Goal: Information Seeking & Learning: Learn about a topic

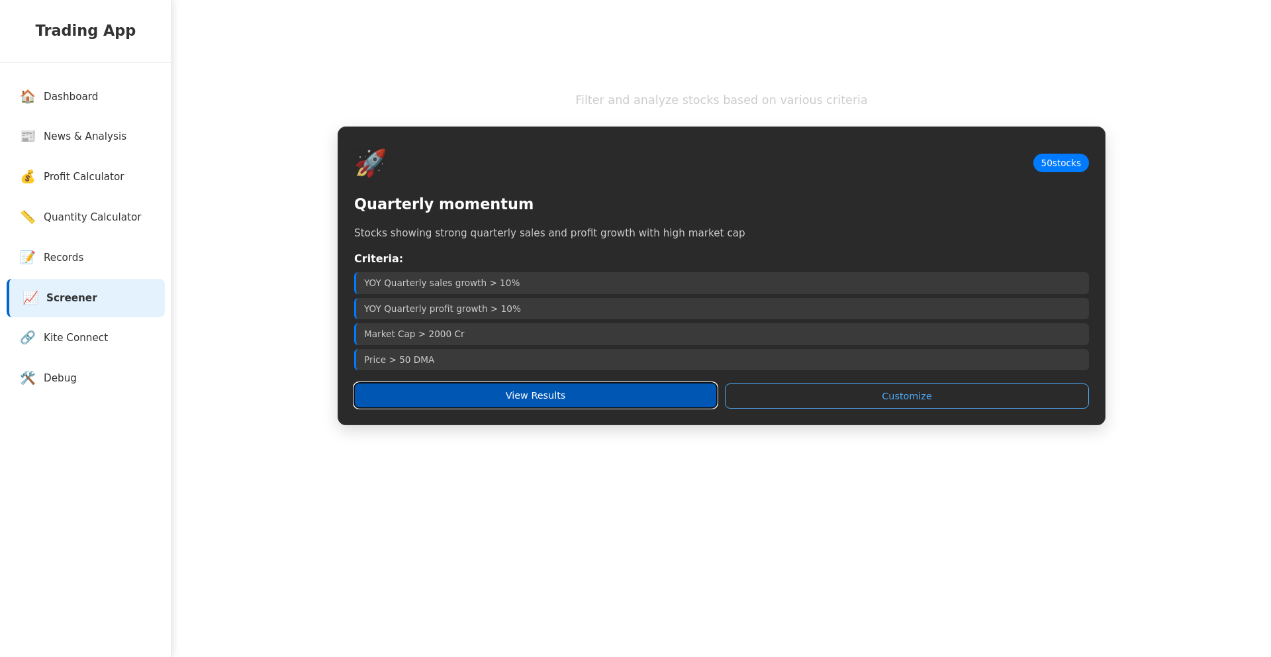
click at [613, 395] on button "View Results" at bounding box center [535, 395] width 363 height 25
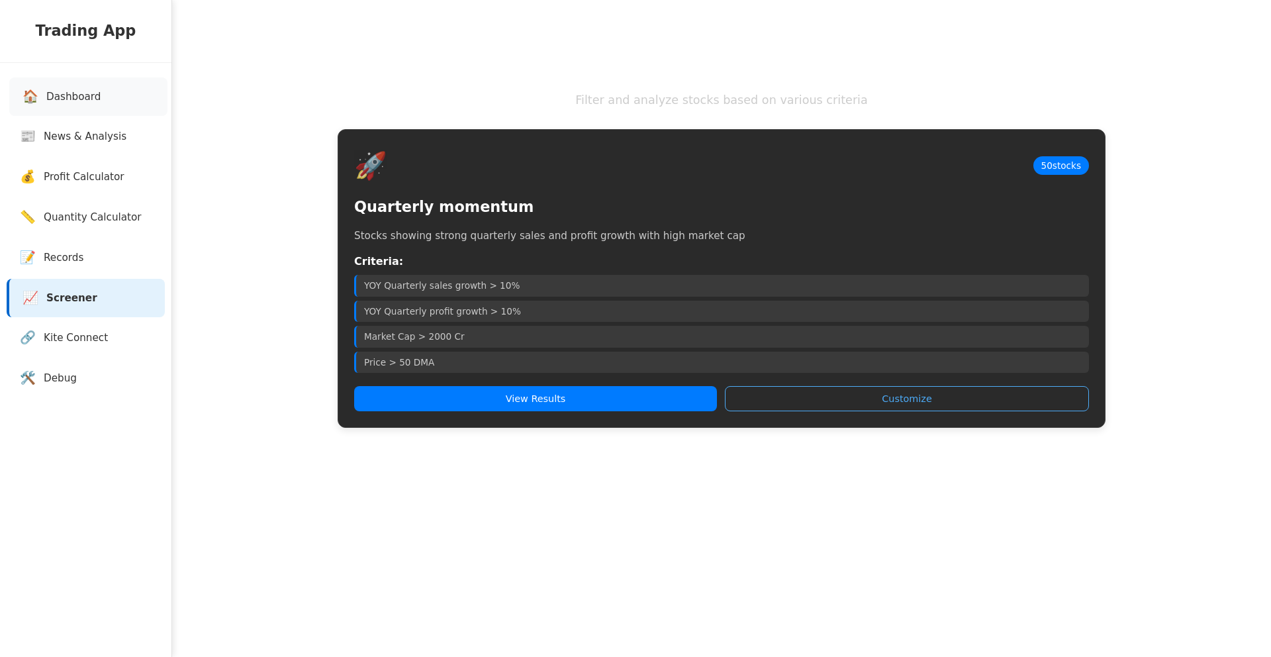
click at [107, 90] on link "🏠 Dashboard" at bounding box center [88, 96] width 158 height 39
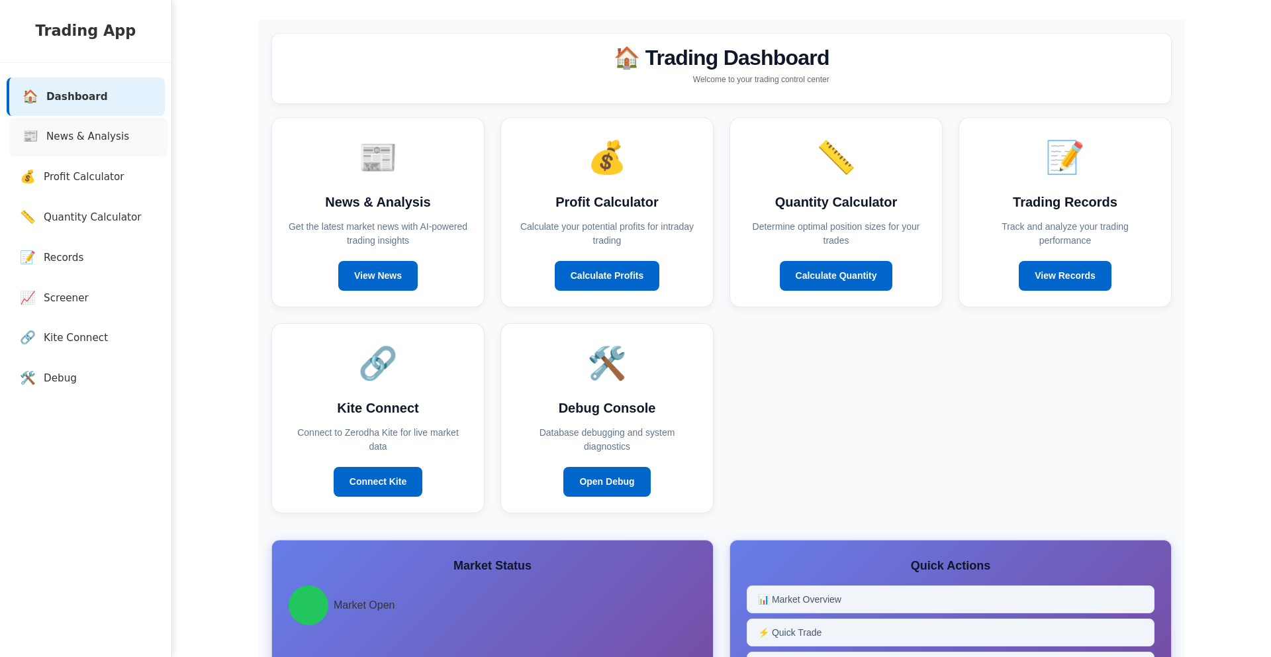
click at [109, 123] on link "📰 News & Analysis" at bounding box center [88, 136] width 158 height 39
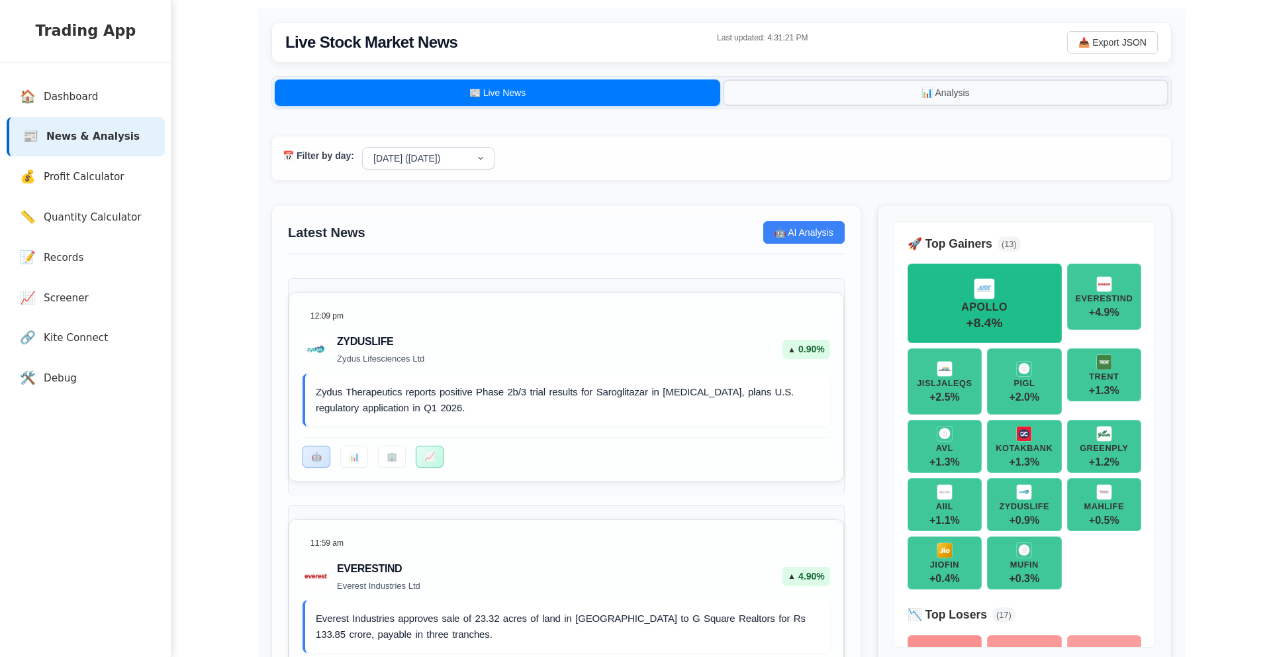
scroll to position [12, 0]
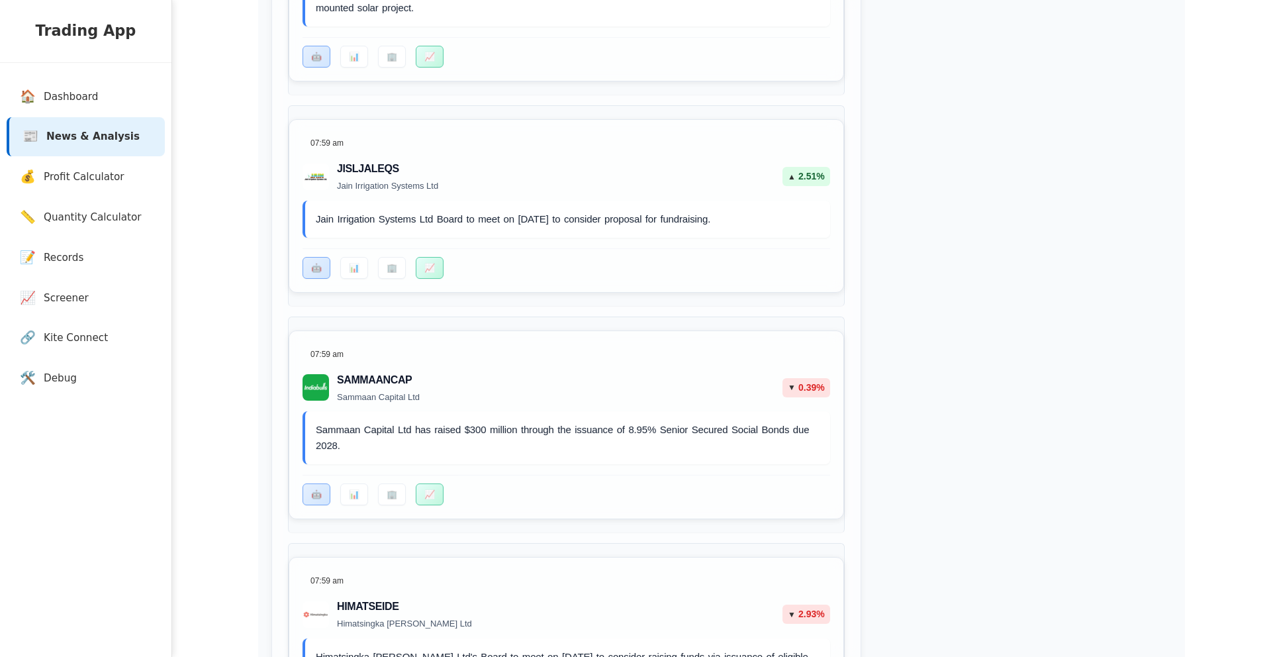
scroll to position [5002, 0]
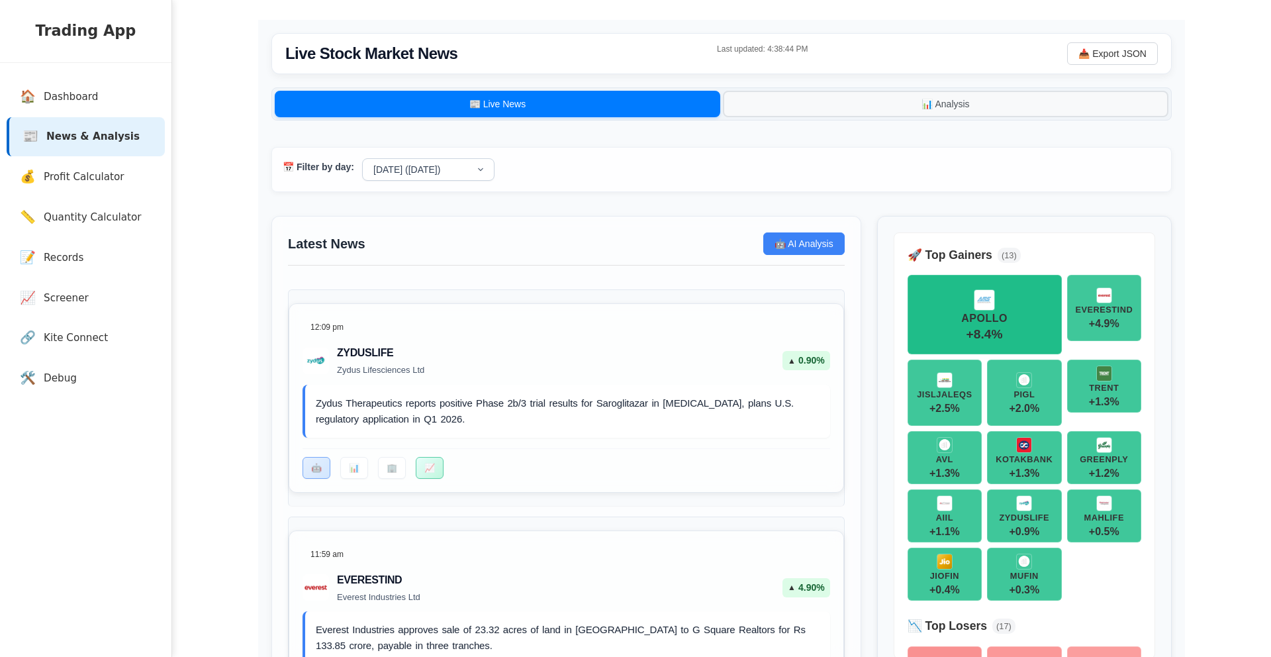
scroll to position [40, 0]
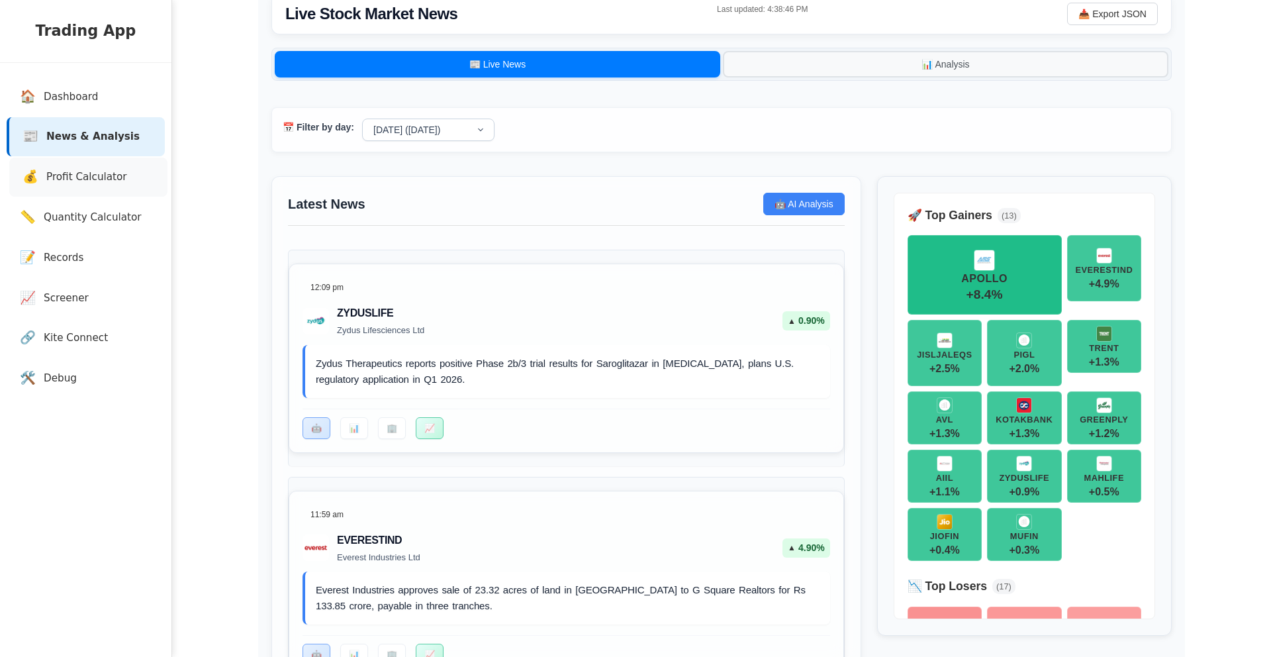
click at [111, 173] on span "Profit Calculator" at bounding box center [86, 177] width 81 height 15
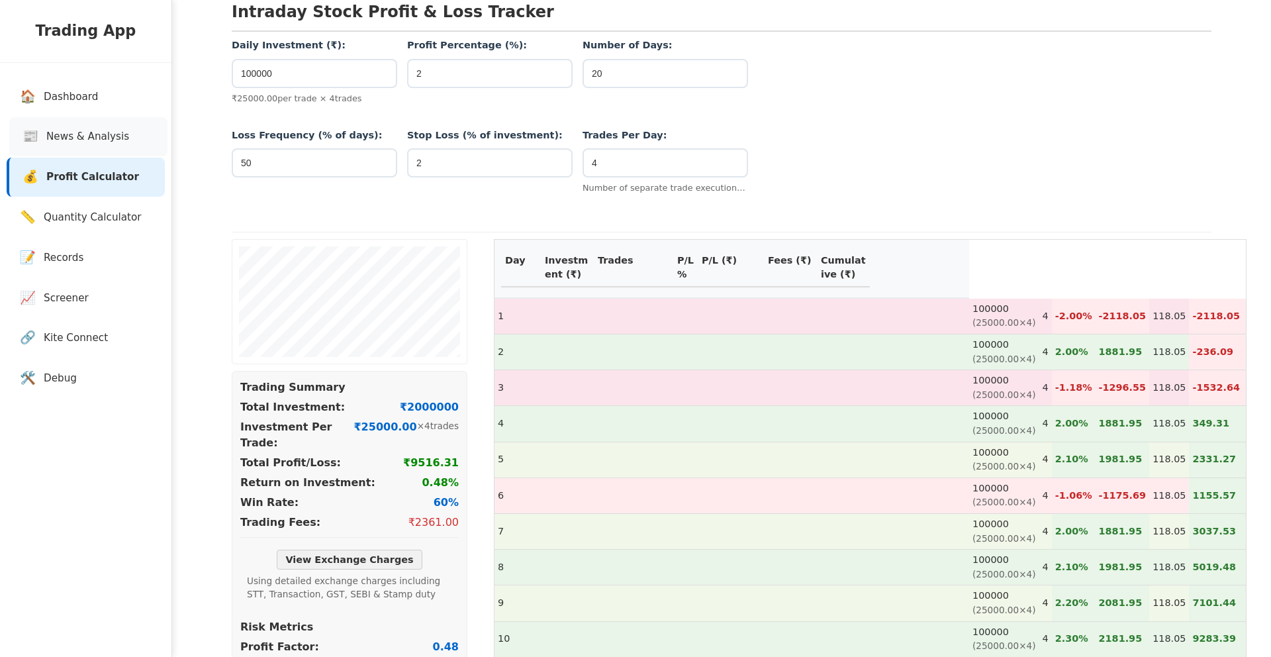
click at [104, 132] on span "News & Analysis" at bounding box center [87, 136] width 83 height 15
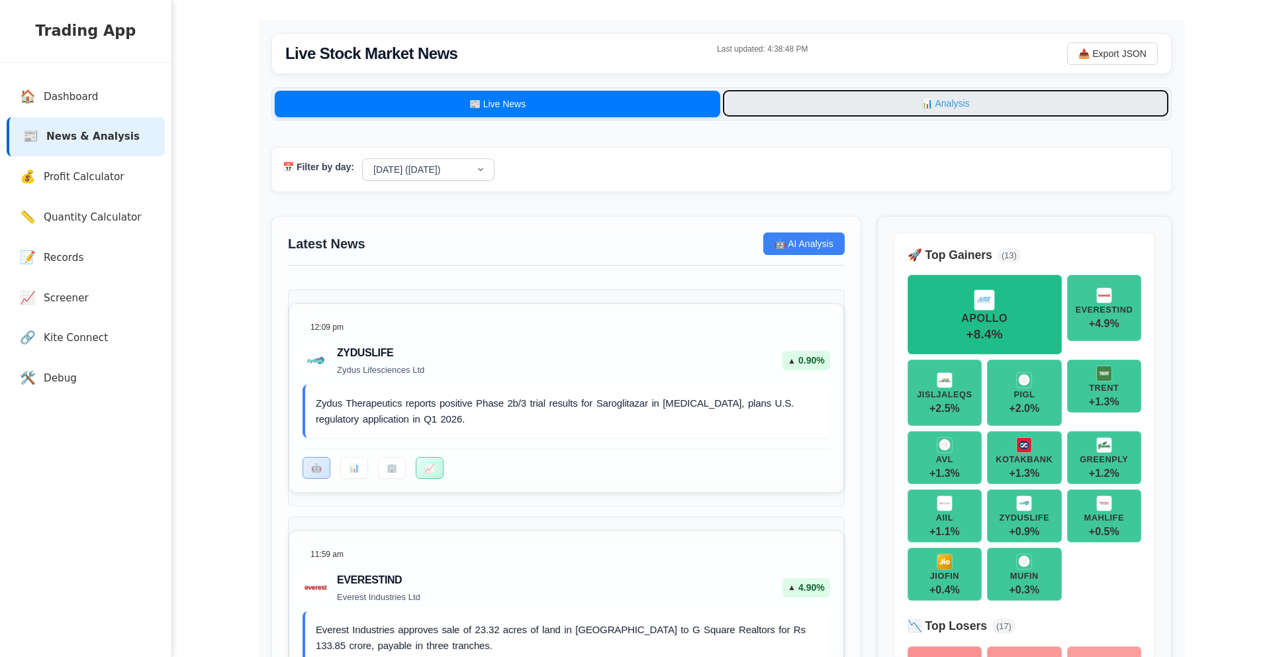
click at [822, 107] on button "📊 Analysis" at bounding box center [946, 103] width 446 height 26
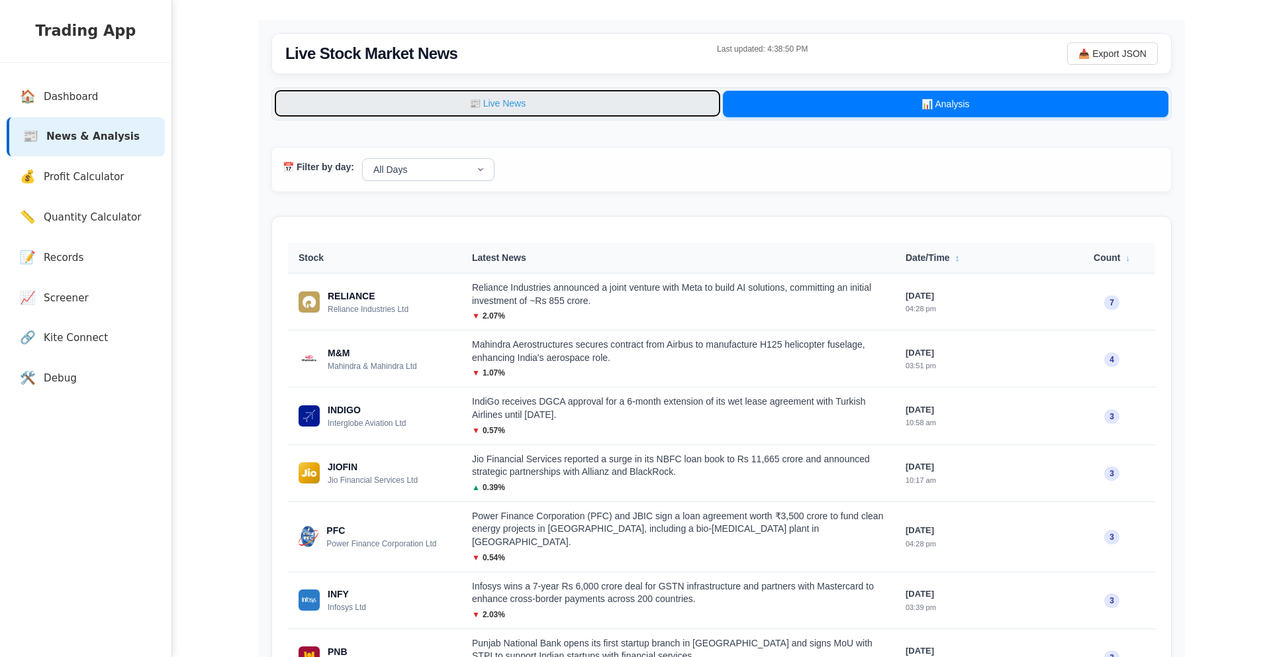
click at [655, 97] on button "📰 Live News" at bounding box center [498, 103] width 446 height 26
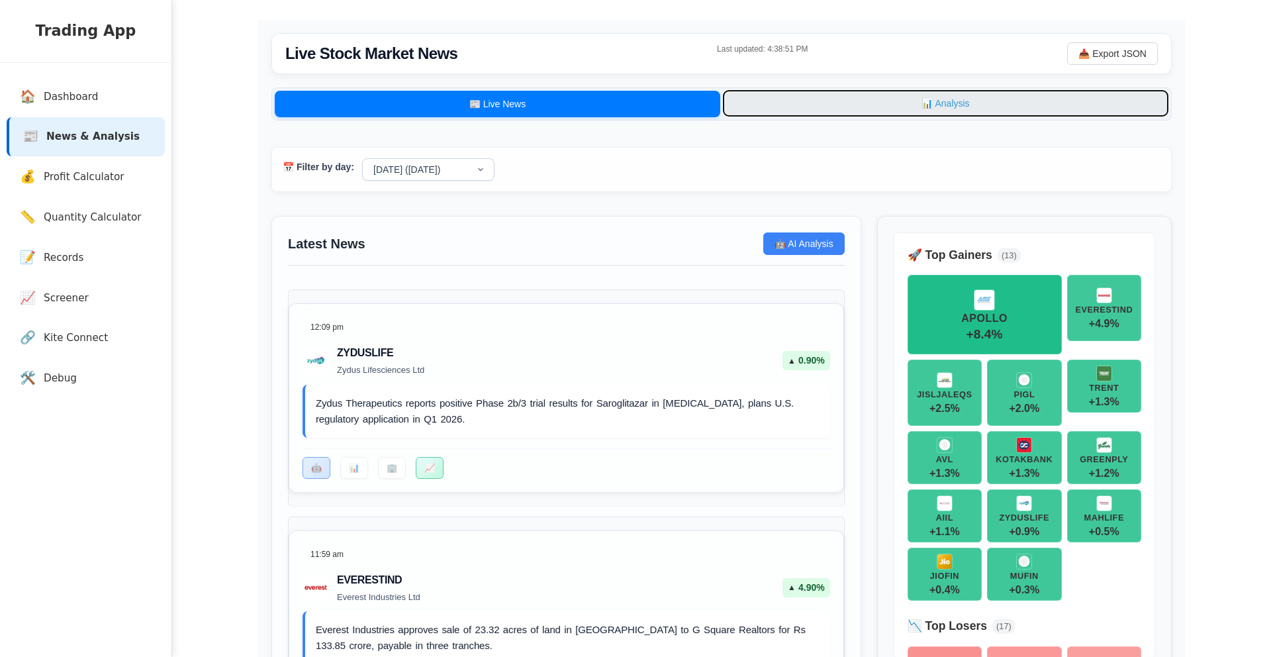
drag, startPoint x: 942, startPoint y: 103, endPoint x: 865, endPoint y: 106, distance: 77.5
click at [942, 103] on button "📊 Analysis" at bounding box center [946, 103] width 446 height 26
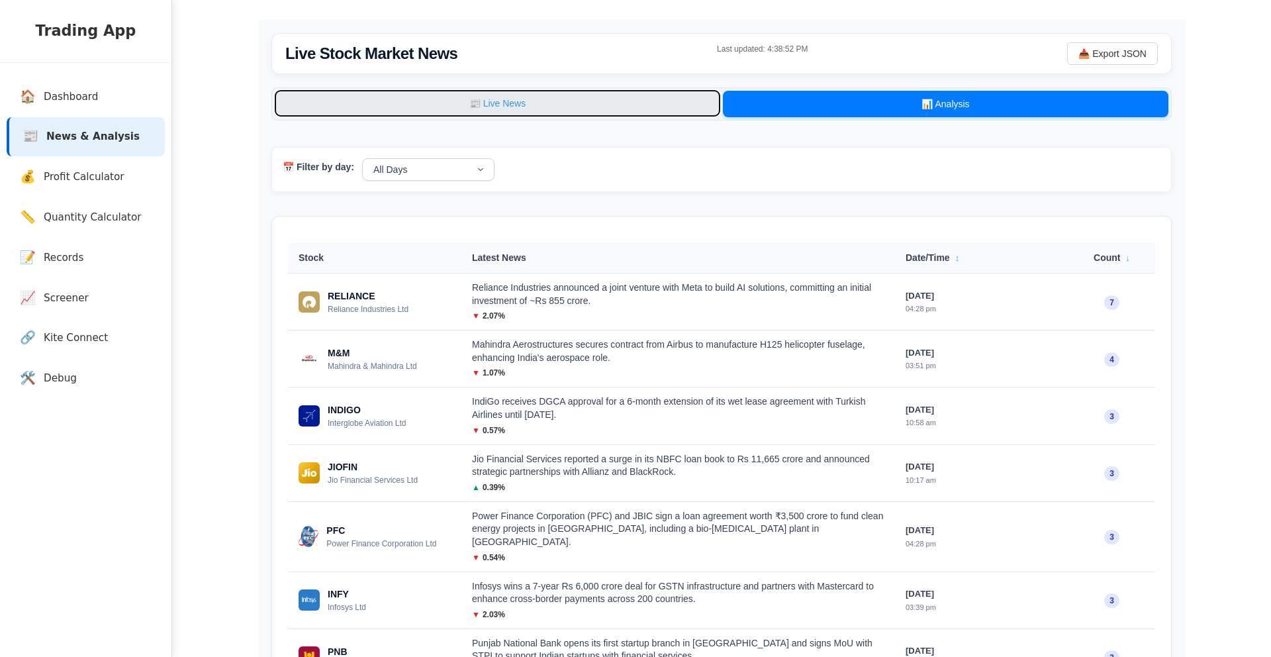
click at [671, 111] on button "📰 Live News" at bounding box center [498, 103] width 446 height 26
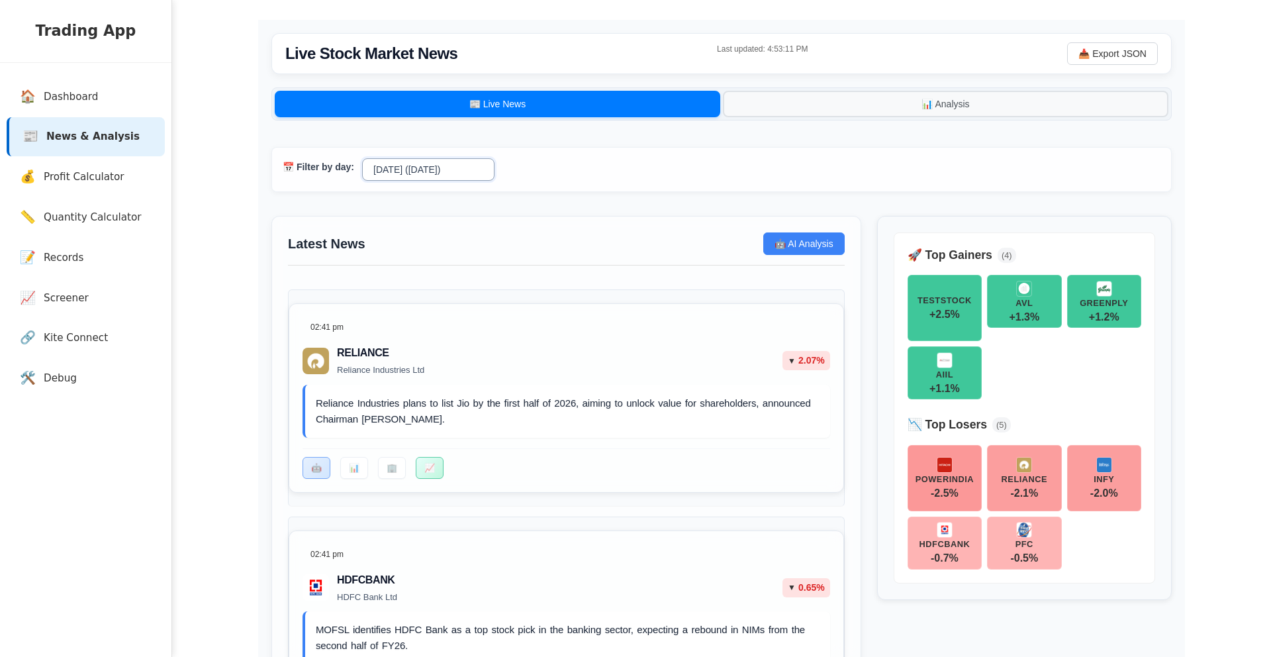
click at [391, 178] on select "[DATE] ([DATE])" at bounding box center [428, 169] width 132 height 23
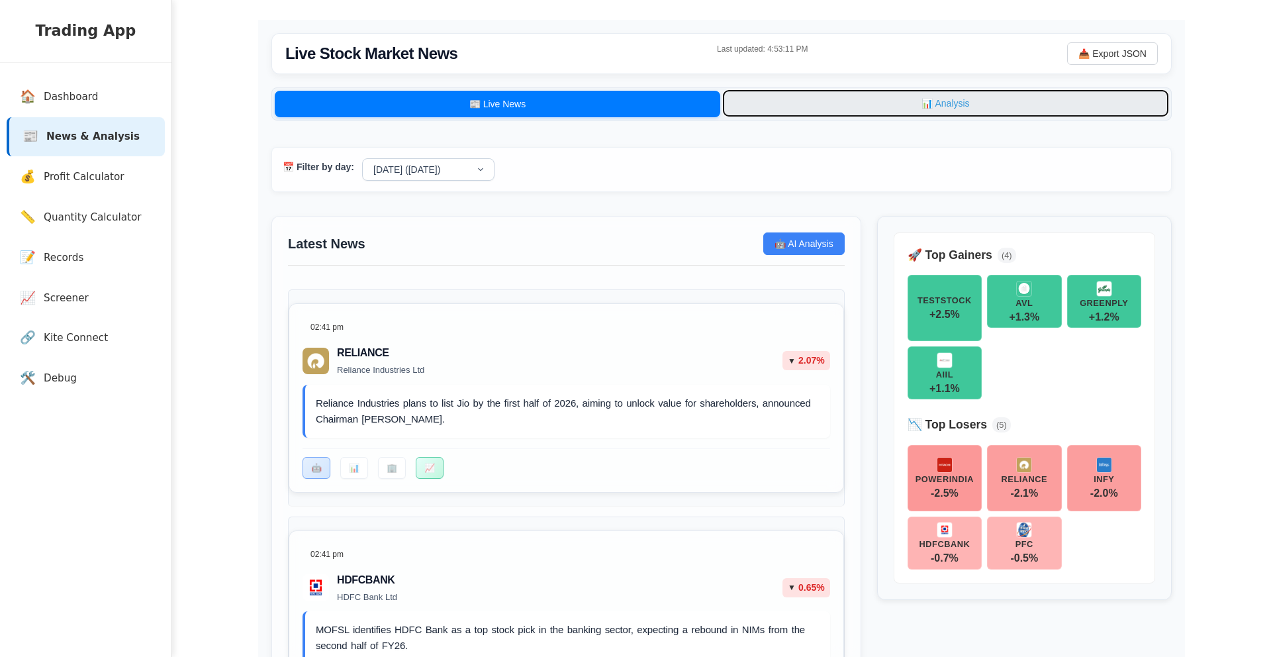
click at [867, 103] on button "📊 Analysis" at bounding box center [946, 103] width 446 height 26
click at [875, 99] on button "📊 Analysis" at bounding box center [946, 103] width 446 height 26
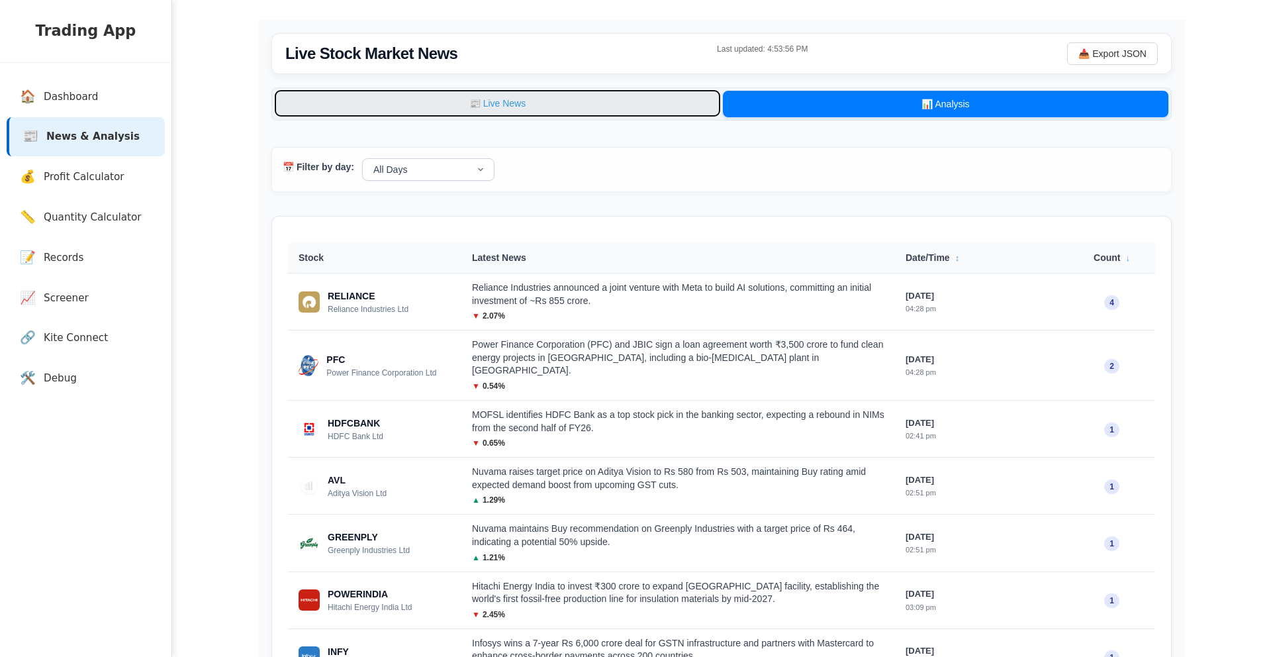
click at [510, 109] on button "📰 Live News" at bounding box center [498, 103] width 446 height 26
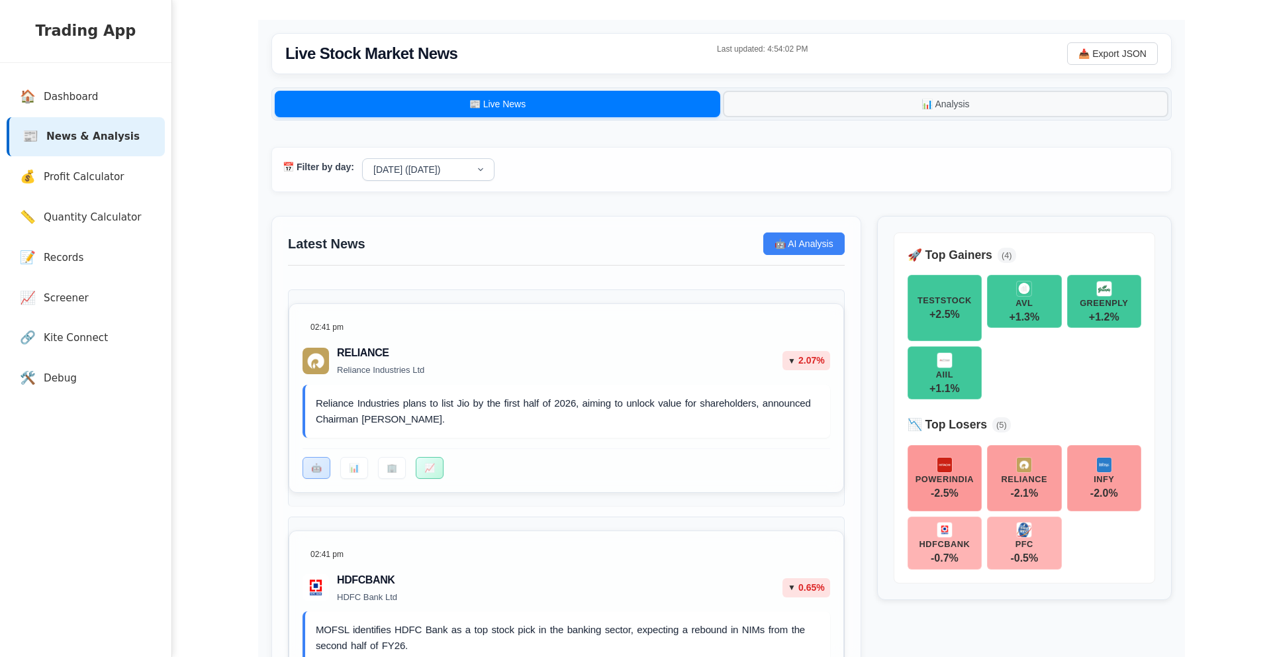
click at [152, 170] on link "💰 Profit Calculator" at bounding box center [88, 177] width 158 height 39
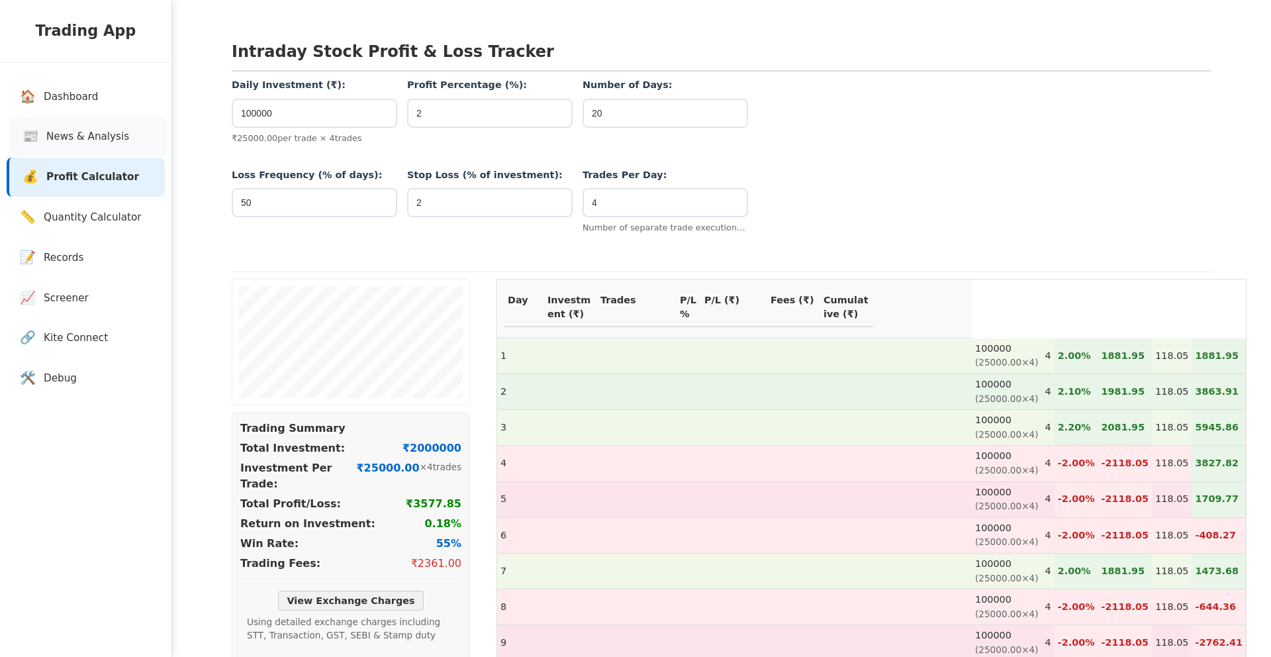
click at [149, 135] on link "📰 News & Analysis" at bounding box center [88, 136] width 158 height 39
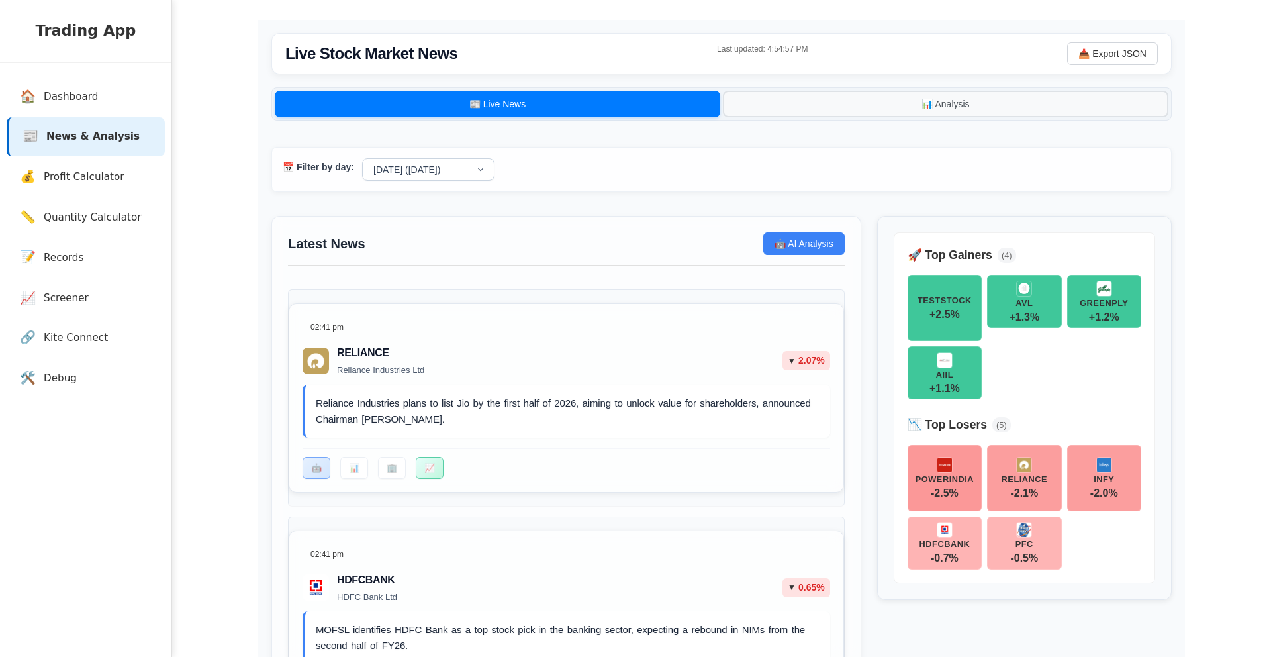
click at [893, 88] on div "📰 Live News 📊 Analysis" at bounding box center [721, 103] width 901 height 33
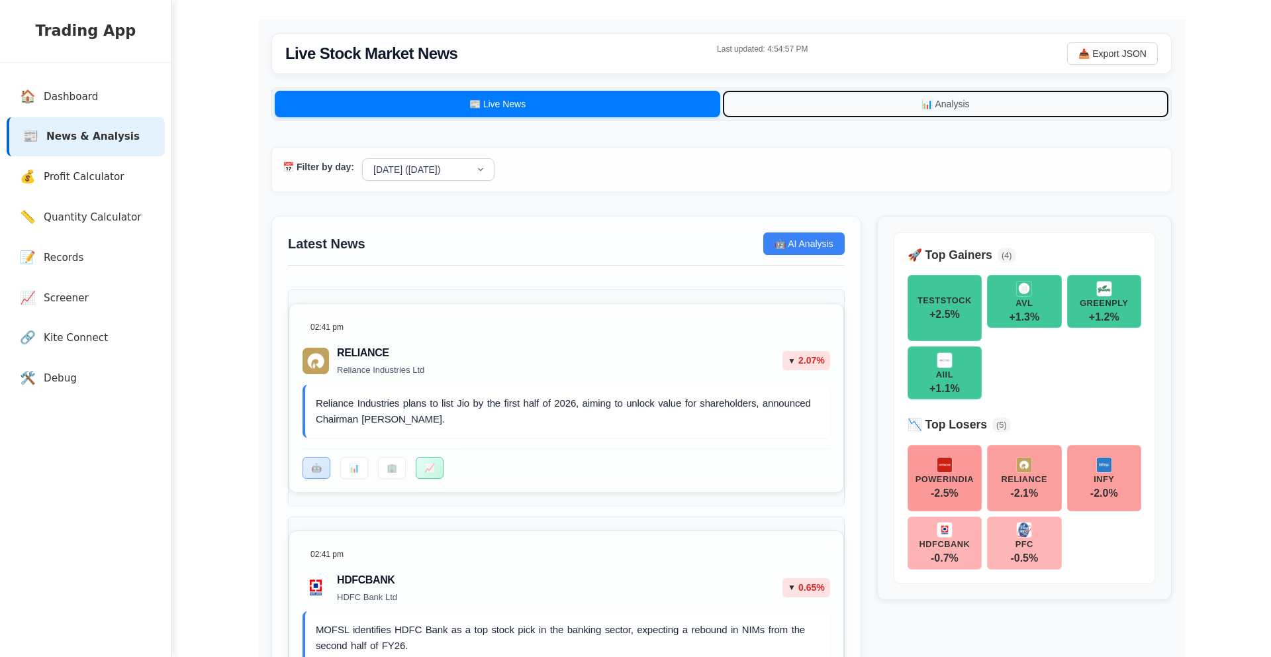
drag, startPoint x: 880, startPoint y: 101, endPoint x: 754, endPoint y: 79, distance: 127.8
click at [880, 101] on button "📊 Analysis" at bounding box center [946, 104] width 446 height 26
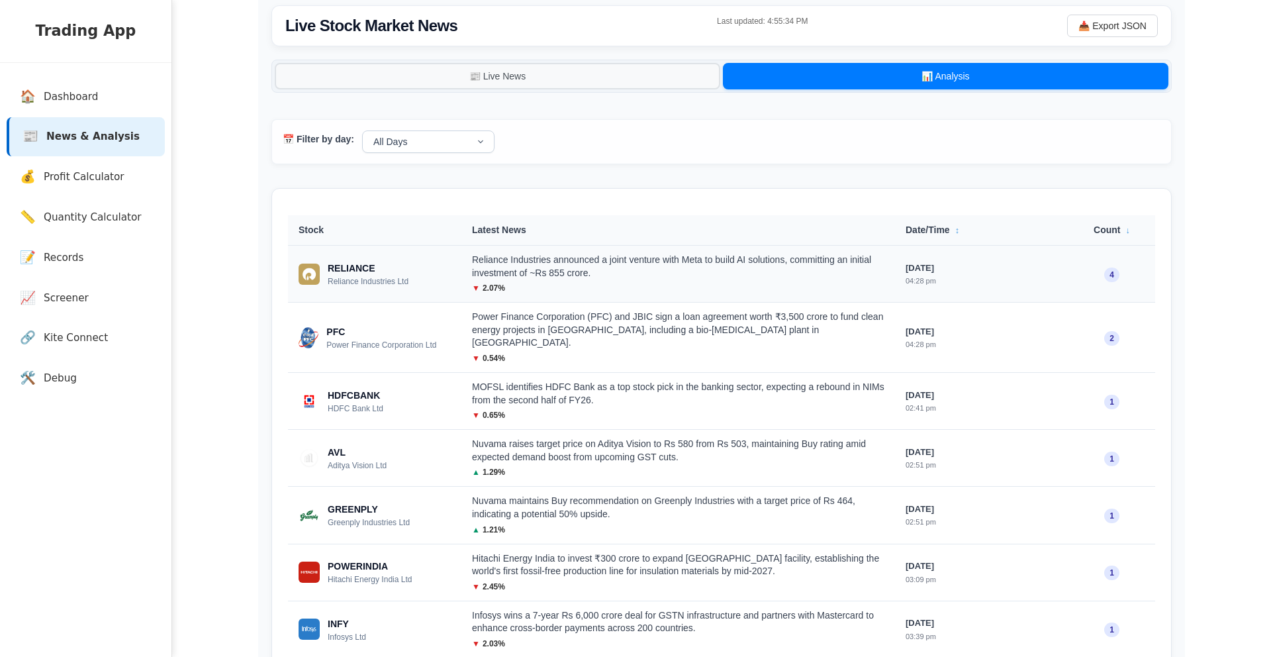
click at [534, 265] on div "Reliance Industries announced a joint venture with Meta to build AI solutions, …" at bounding box center [678, 267] width 413 height 26
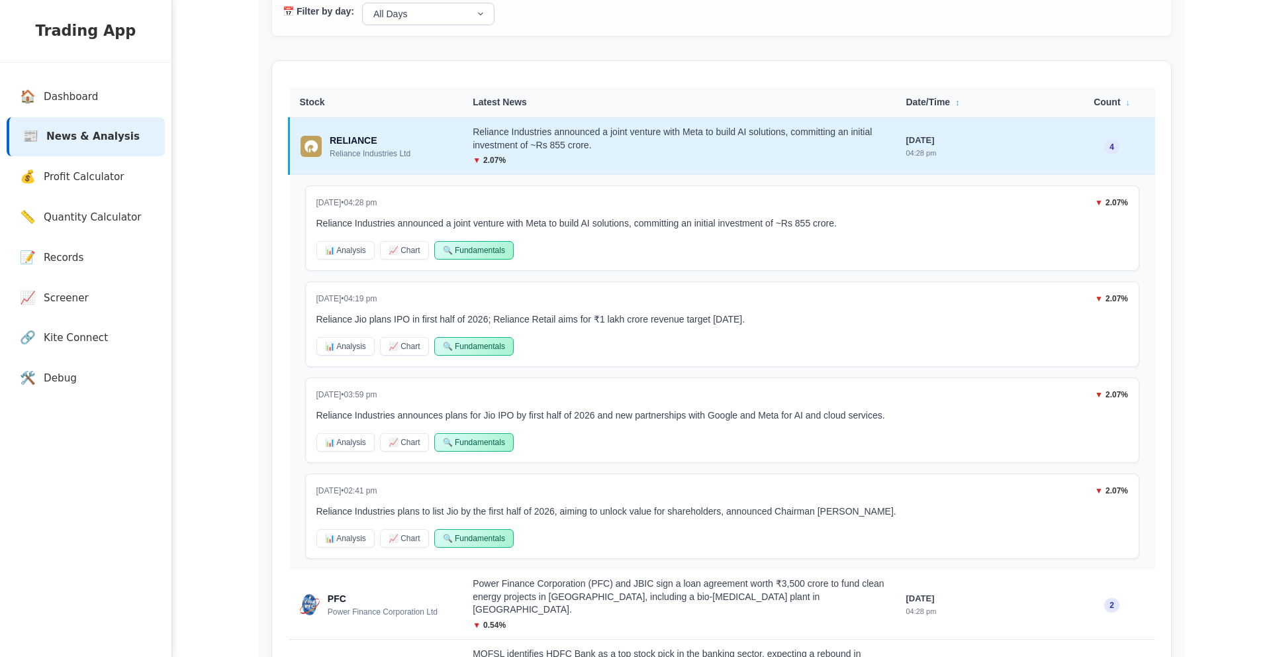
scroll to position [174, 0]
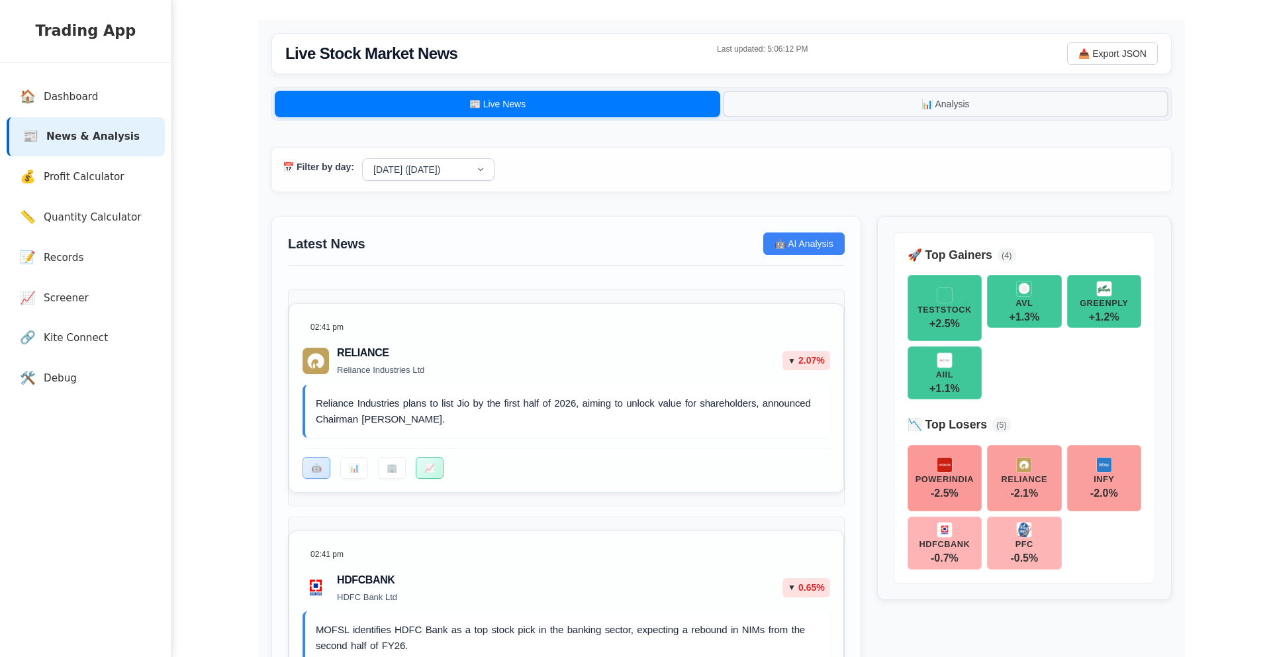
scroll to position [6, 0]
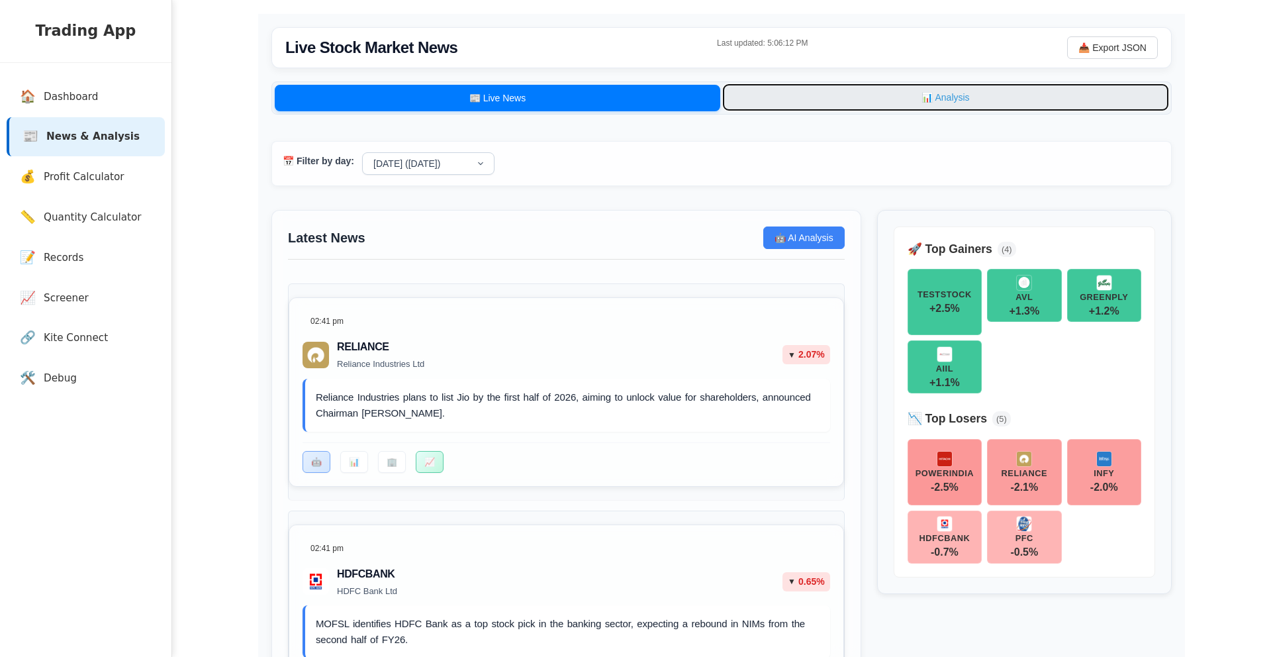
click at [849, 104] on button "📊 Analysis" at bounding box center [946, 97] width 446 height 26
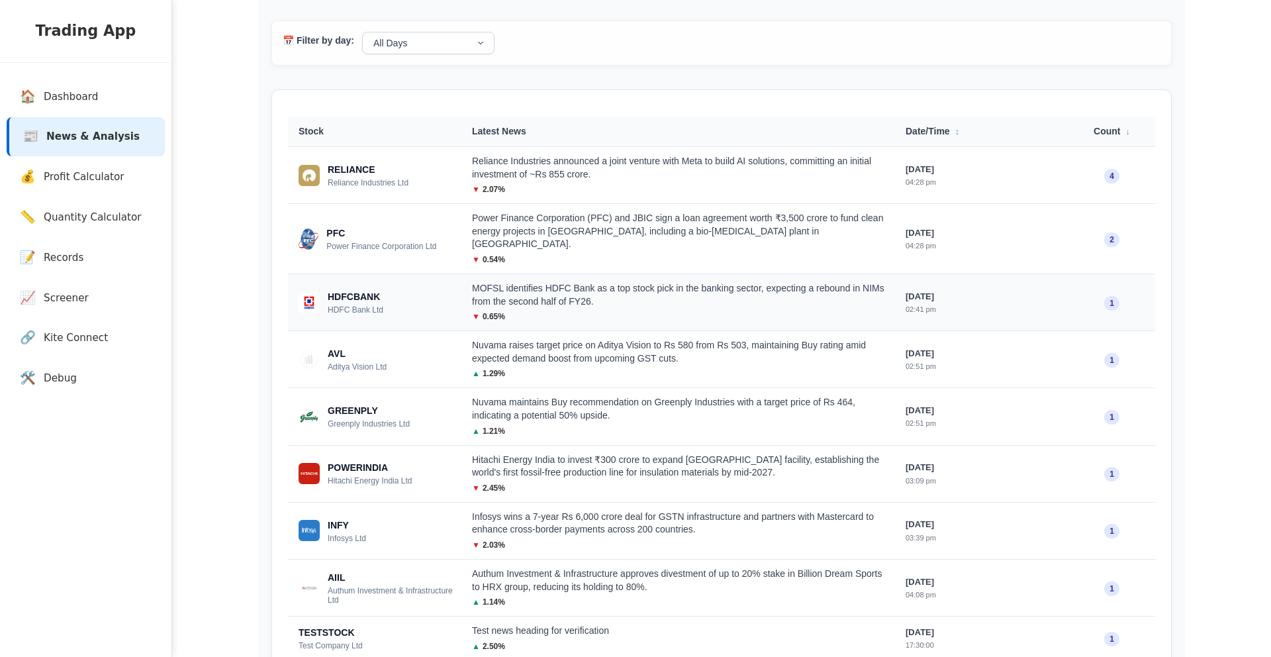
scroll to position [168, 0]
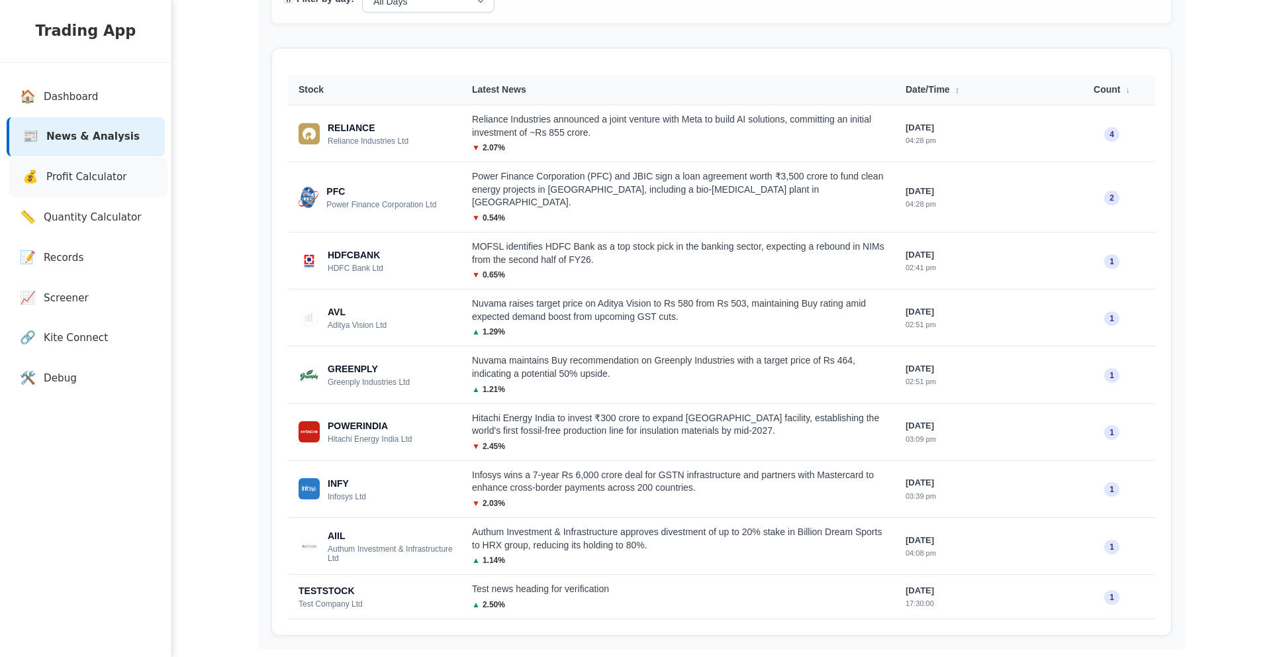
click at [62, 178] on span "Profit Calculator" at bounding box center [86, 177] width 81 height 15
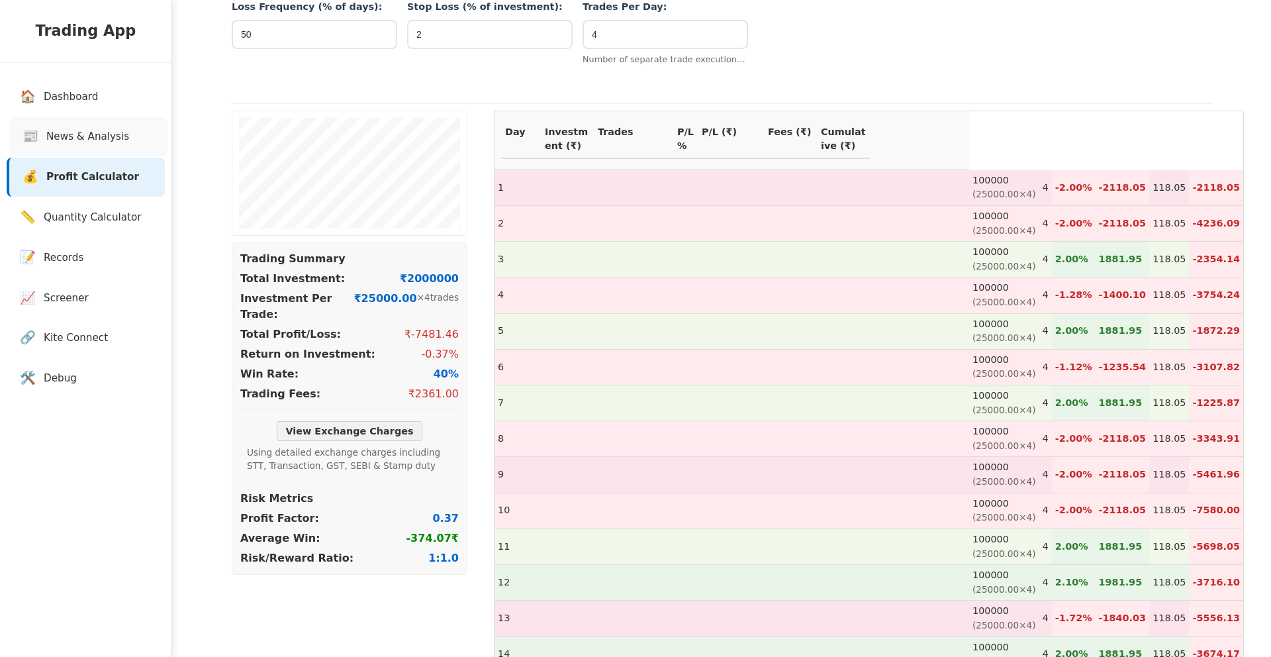
click at [96, 126] on link "📰 News & Analysis" at bounding box center [88, 136] width 158 height 39
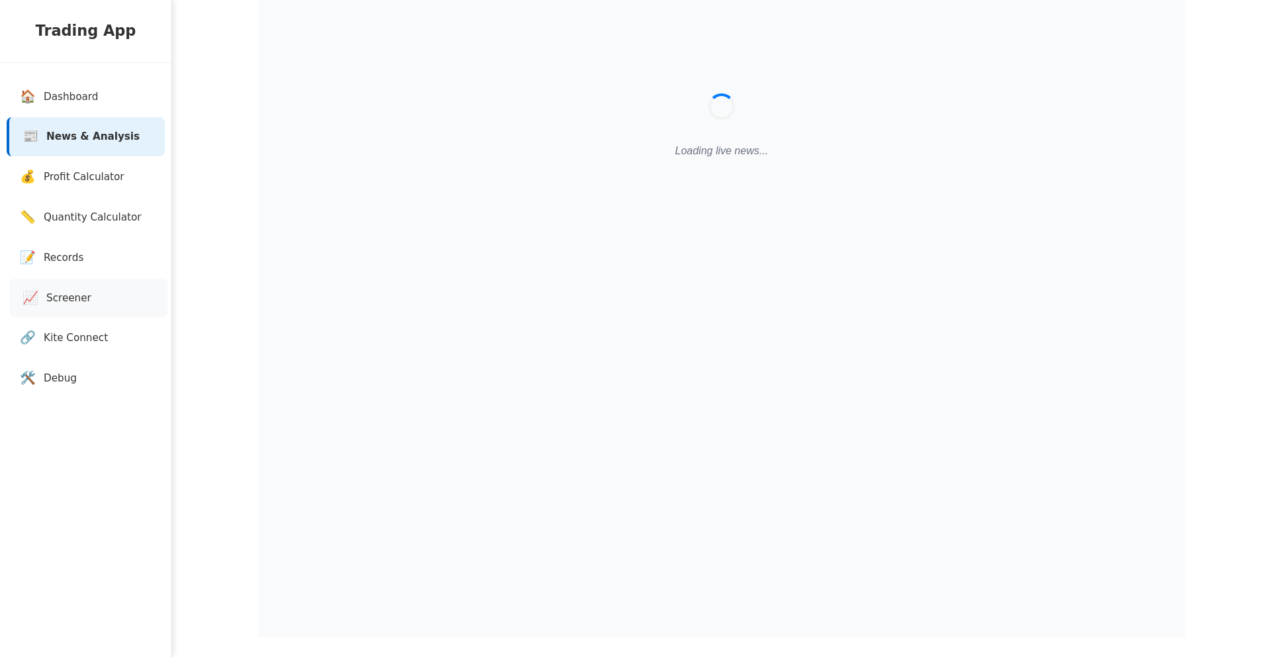
scroll to position [168, 0]
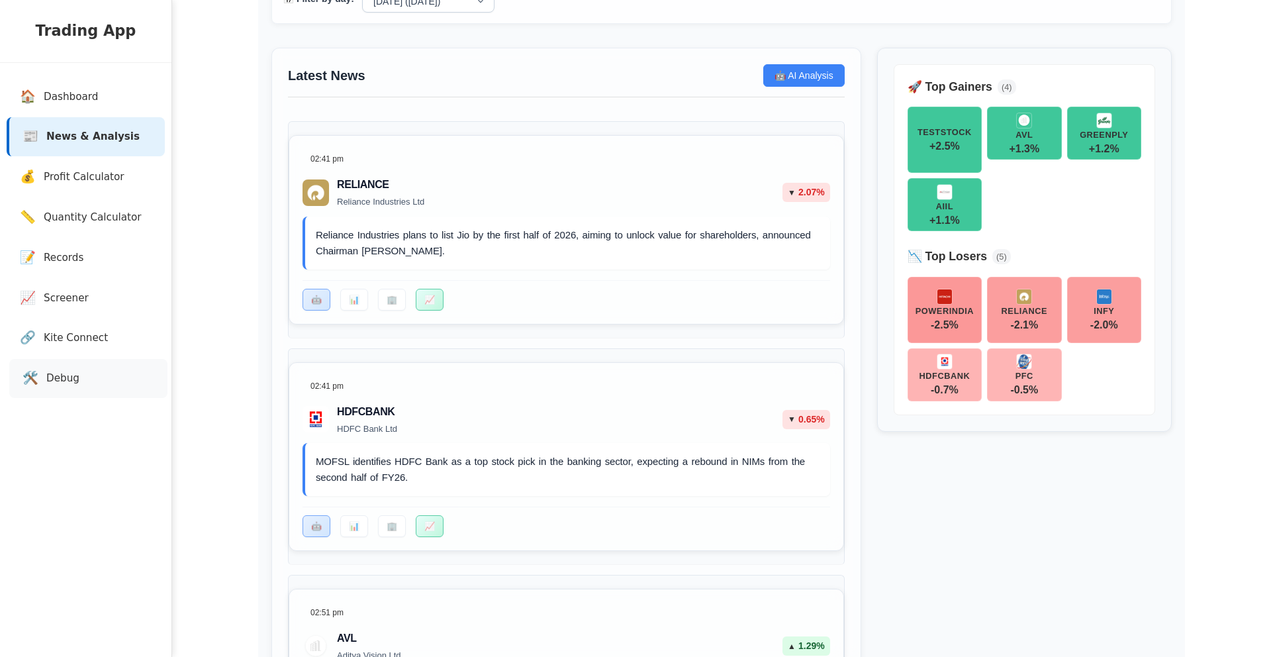
click at [90, 391] on link "🛠️ Debug" at bounding box center [88, 378] width 158 height 39
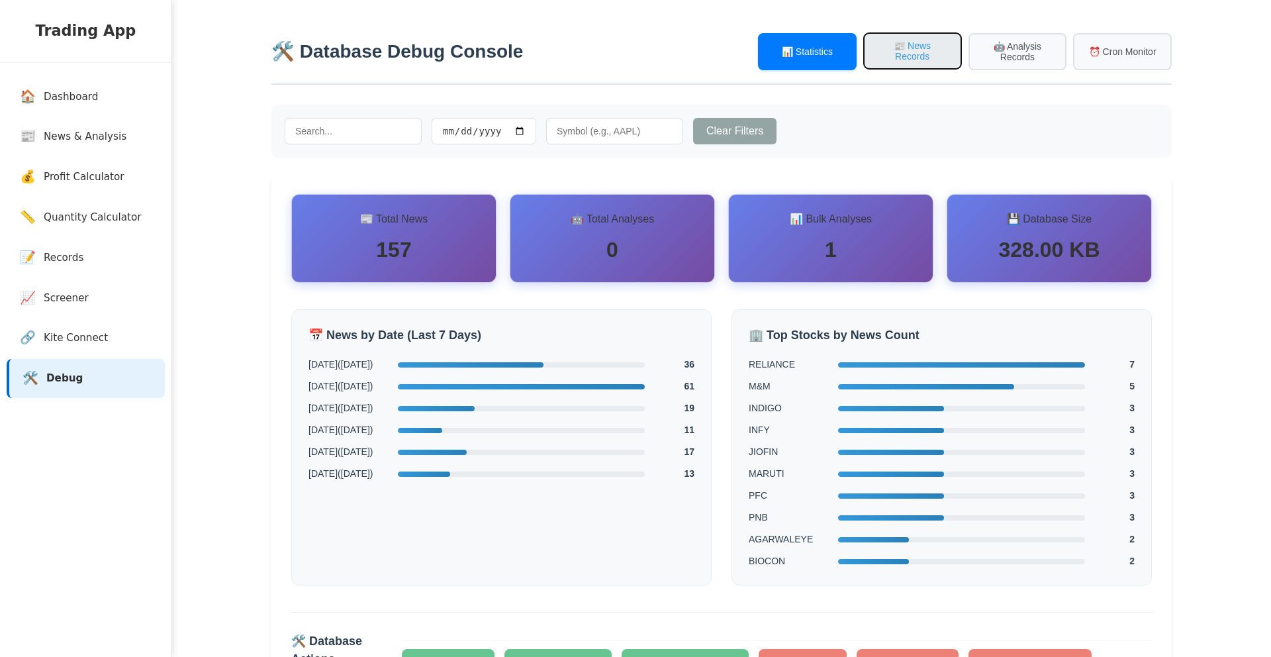
click at [908, 67] on button "📰 News Records" at bounding box center [912, 50] width 99 height 37
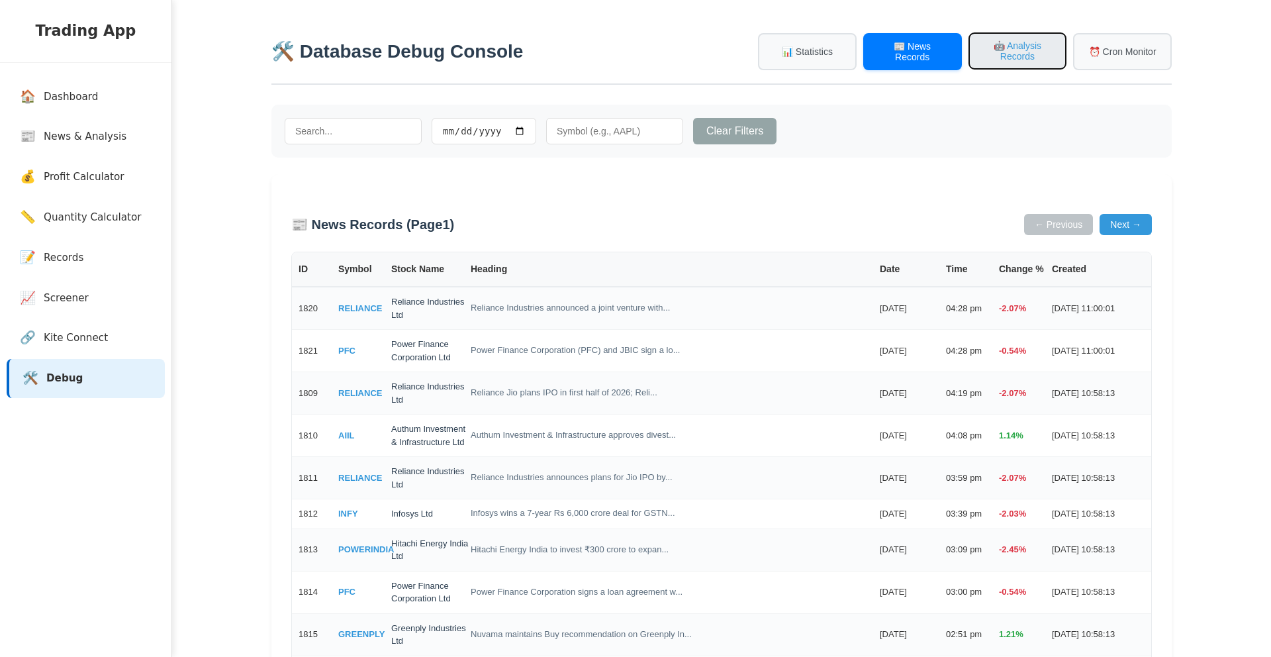
click at [1017, 70] on button "🤖 Analysis Records" at bounding box center [1018, 50] width 99 height 37
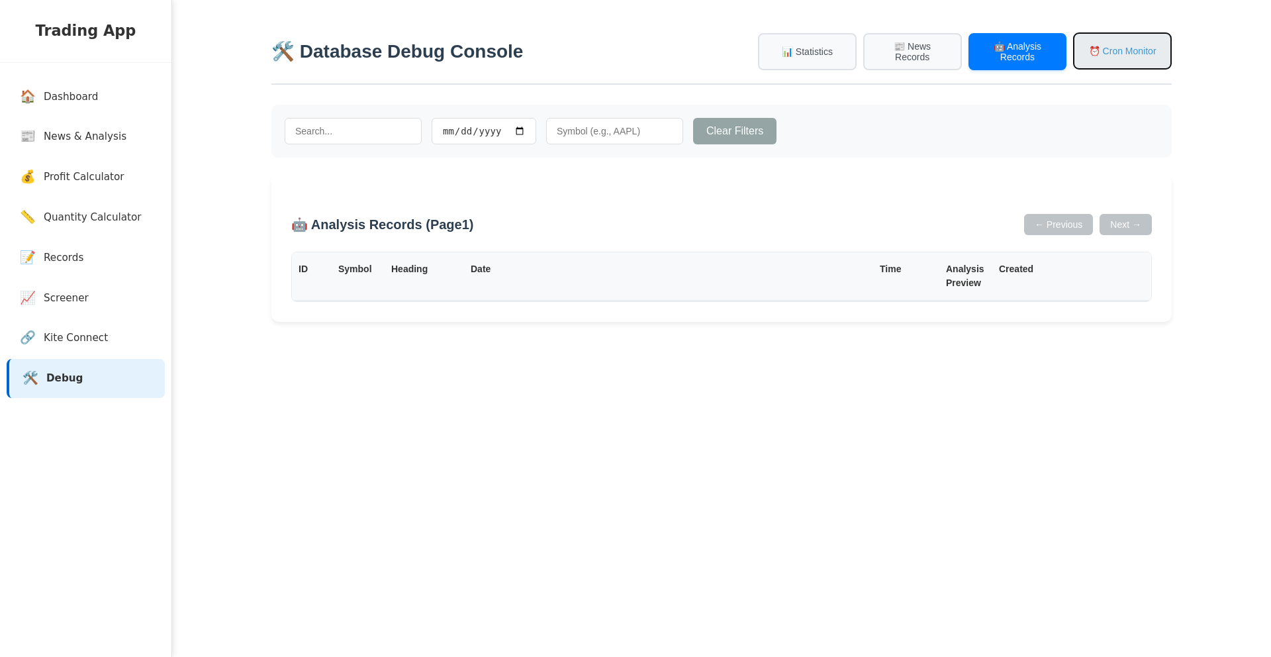
click at [1107, 58] on button "⏰ Cron Monitor" at bounding box center [1122, 50] width 99 height 37
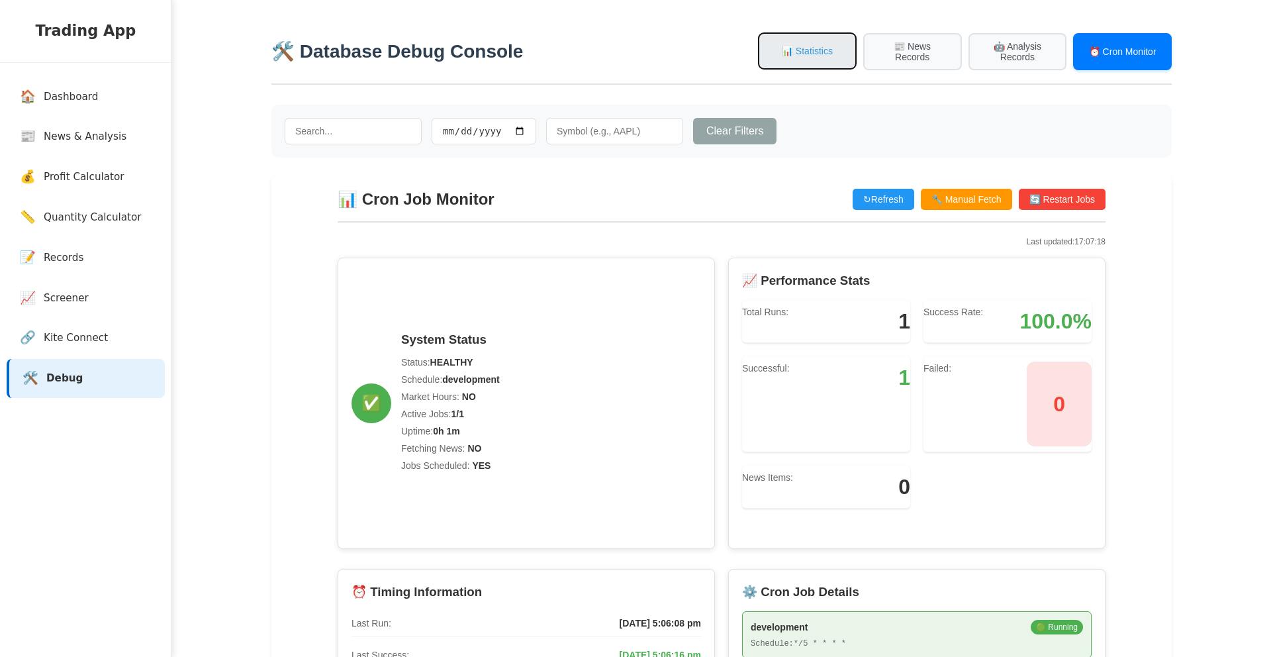
click at [793, 39] on button "📊 Statistics" at bounding box center [807, 50] width 99 height 37
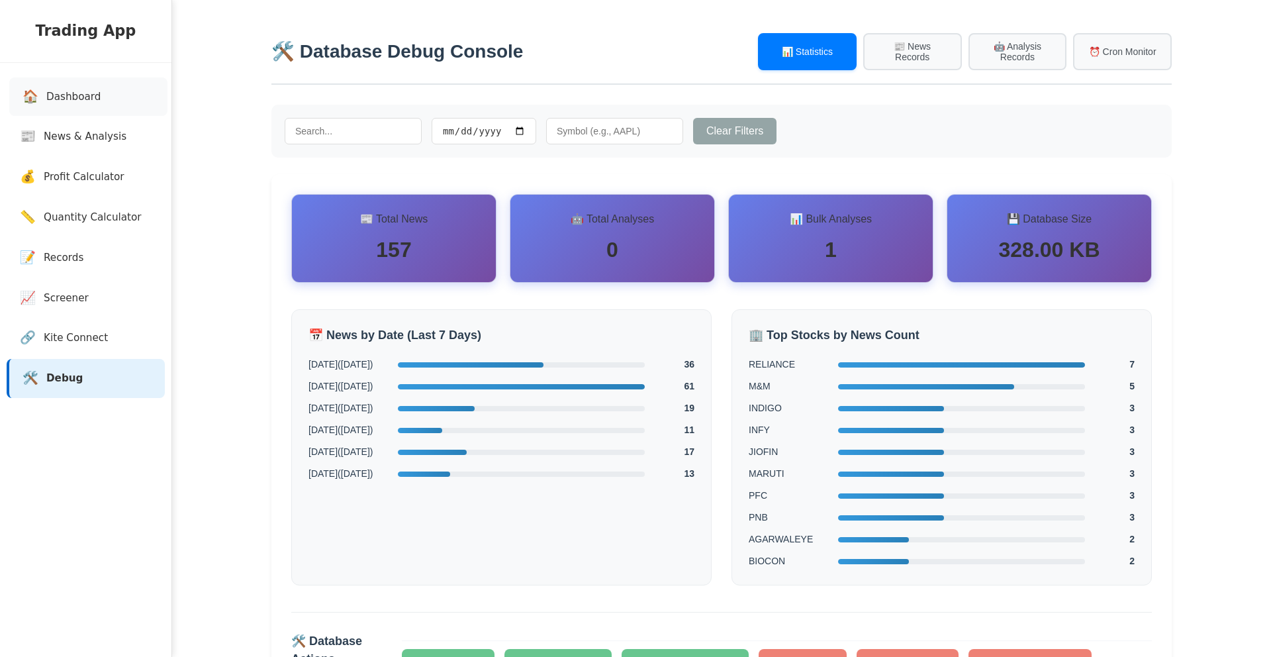
click at [66, 91] on span "Dashboard" at bounding box center [73, 96] width 54 height 15
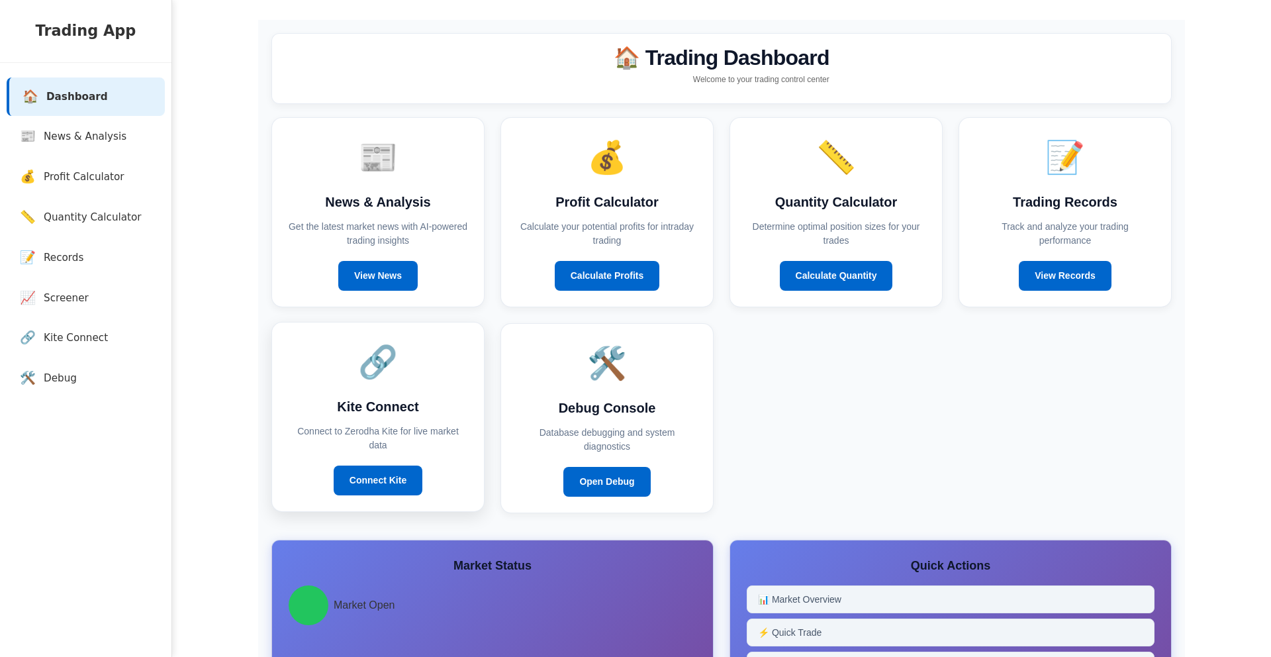
scroll to position [77, 0]
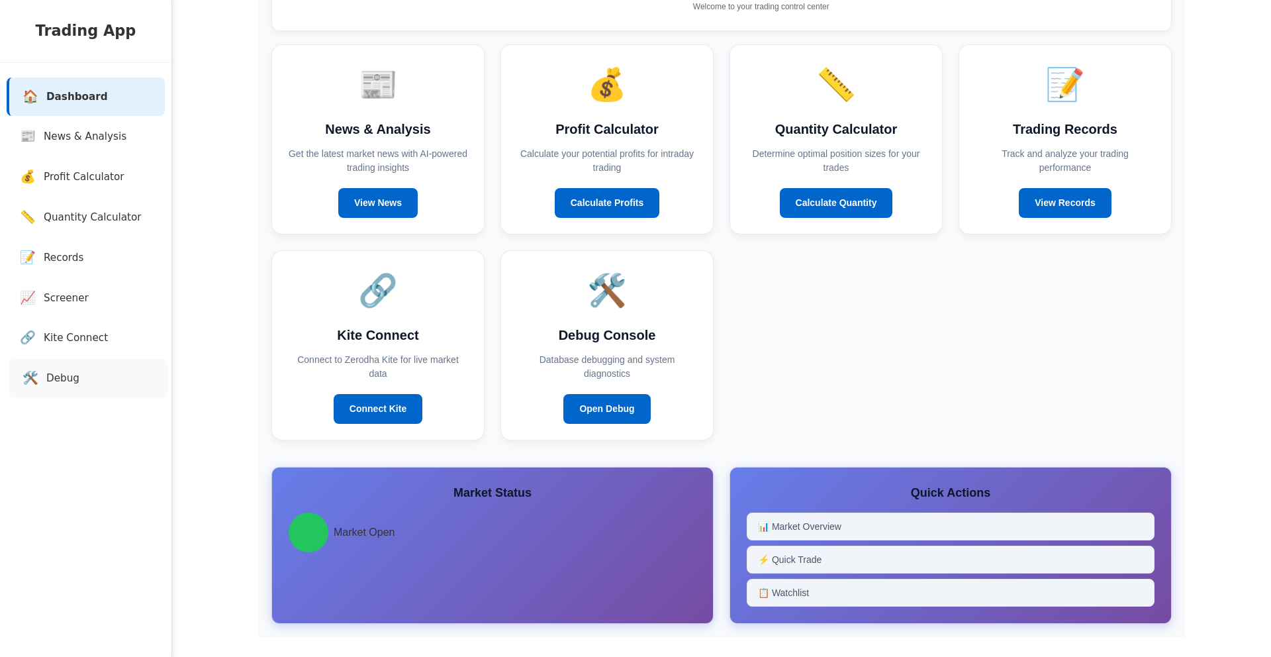
click at [76, 378] on span "Debug" at bounding box center [62, 378] width 33 height 15
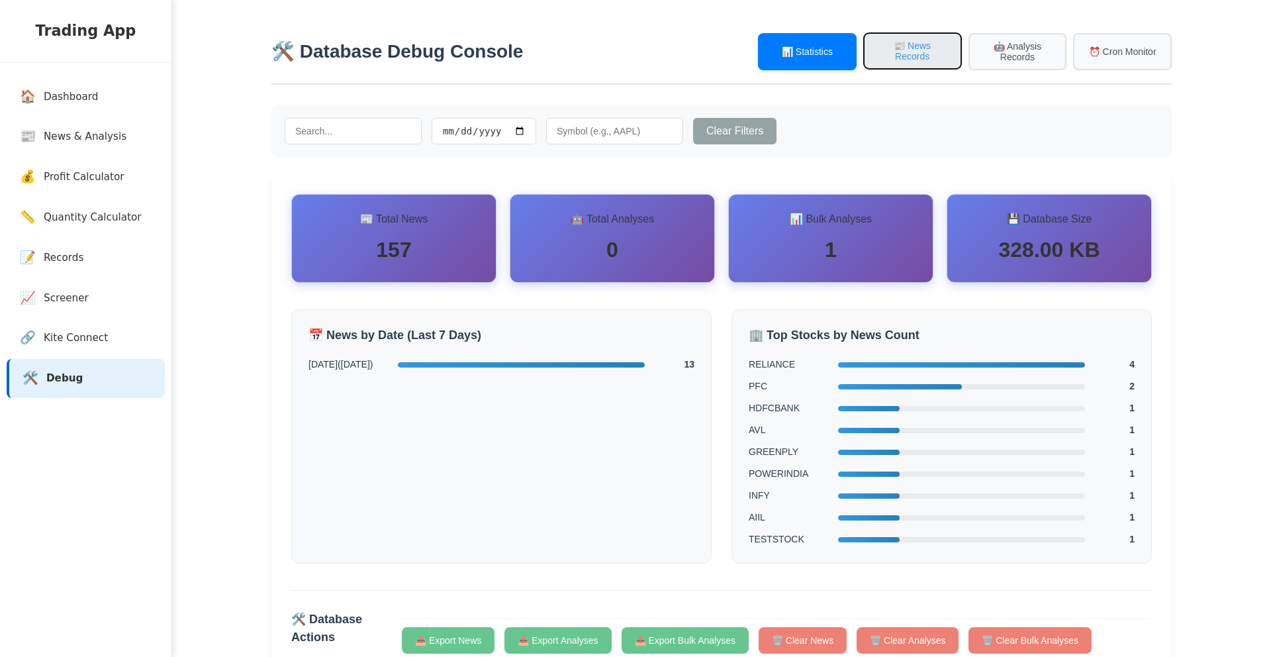
click at [916, 56] on button "📰 News Records" at bounding box center [912, 50] width 99 height 37
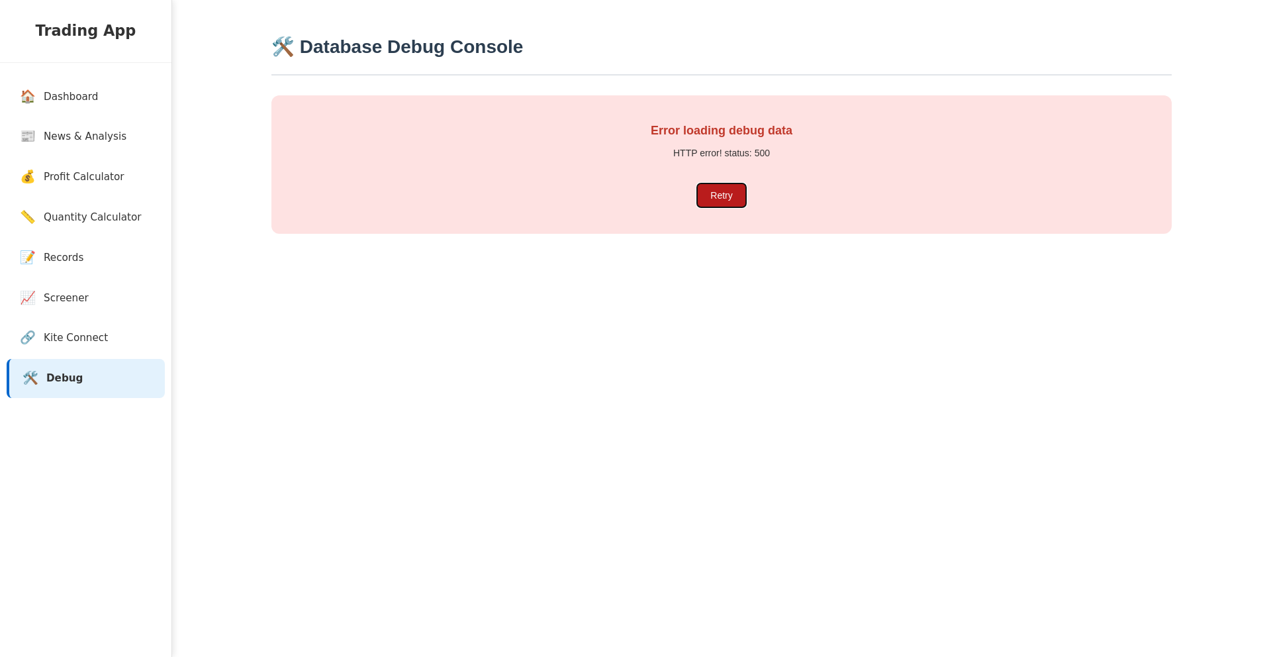
click at [726, 201] on button "Retry" at bounding box center [721, 195] width 48 height 24
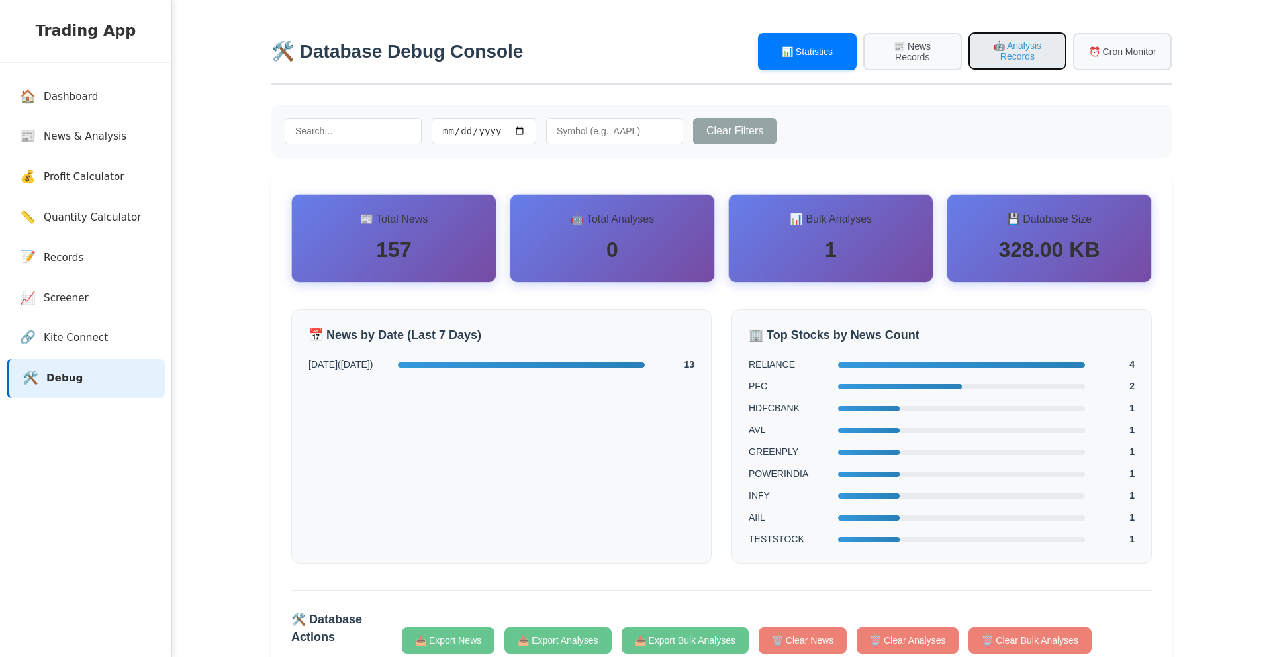
click at [1013, 63] on button "🤖 Analysis Records" at bounding box center [1018, 50] width 99 height 37
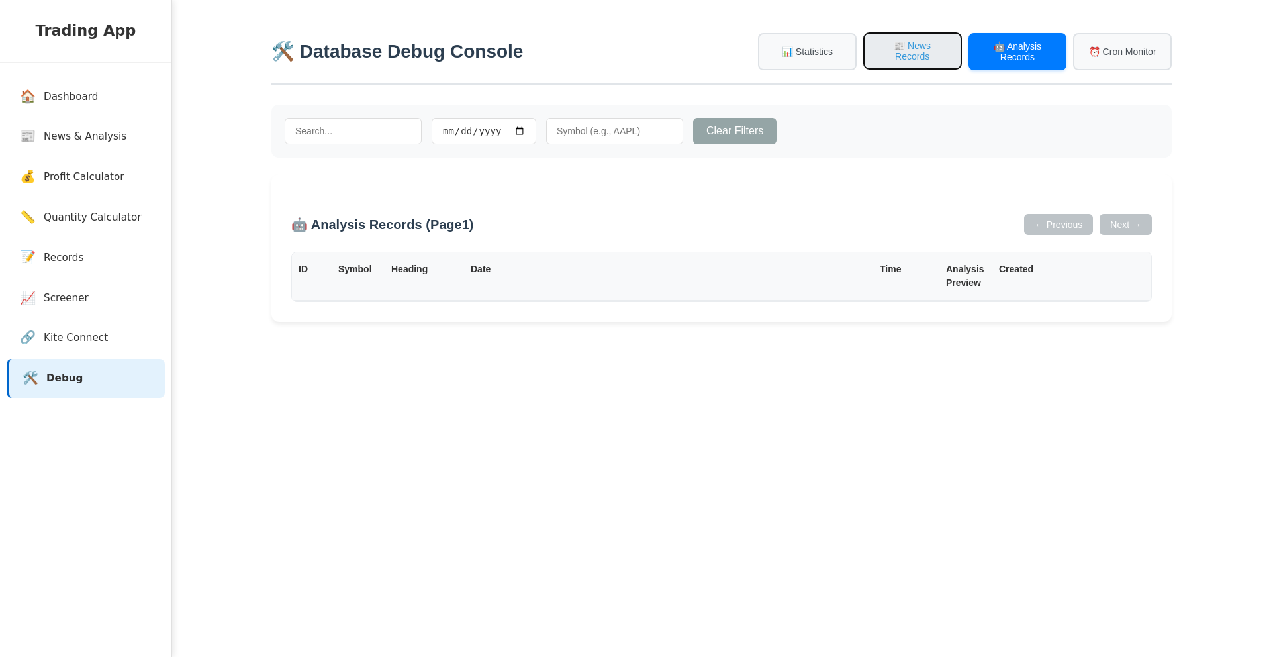
click at [938, 54] on button "📰 News Records" at bounding box center [912, 50] width 99 height 37
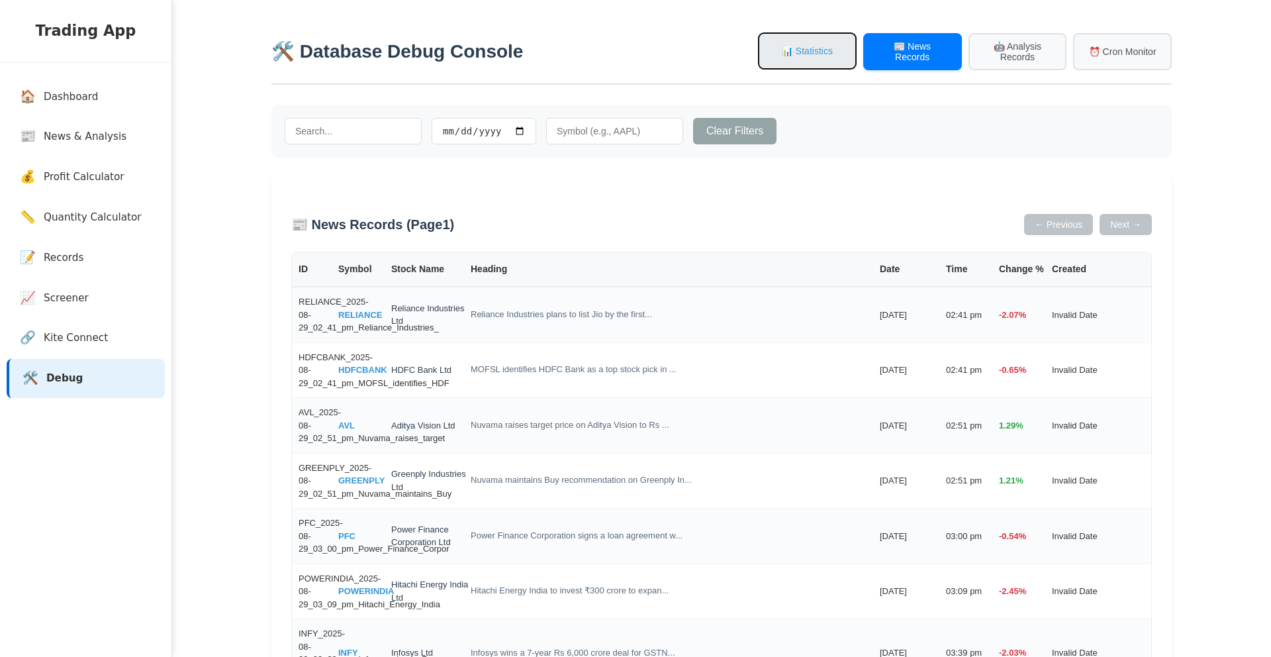
click at [806, 62] on button "📊 Statistics" at bounding box center [807, 50] width 99 height 37
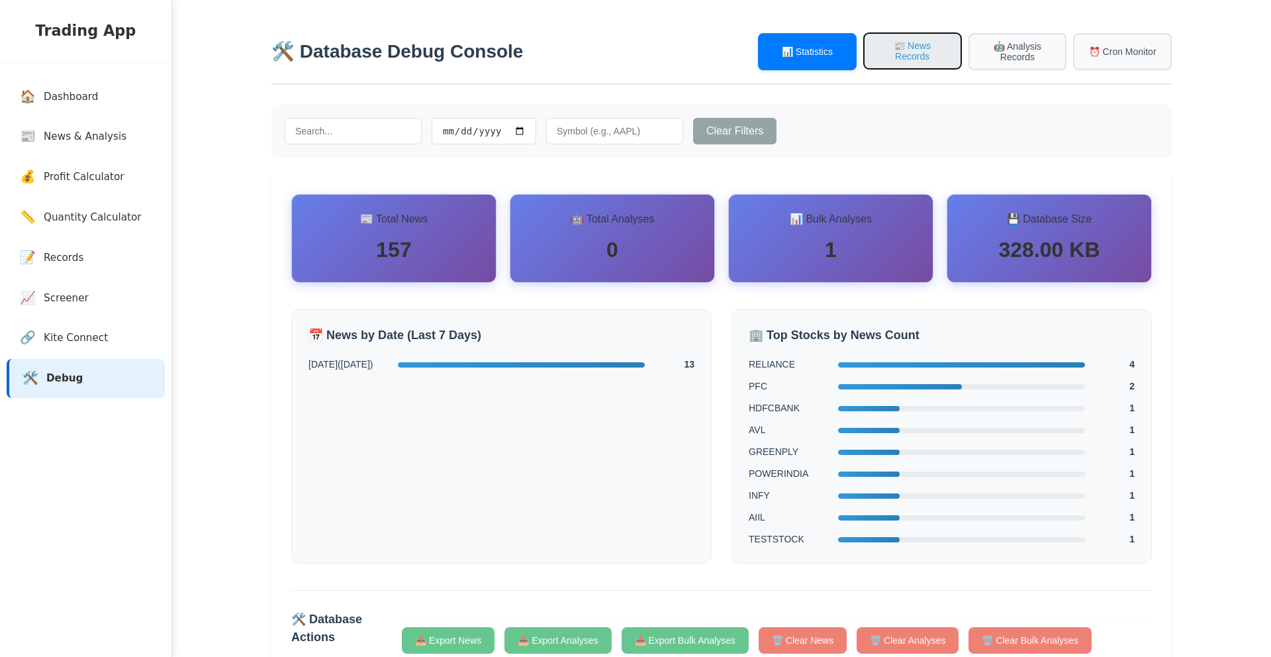
click at [881, 52] on button "📰 News Records" at bounding box center [912, 50] width 99 height 37
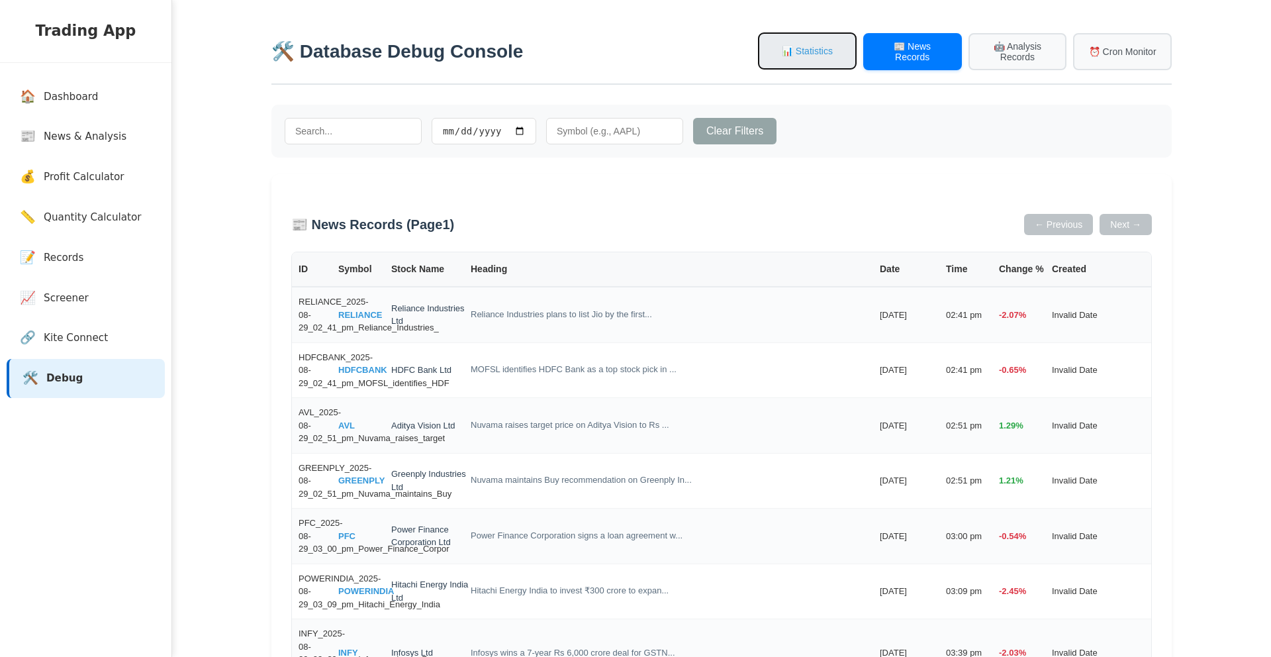
click at [811, 33] on button "📊 Statistics" at bounding box center [807, 50] width 99 height 37
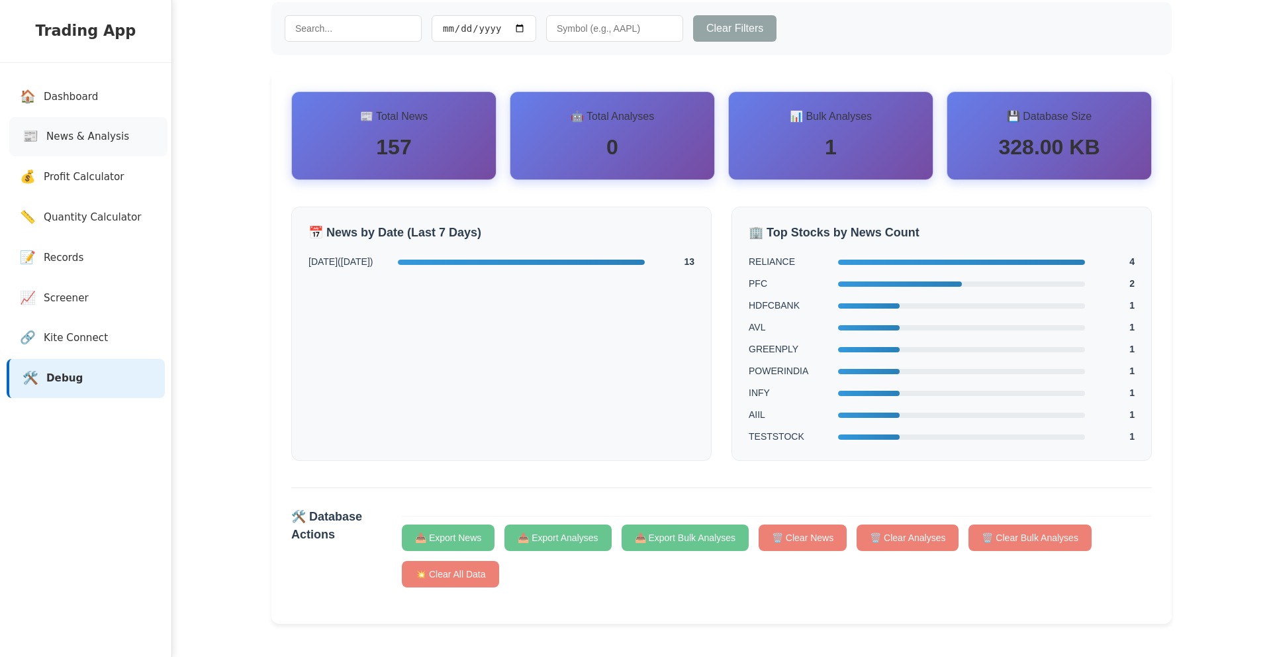
click at [64, 123] on link "📰 News & Analysis" at bounding box center [88, 136] width 158 height 39
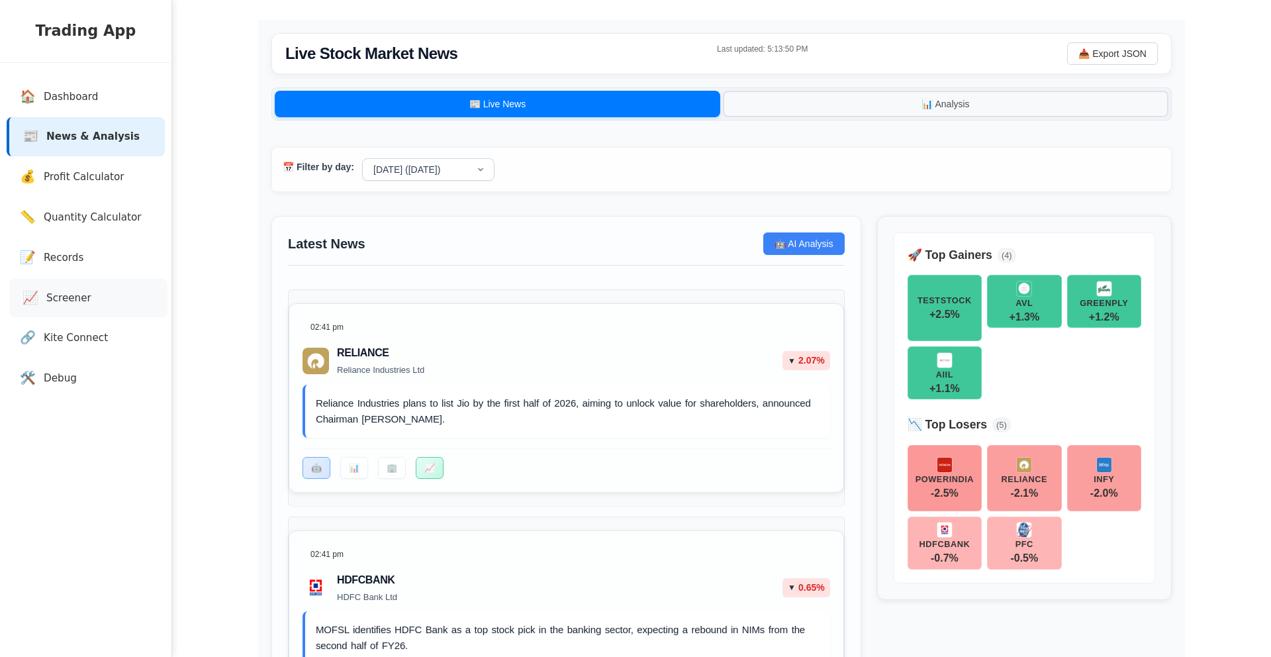
click at [65, 294] on span "Screener" at bounding box center [68, 298] width 45 height 15
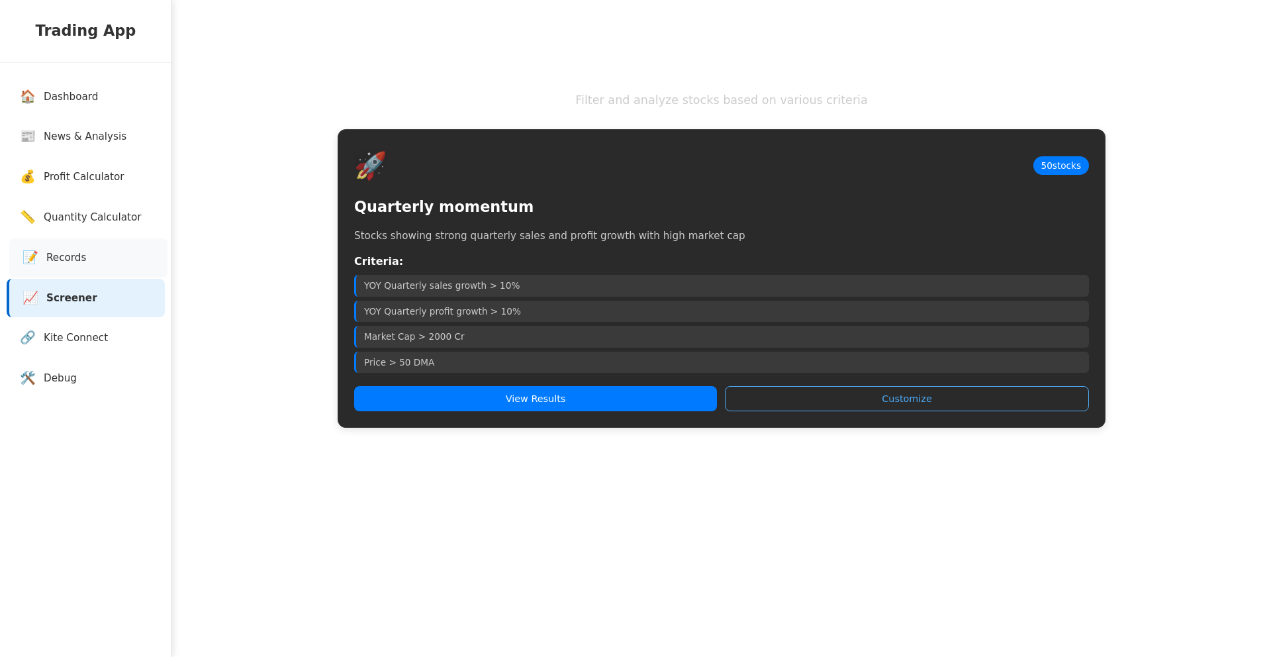
click at [72, 260] on span "Records" at bounding box center [66, 257] width 40 height 15
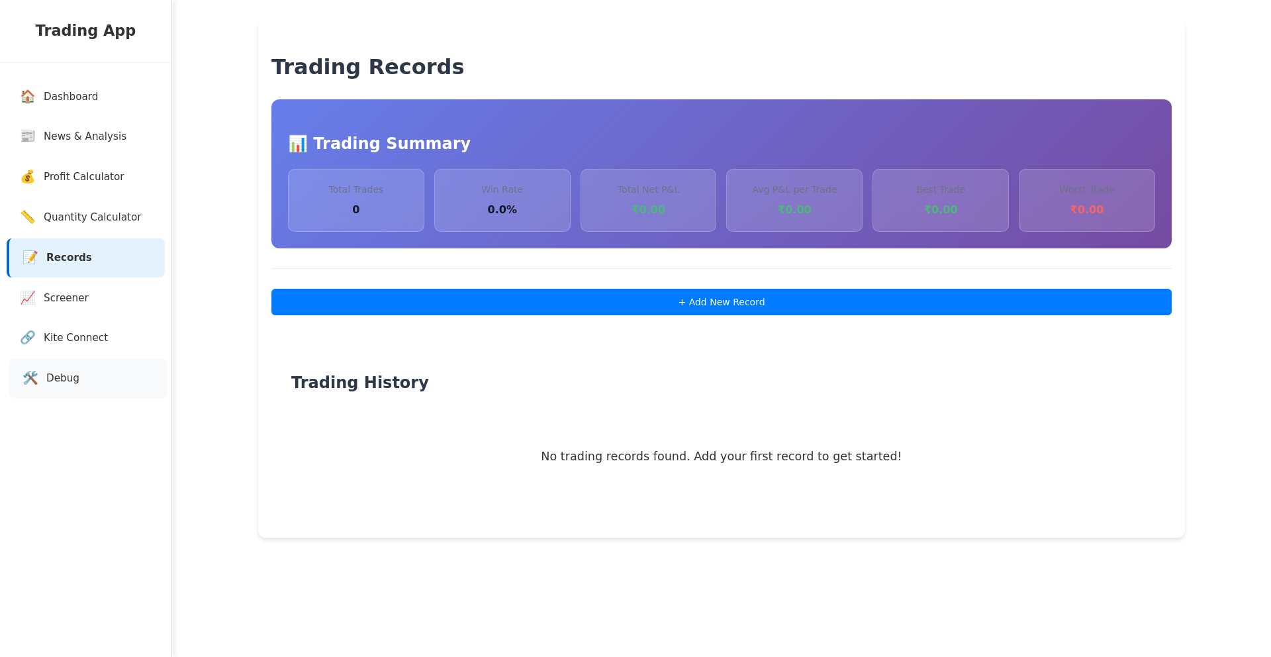
click at [62, 385] on span "Debug" at bounding box center [62, 378] width 33 height 15
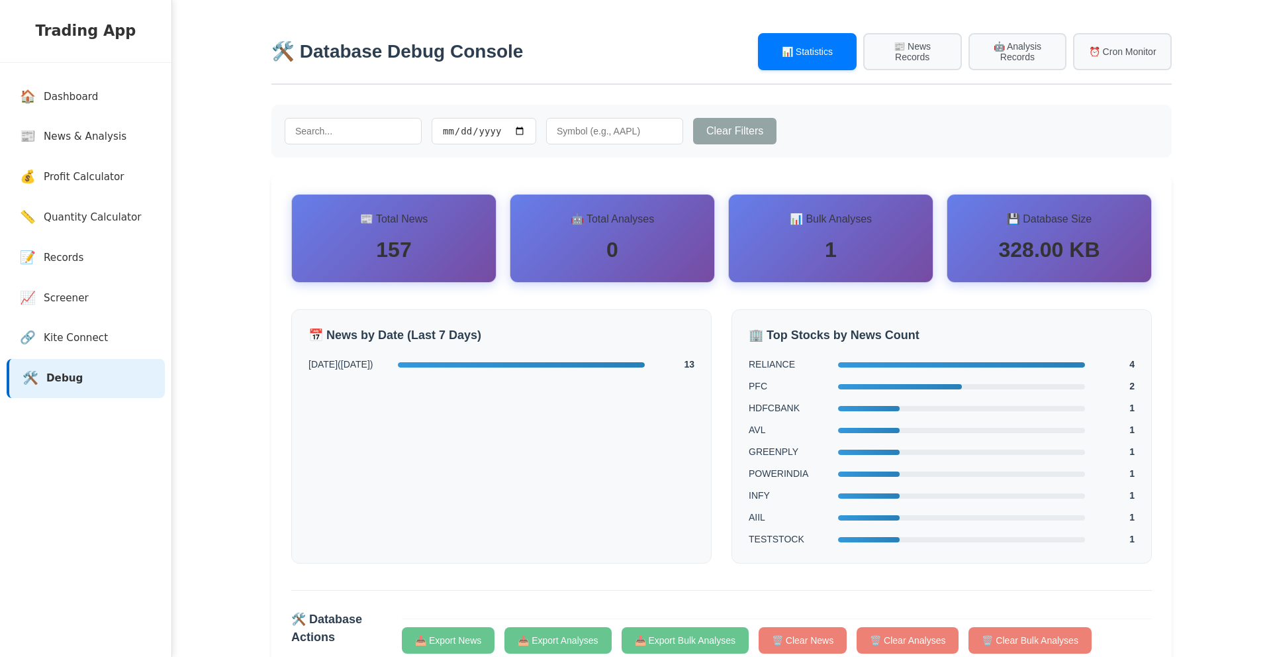
scroll to position [108, 0]
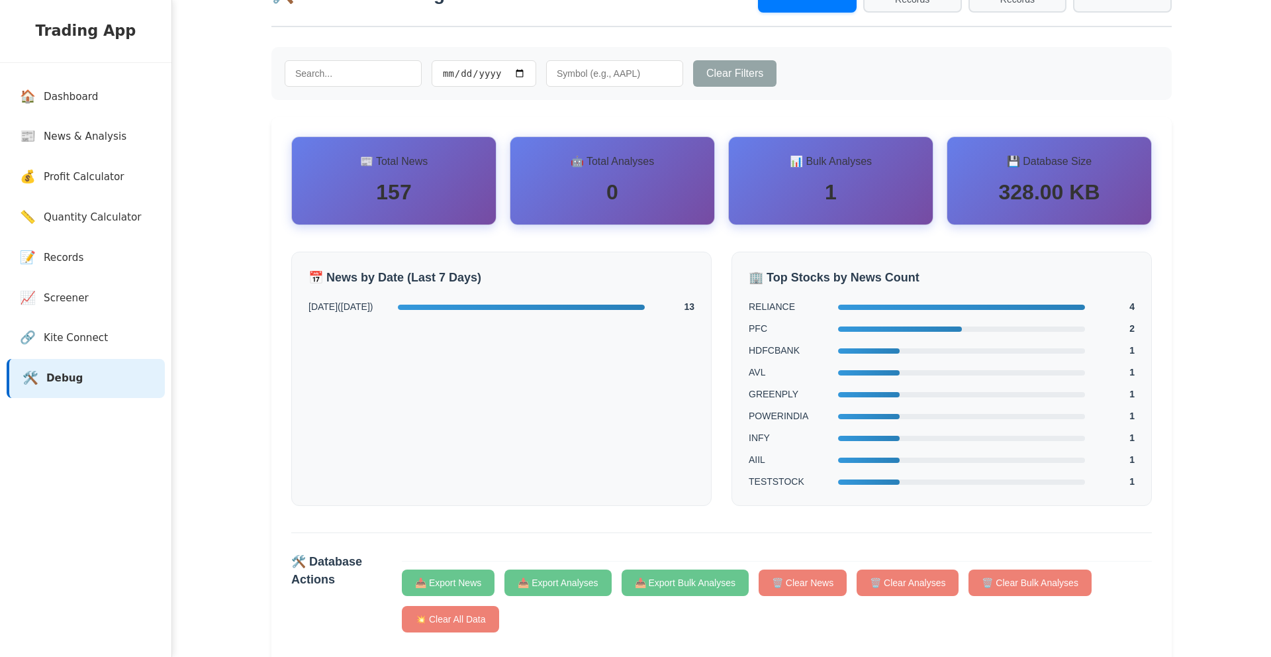
click at [671, 195] on div "0" at bounding box center [612, 192] width 171 height 32
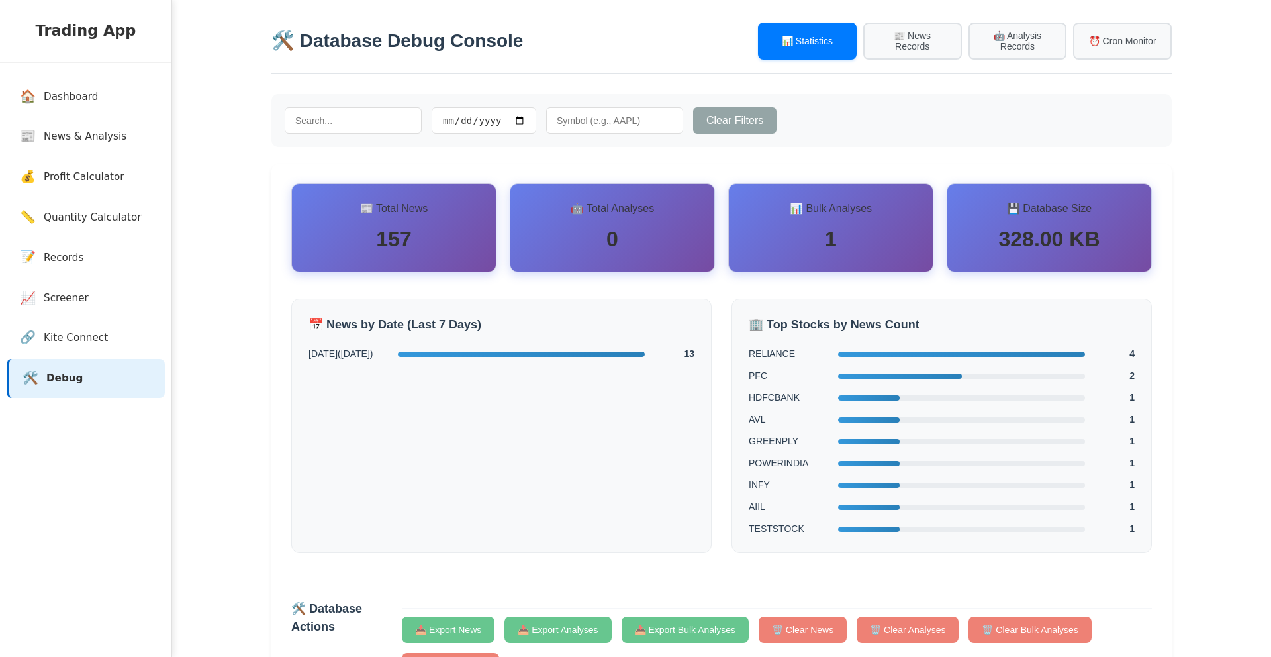
scroll to position [0, 0]
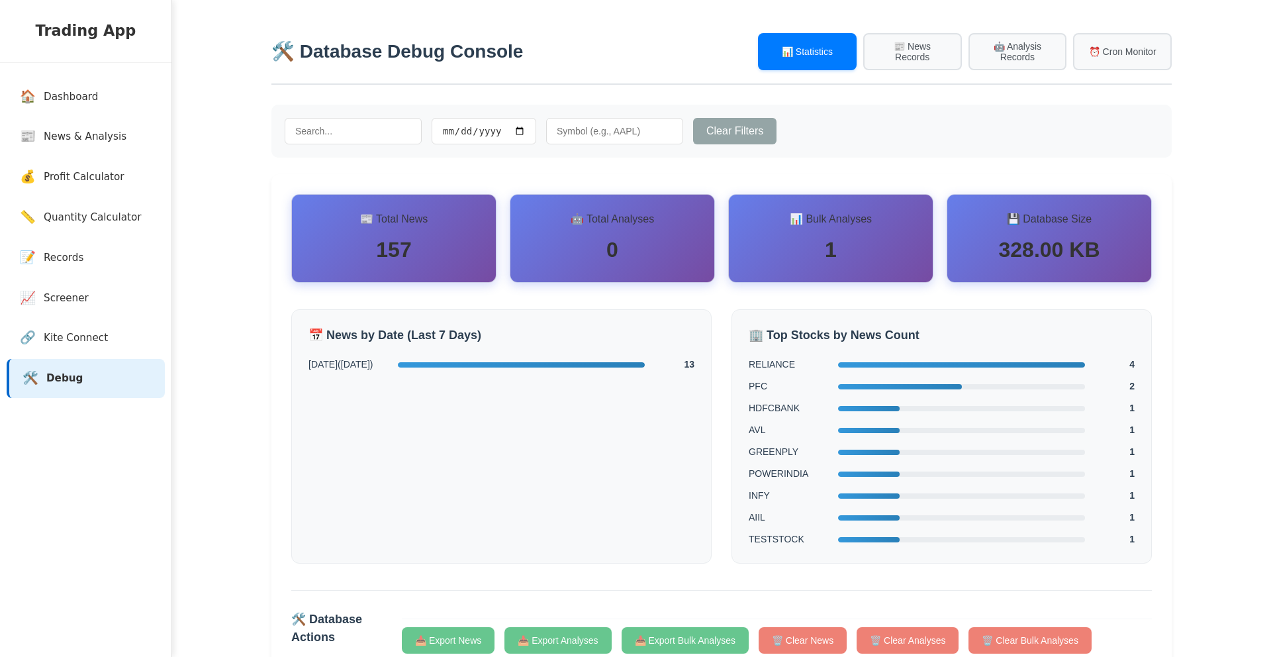
click at [411, 236] on div "157" at bounding box center [394, 250] width 171 height 32
click at [921, 56] on button "📰 News Records" at bounding box center [912, 50] width 99 height 37
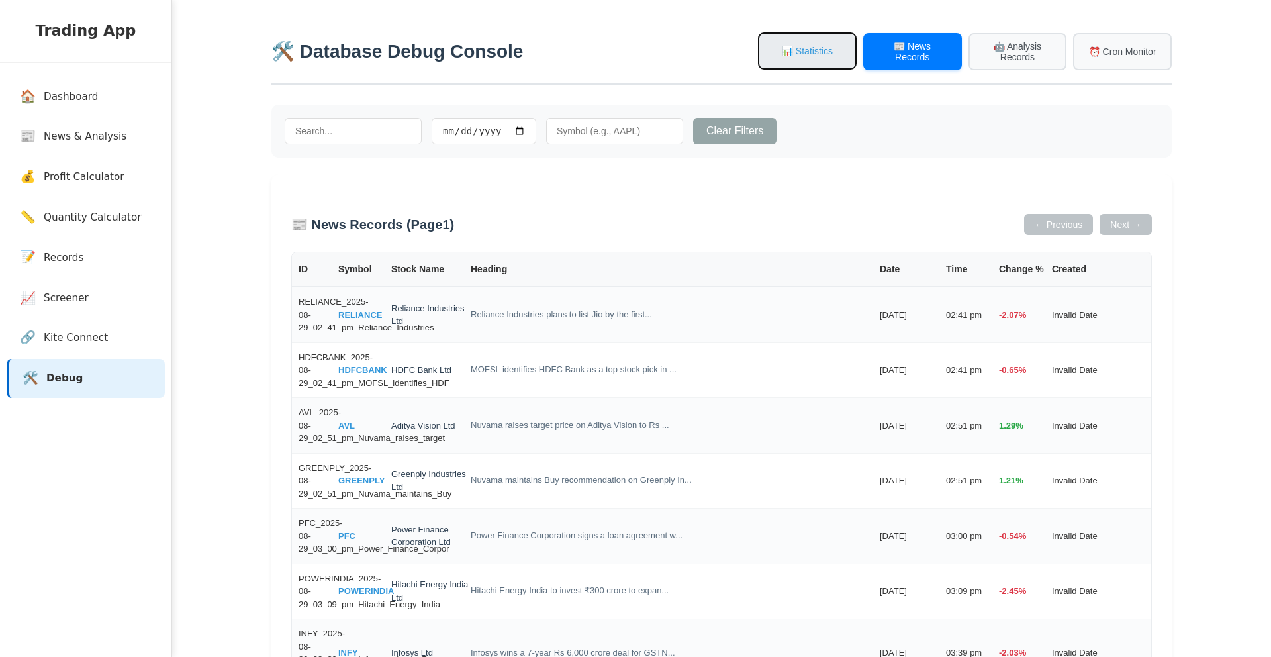
click at [830, 44] on button "📊 Statistics" at bounding box center [807, 50] width 99 height 37
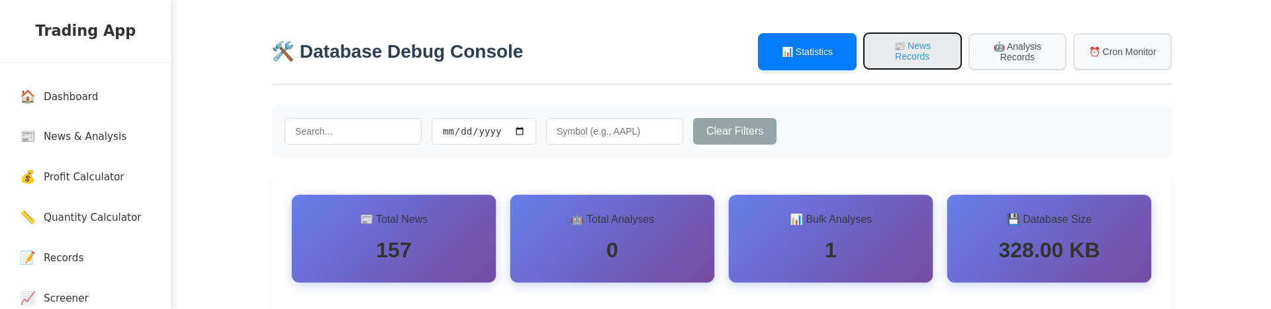
click at [892, 44] on button "📰 News Records" at bounding box center [912, 50] width 99 height 37
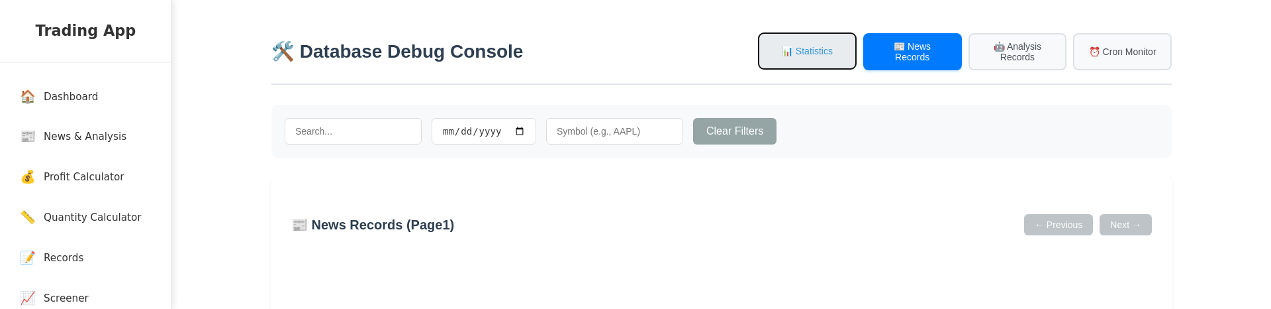
click at [819, 50] on button "📊 Statistics" at bounding box center [807, 50] width 99 height 37
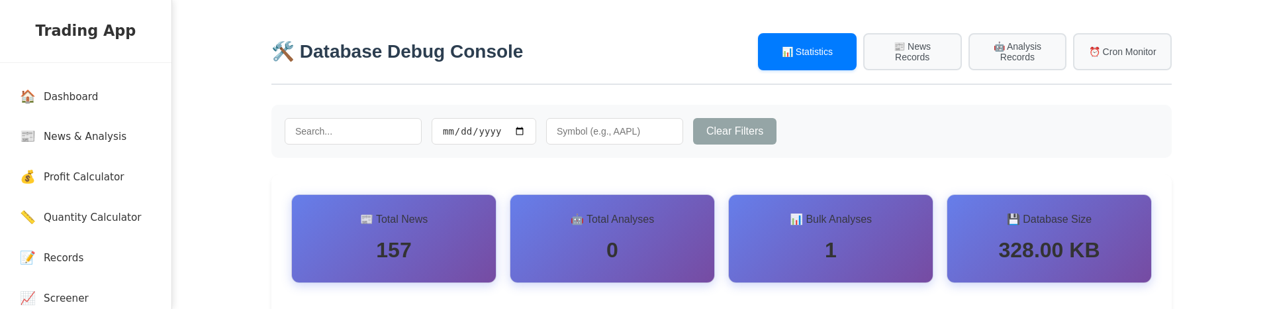
click at [116, 156] on div "🏠 Dashboard 📰 News & Analysis 💰 Profit Calculator 📏 Quantity Calculator 📝 Recor…" at bounding box center [86, 238] width 172 height 350
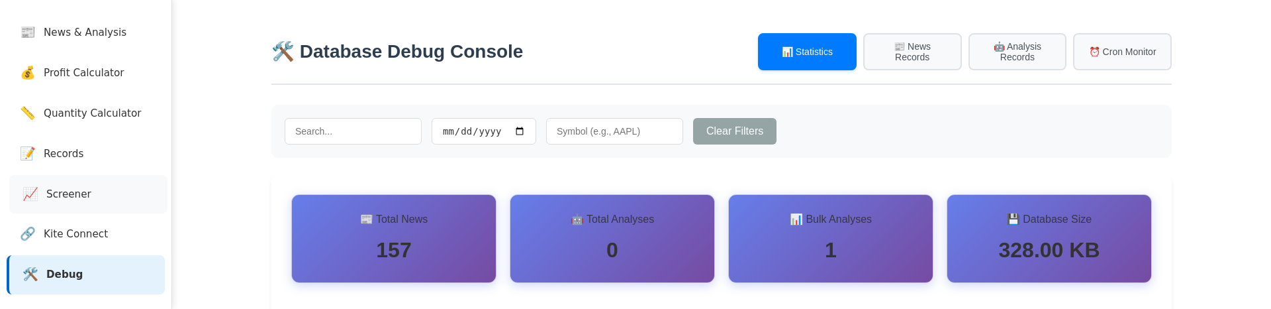
click at [101, 201] on link "📈 Screener" at bounding box center [88, 194] width 158 height 39
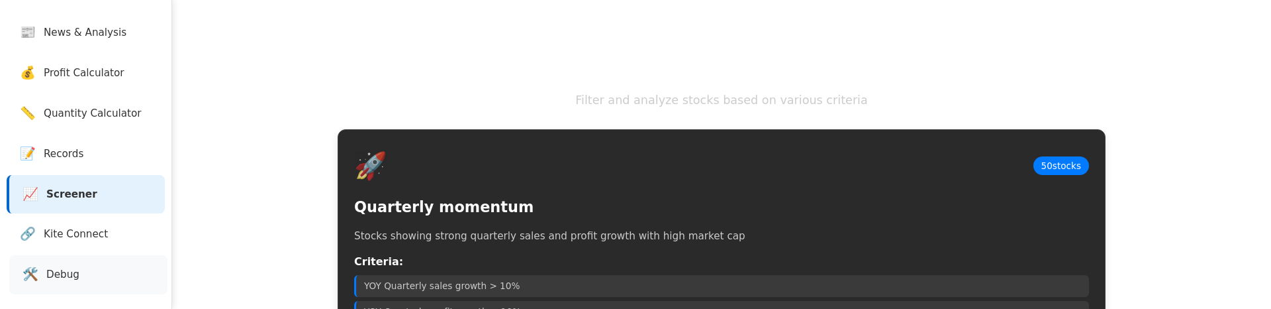
click at [73, 276] on span "Debug" at bounding box center [62, 274] width 33 height 15
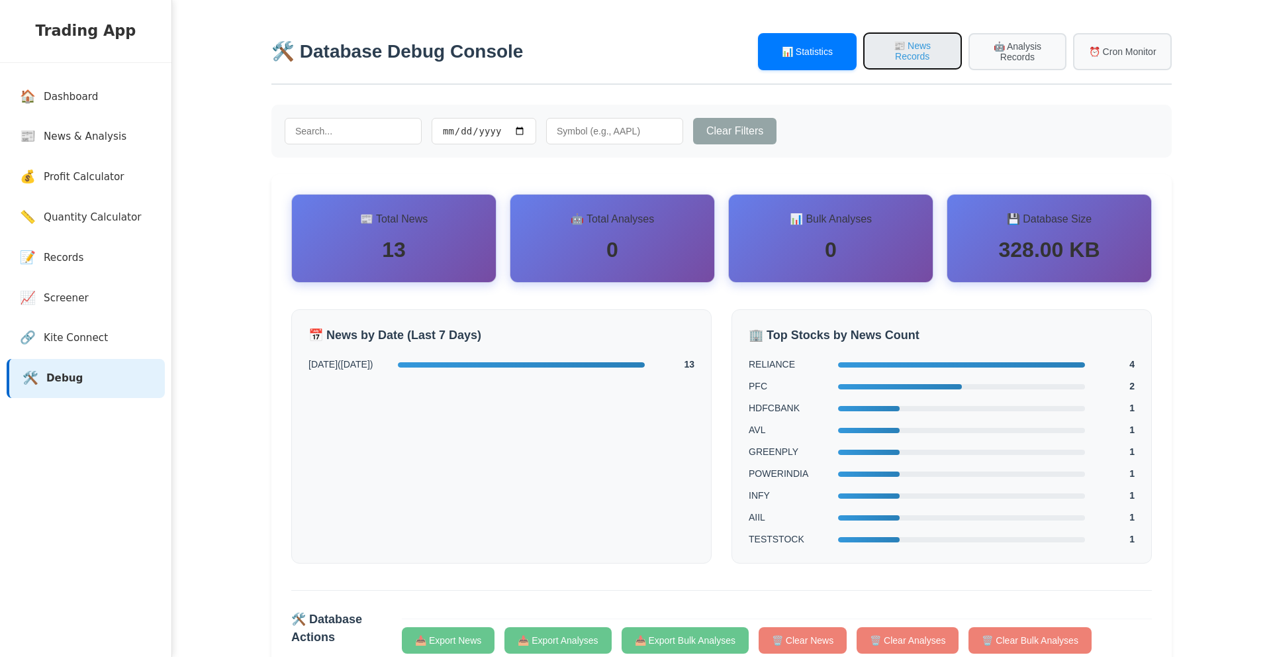
click at [907, 58] on button "📰 News Records" at bounding box center [912, 50] width 99 height 37
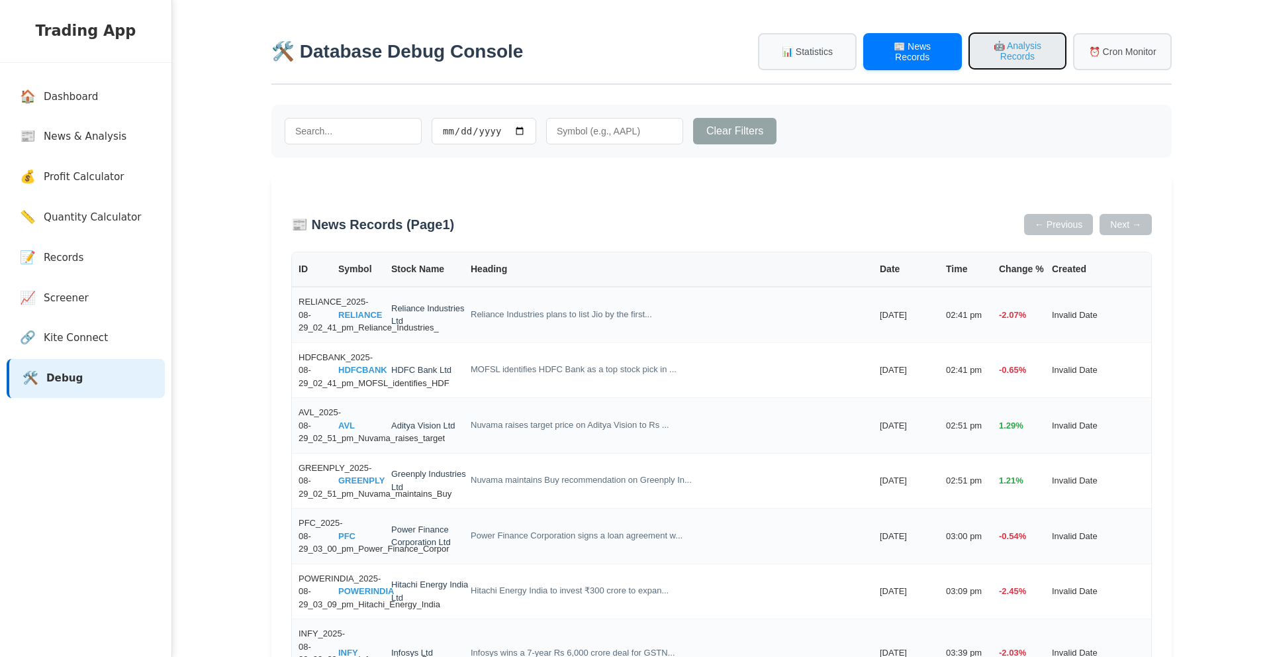
click at [1033, 42] on button "🤖 Analysis Records" at bounding box center [1018, 50] width 99 height 37
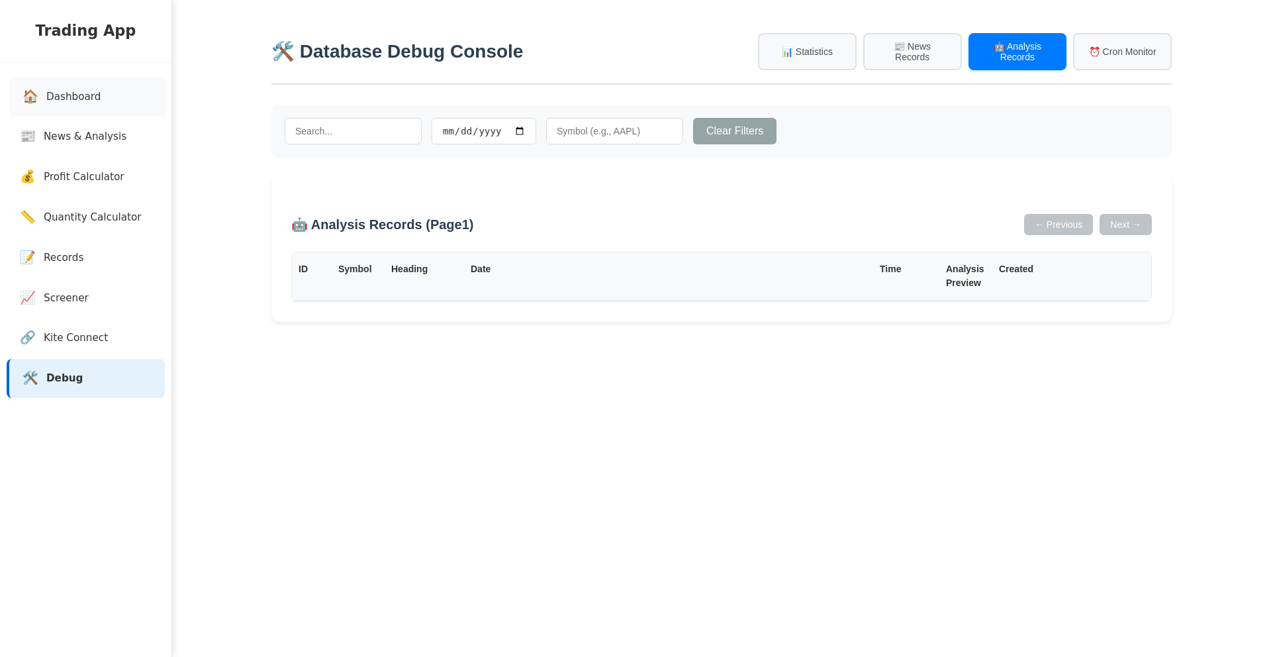
click at [98, 87] on link "🏠 Dashboard" at bounding box center [88, 96] width 158 height 39
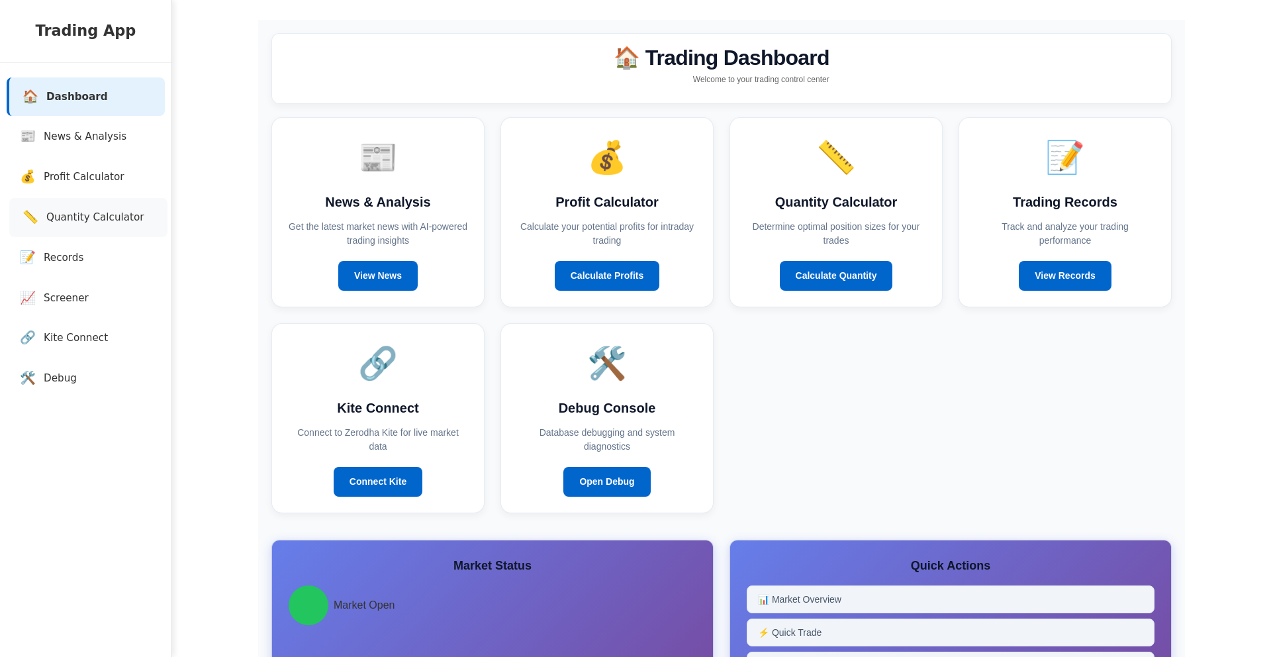
click at [92, 228] on link "📏 Quantity Calculator" at bounding box center [88, 217] width 158 height 39
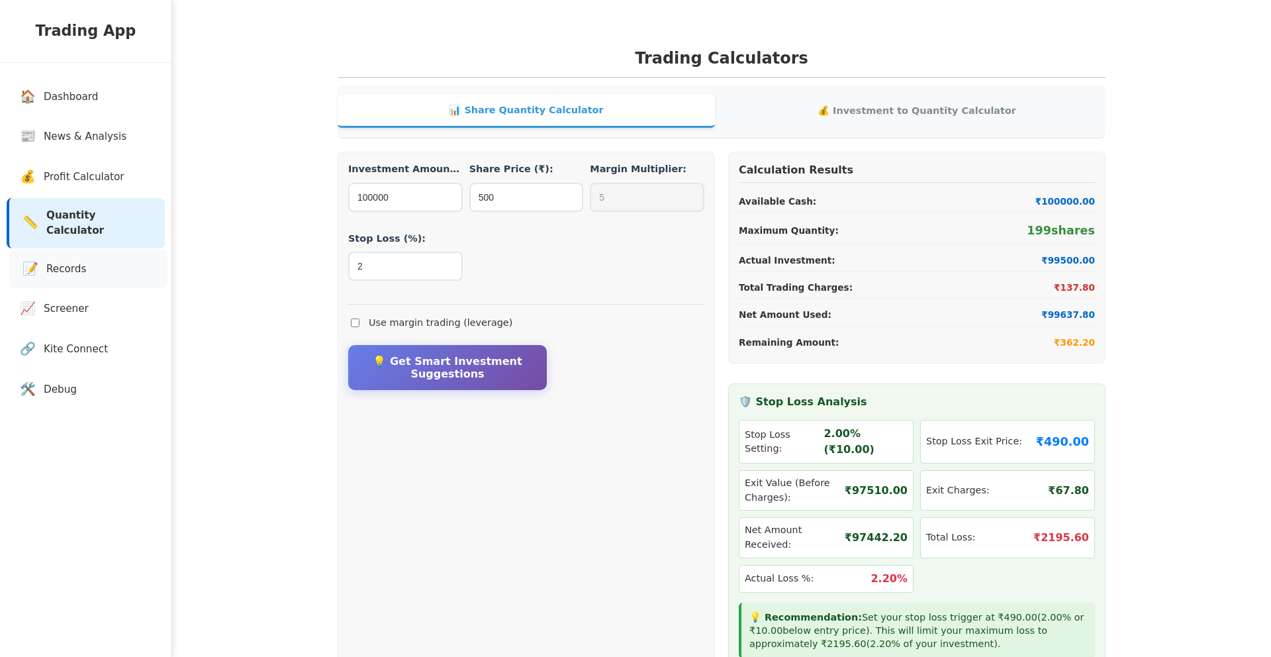
click at [93, 266] on link "📝 Records" at bounding box center [88, 269] width 158 height 39
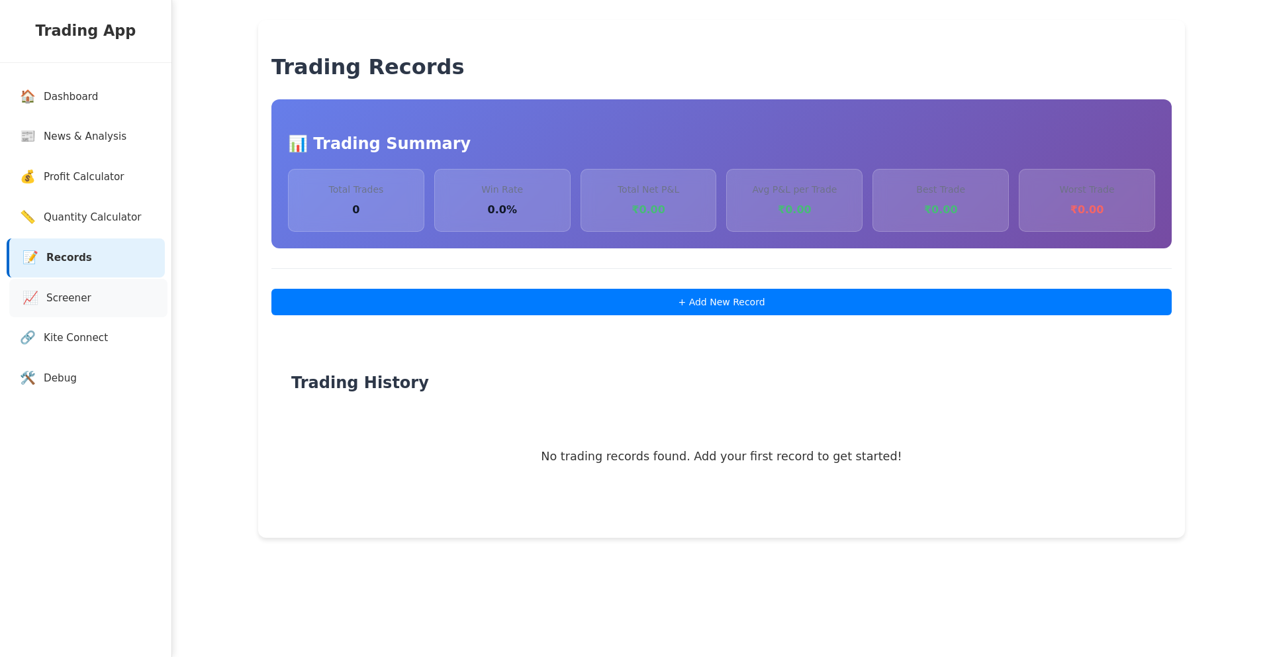
click at [77, 301] on span "Screener" at bounding box center [68, 298] width 45 height 15
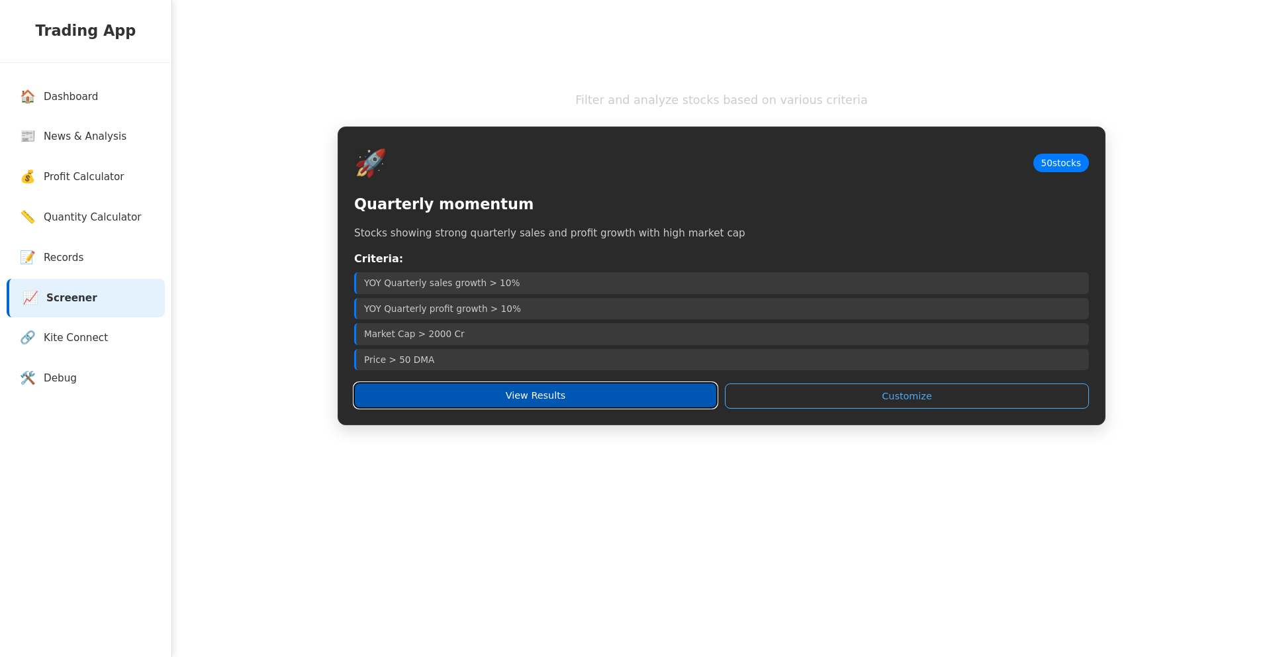
click at [531, 308] on button "View Results" at bounding box center [535, 395] width 363 height 25
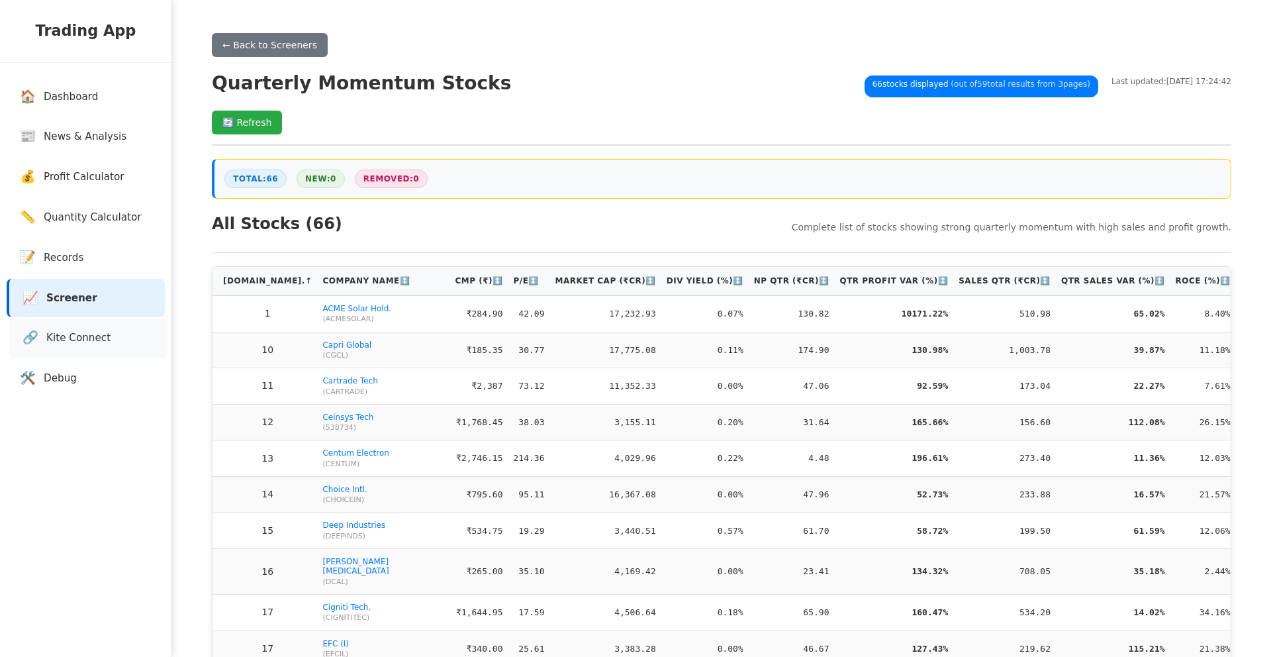
click at [88, 308] on span "Kite Connect" at bounding box center [78, 337] width 64 height 15
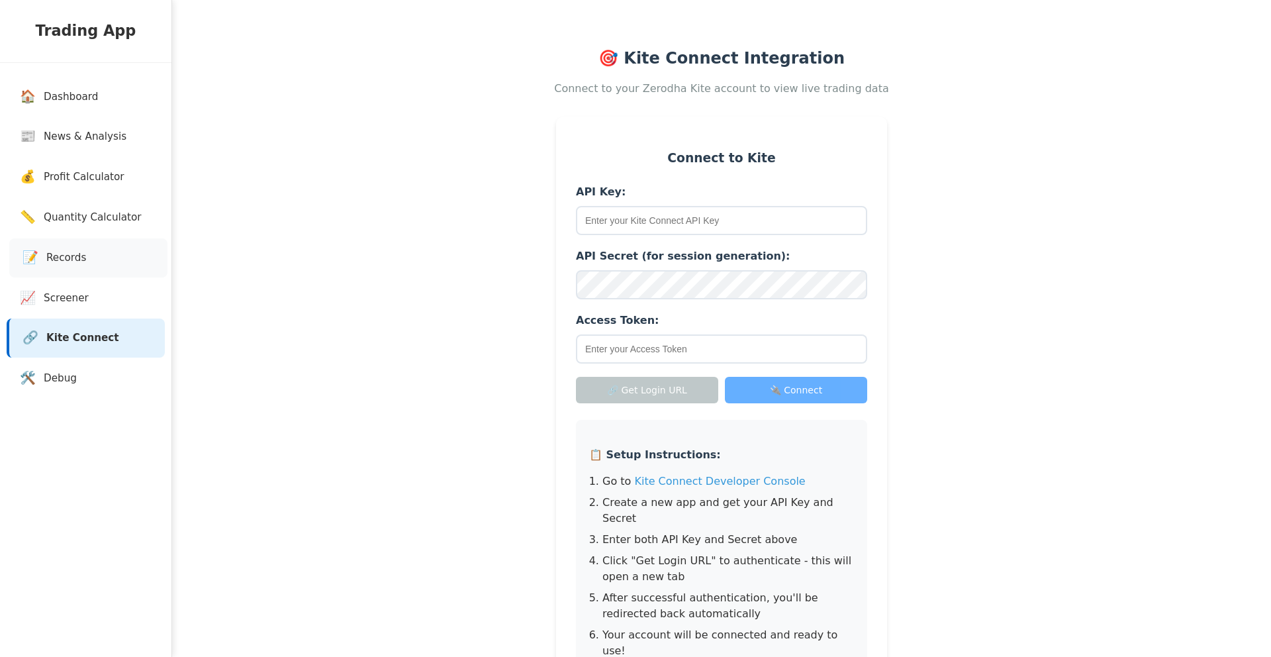
click at [69, 258] on span "Records" at bounding box center [66, 257] width 40 height 15
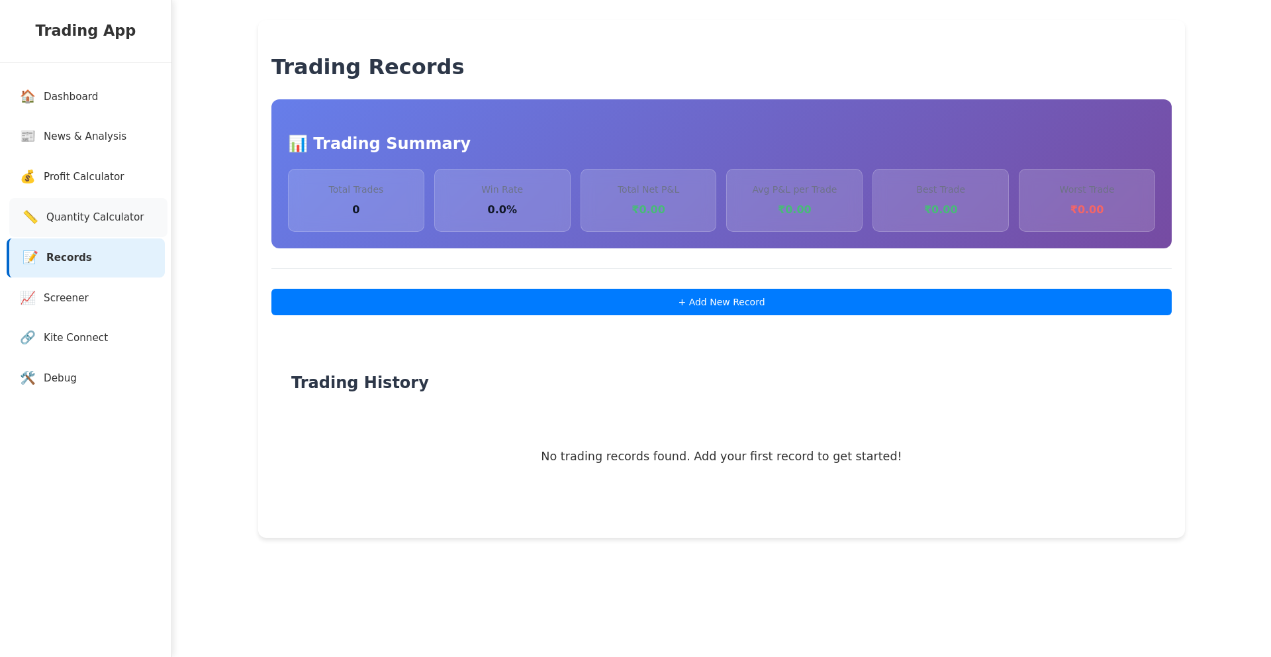
click at [84, 232] on link "📏 Quantity Calculator" at bounding box center [88, 217] width 158 height 39
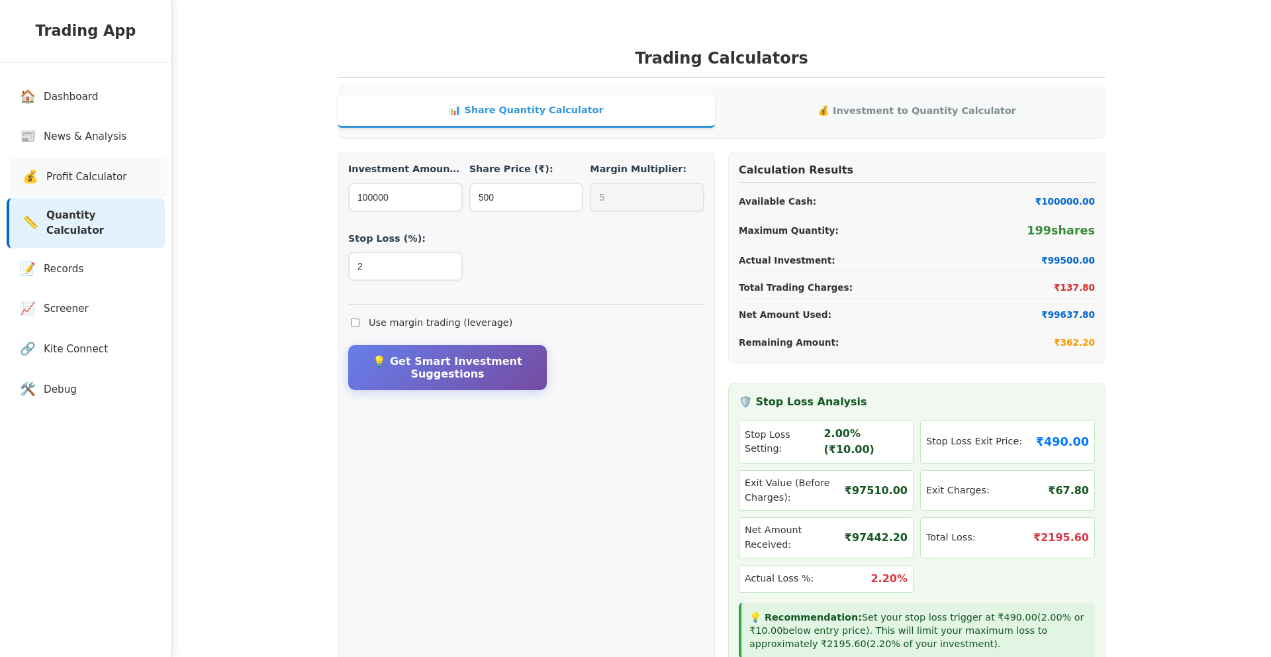
click at [85, 195] on link "💰 Profit Calculator" at bounding box center [88, 177] width 158 height 39
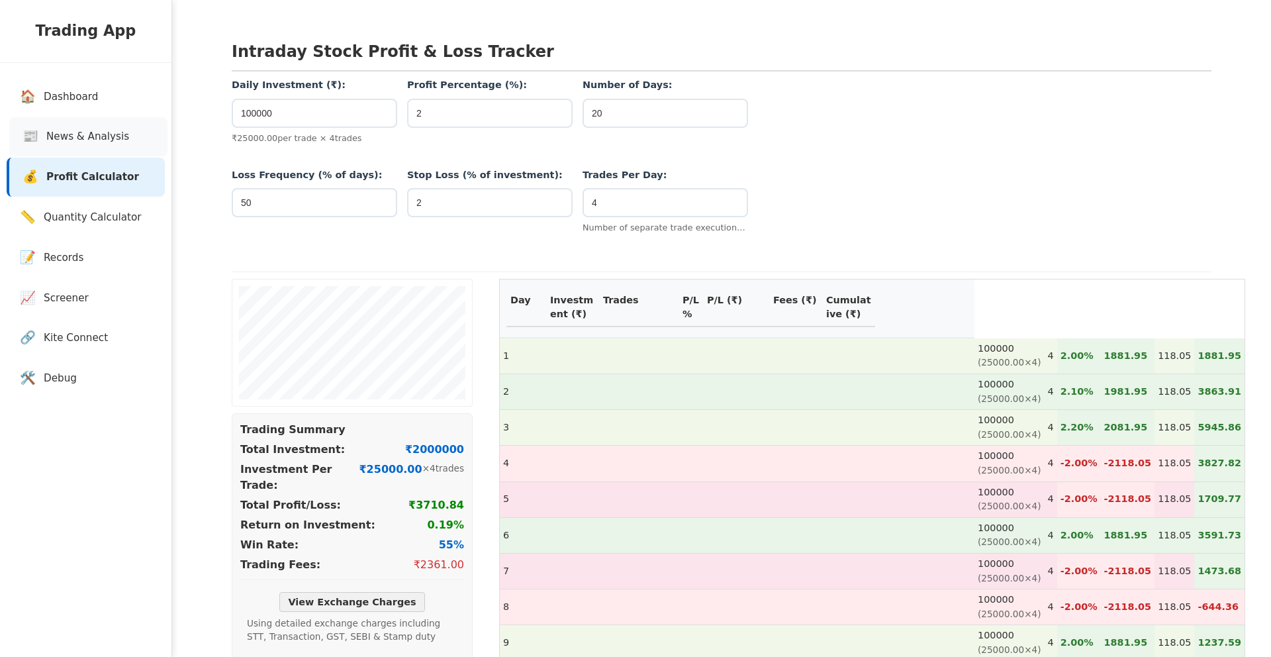
click at [86, 123] on link "📰 News & Analysis" at bounding box center [88, 136] width 158 height 39
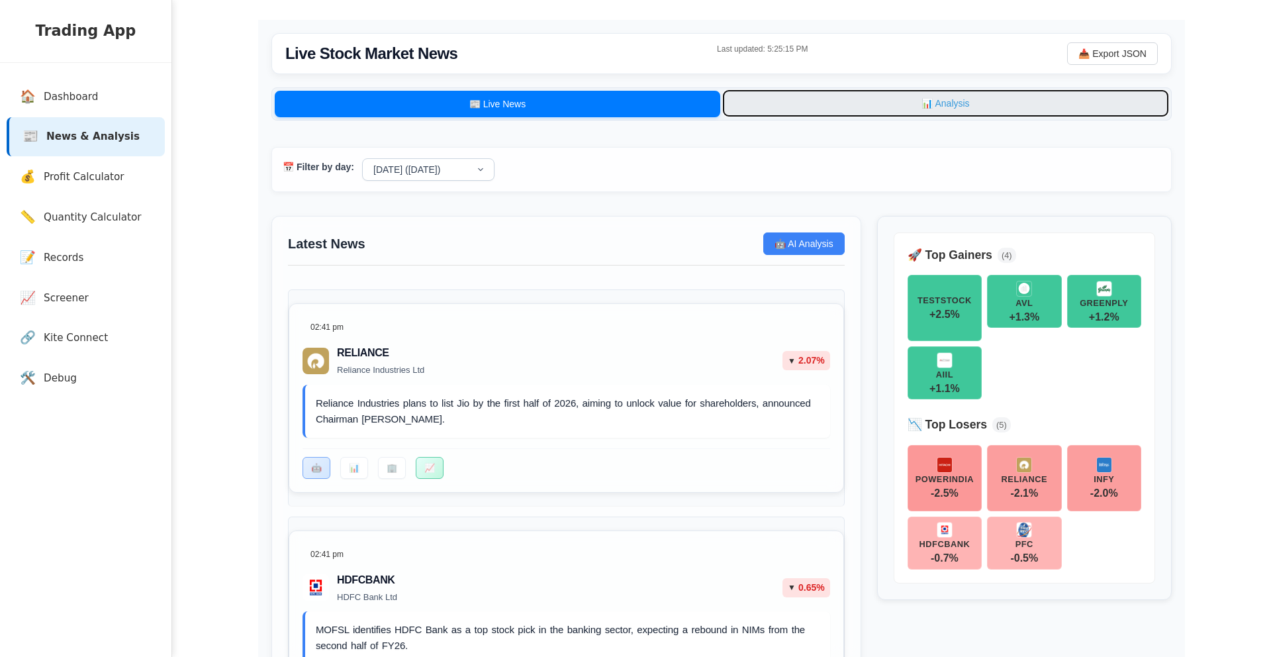
click at [820, 110] on button "📊 Analysis" at bounding box center [946, 103] width 446 height 26
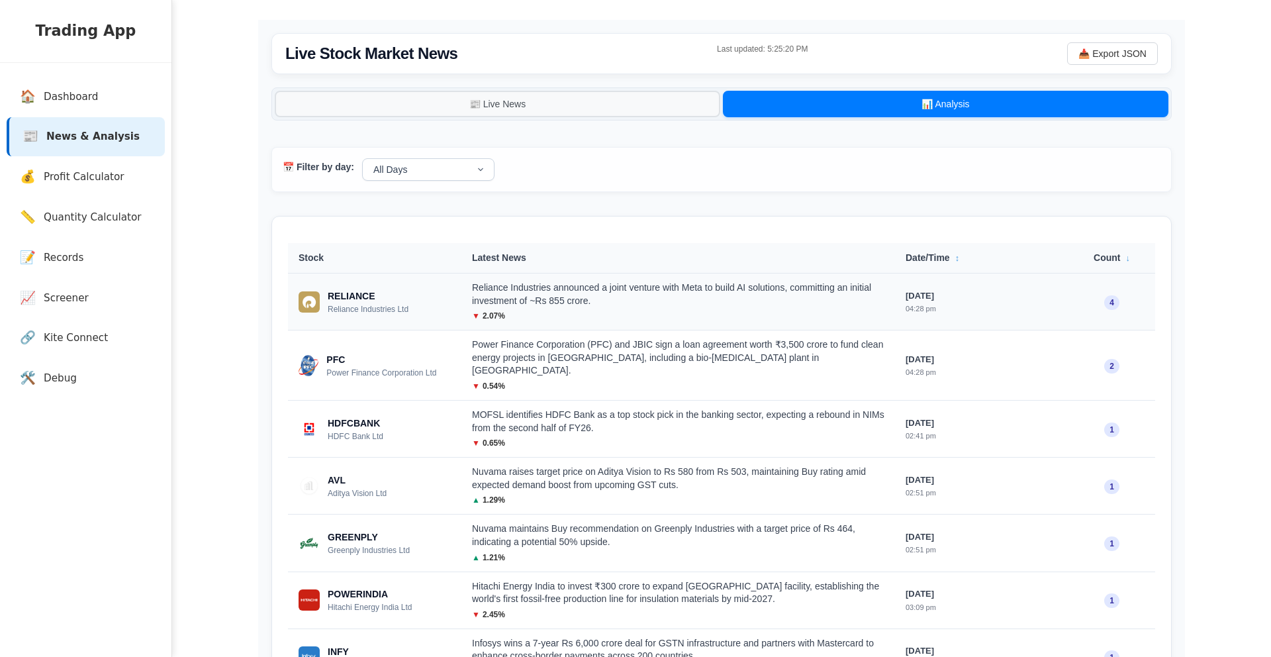
click at [867, 295] on div "Reliance Industries announced a joint venture with Meta to build AI solutions, …" at bounding box center [678, 294] width 413 height 26
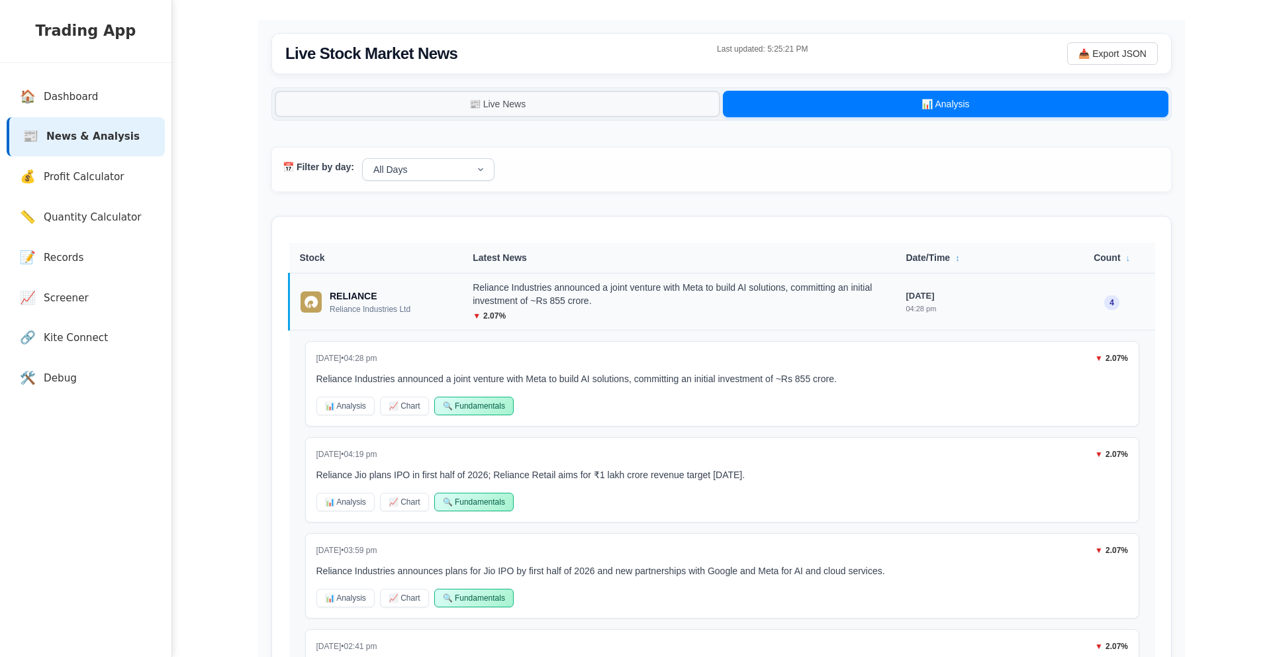
click at [867, 295] on div "Reliance Industries announced a joint venture with Meta to build AI solutions, …" at bounding box center [679, 294] width 412 height 26
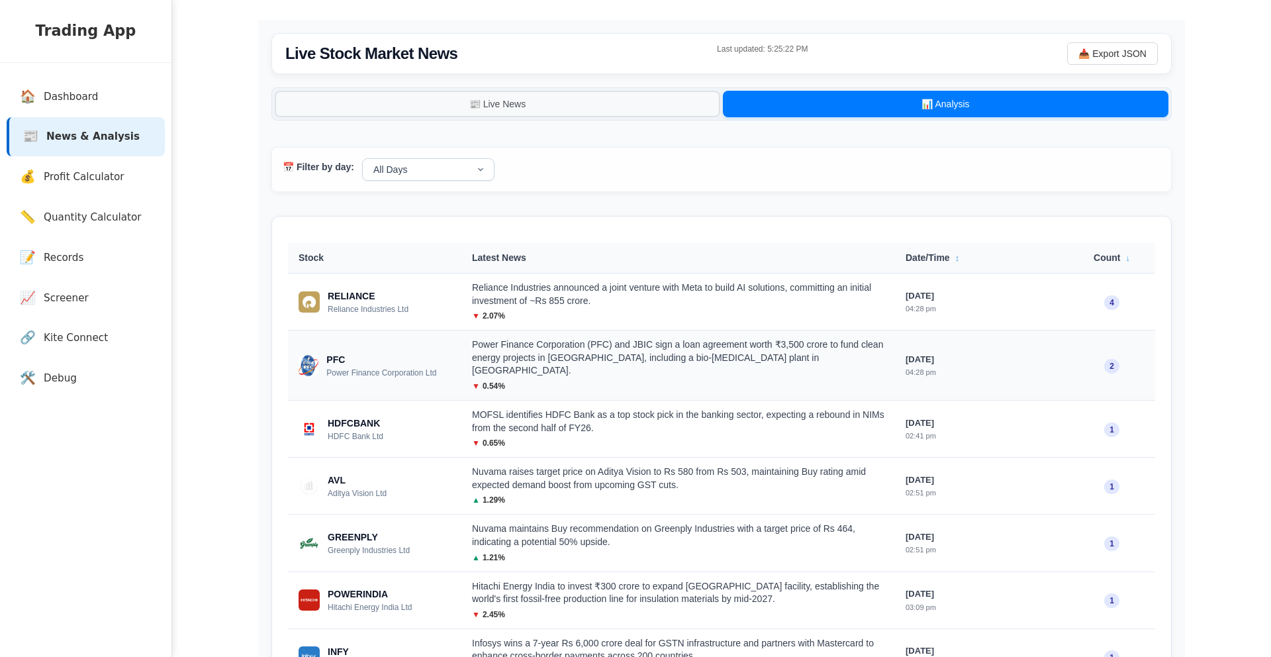
click at [760, 308] on div "Power Finance Corporation (PFC) and JBIC sign a loan agreement worth ₹3,500 cro…" at bounding box center [678, 357] width 413 height 39
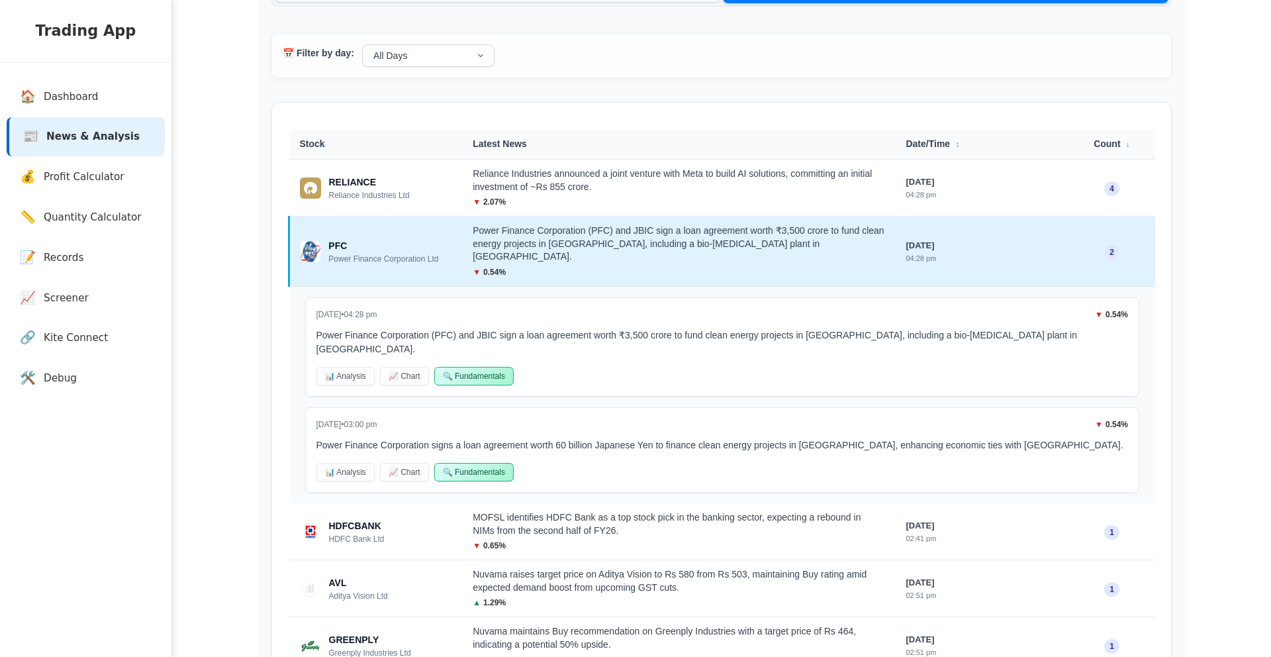
scroll to position [128, 0]
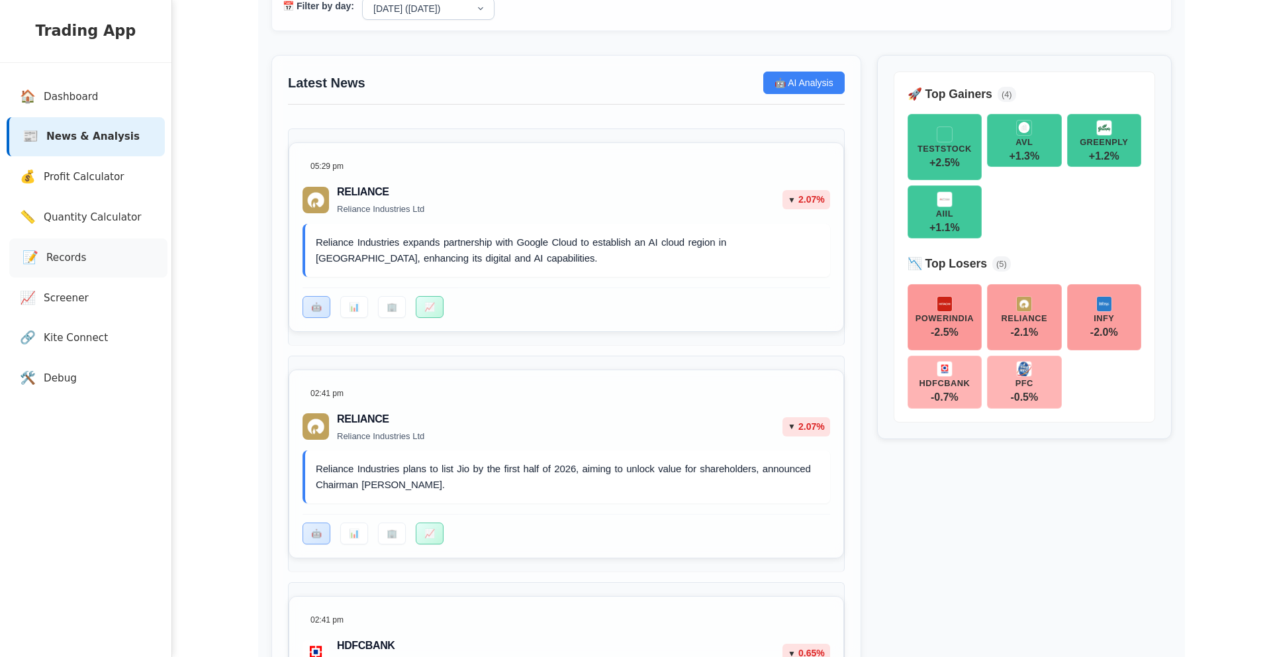
scroll to position [162, 0]
click at [94, 257] on link "📝 Records" at bounding box center [88, 257] width 158 height 39
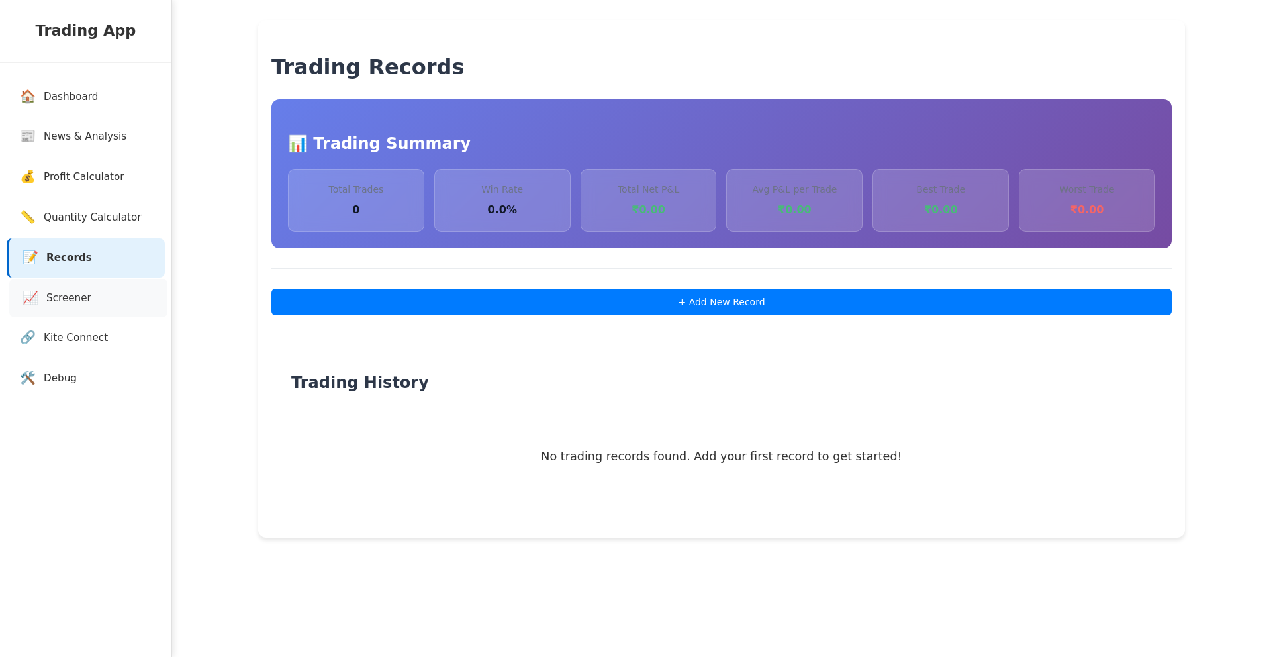
click at [81, 293] on span "Screener" at bounding box center [68, 298] width 45 height 15
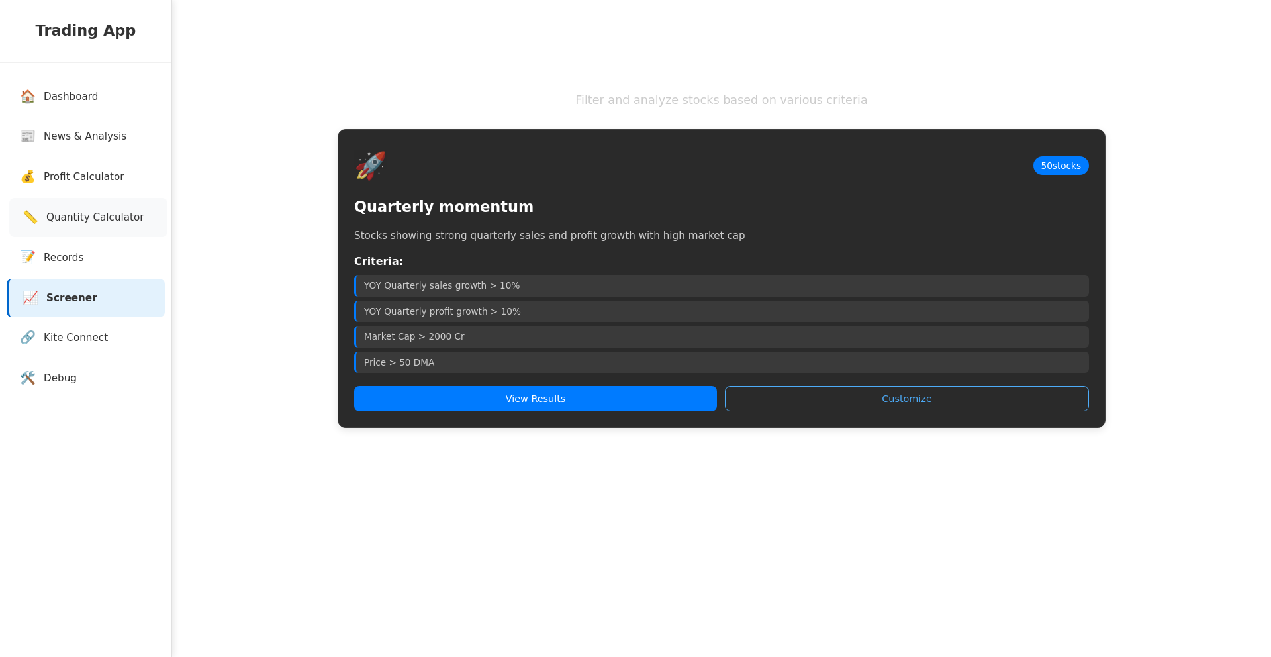
click at [129, 213] on span "Quantity Calculator" at bounding box center [95, 217] width 98 height 15
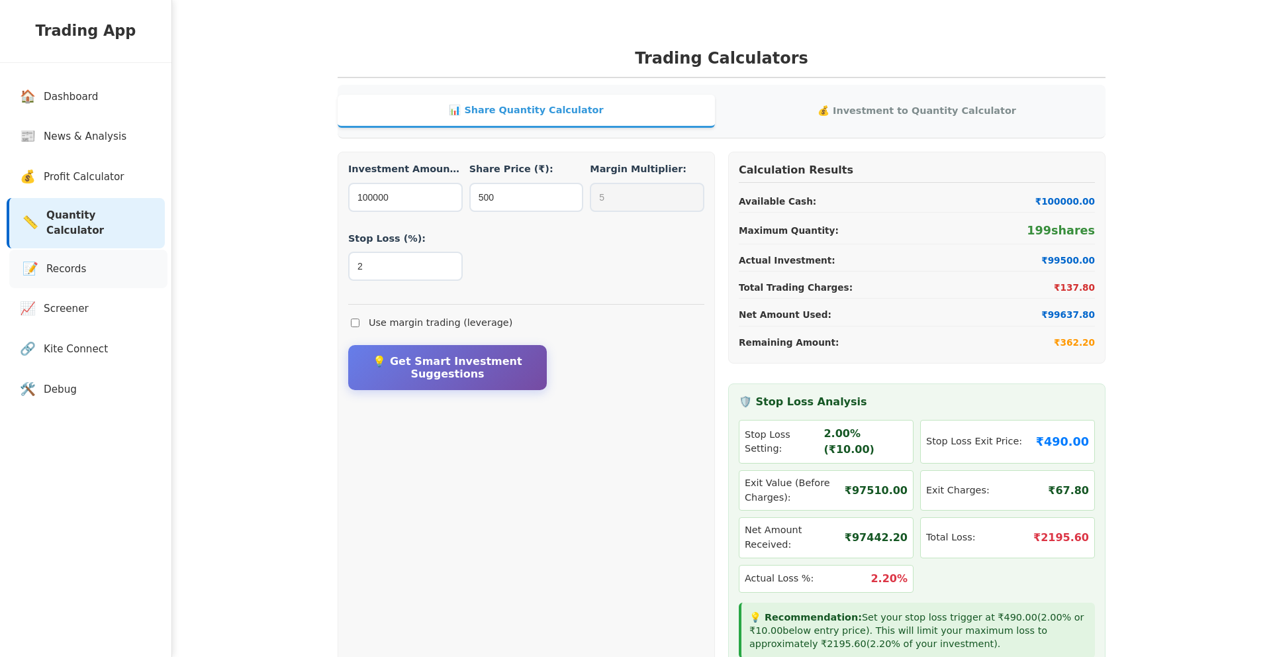
click at [104, 250] on link "📝 Records" at bounding box center [88, 269] width 158 height 39
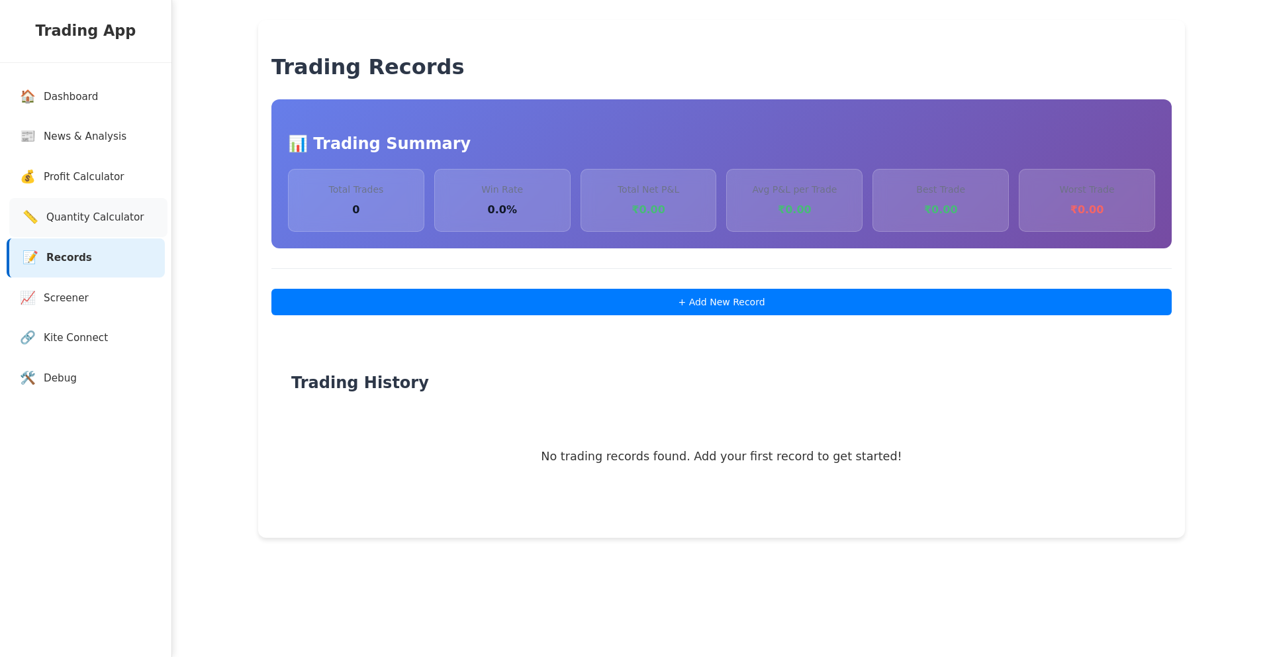
click at [110, 213] on span "Quantity Calculator" at bounding box center [95, 217] width 98 height 15
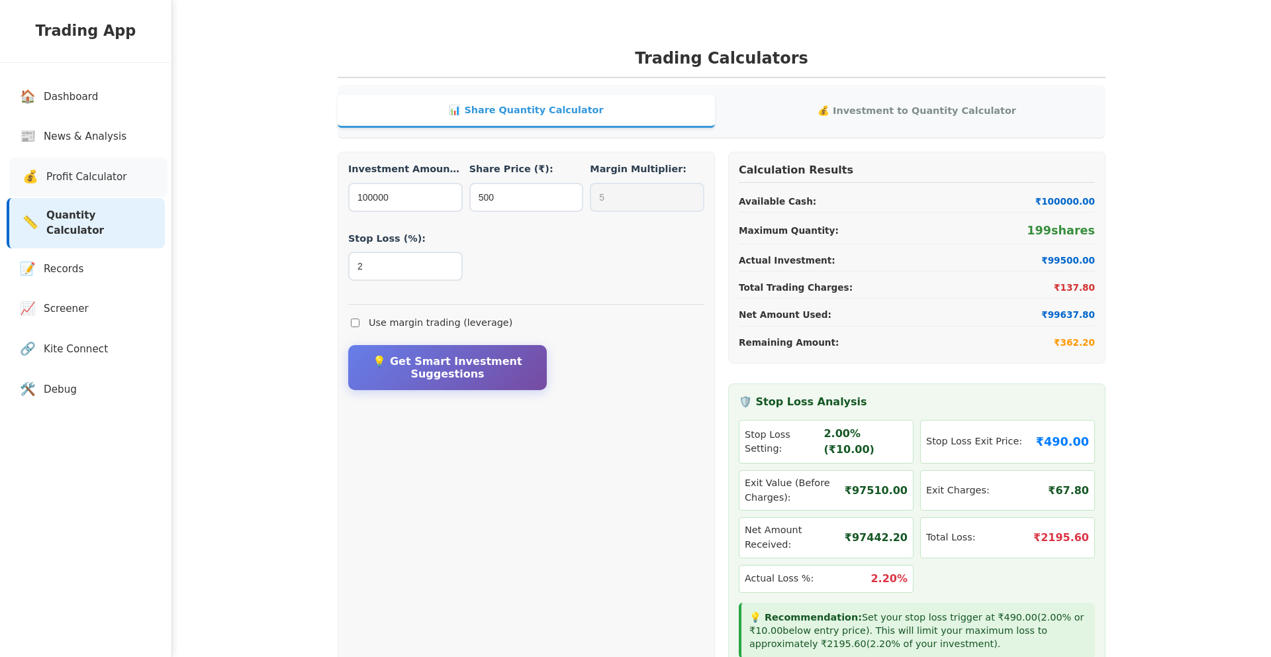
click at [111, 185] on link "💰 Profit Calculator" at bounding box center [88, 177] width 158 height 39
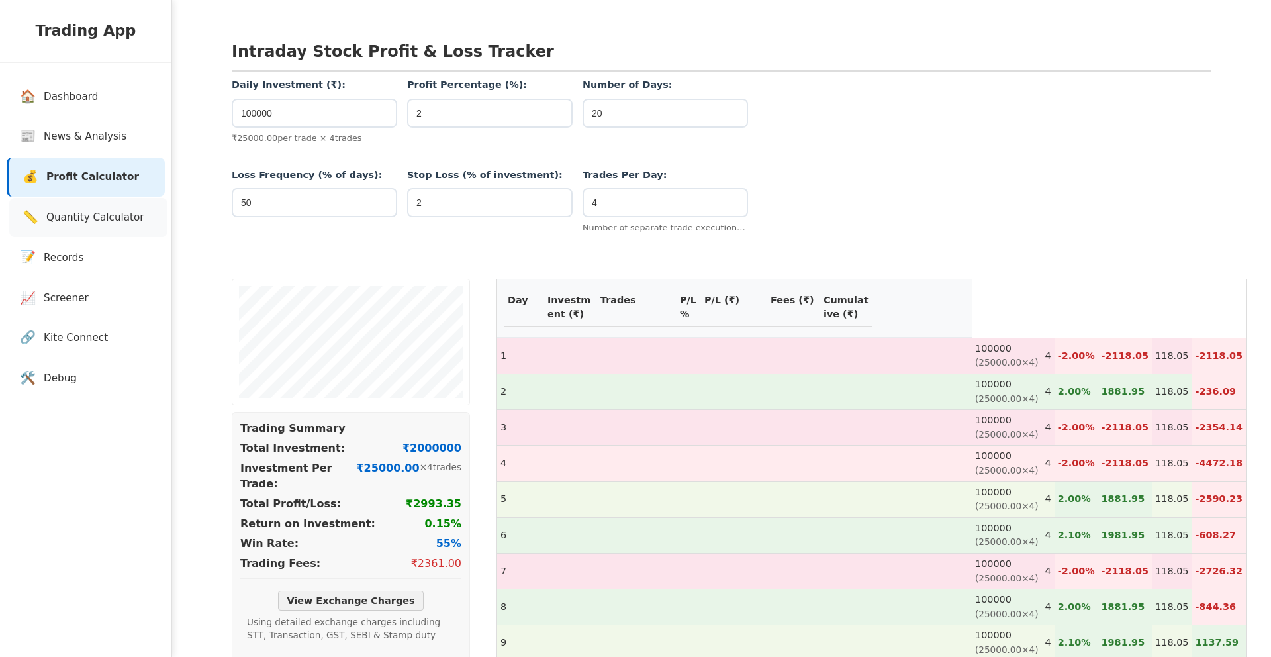
click at [105, 219] on span "Quantity Calculator" at bounding box center [95, 217] width 98 height 15
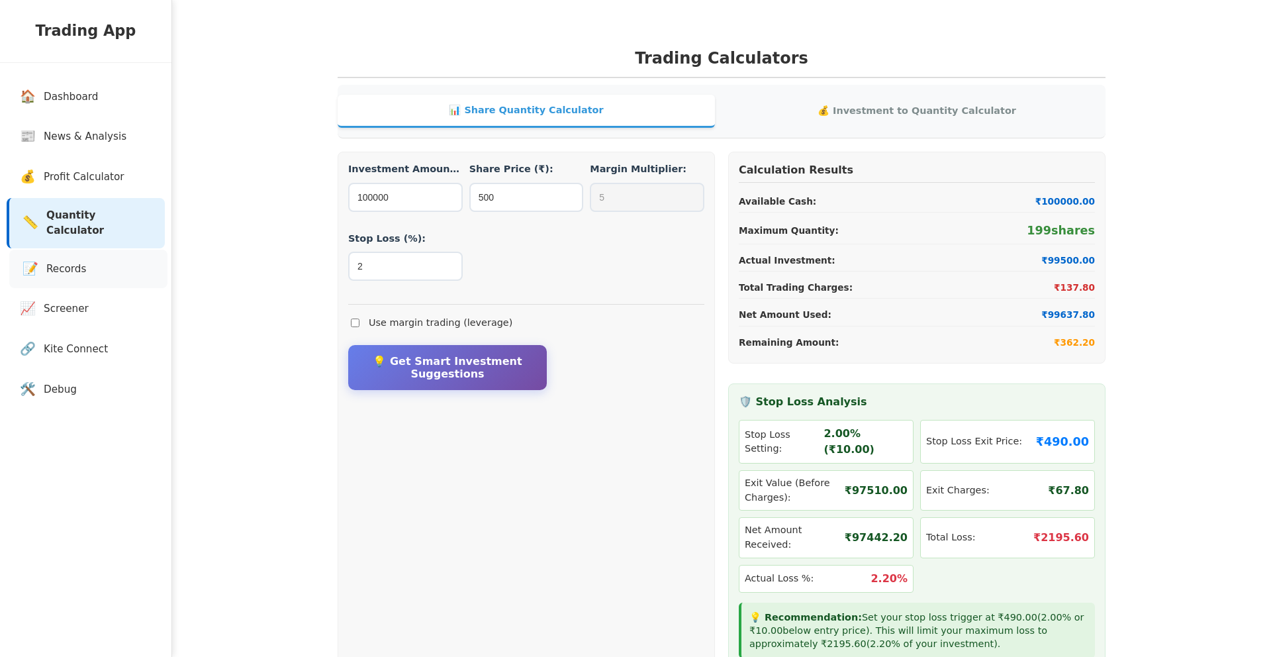
click at [89, 250] on link "📝 Records" at bounding box center [88, 269] width 158 height 39
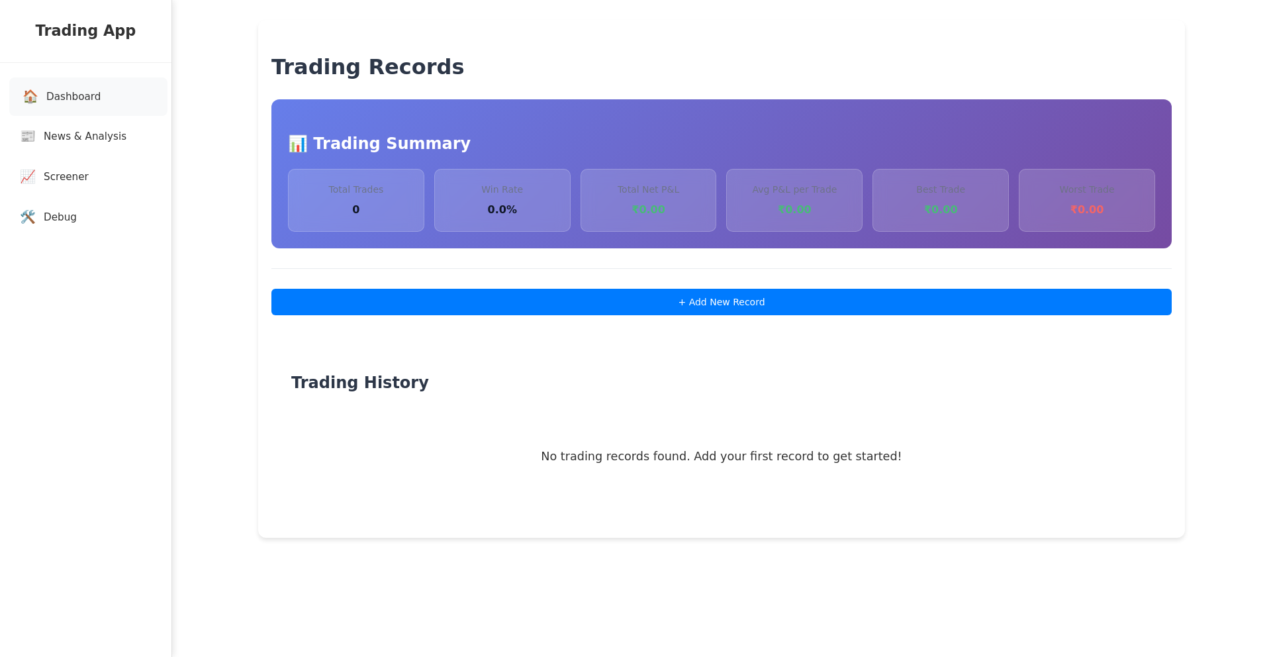
click at [79, 97] on span "Dashboard" at bounding box center [73, 96] width 54 height 15
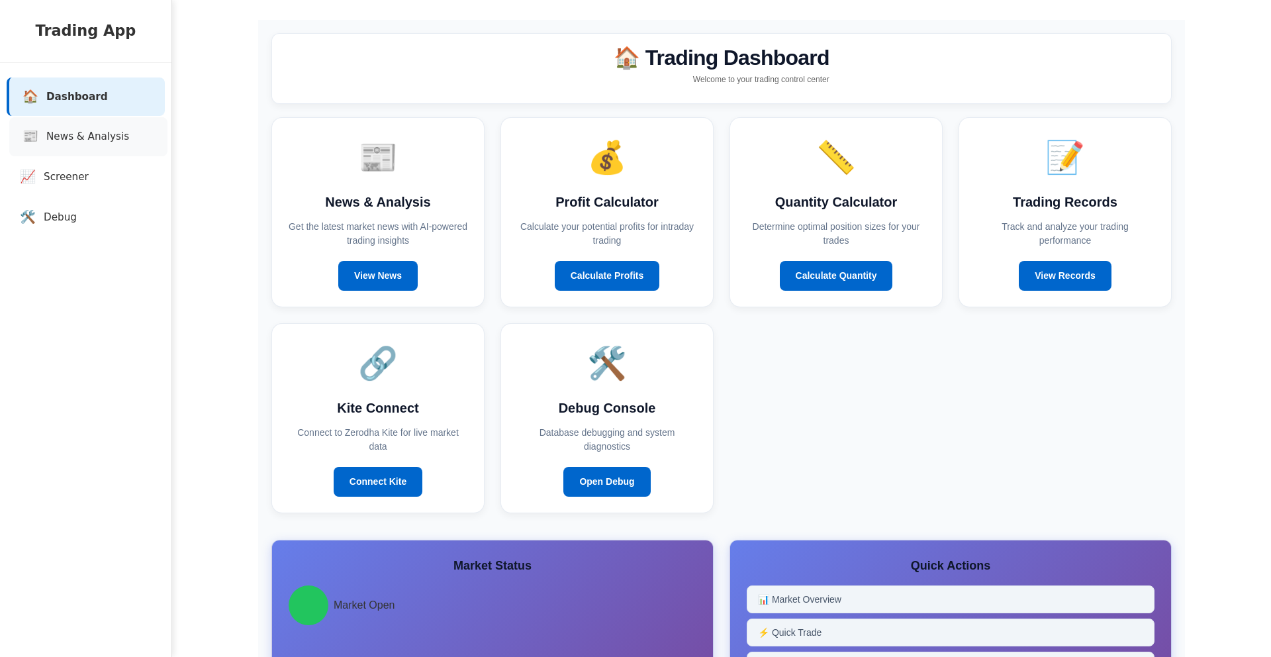
click at [85, 122] on link "📰 News & Analysis" at bounding box center [88, 136] width 158 height 39
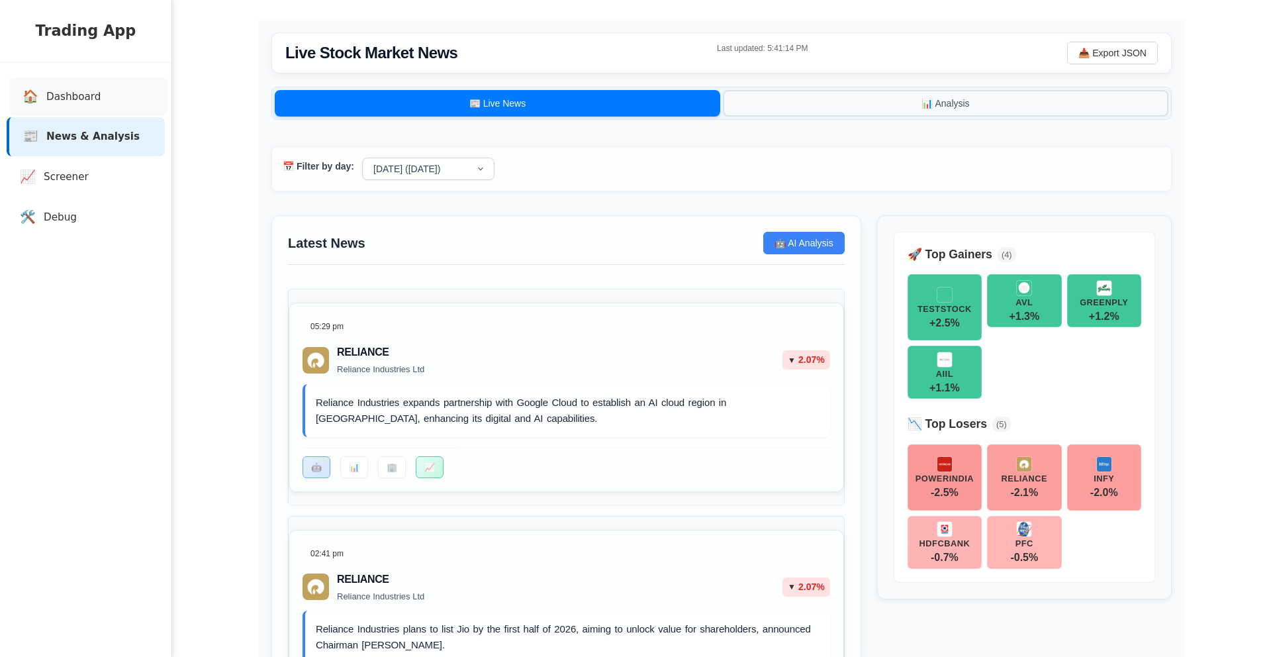
click at [84, 101] on span "Dashboard" at bounding box center [73, 96] width 54 height 15
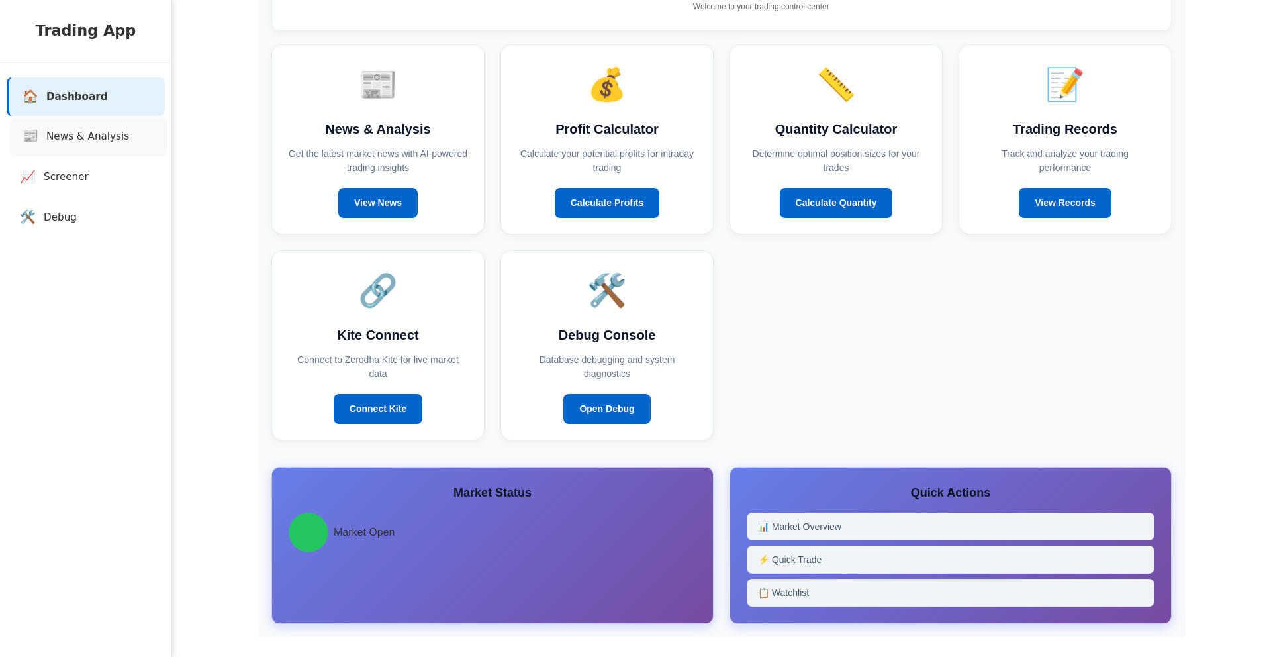
click at [114, 143] on span "News & Analysis" at bounding box center [87, 136] width 83 height 15
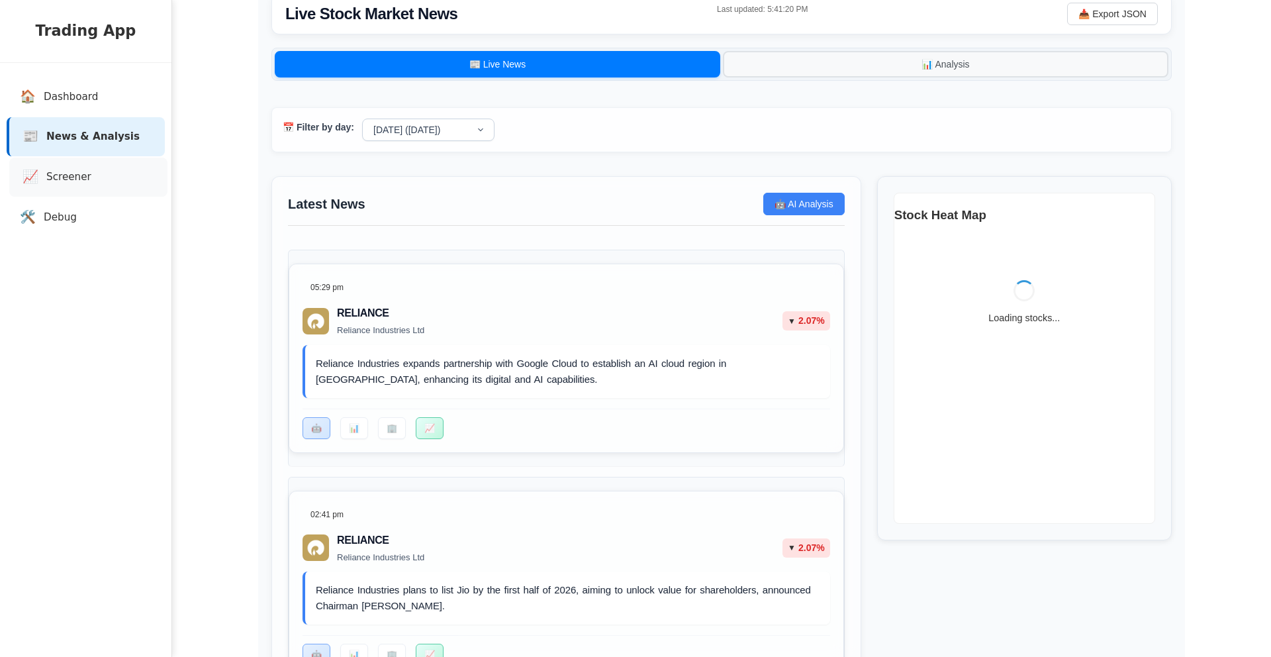
scroll to position [77, 0]
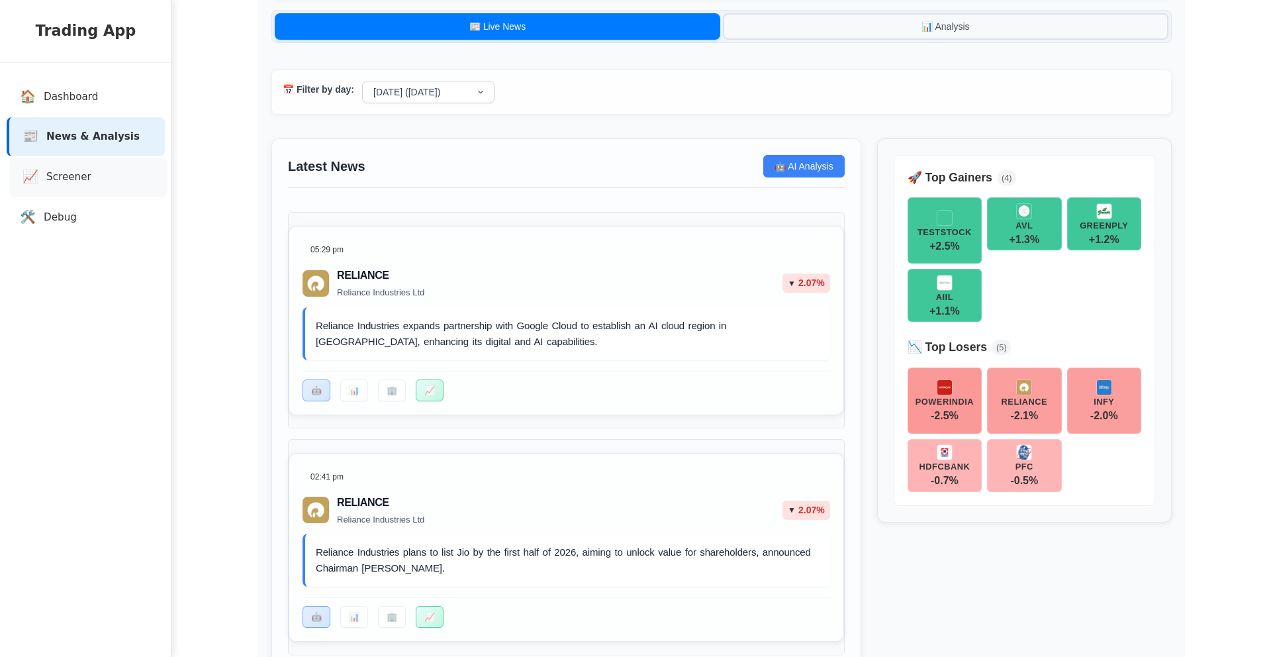
click at [100, 173] on link "📈 Screener" at bounding box center [88, 177] width 158 height 39
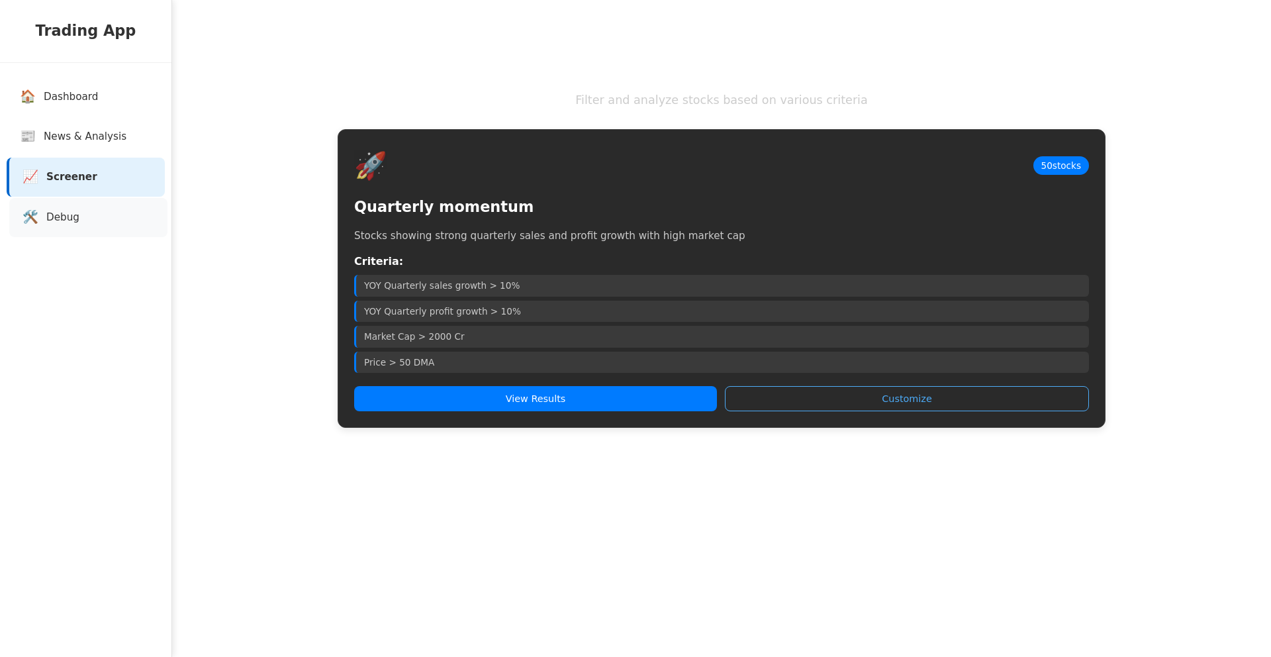
click at [32, 217] on span "🛠️" at bounding box center [31, 217] width 16 height 19
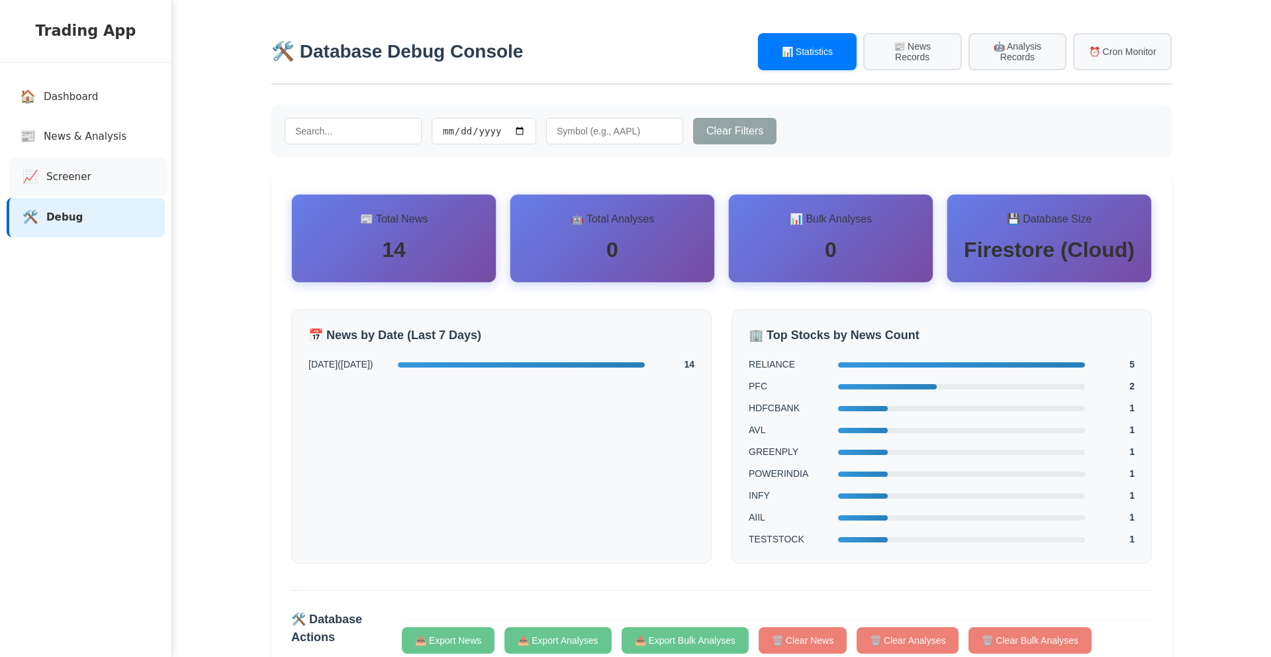
click at [74, 179] on span "Screener" at bounding box center [68, 177] width 45 height 15
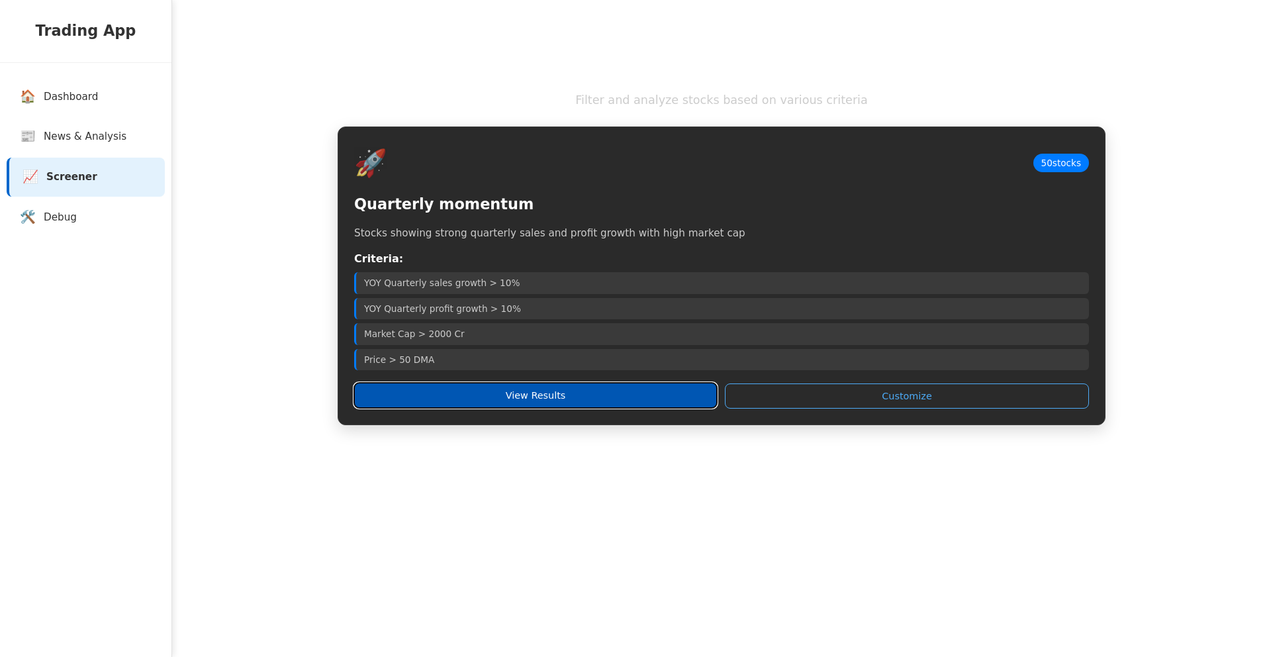
click at [464, 401] on button "View Results" at bounding box center [535, 395] width 363 height 25
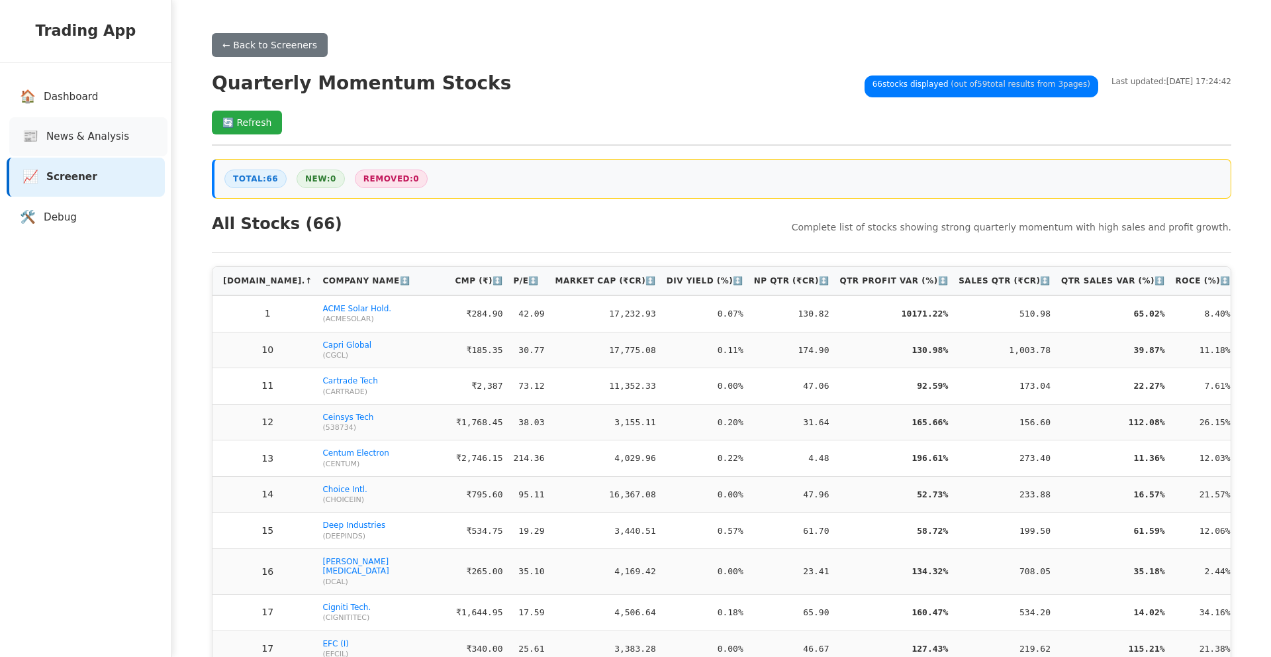
click at [95, 146] on link "📰 News & Analysis" at bounding box center [88, 136] width 158 height 39
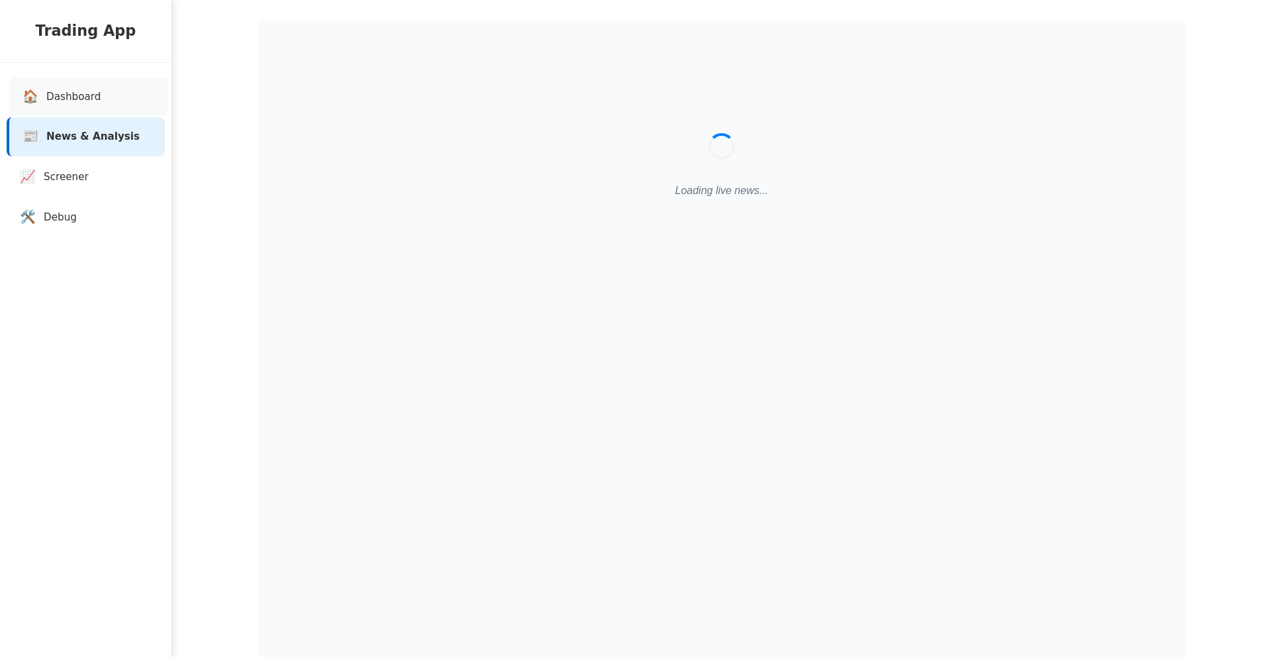
click at [90, 113] on link "🏠 Dashboard" at bounding box center [88, 96] width 158 height 39
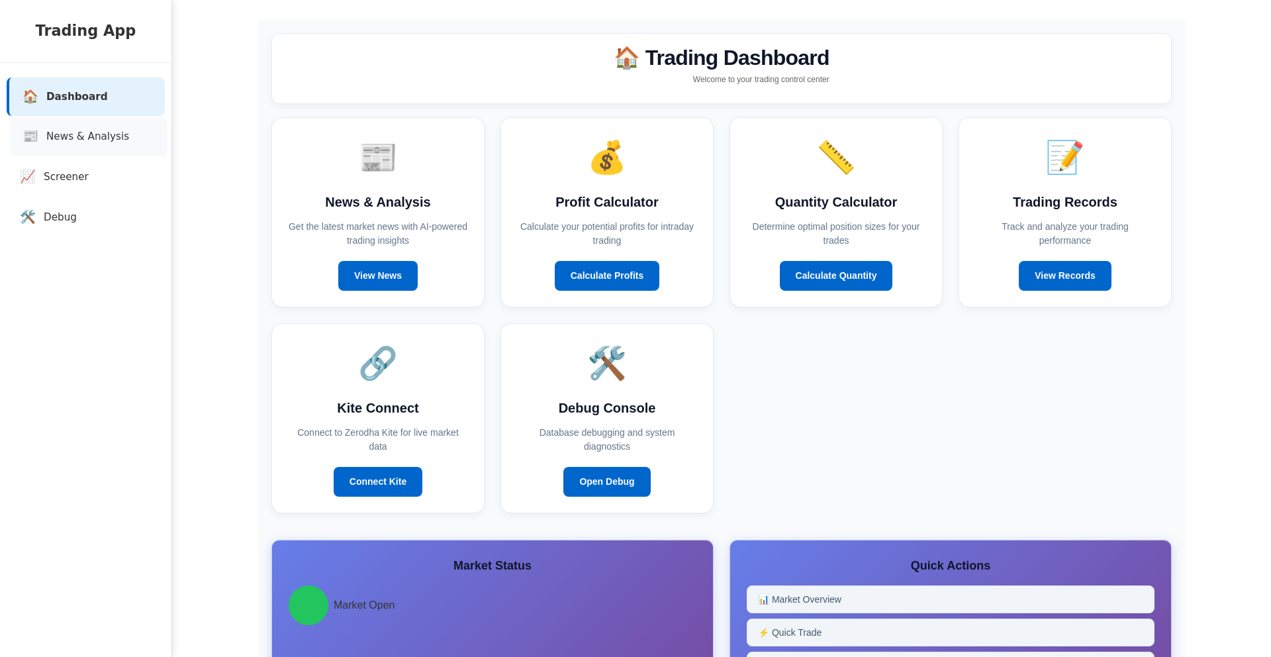
click at [89, 144] on span "News & Analysis" at bounding box center [87, 136] width 83 height 15
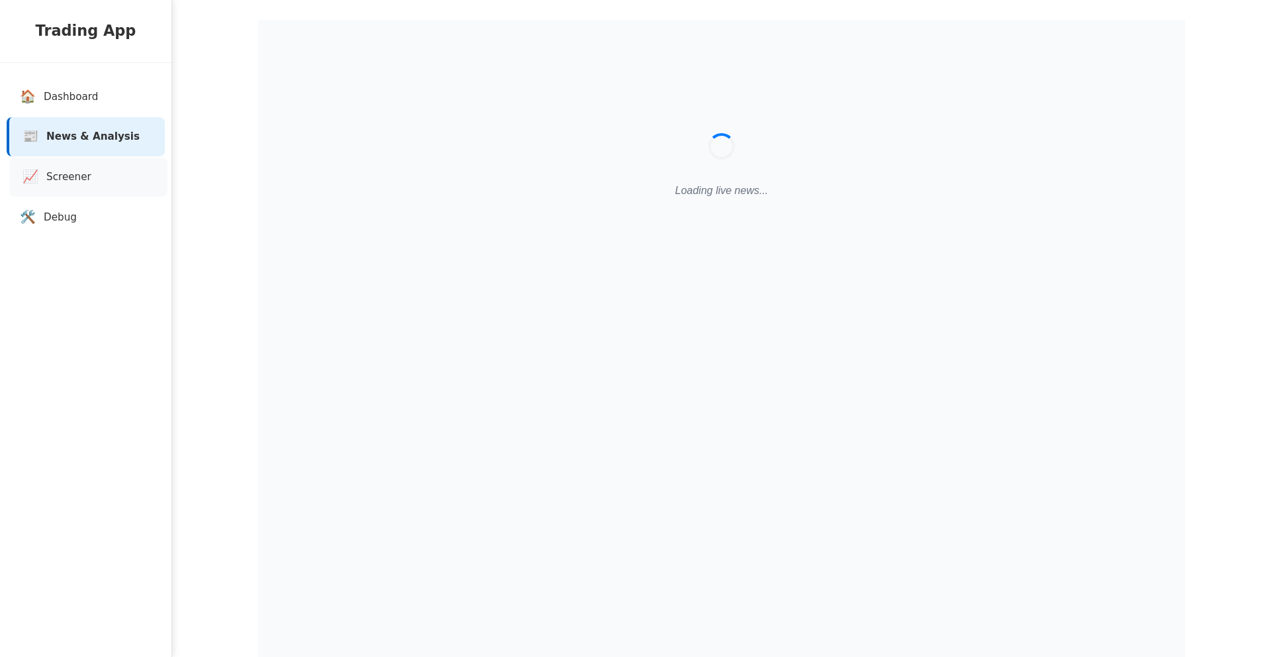
click at [85, 166] on link "📈 Screener" at bounding box center [88, 177] width 158 height 39
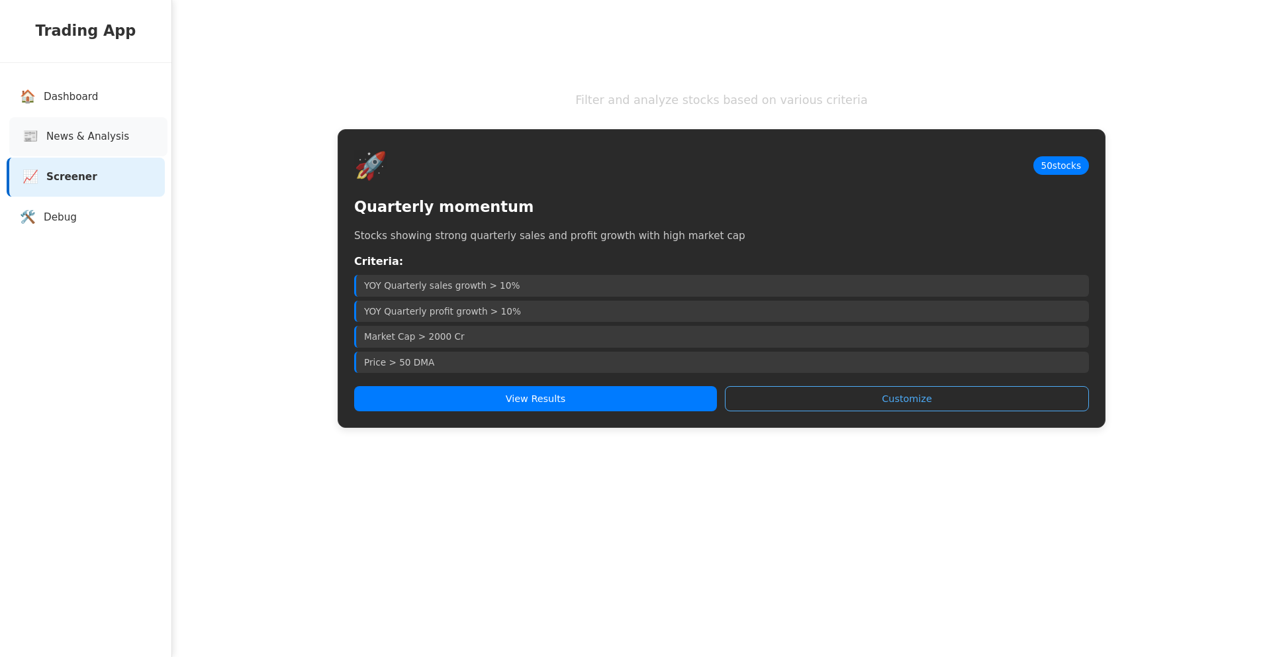
click at [86, 140] on span "News & Analysis" at bounding box center [87, 136] width 83 height 15
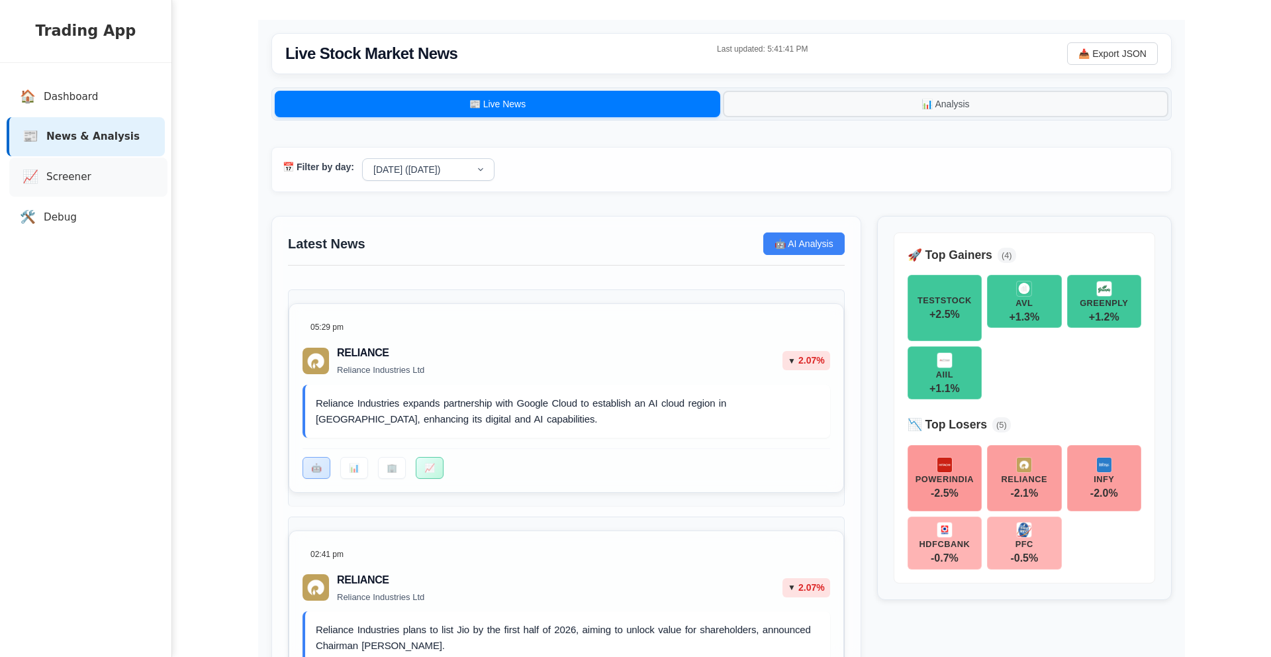
click at [94, 166] on link "📈 Screener" at bounding box center [88, 177] width 158 height 39
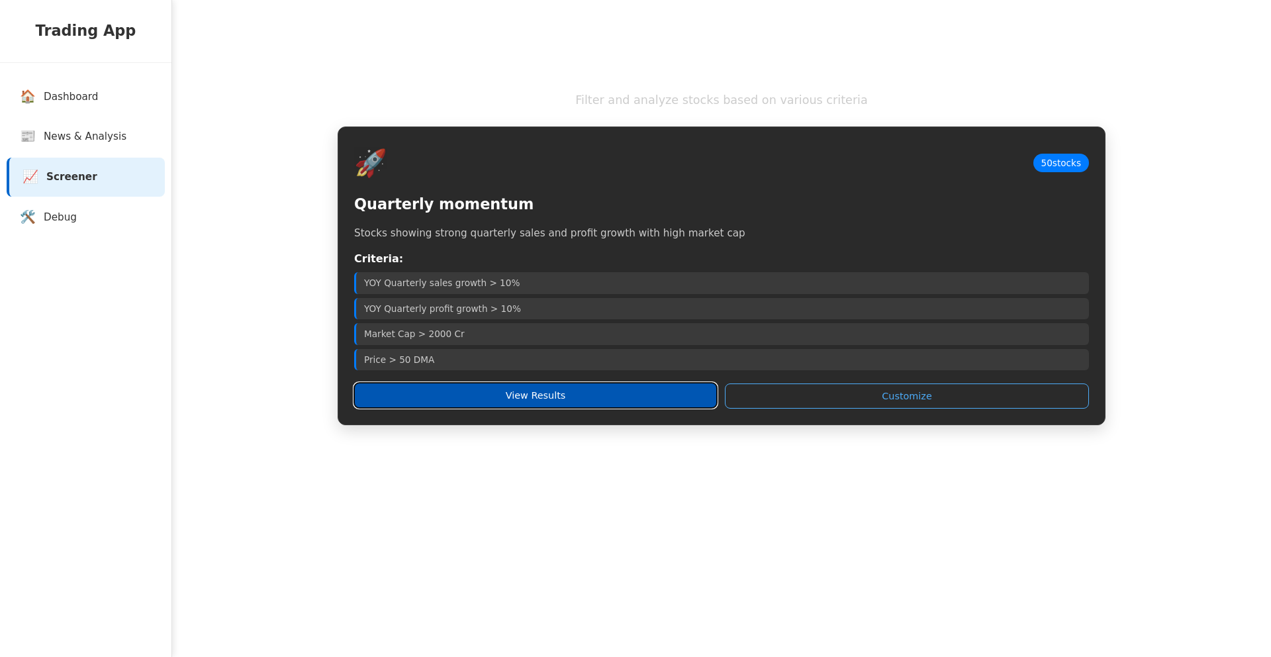
click at [428, 393] on button "View Results" at bounding box center [535, 395] width 363 height 25
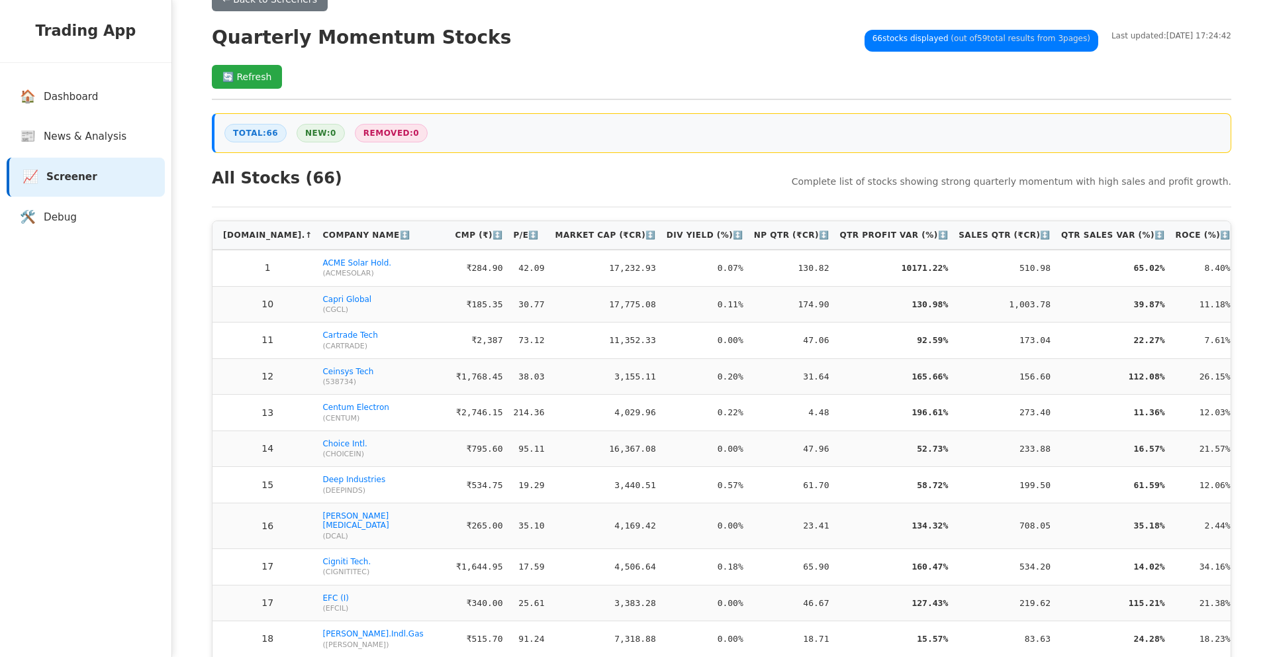
scroll to position [50, 0]
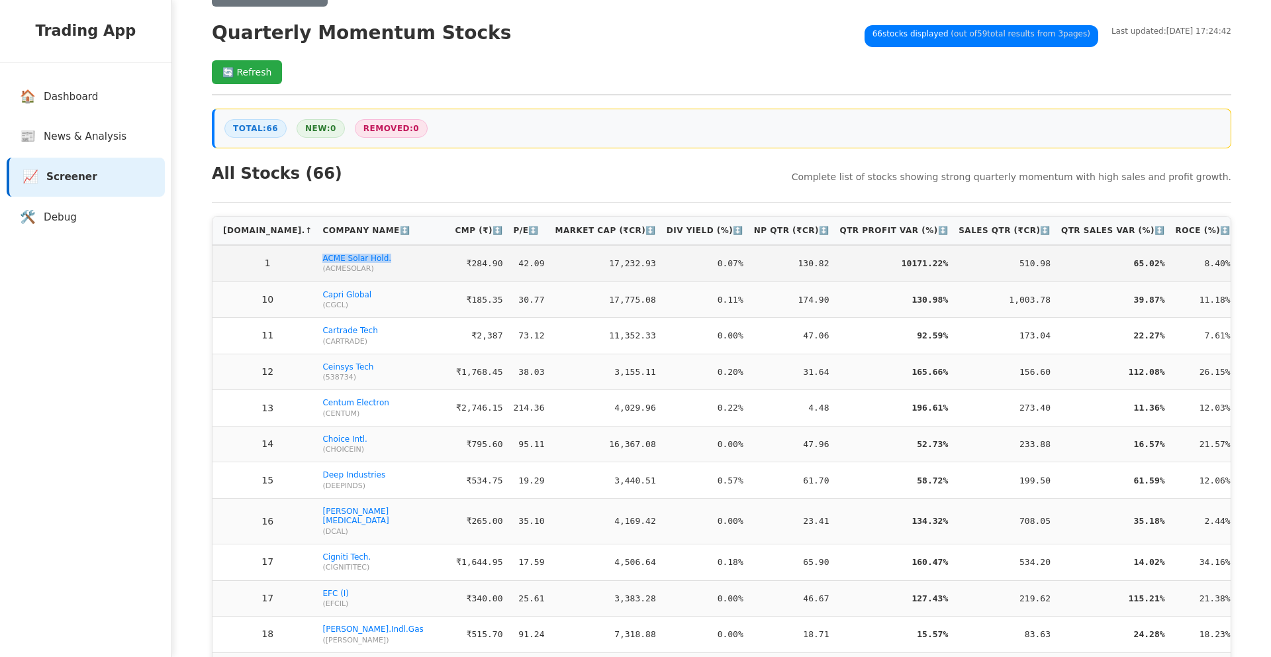
drag, startPoint x: 351, startPoint y: 259, endPoint x: 263, endPoint y: 260, distance: 88.1
click at [317, 260] on td "ACME Solar Hold. ( ACMESOLAR )" at bounding box center [383, 263] width 132 height 36
click at [260, 254] on td "1" at bounding box center [265, 263] width 105 height 36
drag, startPoint x: 266, startPoint y: 261, endPoint x: 345, endPoint y: 262, distance: 78.8
click at [345, 262] on td "ACME Solar Hold. ( ACMESOLAR )" at bounding box center [383, 263] width 132 height 36
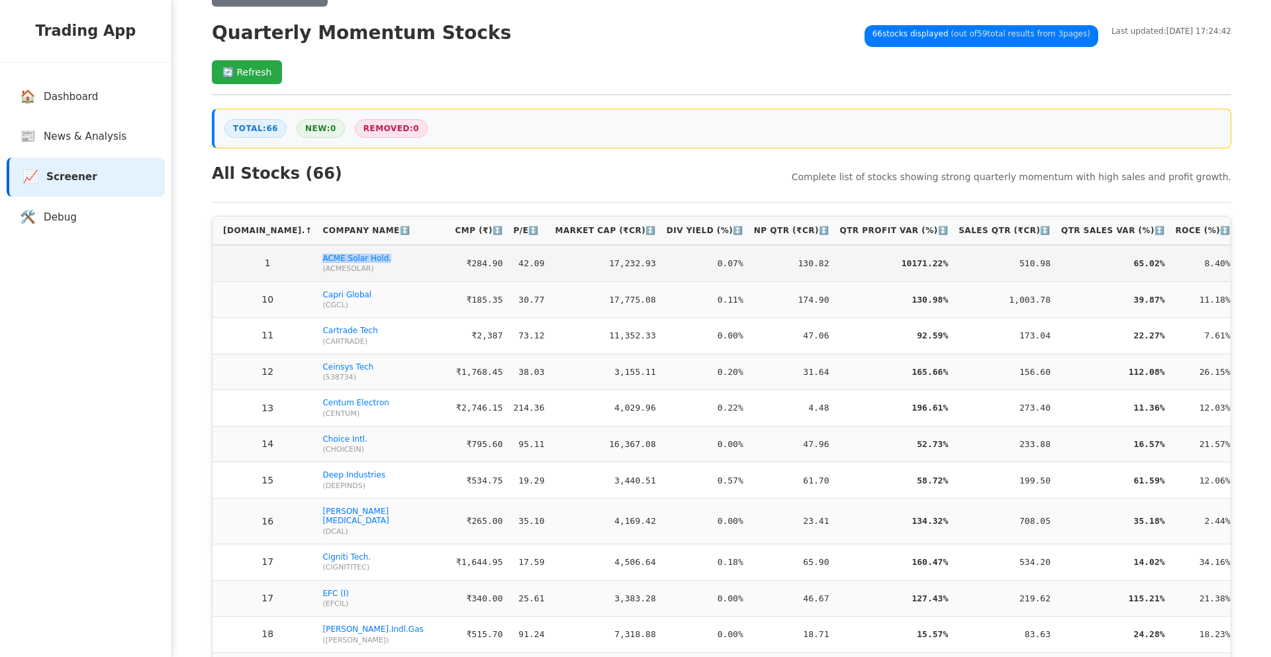
click at [362, 264] on td "ACME Solar Hold. ( ACMESOLAR )" at bounding box center [383, 263] width 132 height 36
drag, startPoint x: 362, startPoint y: 260, endPoint x: 256, endPoint y: 259, distance: 106.0
click at [256, 259] on tr "1 ACME Solar Hold. ( ACMESOLAR ) ₹284.90 42.09 17,232.93 0.07% 130.82 10171.22%…" at bounding box center [727, 263] width 1029 height 36
click at [257, 257] on td "1" at bounding box center [265, 263] width 105 height 36
drag, startPoint x: 260, startPoint y: 258, endPoint x: 350, endPoint y: 262, distance: 90.8
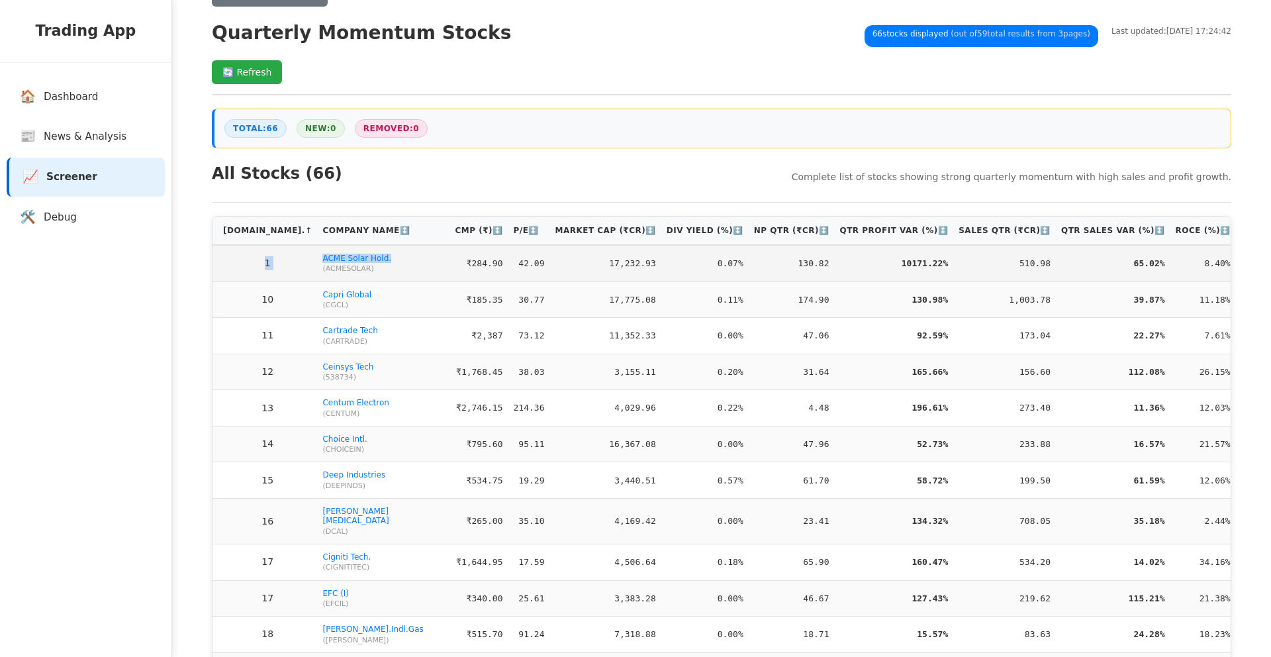
click at [350, 262] on tr "1 ACME Solar Hold. ( ACMESOLAR ) ₹284.90 42.09 17,232.93 0.07% 130.82 10171.22%…" at bounding box center [727, 263] width 1029 height 36
drag, startPoint x: 350, startPoint y: 268, endPoint x: 334, endPoint y: 262, distance: 17.0
click at [350, 268] on span "( ACMESOLAR )" at bounding box center [383, 268] width 122 height 9
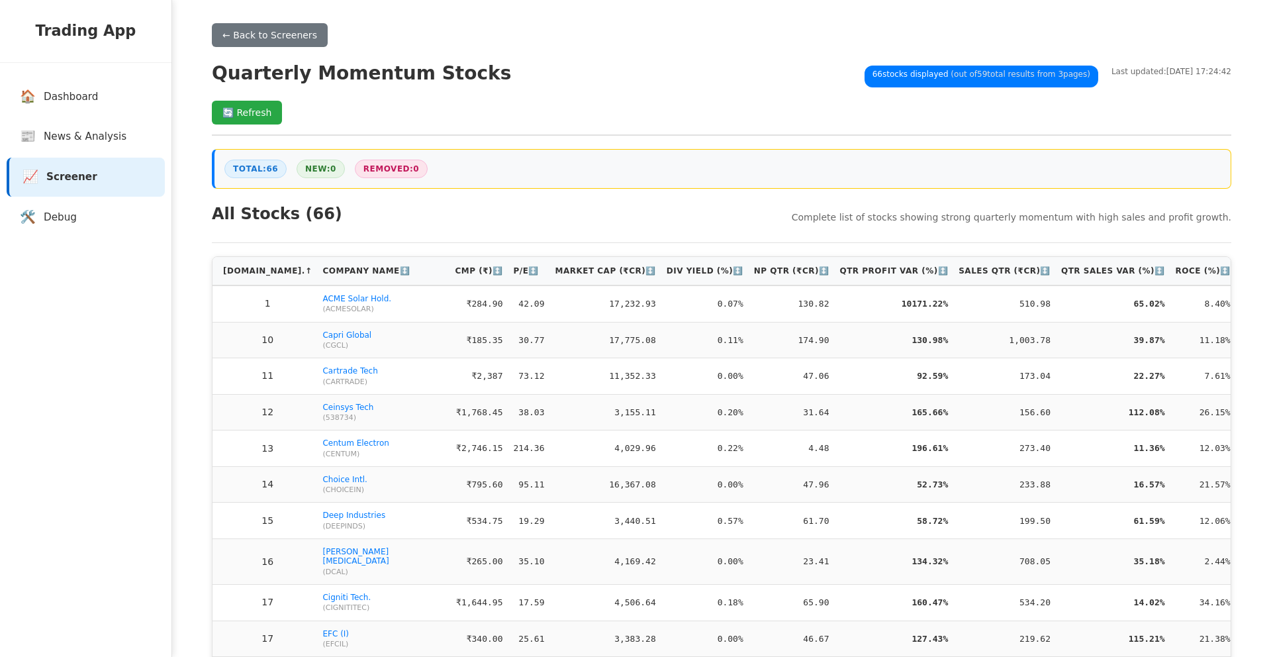
scroll to position [0, 0]
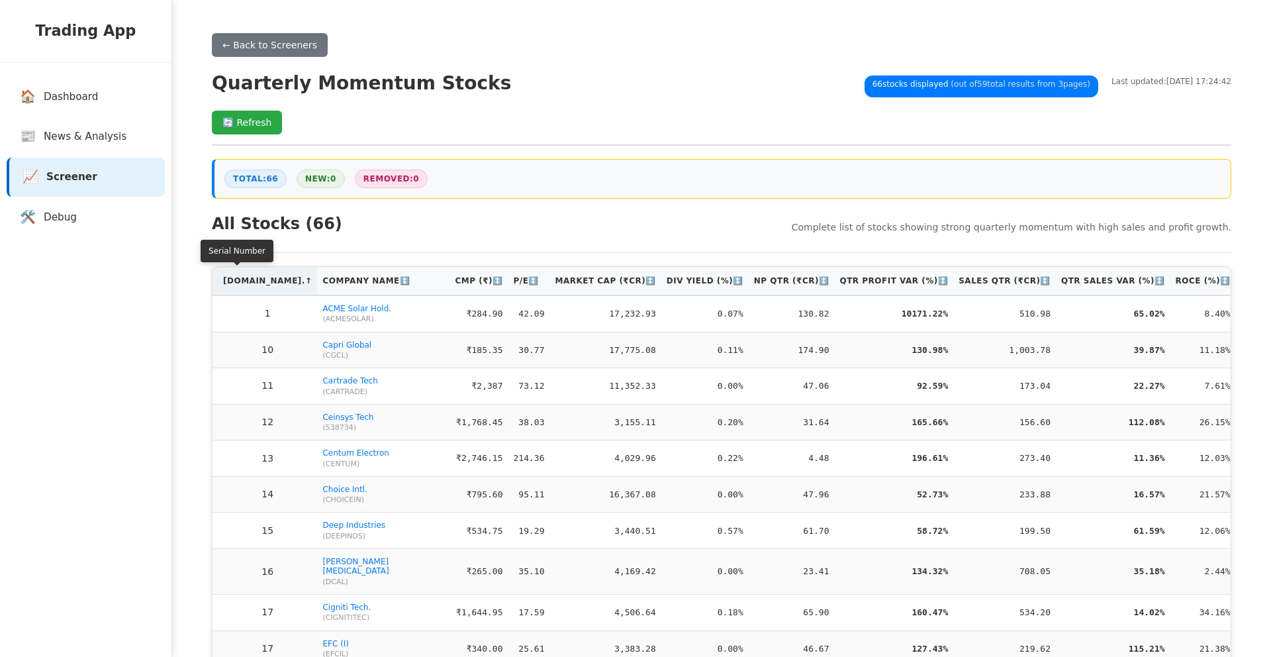
click at [239, 288] on th "S.No. ↑" at bounding box center [265, 281] width 105 height 28
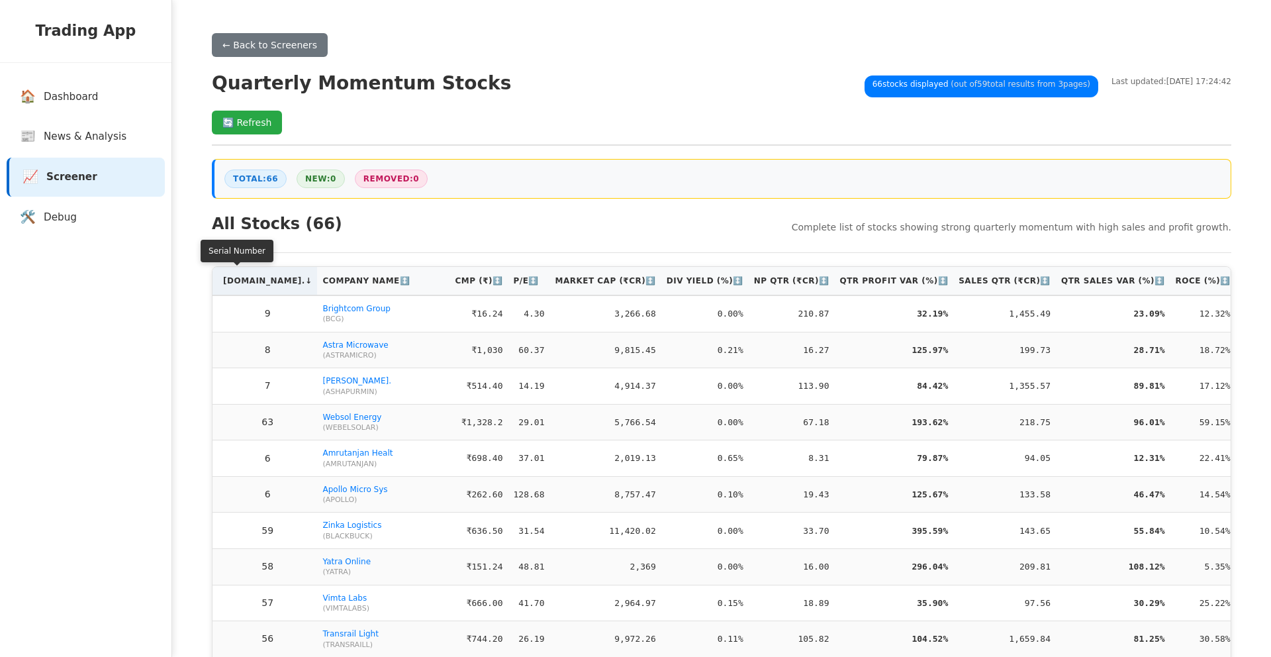
click at [239, 288] on th "S.No. ↓" at bounding box center [265, 281] width 105 height 28
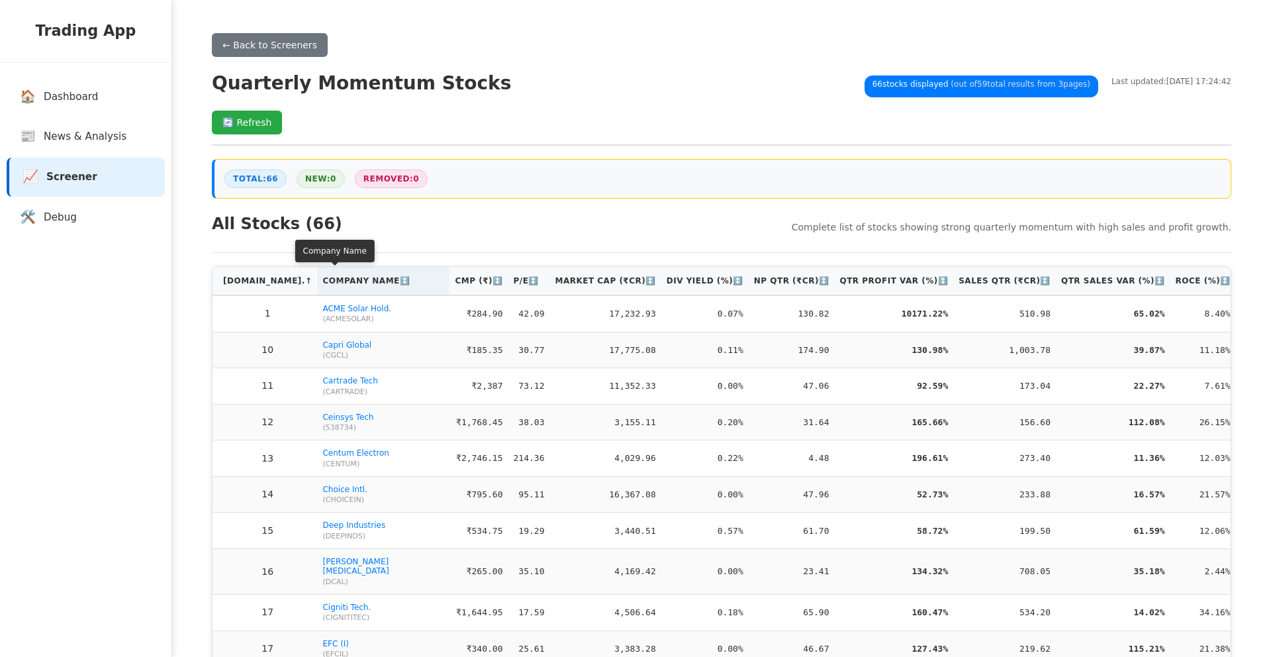
click at [317, 282] on th "Company Name ↕️" at bounding box center [383, 281] width 132 height 28
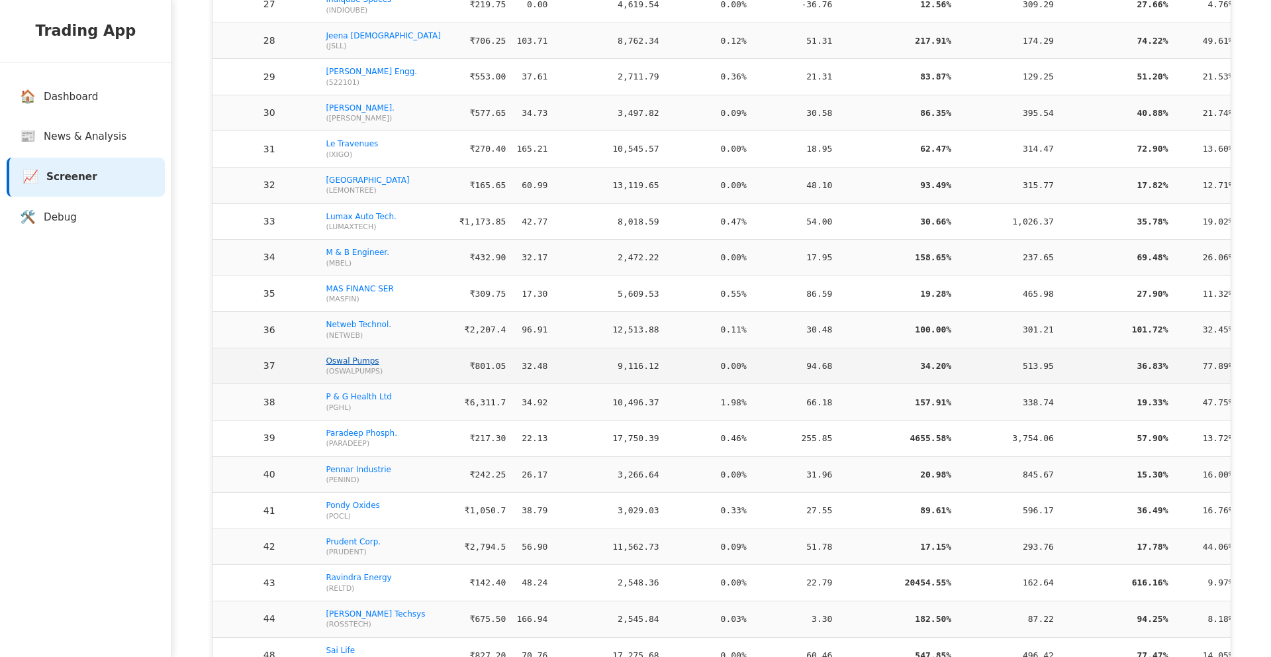
scroll to position [1410, 0]
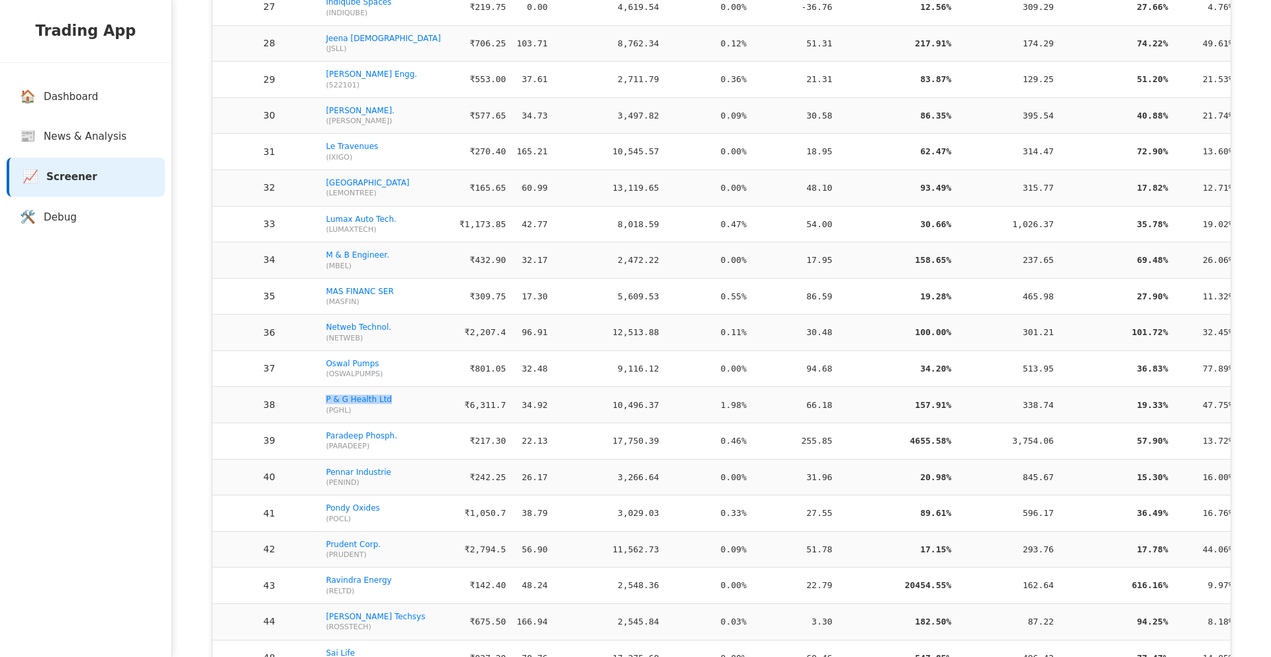
drag, startPoint x: 338, startPoint y: 384, endPoint x: 264, endPoint y: 384, distance: 74.2
click at [320, 387] on td "P & G Health Ltd ( PGHL )" at bounding box center [386, 405] width 132 height 36
click at [261, 387] on td "38" at bounding box center [267, 405] width 108 height 36
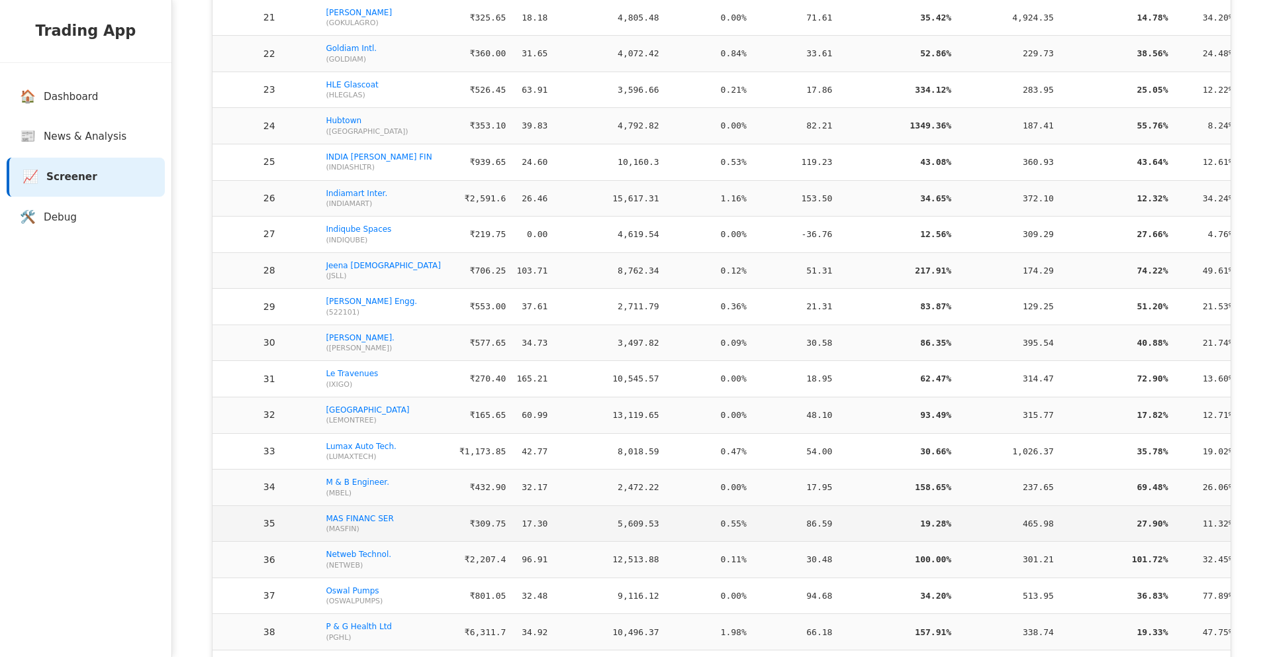
scroll to position [1173, 0]
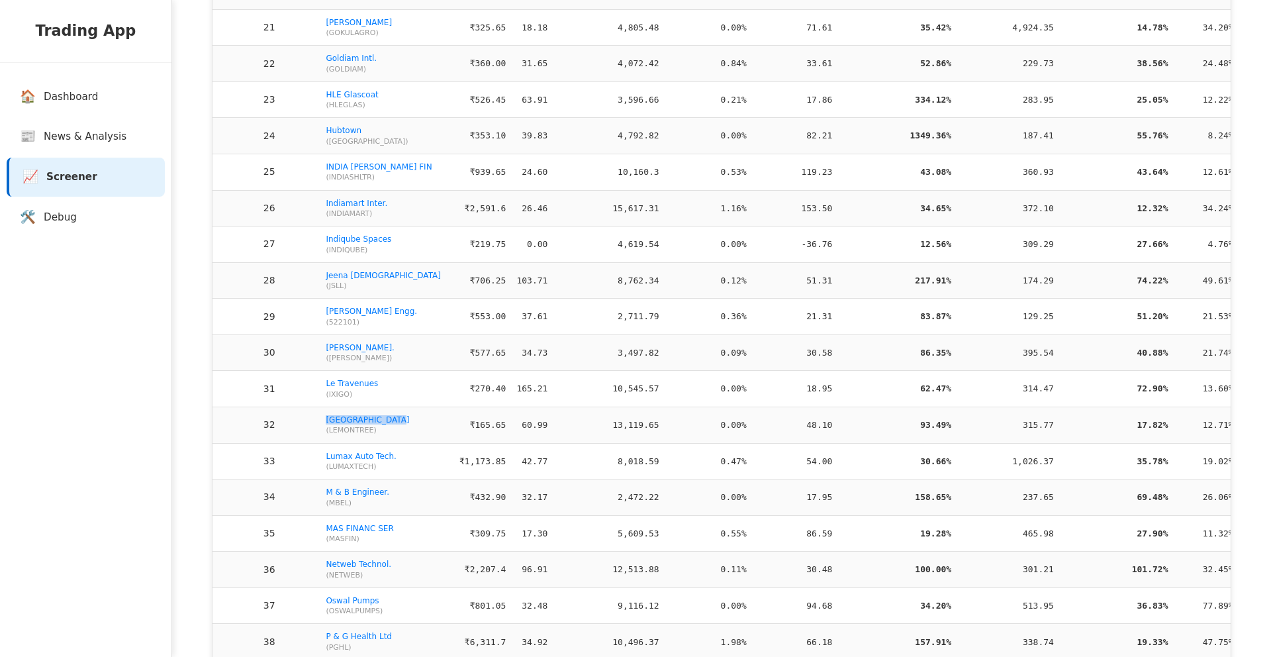
drag, startPoint x: 258, startPoint y: 404, endPoint x: 346, endPoint y: 404, distance: 87.4
click at [346, 407] on tr "32 Lemon Tree Hotel ( LEMONTREE ) ₹165.65 60.99 13,119.65 0.00% 48.10 93.49% 31…" at bounding box center [729, 425] width 1032 height 36
click at [357, 407] on td "Lemon Tree Hotel ( LEMONTREE )" at bounding box center [386, 425] width 132 height 36
drag, startPoint x: 358, startPoint y: 401, endPoint x: 262, endPoint y: 402, distance: 96.0
click at [262, 407] on tr "32 Lemon Tree Hotel ( LEMONTREE ) ₹165.65 60.99 13,119.65 0.00% 48.10 93.49% 31…" at bounding box center [729, 425] width 1032 height 36
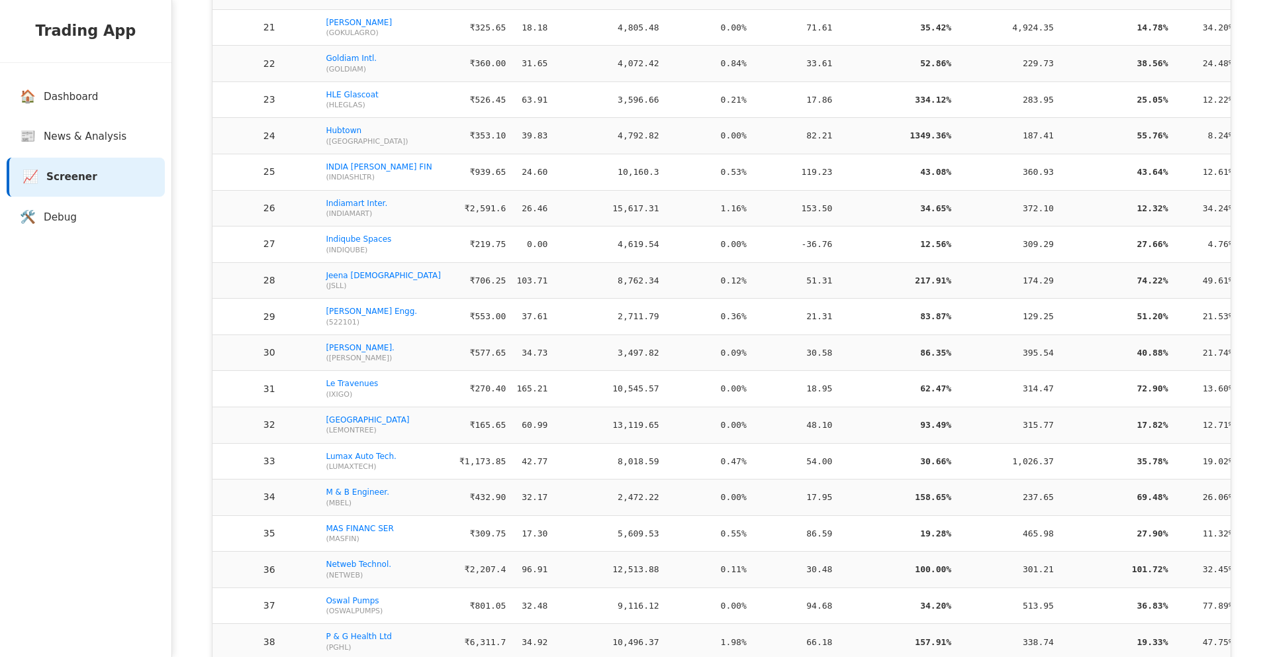
click at [259, 407] on td "32" at bounding box center [267, 425] width 108 height 36
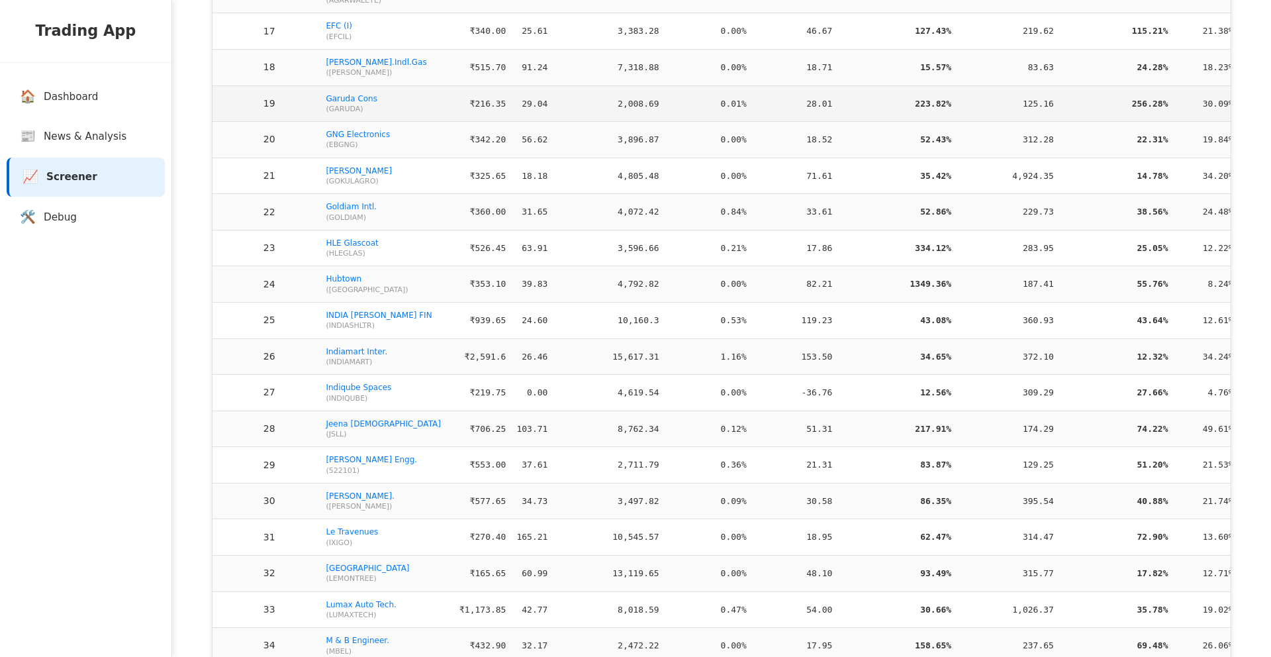
scroll to position [1018, 0]
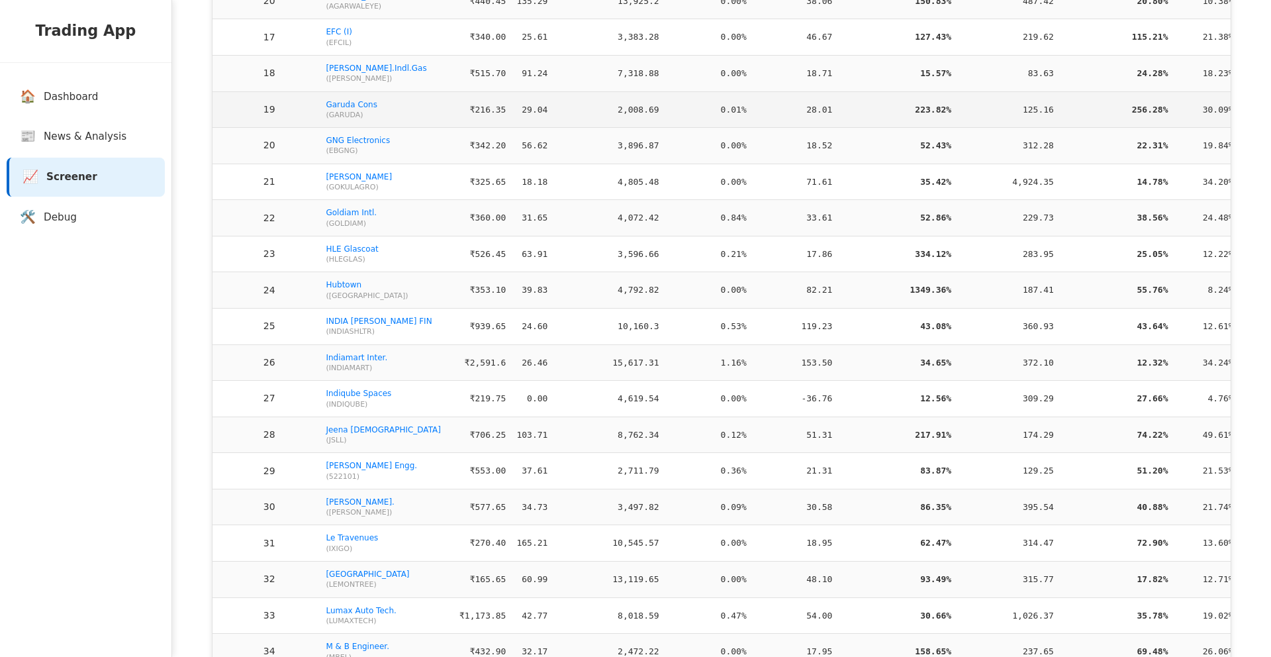
click at [969, 91] on td "125.16" at bounding box center [1008, 109] width 103 height 36
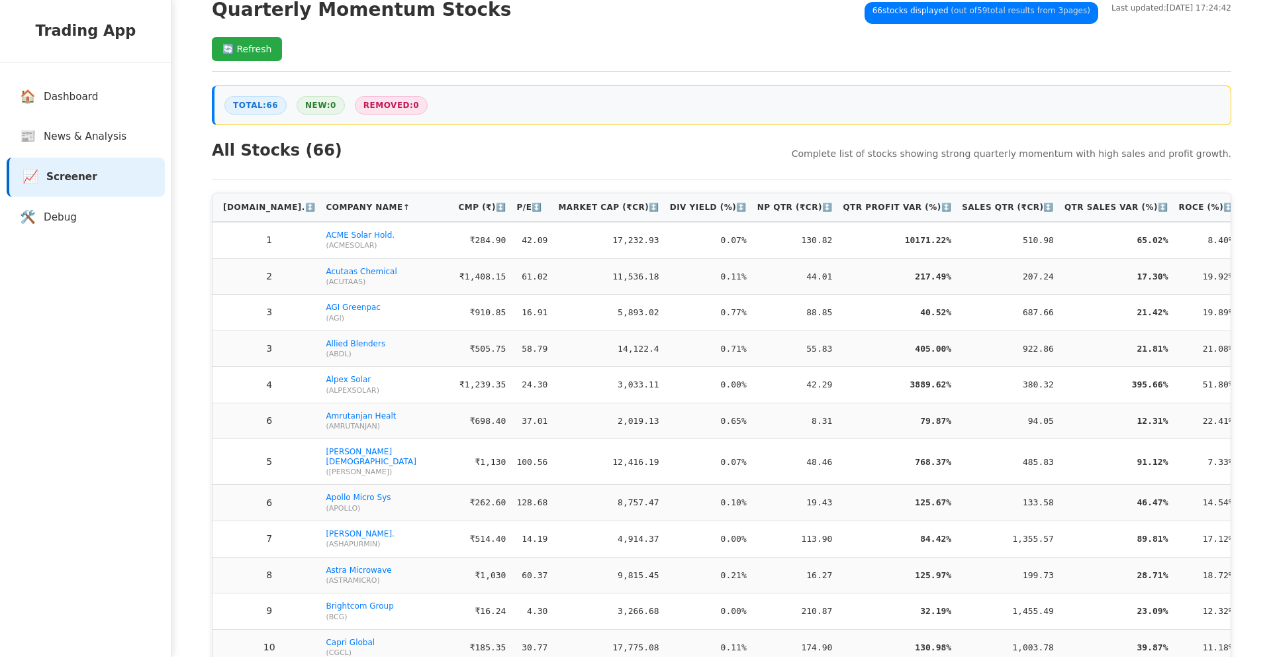
scroll to position [44, 0]
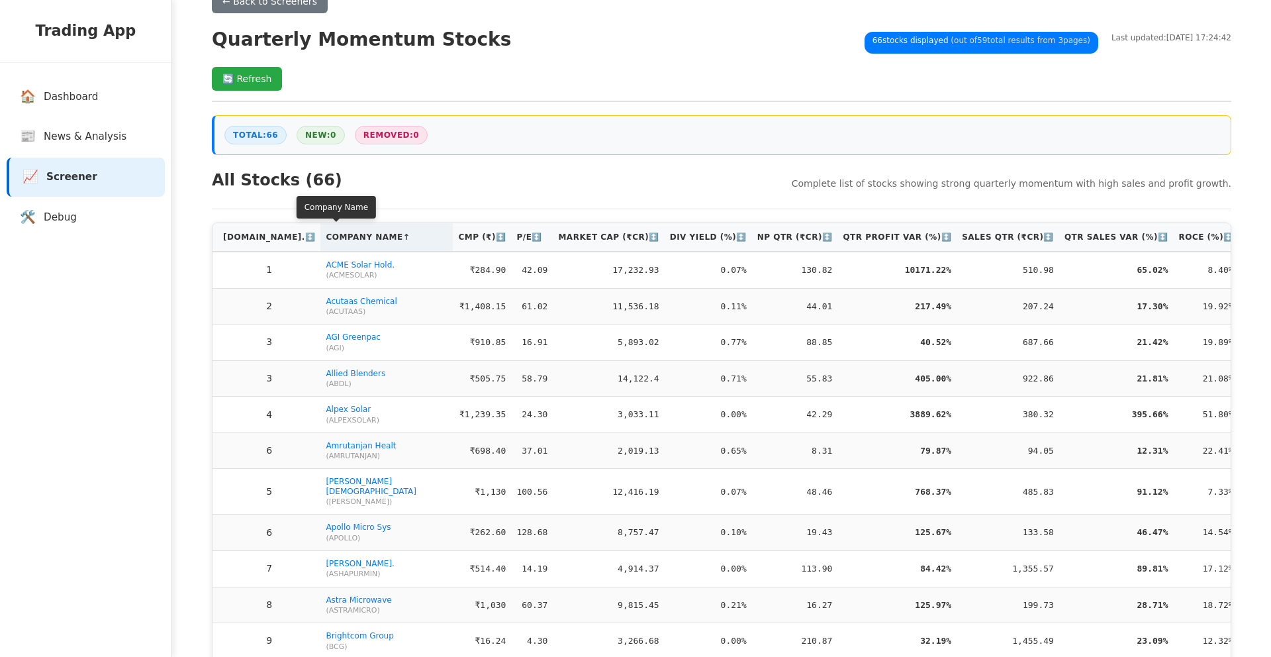
click at [346, 234] on th "Company Name ↑" at bounding box center [386, 237] width 132 height 28
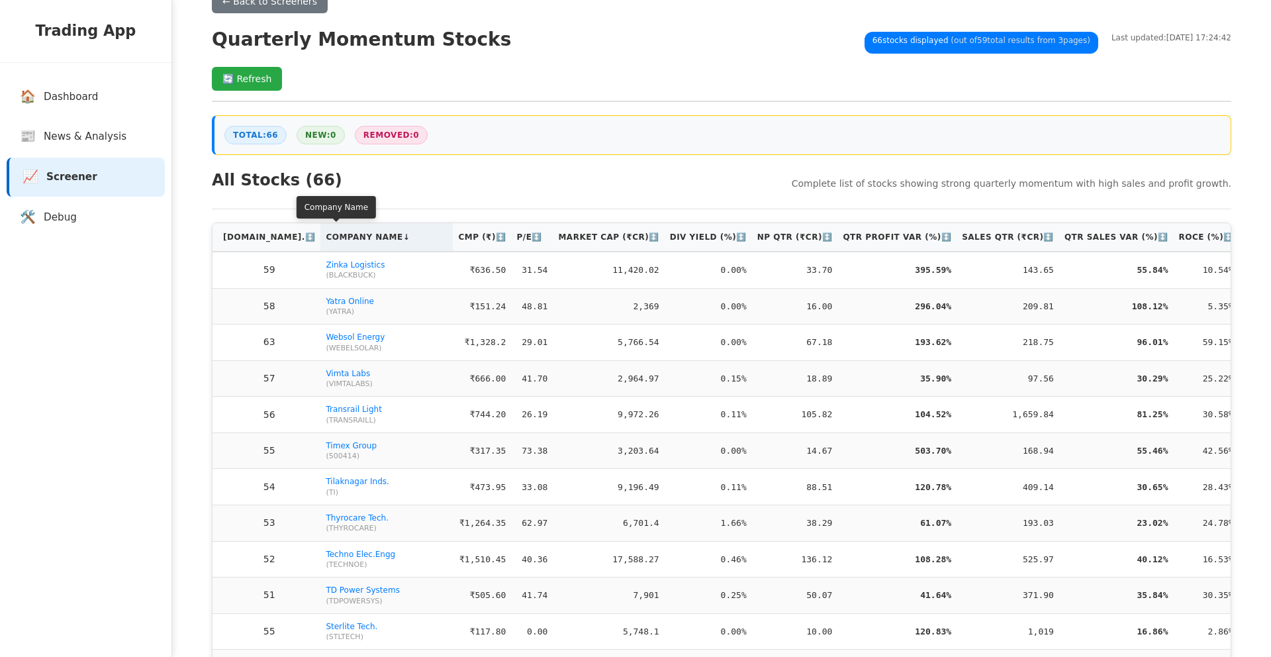
click at [346, 234] on th "Company Name ↓" at bounding box center [386, 237] width 132 height 28
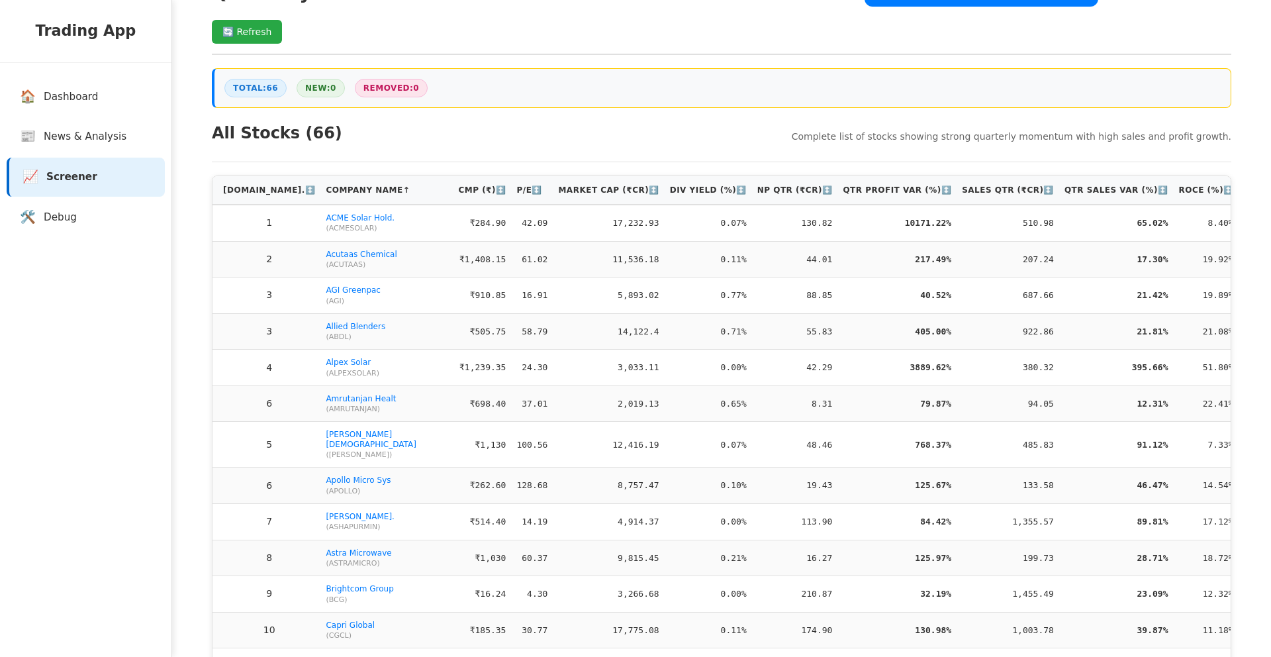
scroll to position [119, 0]
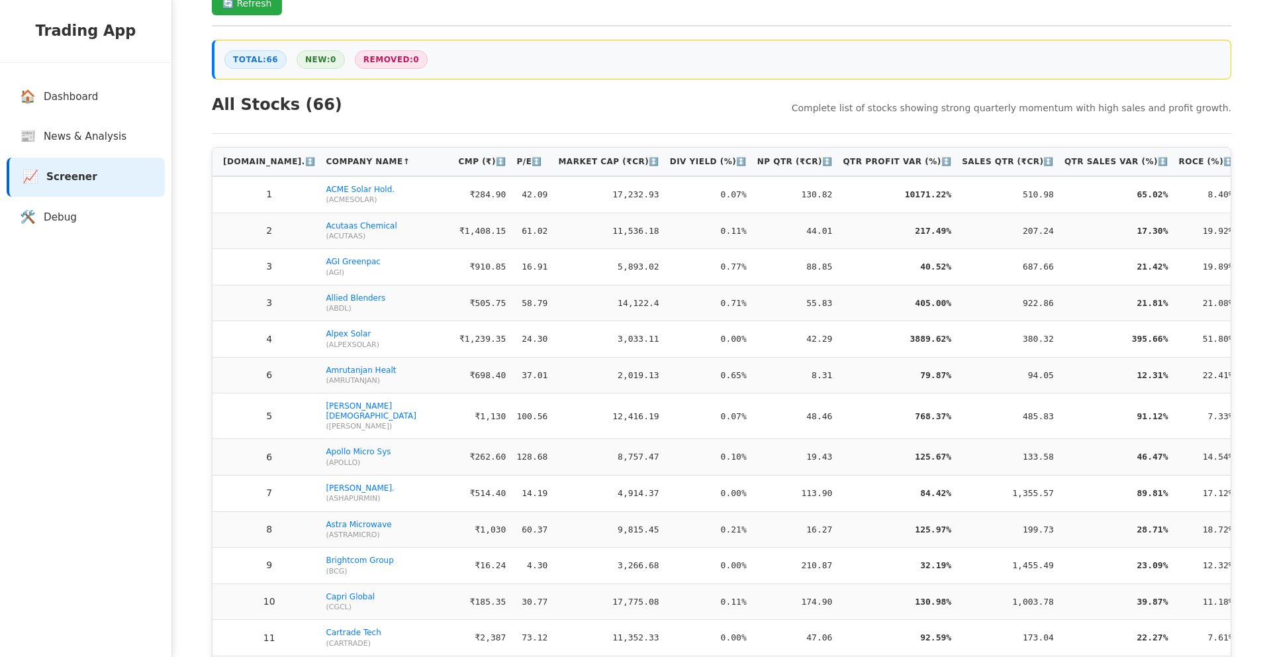
click at [862, 52] on div "Total: 66 New: 0 Removed: 0" at bounding box center [722, 60] width 1020 height 40
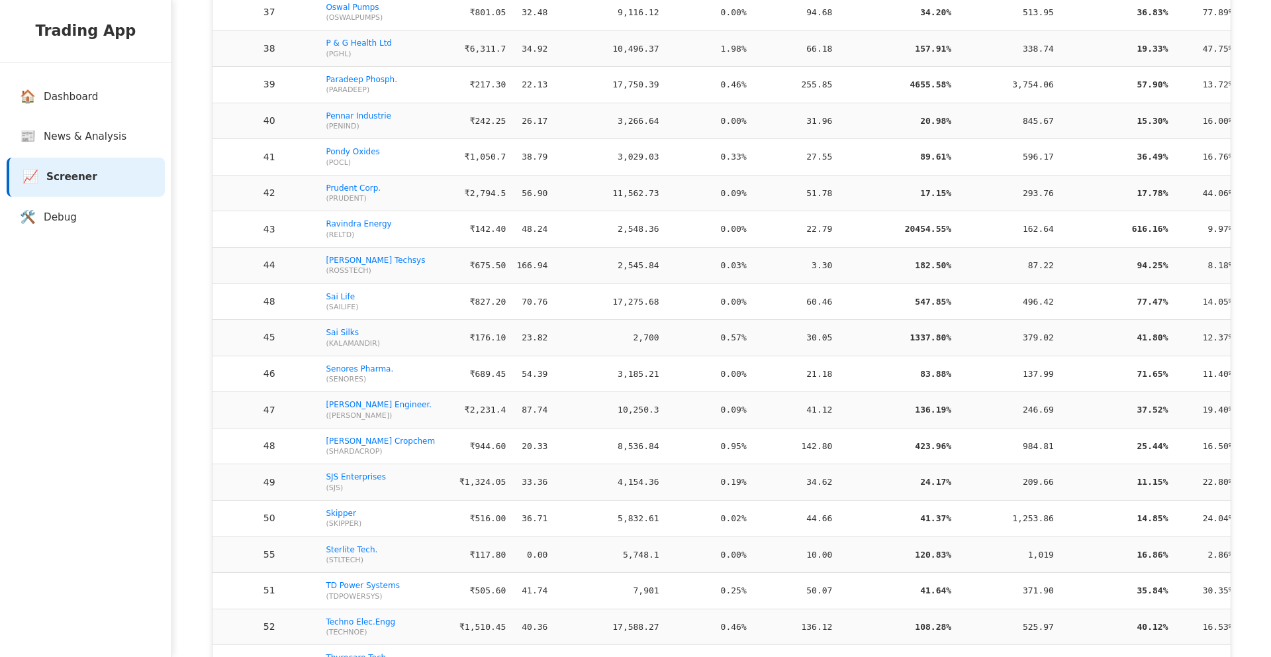
scroll to position [2087, 0]
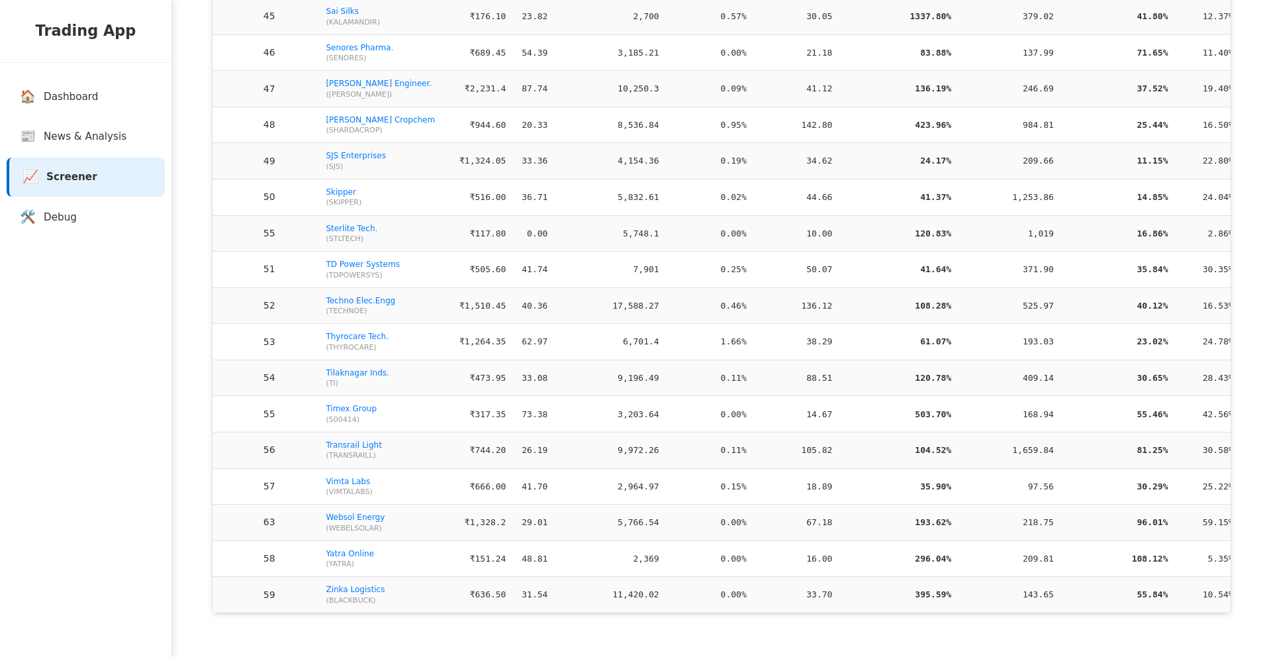
click at [865, 157] on td "24.17%" at bounding box center [897, 161] width 119 height 36
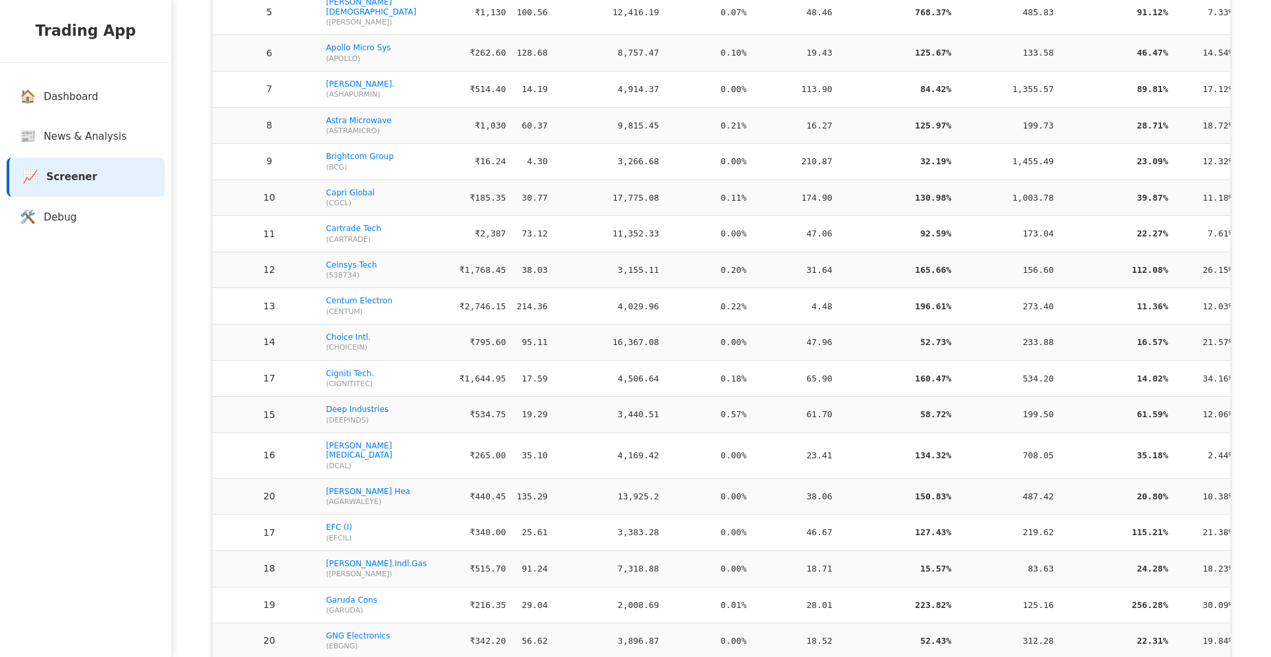
scroll to position [0, 0]
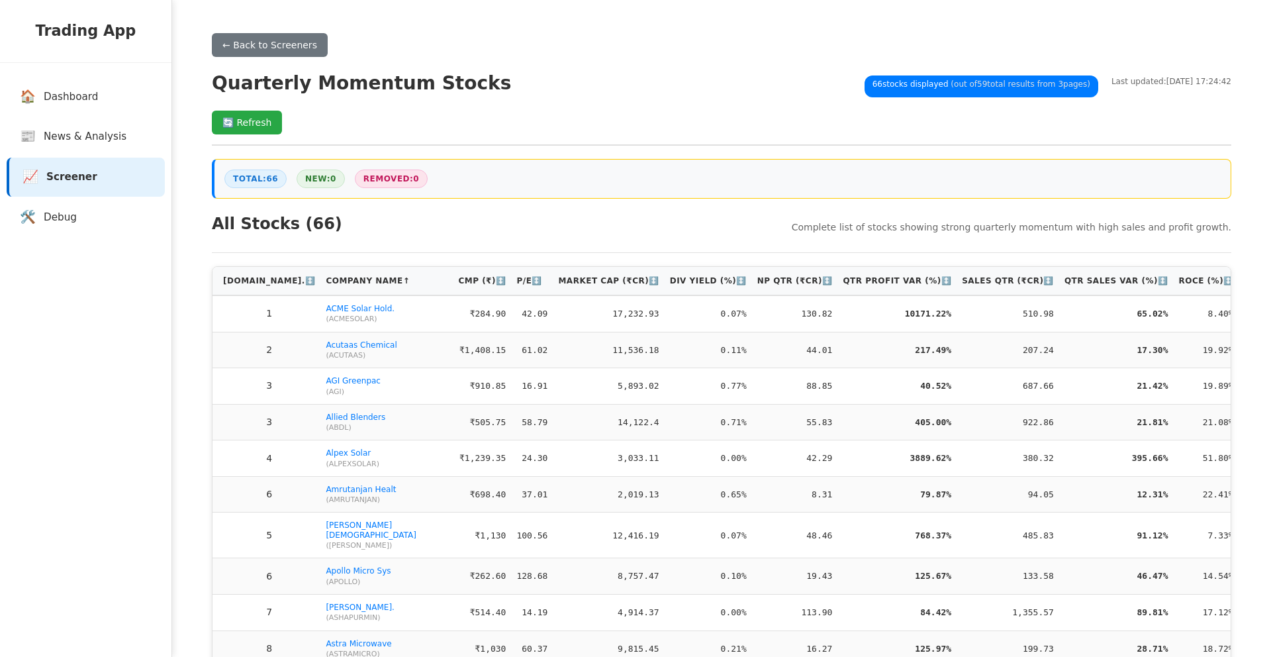
click at [526, 105] on div "← Back to Screeners Quarterly Momentum Stocks 66 stocks displayed (out of 59 to…" at bounding box center [722, 89] width 1020 height 113
click at [955, 83] on span "(out of 59 total results from 3 pages)" at bounding box center [1020, 83] width 142 height 9
click at [989, 81] on span "(out of 59 total results from 3 pages)" at bounding box center [1020, 83] width 142 height 9
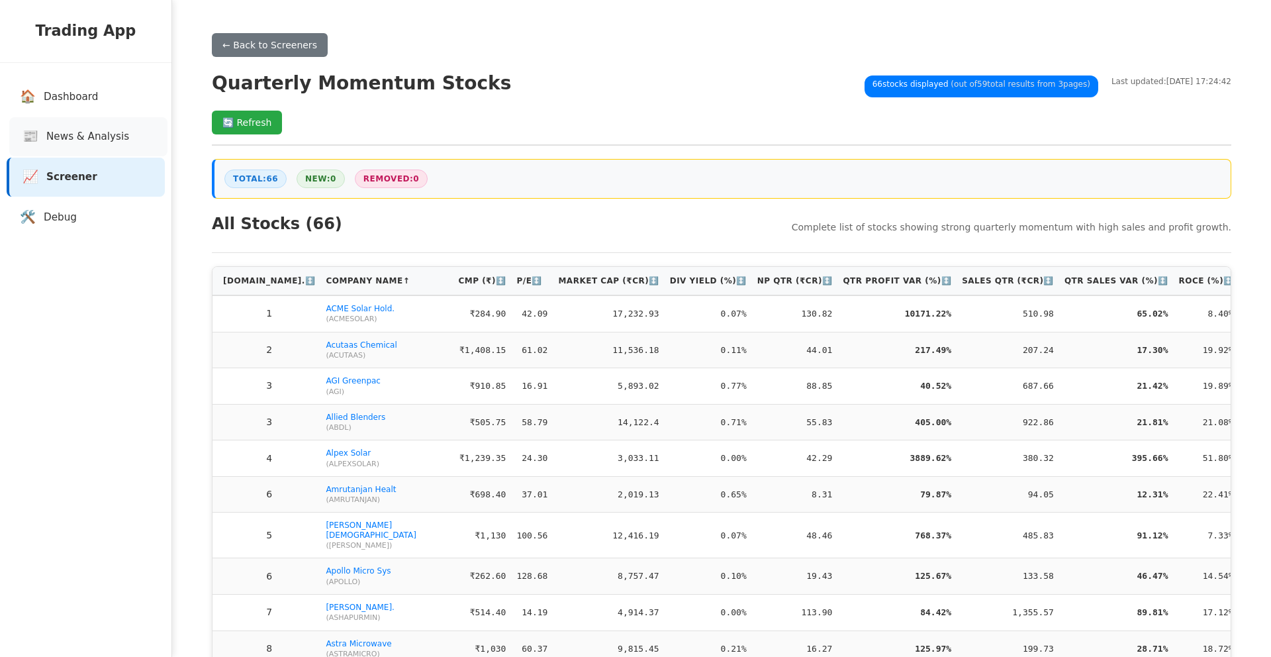
click at [124, 139] on link "📰 News & Analysis" at bounding box center [88, 136] width 158 height 39
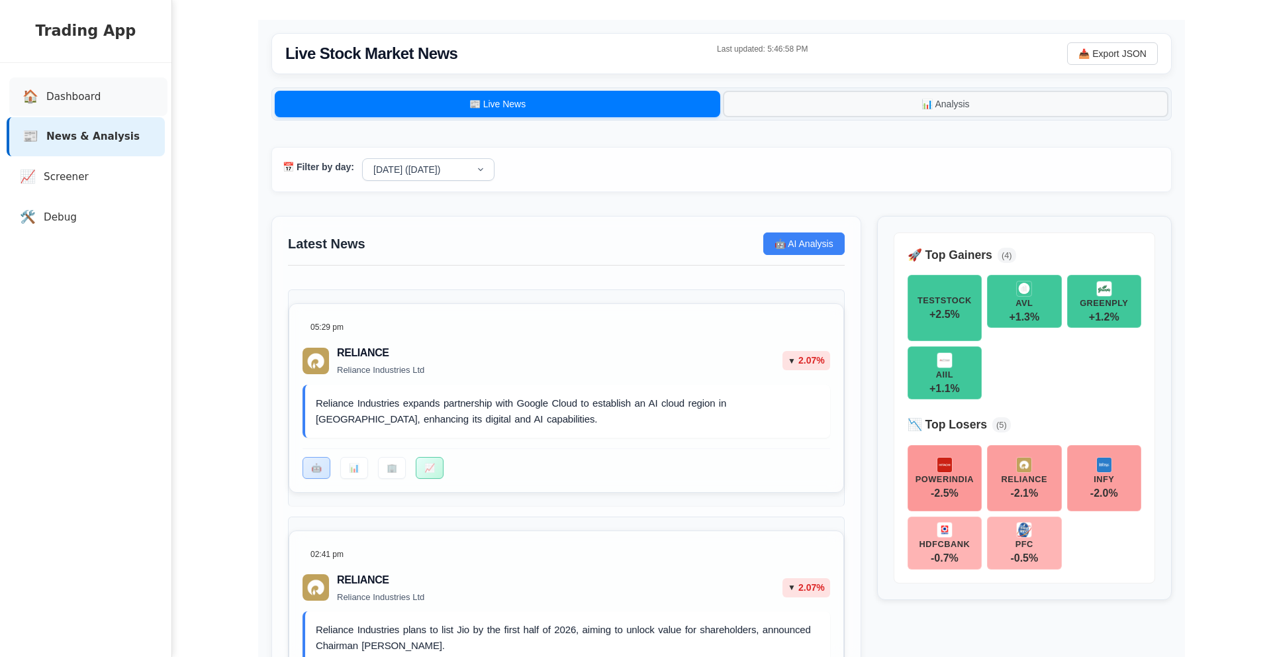
click at [91, 105] on link "🏠 Dashboard" at bounding box center [88, 96] width 158 height 39
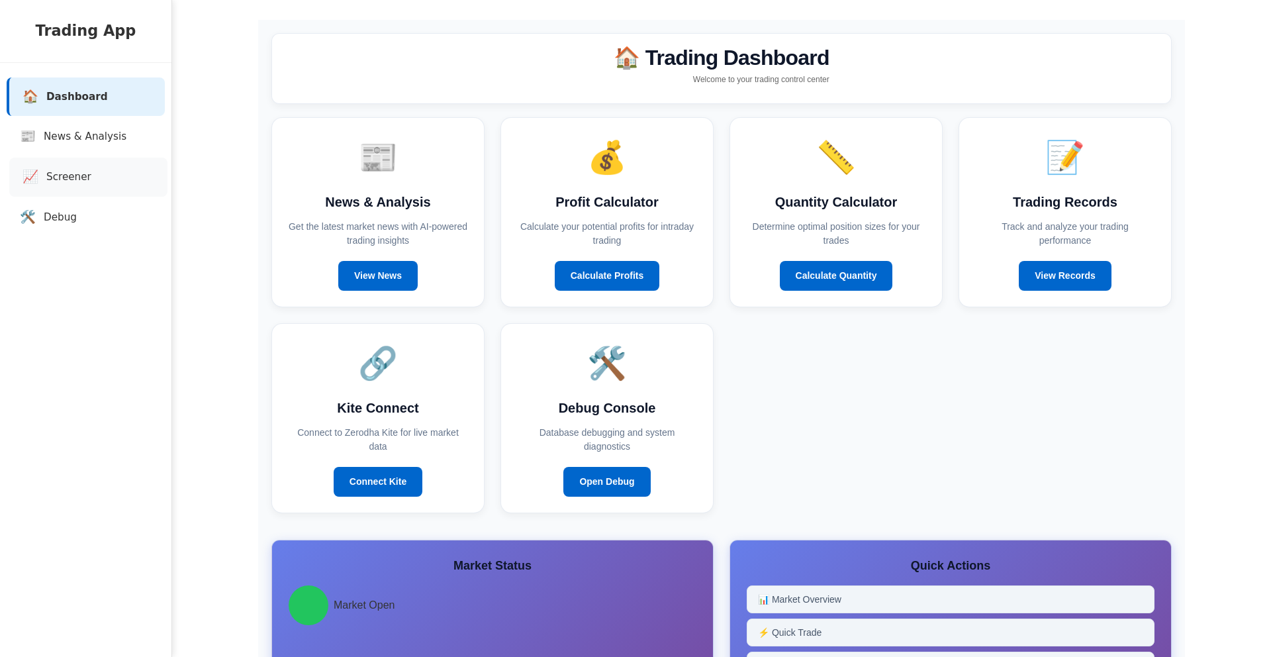
click at [85, 181] on span "Screener" at bounding box center [68, 177] width 45 height 15
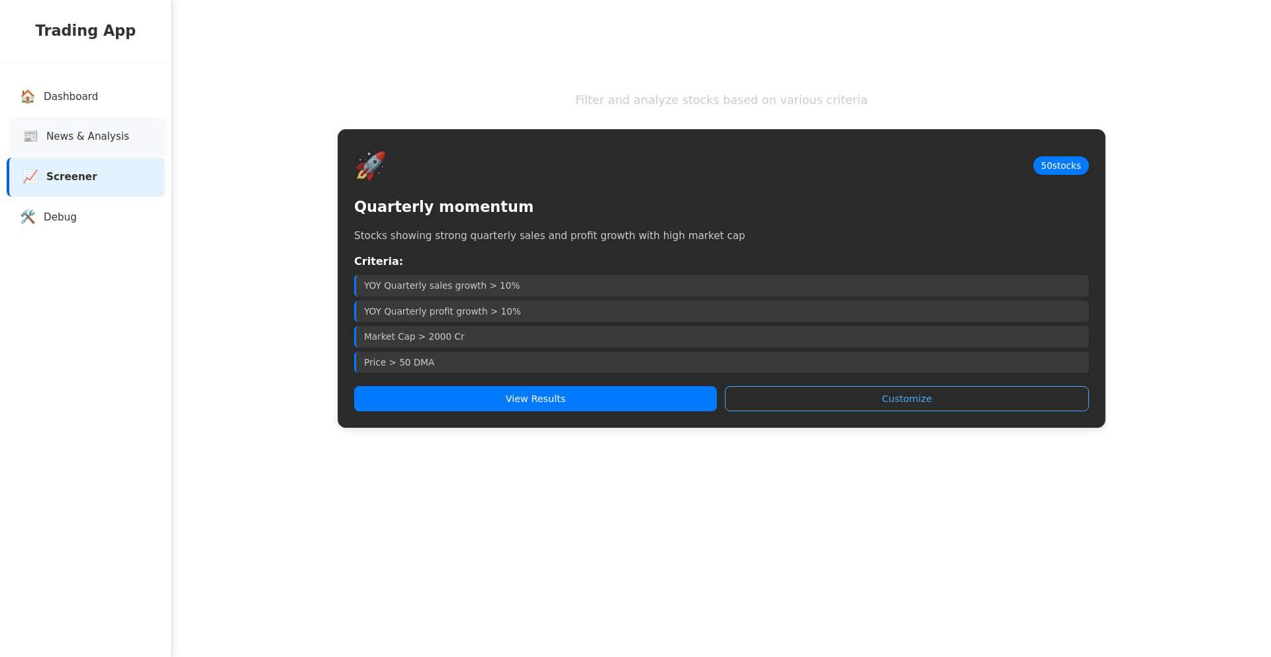
click at [107, 136] on span "News & Analysis" at bounding box center [87, 136] width 83 height 15
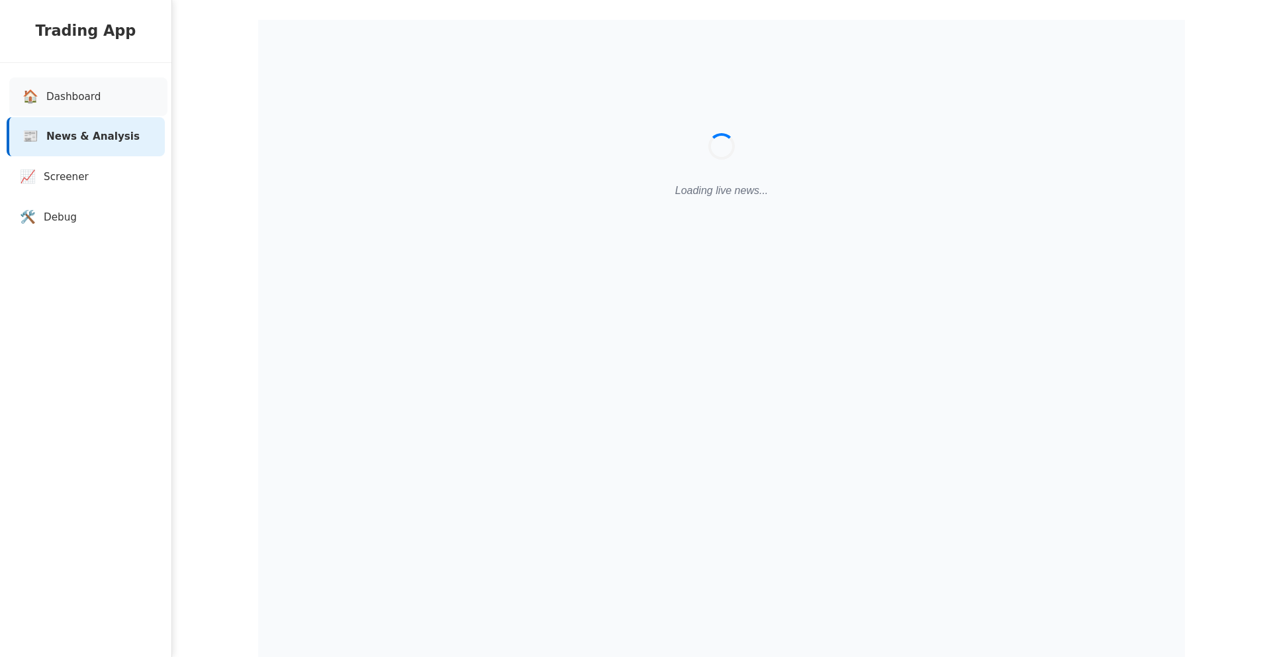
click at [108, 98] on link "🏠 Dashboard" at bounding box center [88, 96] width 158 height 39
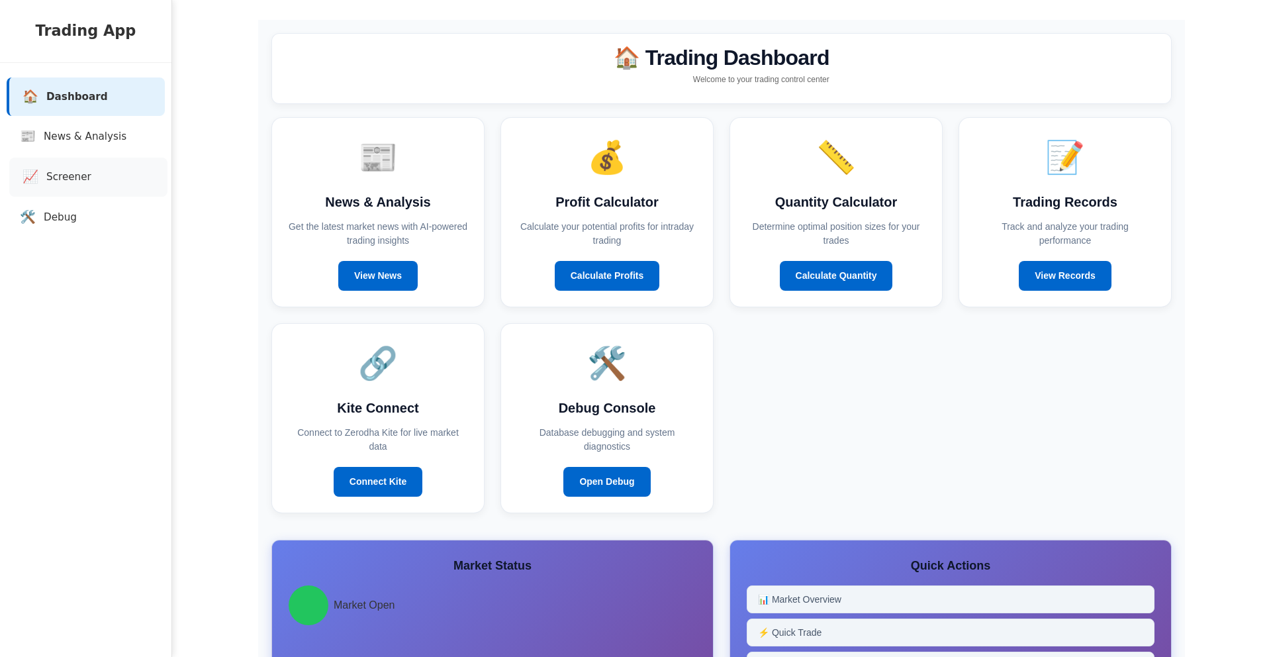
click at [97, 173] on link "📈 Screener" at bounding box center [88, 177] width 158 height 39
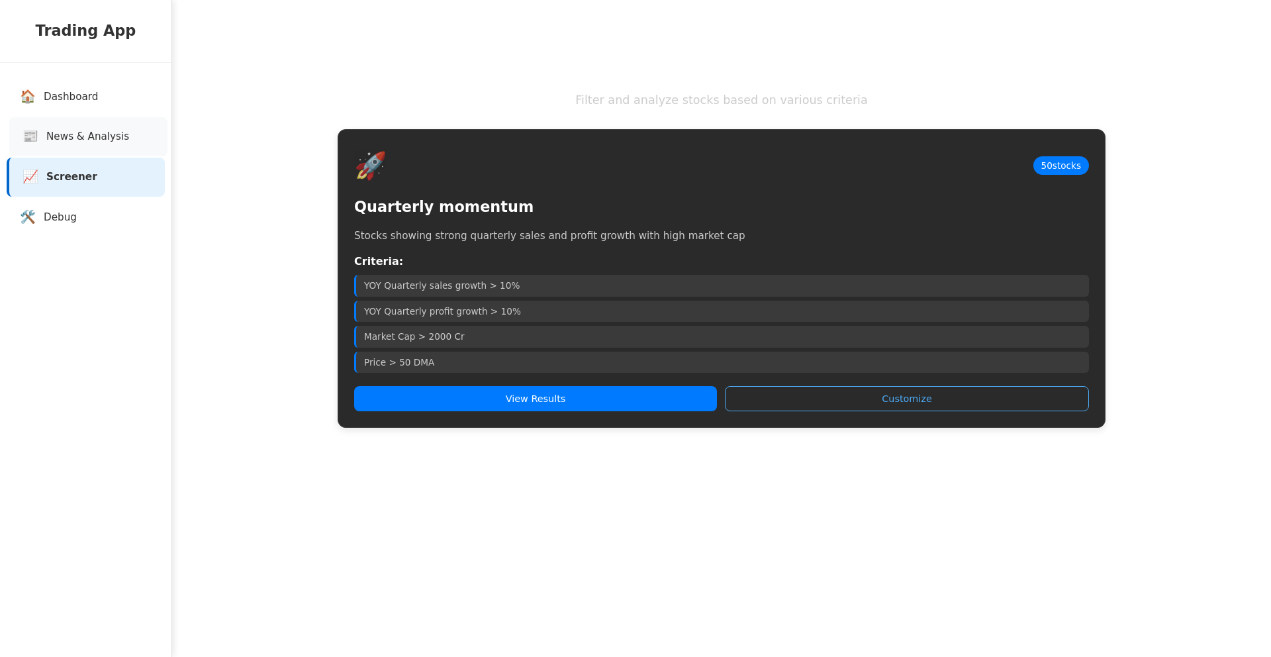
click at [106, 144] on span "News & Analysis" at bounding box center [87, 136] width 83 height 15
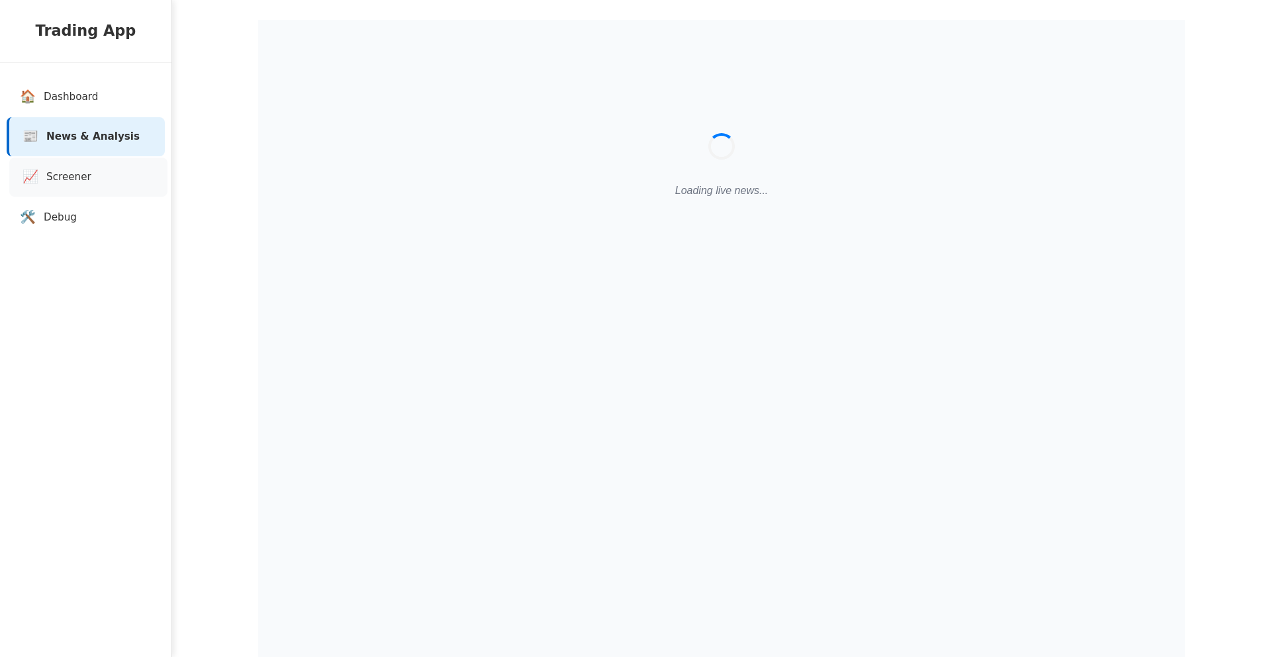
click at [102, 171] on link "📈 Screener" at bounding box center [88, 177] width 158 height 39
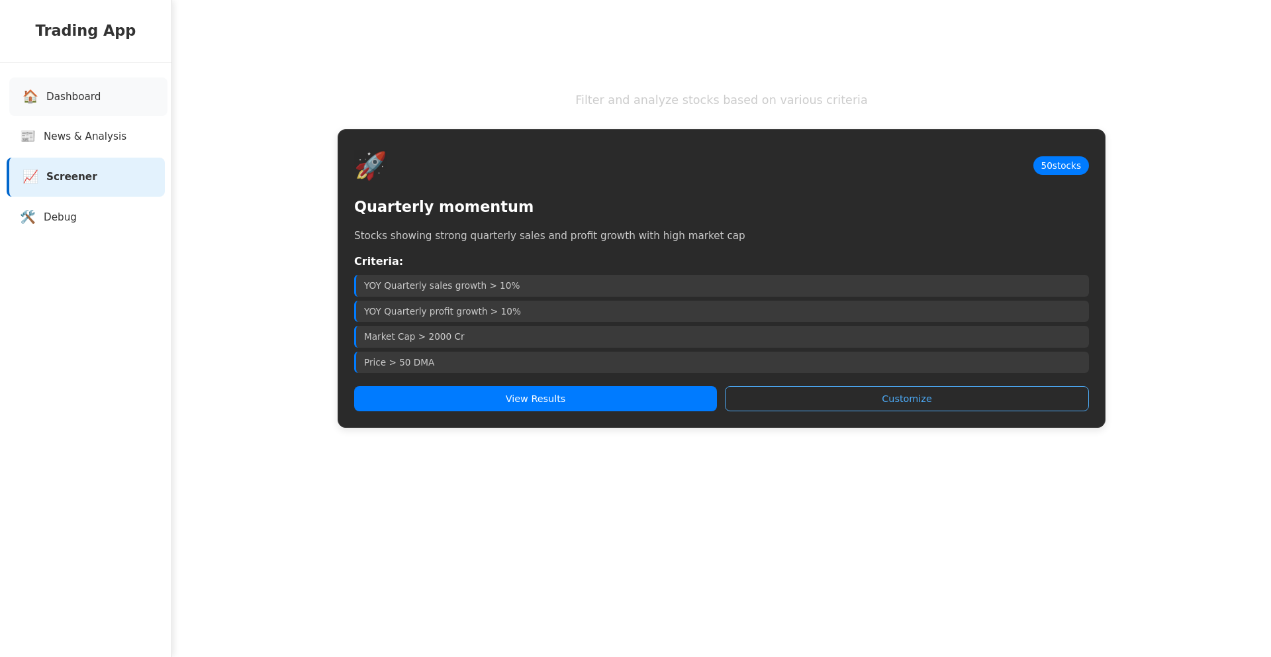
click at [104, 89] on link "🏠 Dashboard" at bounding box center [88, 96] width 158 height 39
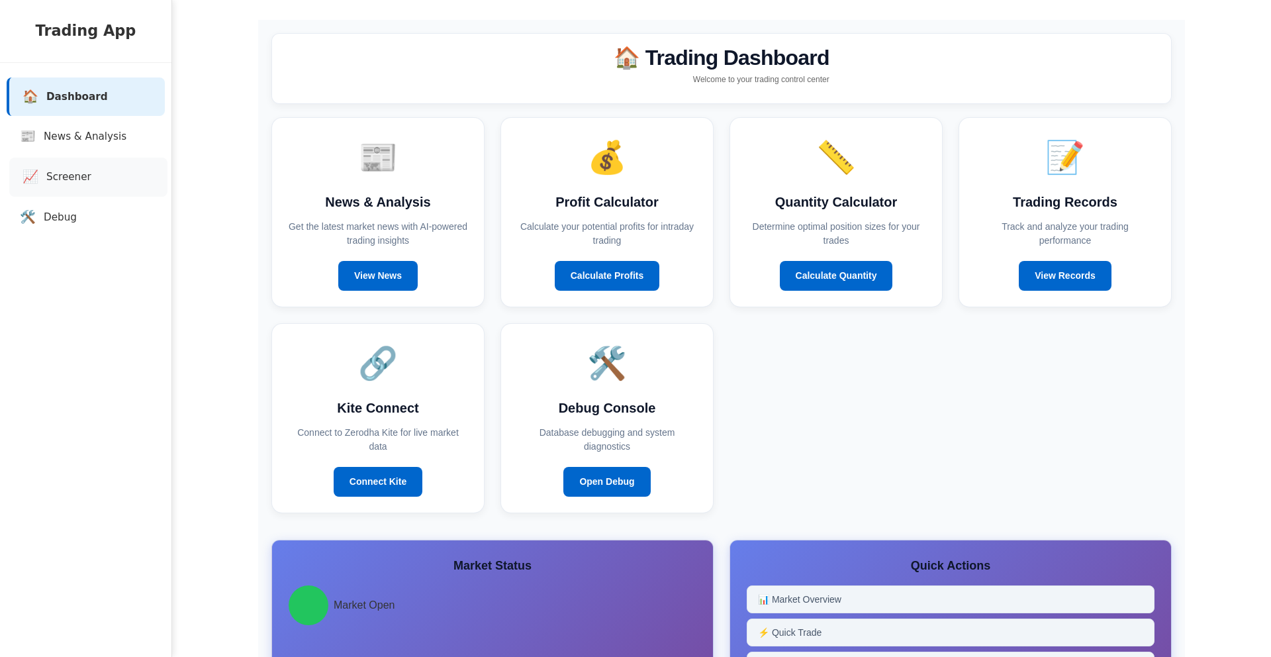
click at [83, 173] on span "Screener" at bounding box center [68, 177] width 45 height 15
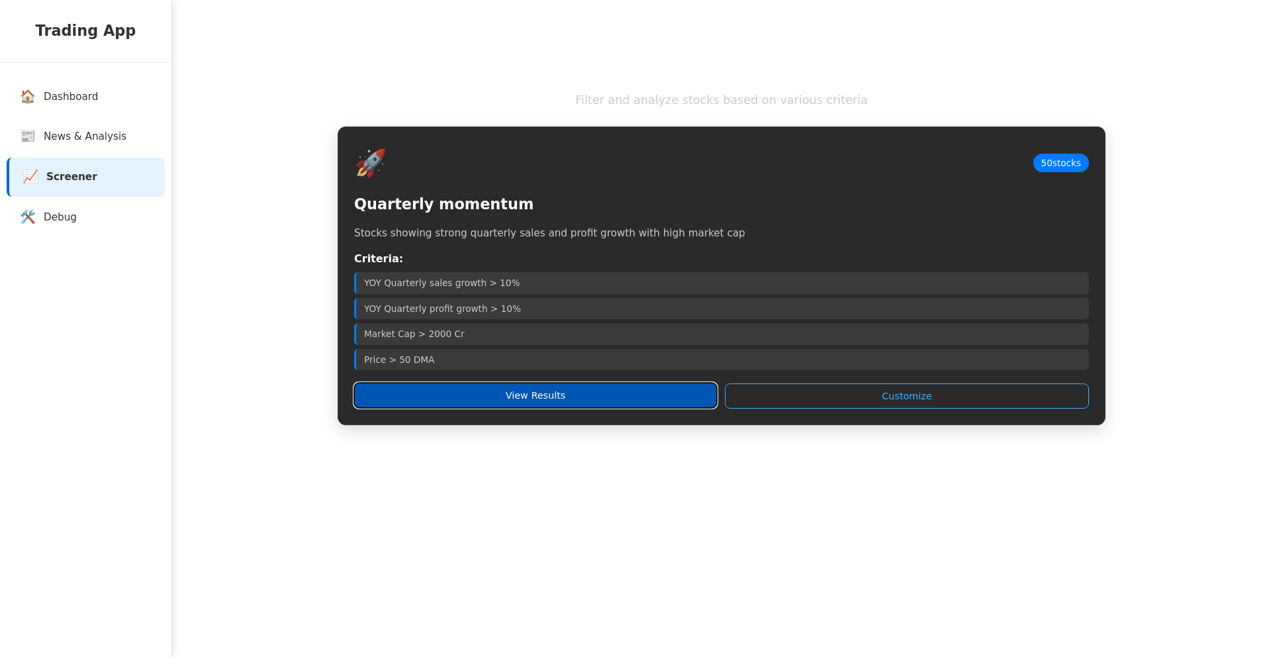
click at [468, 383] on button "View Results" at bounding box center [535, 395] width 363 height 25
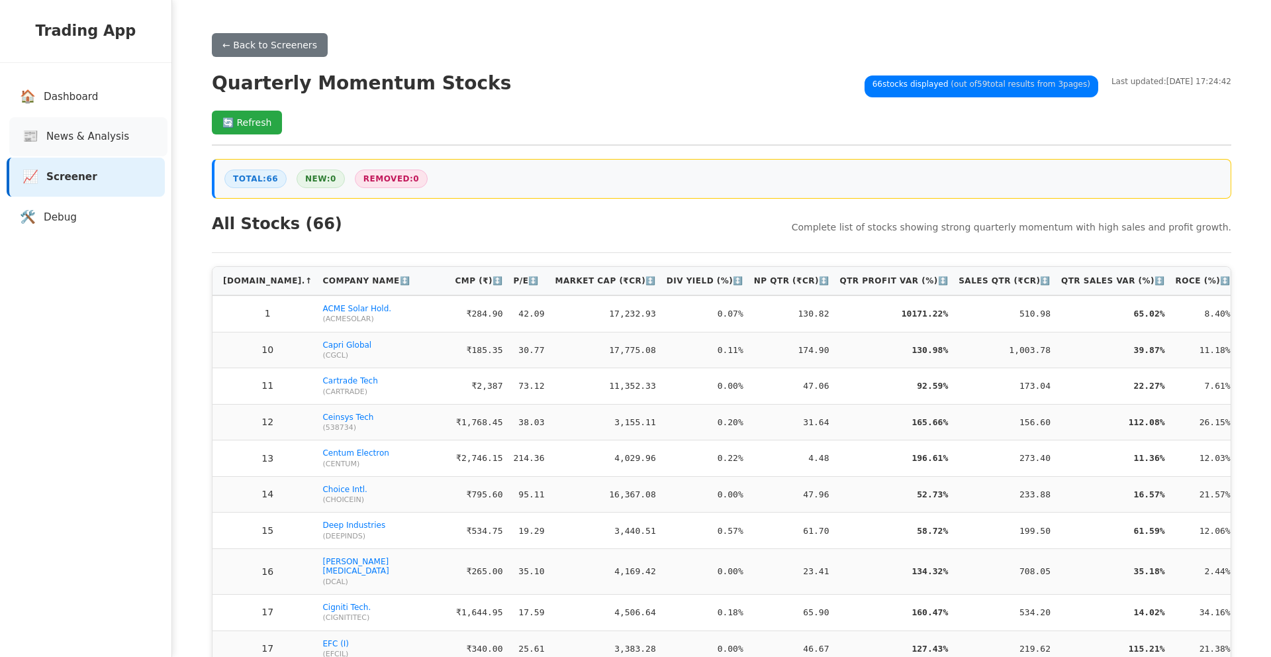
click at [118, 147] on link "📰 News & Analysis" at bounding box center [88, 136] width 158 height 39
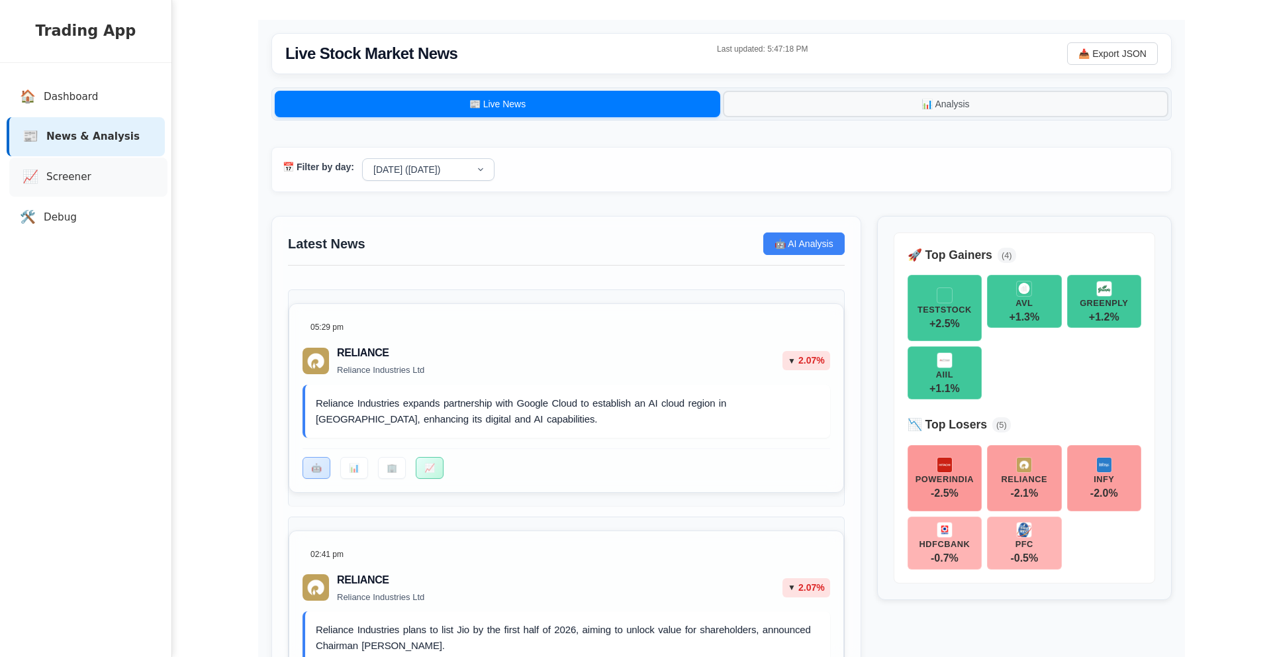
click at [118, 181] on link "📈 Screener" at bounding box center [88, 177] width 158 height 39
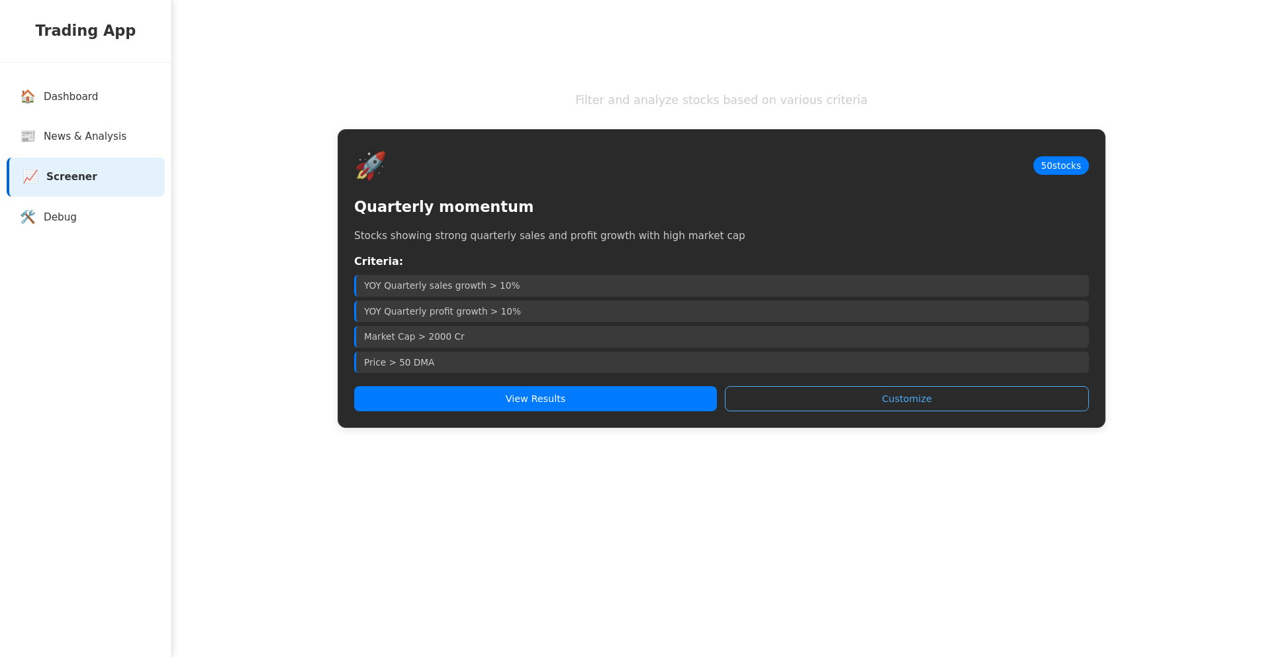
click at [744, 435] on div "Stock Screener Filter and analyze stocks based on various criteria 🚀 50 stocks …" at bounding box center [721, 230] width 795 height 421
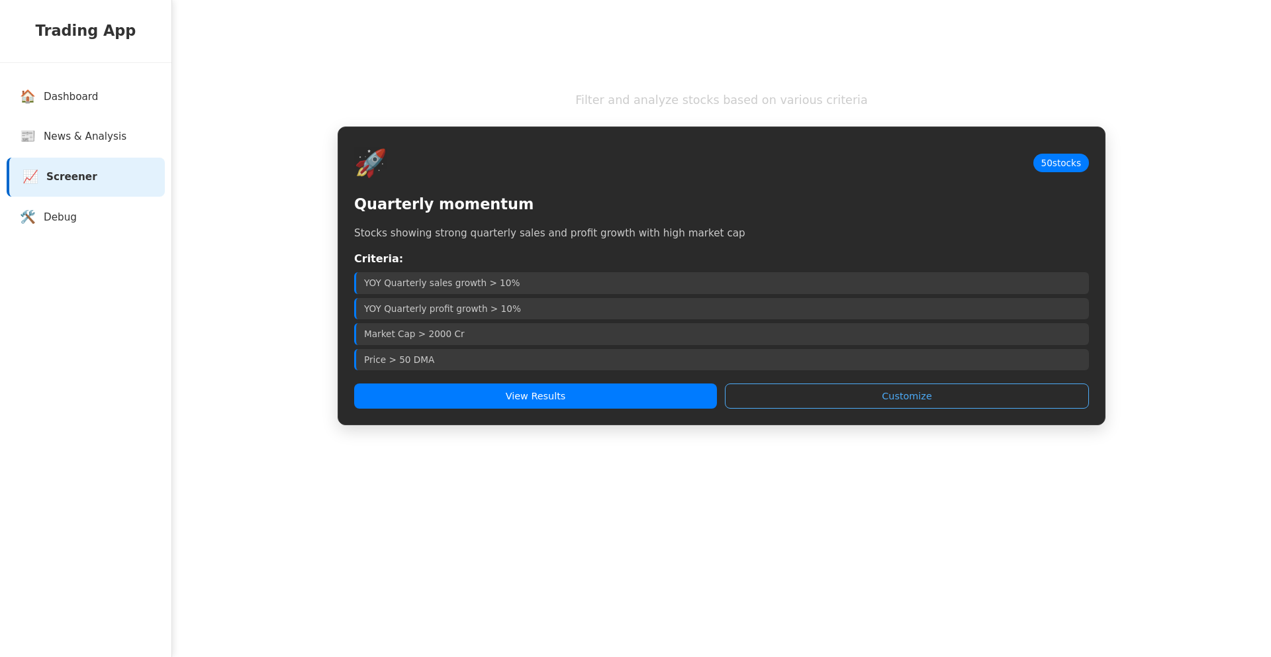
click at [371, 257] on h4 "Criteria:" at bounding box center [721, 259] width 735 height 16
copy h4 "Criteria"
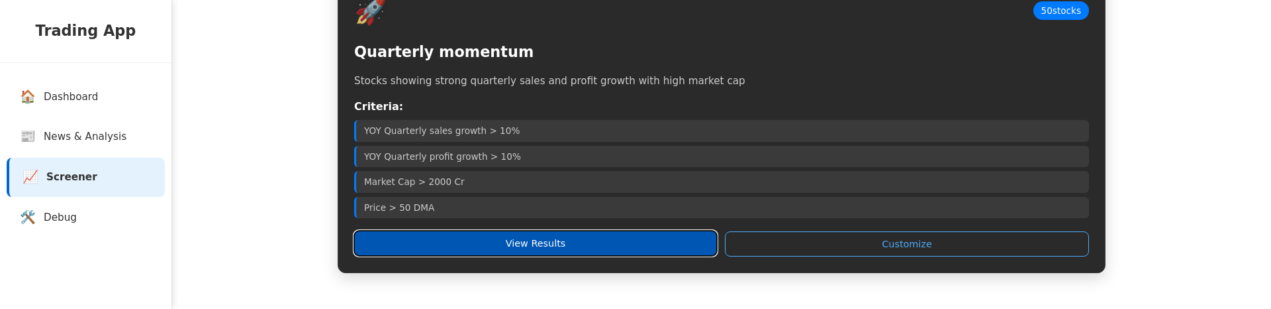
click at [450, 249] on button "View Results" at bounding box center [535, 242] width 363 height 25
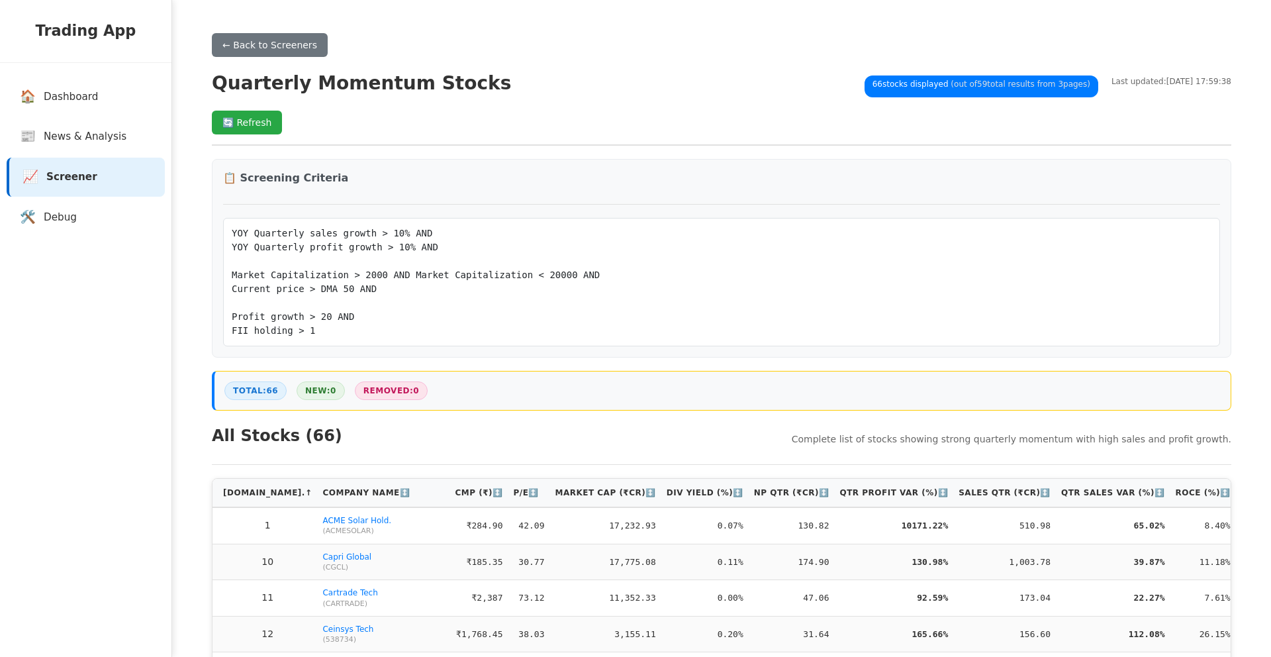
drag, startPoint x: 420, startPoint y: 273, endPoint x: 402, endPoint y: 297, distance: 30.3
click at [419, 273] on pre "YOY Quarterly sales growth > 10% AND YOY Quarterly profit growth > 10% AND Mark…" at bounding box center [722, 281] width 980 height 111
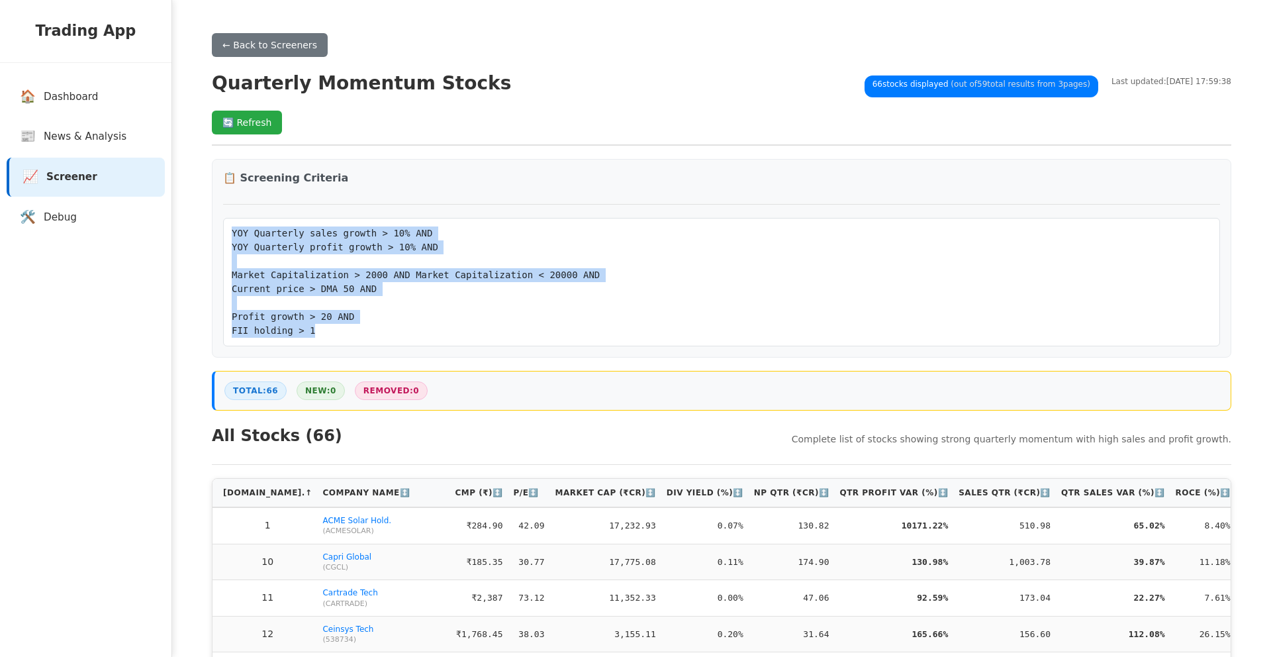
drag, startPoint x: 371, startPoint y: 326, endPoint x: 228, endPoint y: 226, distance: 174.5
click at [228, 226] on div "YOY Quarterly sales growth > 10% AND YOY Quarterly profit growth > 10% AND Mark…" at bounding box center [721, 282] width 997 height 128
drag, startPoint x: 246, startPoint y: 234, endPoint x: 237, endPoint y: 230, distance: 9.2
click at [243, 232] on pre "YOY Quarterly sales growth > 10% AND YOY Quarterly profit growth > 10% AND Mark…" at bounding box center [722, 281] width 980 height 111
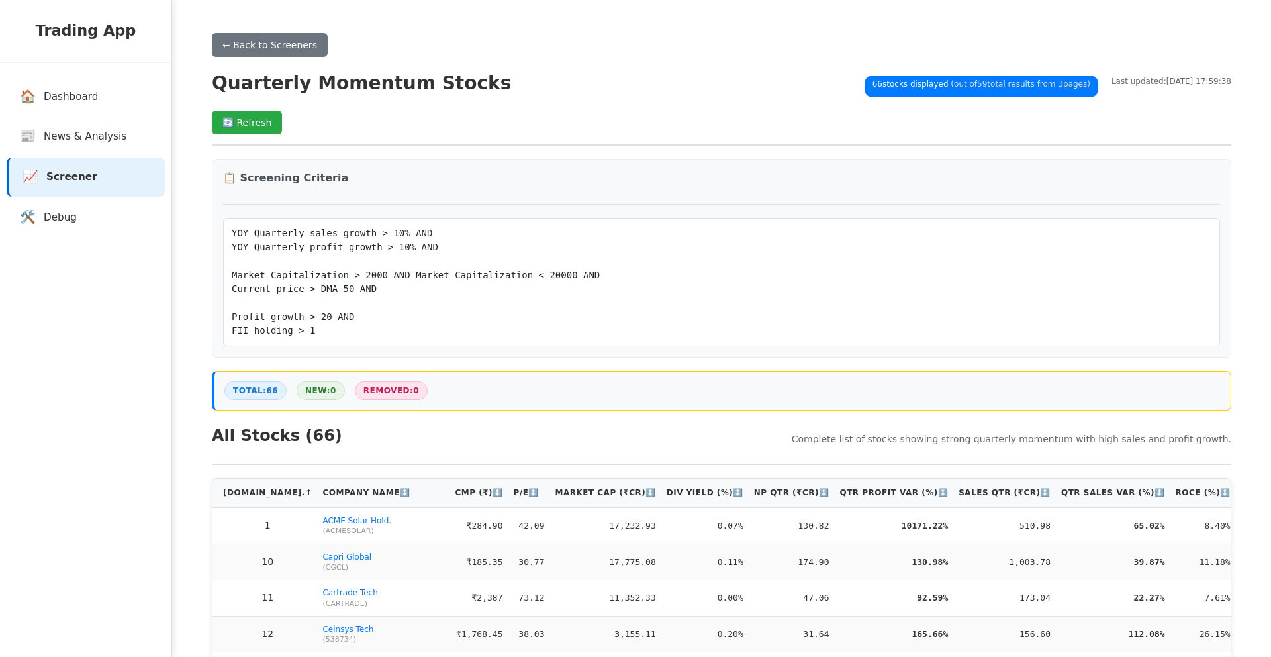
click at [233, 234] on pre "YOY Quarterly sales growth > 10% AND YOY Quarterly profit growth > 10% AND Mark…" at bounding box center [722, 281] width 980 height 111
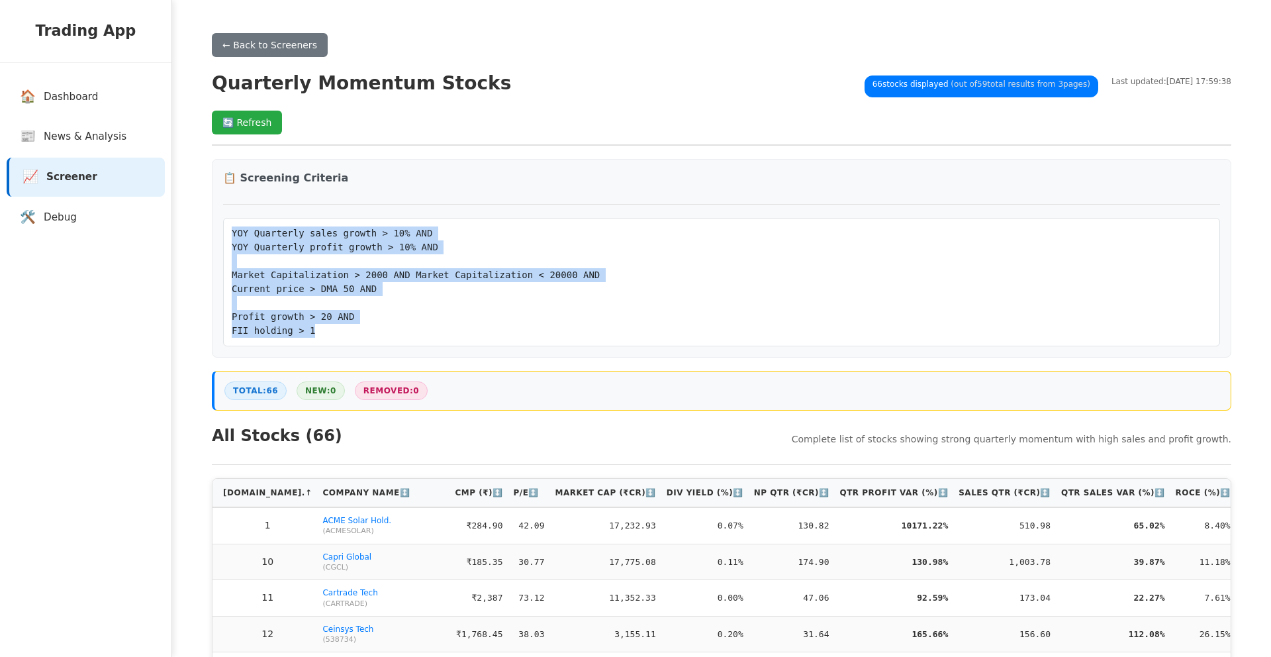
drag, startPoint x: 231, startPoint y: 233, endPoint x: 373, endPoint y: 339, distance: 177.5
click at [373, 338] on pre "YOY Quarterly sales growth > 10% AND YOY Quarterly profit growth > 10% AND Mark…" at bounding box center [722, 281] width 980 height 111
click at [375, 337] on pre "YOY Quarterly sales growth > 10% AND YOY Quarterly profit growth > 10% AND Mark…" at bounding box center [722, 281] width 980 height 111
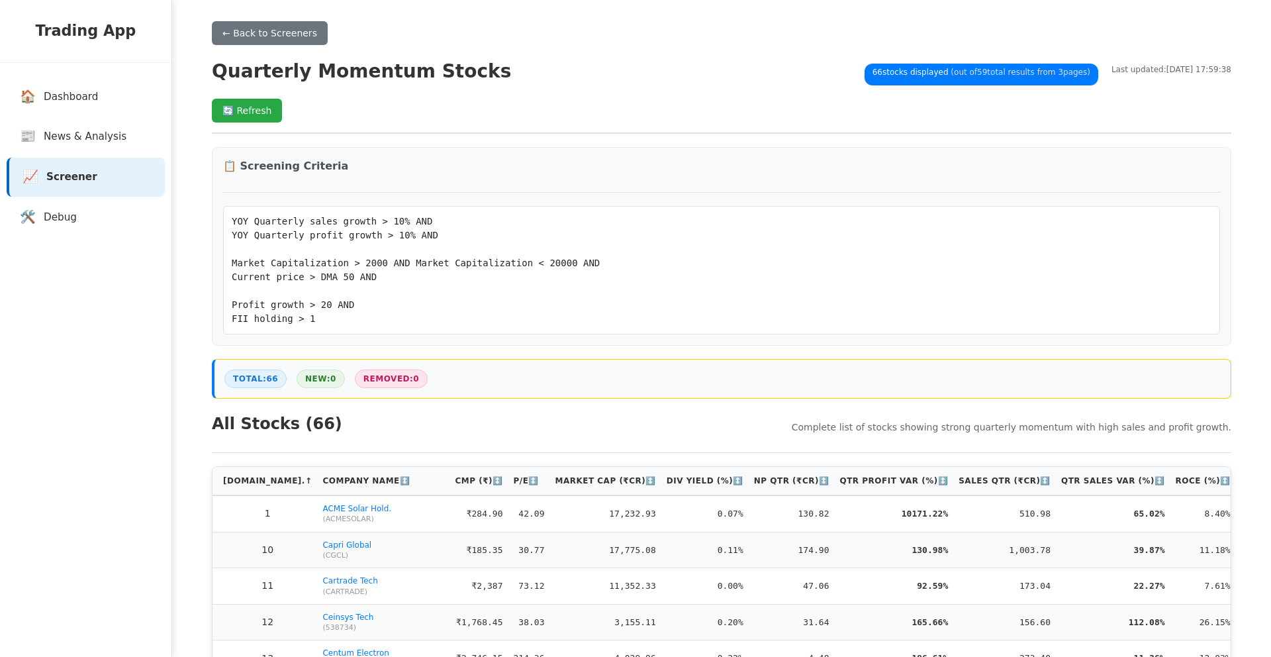
click at [350, 268] on pre "YOY Quarterly sales growth > 10% AND YOY Quarterly profit growth > 10% AND Mark…" at bounding box center [722, 270] width 980 height 111
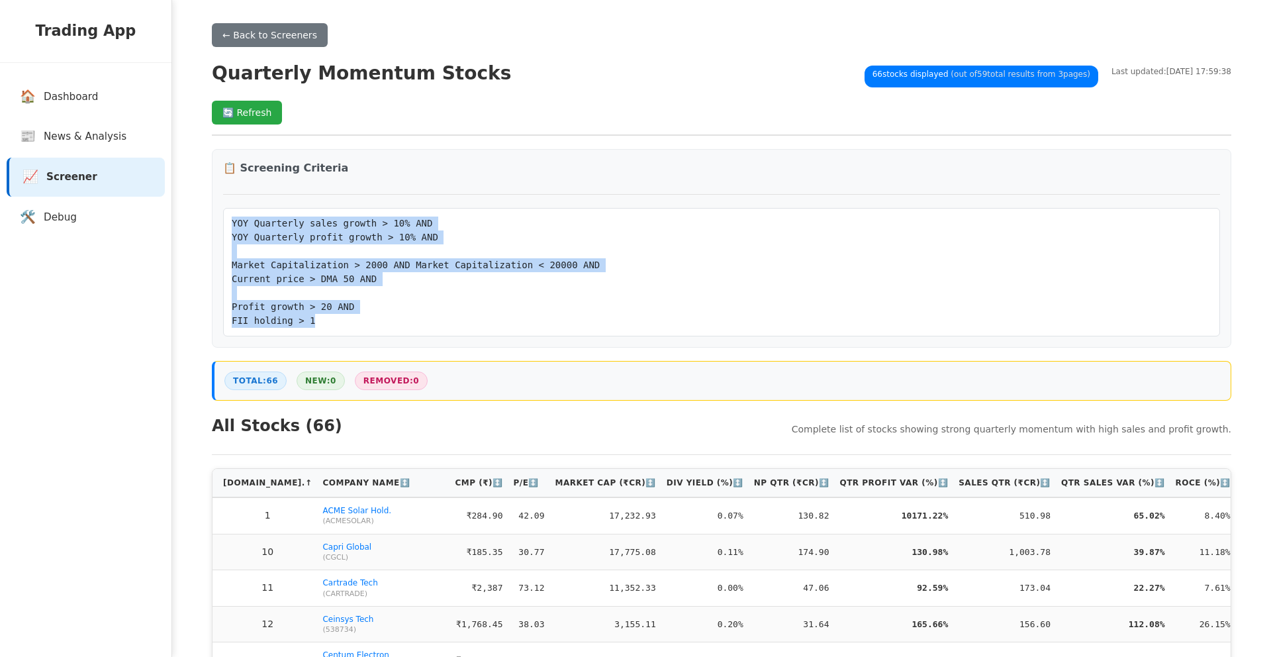
drag, startPoint x: 363, startPoint y: 334, endPoint x: 234, endPoint y: 222, distance: 170.9
click at [234, 222] on div "YOY Quarterly sales growth > 10% AND YOY Quarterly profit growth > 10% AND Mark…" at bounding box center [721, 272] width 997 height 128
click at [368, 258] on pre "YOY Quarterly sales growth > 10% AND YOY Quarterly profit growth > 10% AND Mark…" at bounding box center [722, 272] width 980 height 111
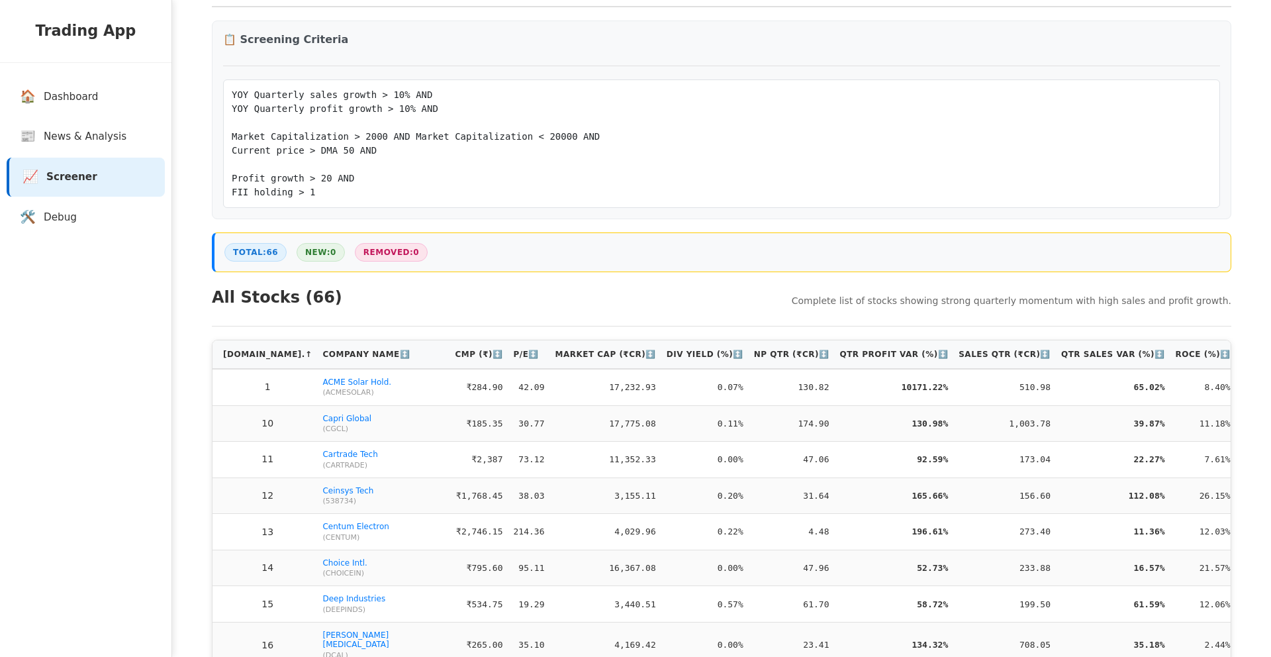
scroll to position [139, 0]
drag, startPoint x: 320, startPoint y: 152, endPoint x: 352, endPoint y: 152, distance: 31.8
click at [352, 152] on pre "YOY Quarterly sales growth > 10% AND YOY Quarterly profit growth > 10% AND Mark…" at bounding box center [722, 142] width 980 height 111
drag, startPoint x: 331, startPoint y: 180, endPoint x: 344, endPoint y: 180, distance: 13.2
click at [344, 180] on pre "YOY Quarterly sales growth > 10% AND YOY Quarterly profit growth > 10% AND Mark…" at bounding box center [722, 142] width 980 height 111
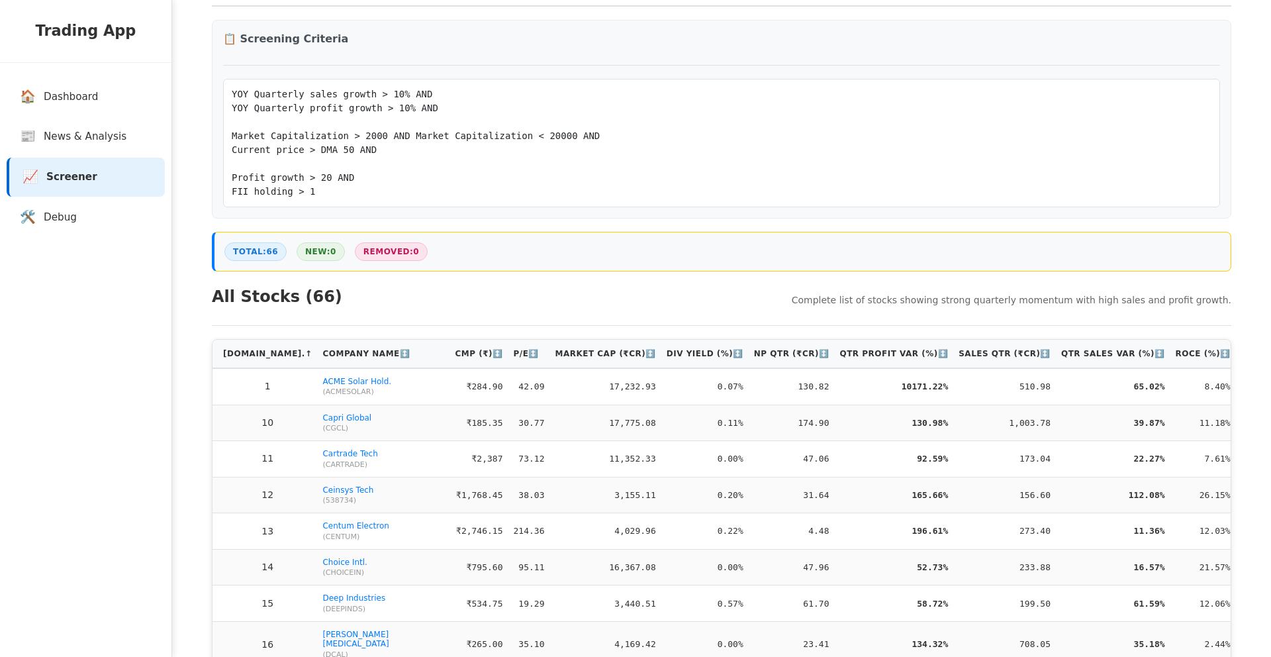
click at [325, 201] on div "YOY Quarterly sales growth > 10% AND YOY Quarterly profit growth > 10% AND Mark…" at bounding box center [721, 143] width 997 height 128
drag, startPoint x: 324, startPoint y: 195, endPoint x: 224, endPoint y: 188, distance: 100.2
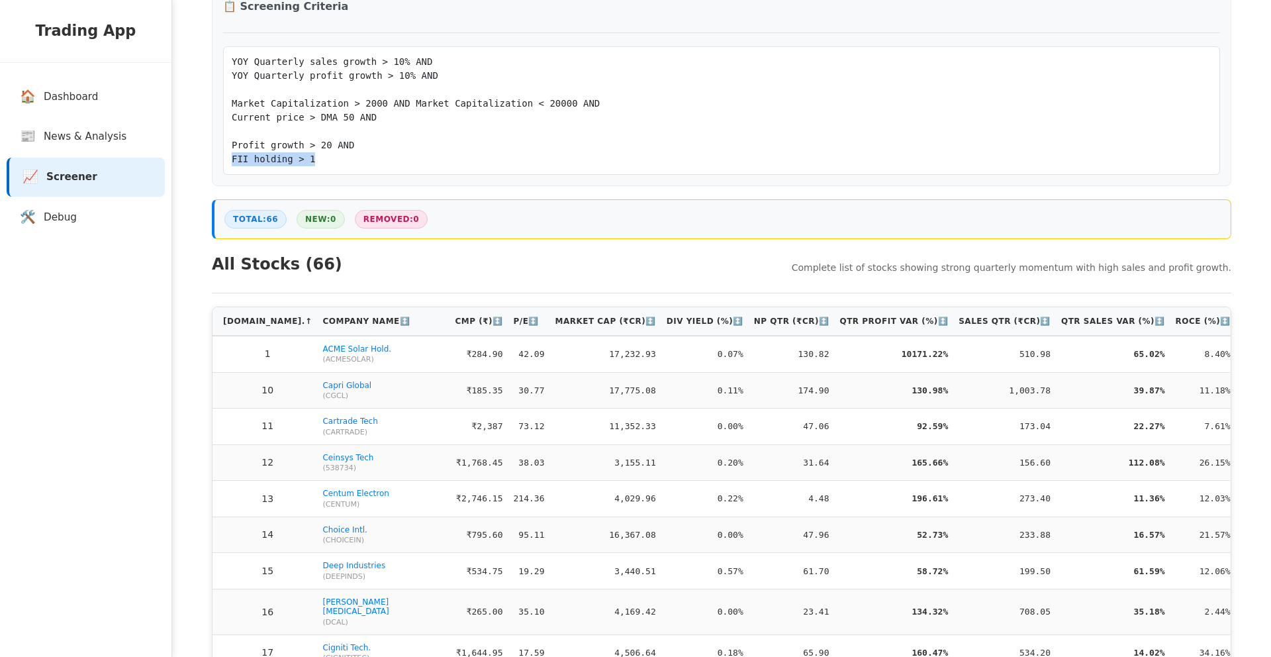
scroll to position [0, 0]
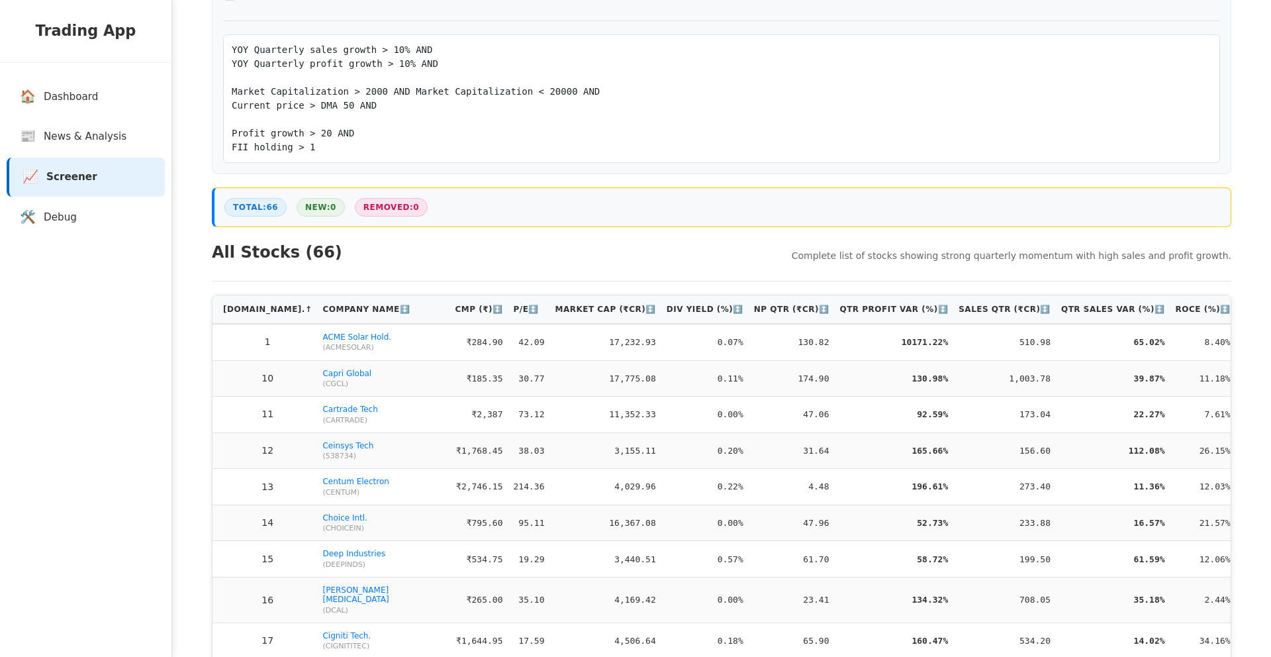
click at [705, 262] on div "All Stocks ( 66 ) Complete list of stocks showing strong quarterly momentum wit…" at bounding box center [722, 260] width 1020 height 41
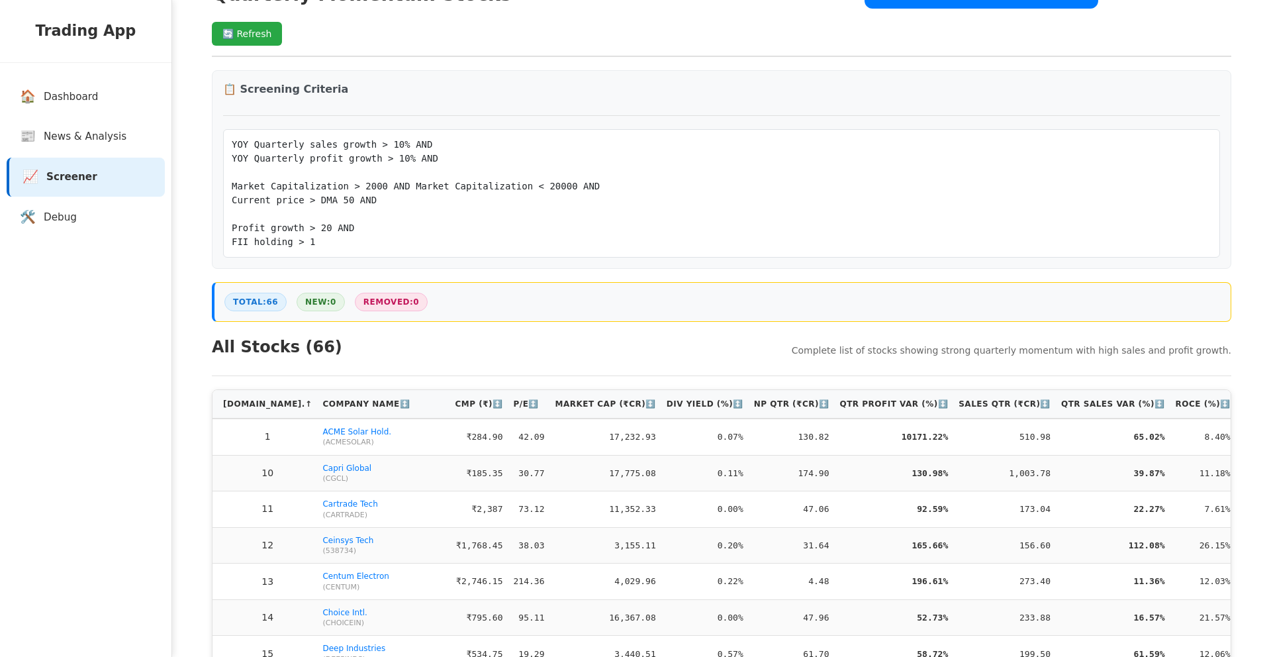
scroll to position [85, 0]
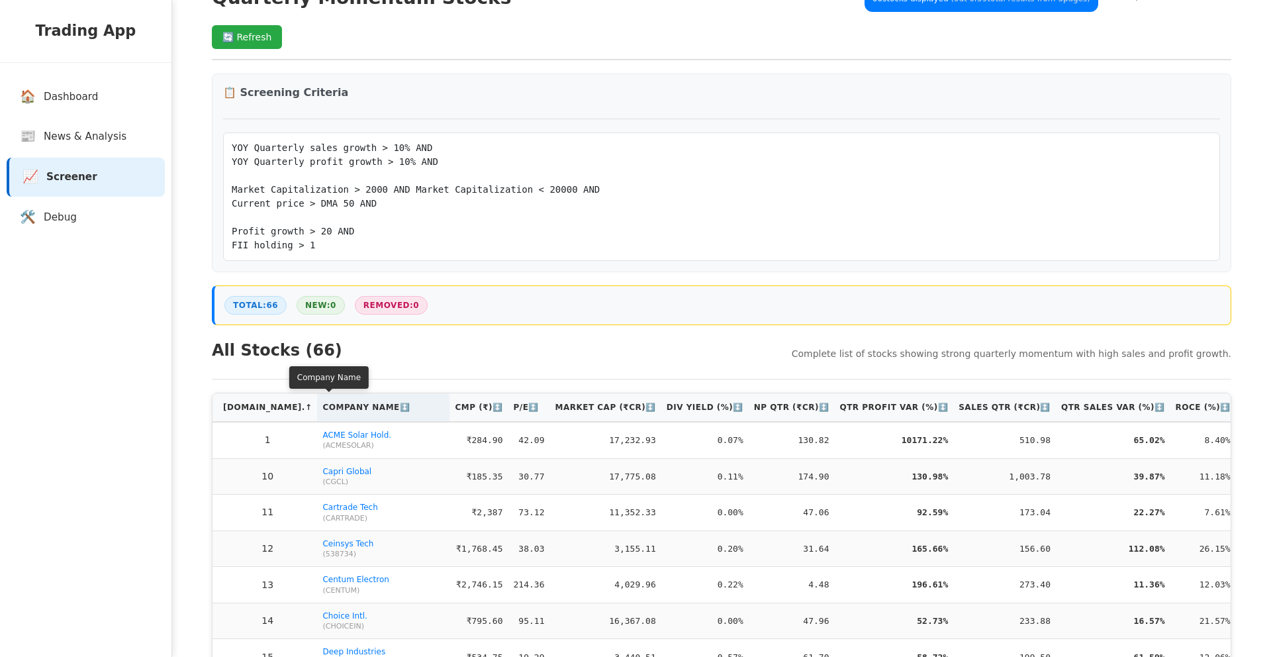
click at [317, 409] on th "Company Name ↕️" at bounding box center [383, 407] width 132 height 28
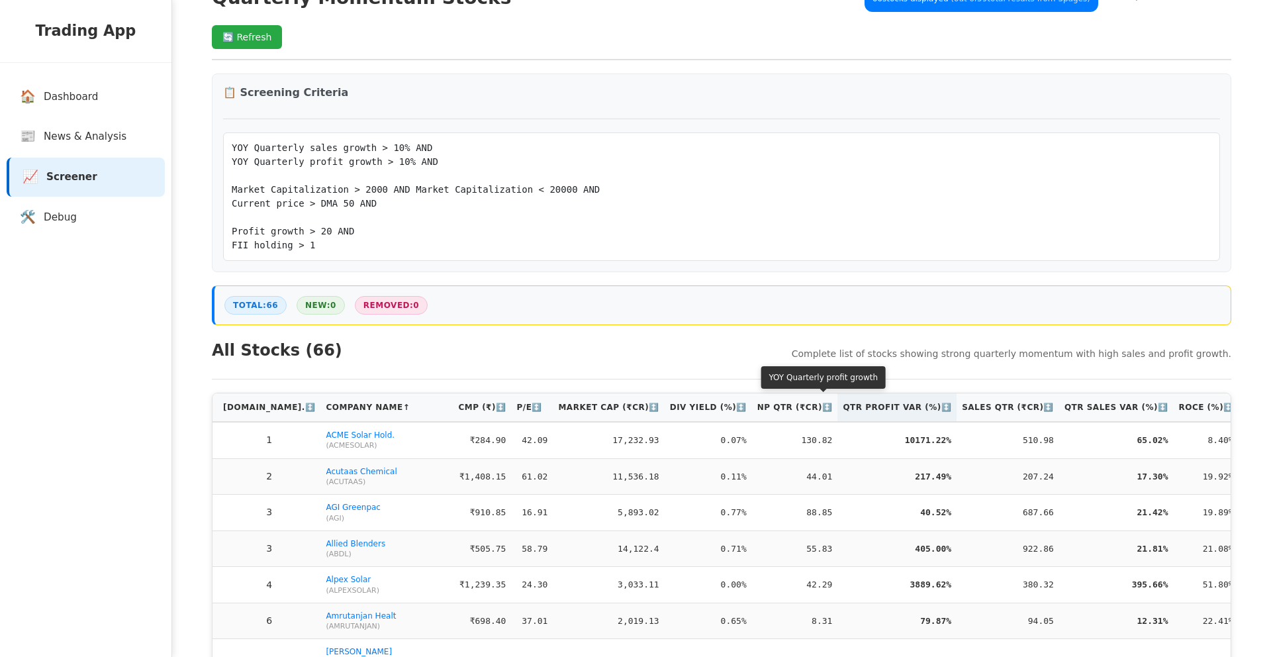
click at [848, 412] on th "Qtr Profit Var (%) ↕️" at bounding box center [897, 407] width 119 height 28
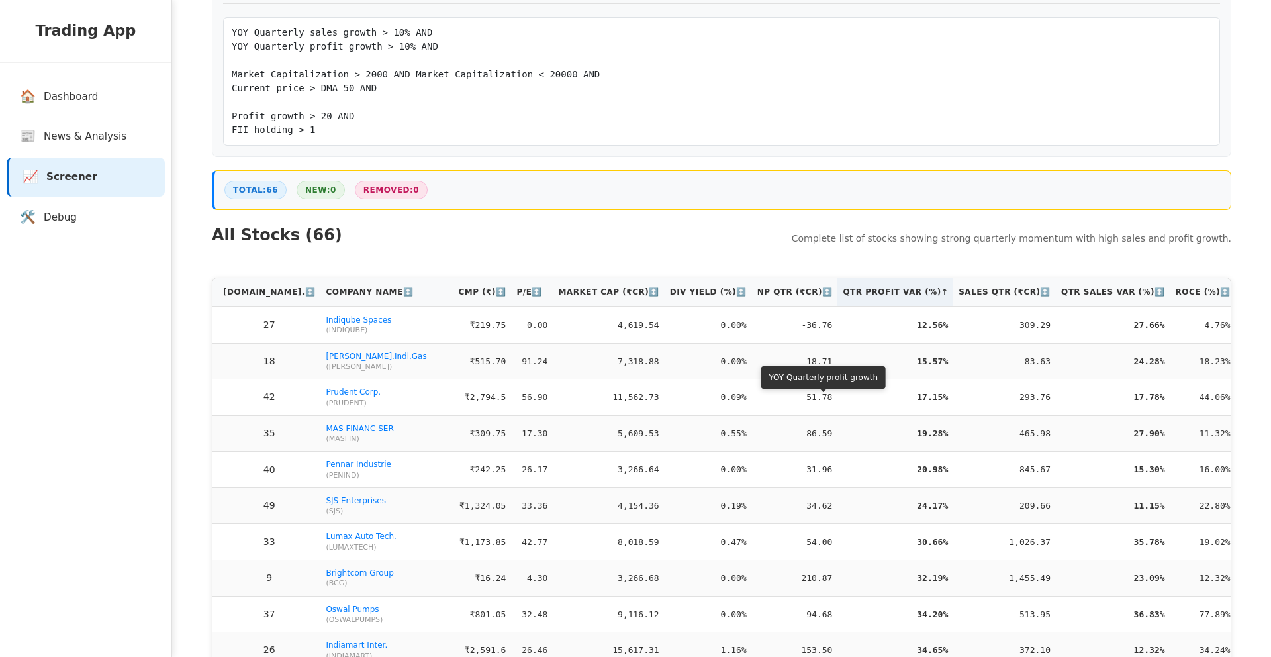
scroll to position [200, 0]
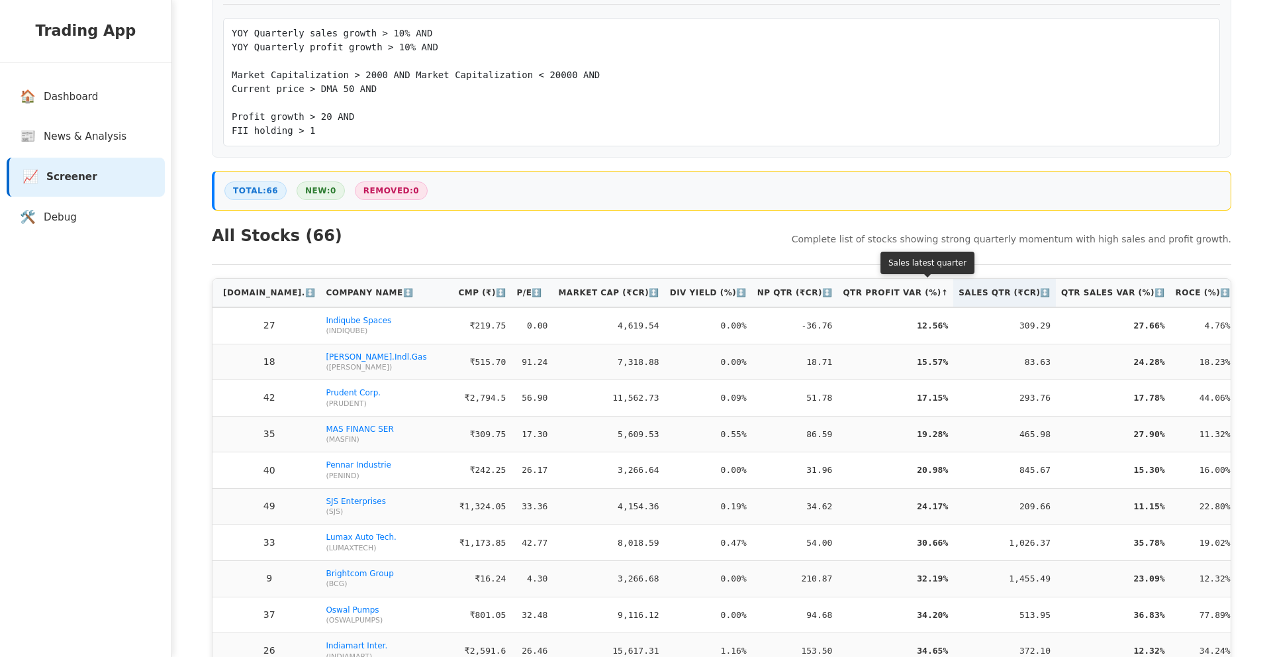
click at [954, 301] on th "Sales Qtr (₹Cr) ↕️" at bounding box center [1005, 293] width 103 height 28
click at [957, 300] on th "Sales Qtr (₹Cr) ↑" at bounding box center [1006, 293] width 99 height 28
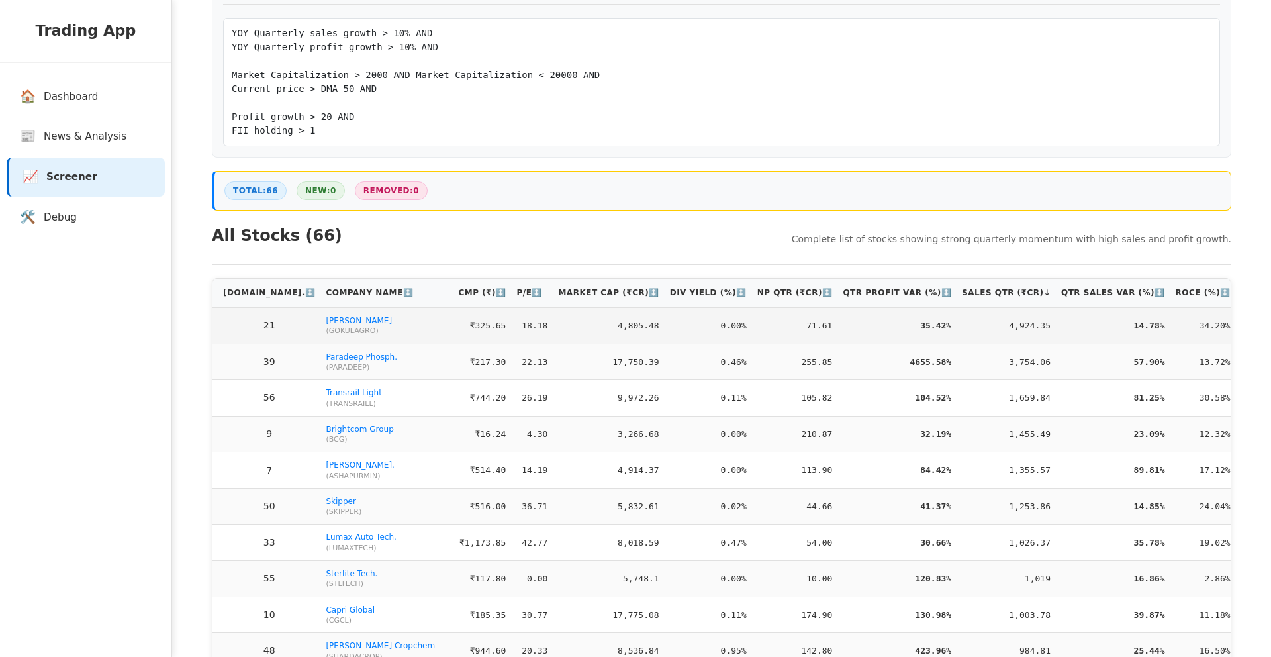
click at [326, 331] on span "( GOKULAGRO )" at bounding box center [387, 330] width 122 height 9
copy span "GOKULAGRO"
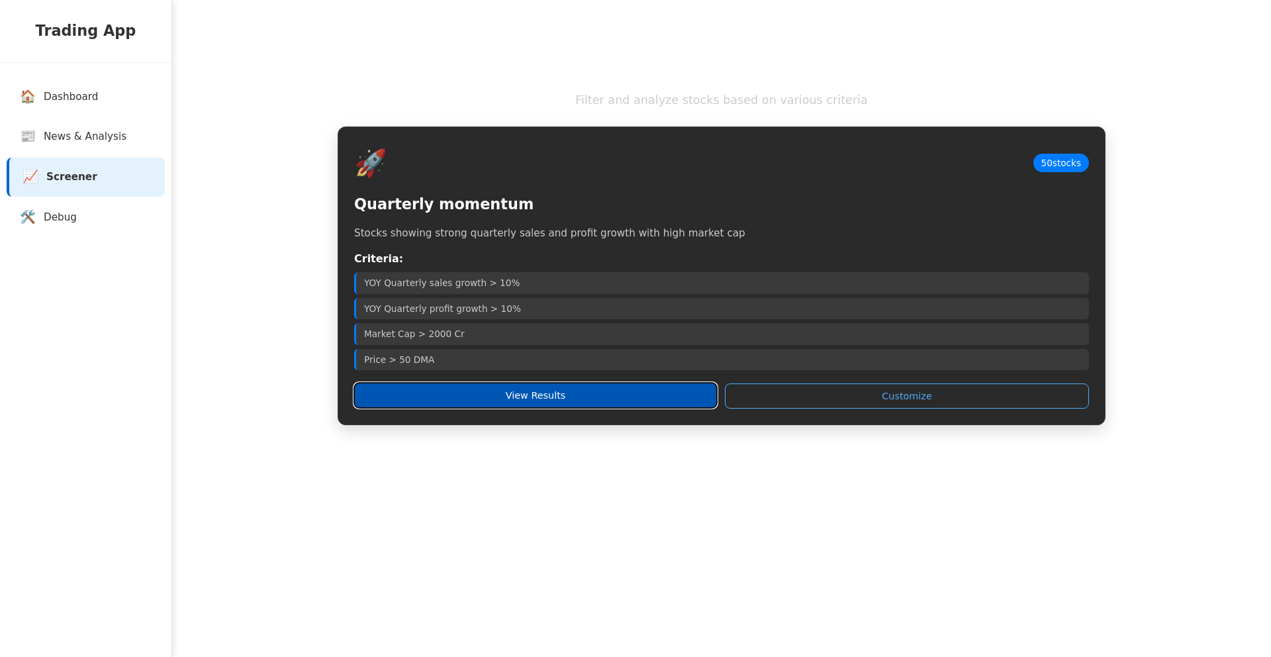
click at [500, 403] on button "View Results" at bounding box center [535, 395] width 363 height 25
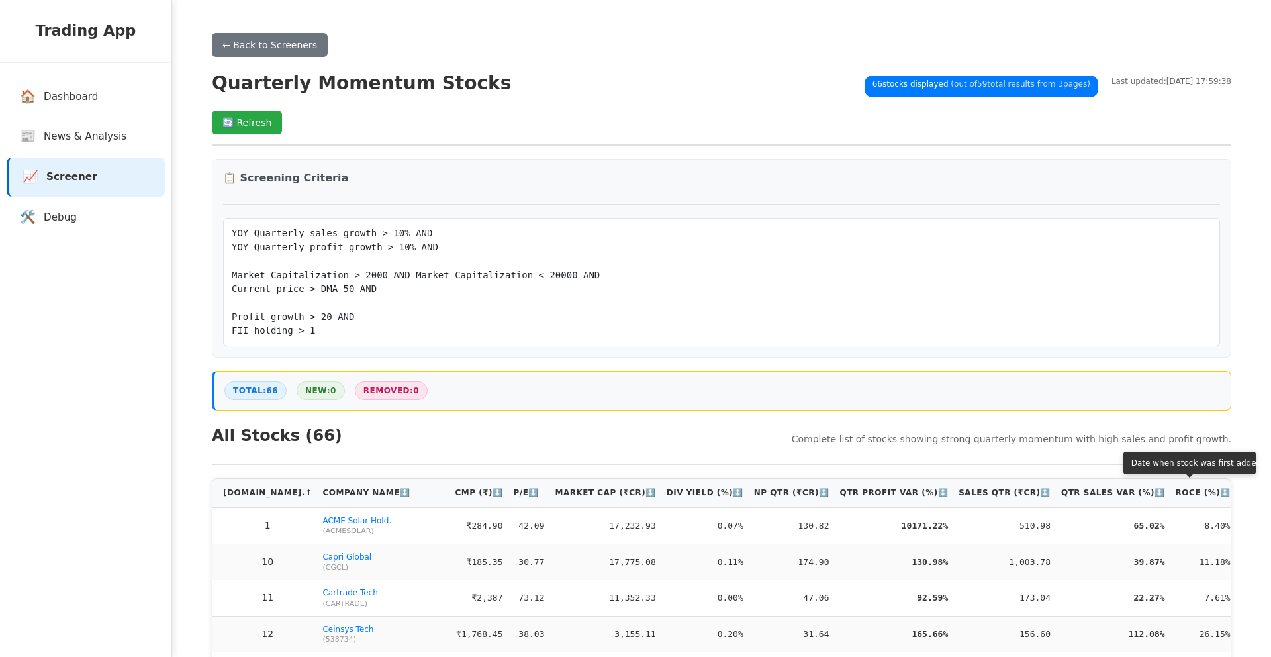
click at [1236, 494] on th "Date Added ↕️" at bounding box center [1279, 493] width 87 height 28
click at [1240, 494] on th "Date Added ↑" at bounding box center [1281, 493] width 83 height 28
click at [1240, 494] on th "Date Added ↓" at bounding box center [1281, 493] width 83 height 28
click at [1240, 494] on th "Date Added ↑" at bounding box center [1281, 493] width 83 height 28
click at [1240, 494] on th "Date Added ↓" at bounding box center [1281, 493] width 83 height 28
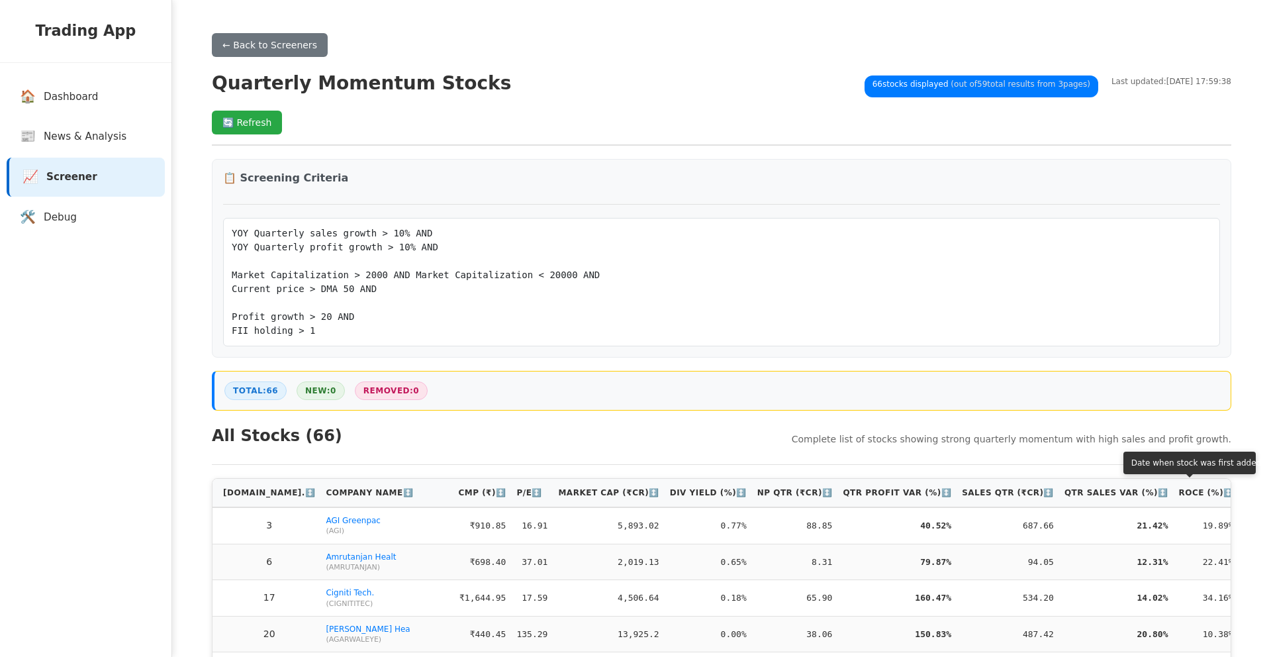
click at [1240, 494] on th "Date Added ↑" at bounding box center [1281, 493] width 83 height 28
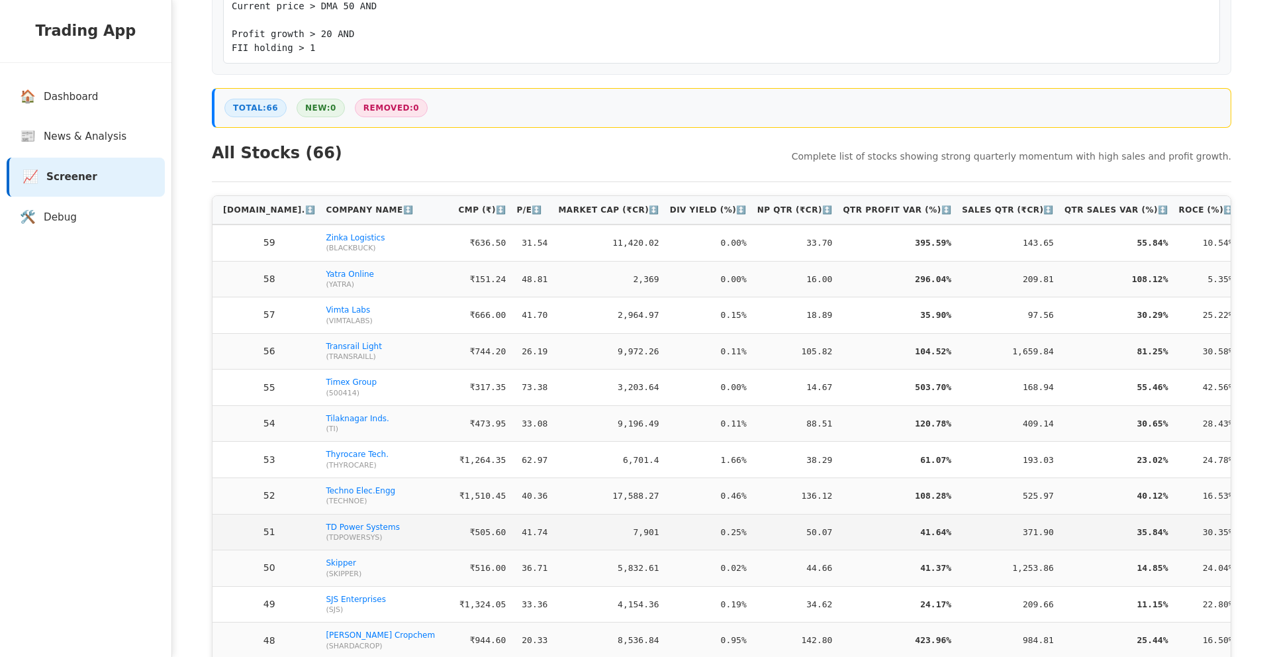
scroll to position [273, 0]
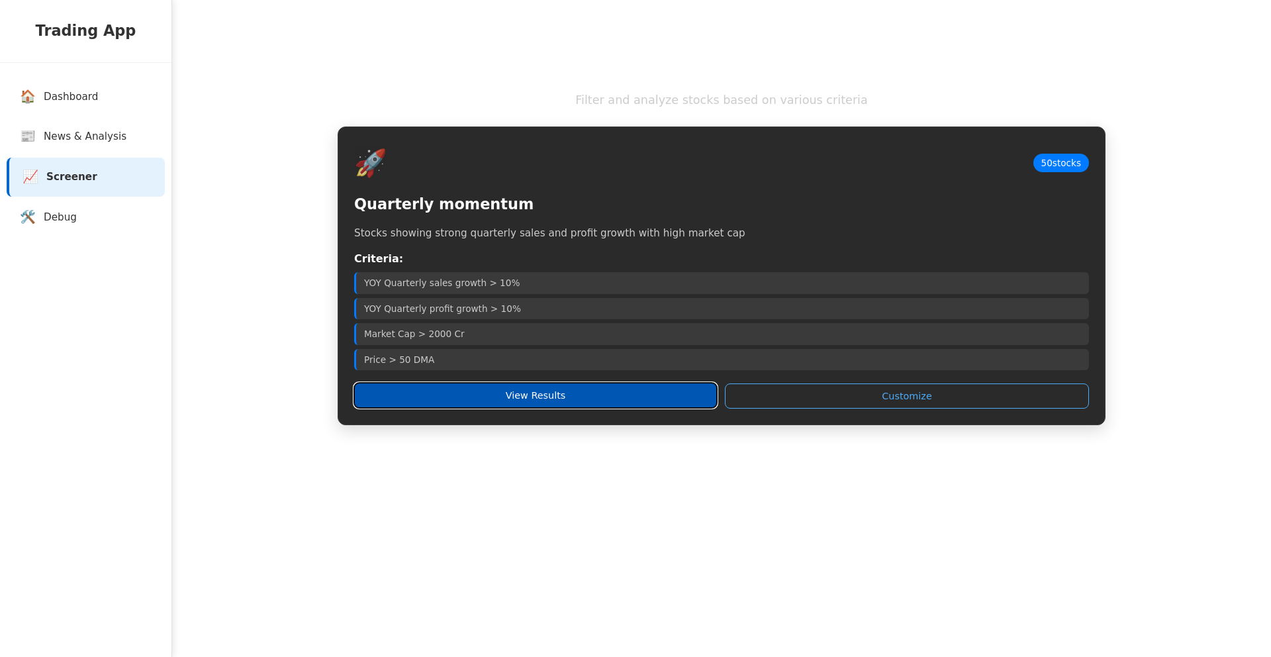
click at [585, 398] on button "View Results" at bounding box center [535, 395] width 363 height 25
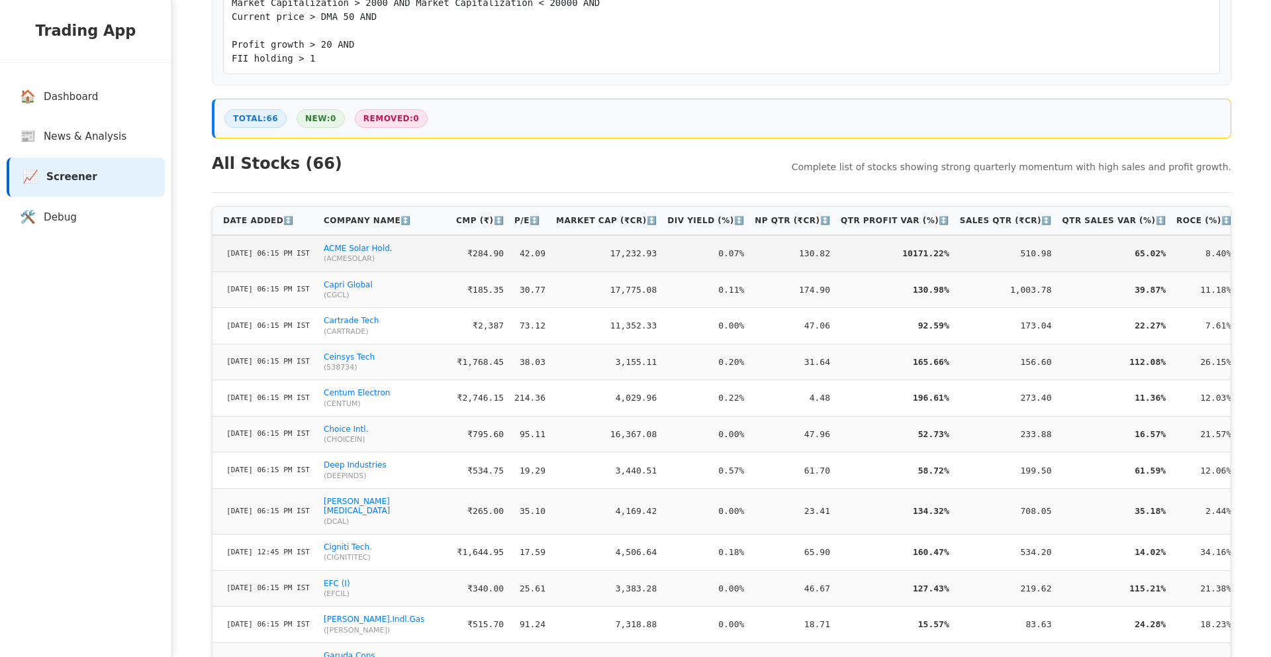
scroll to position [271, 0]
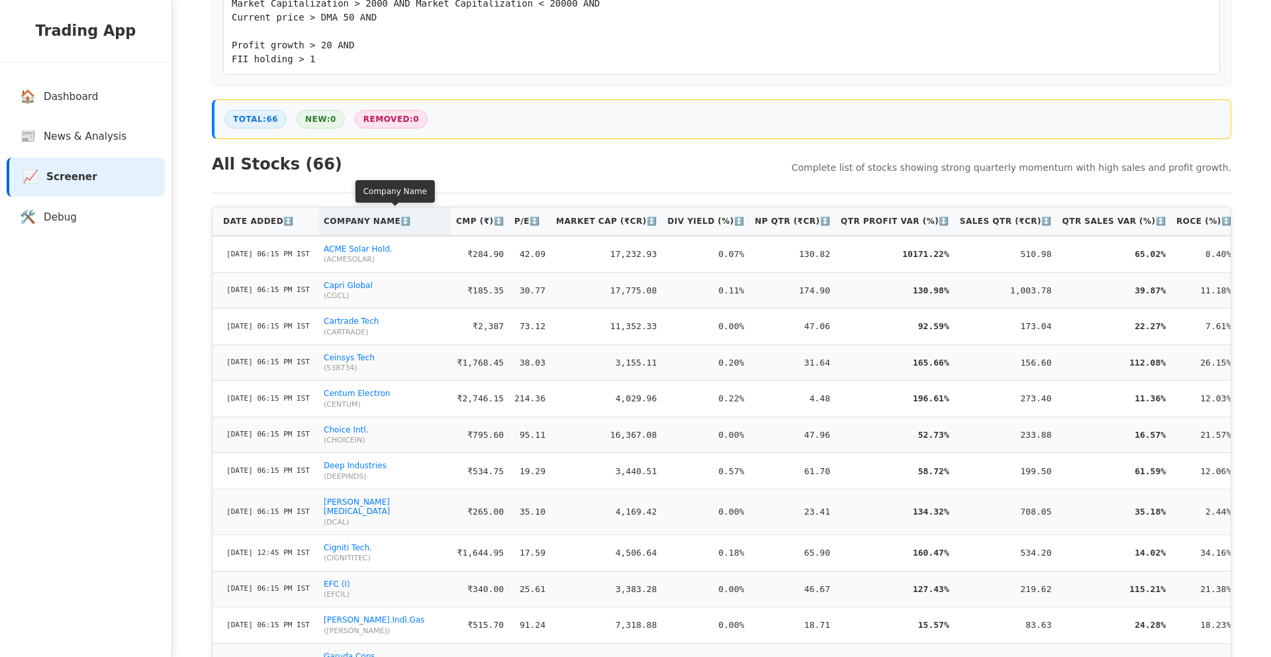
click at [356, 226] on th "Company Name ↕️" at bounding box center [385, 221] width 132 height 28
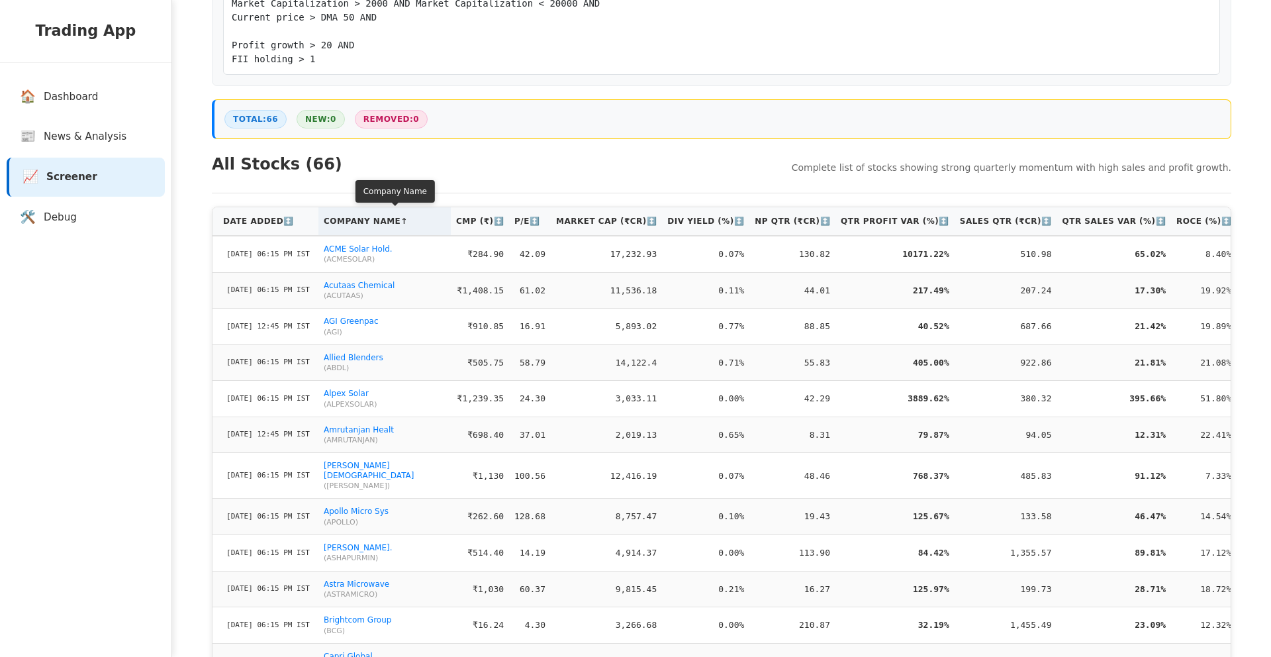
click at [359, 225] on th "Company Name ↑" at bounding box center [385, 221] width 132 height 28
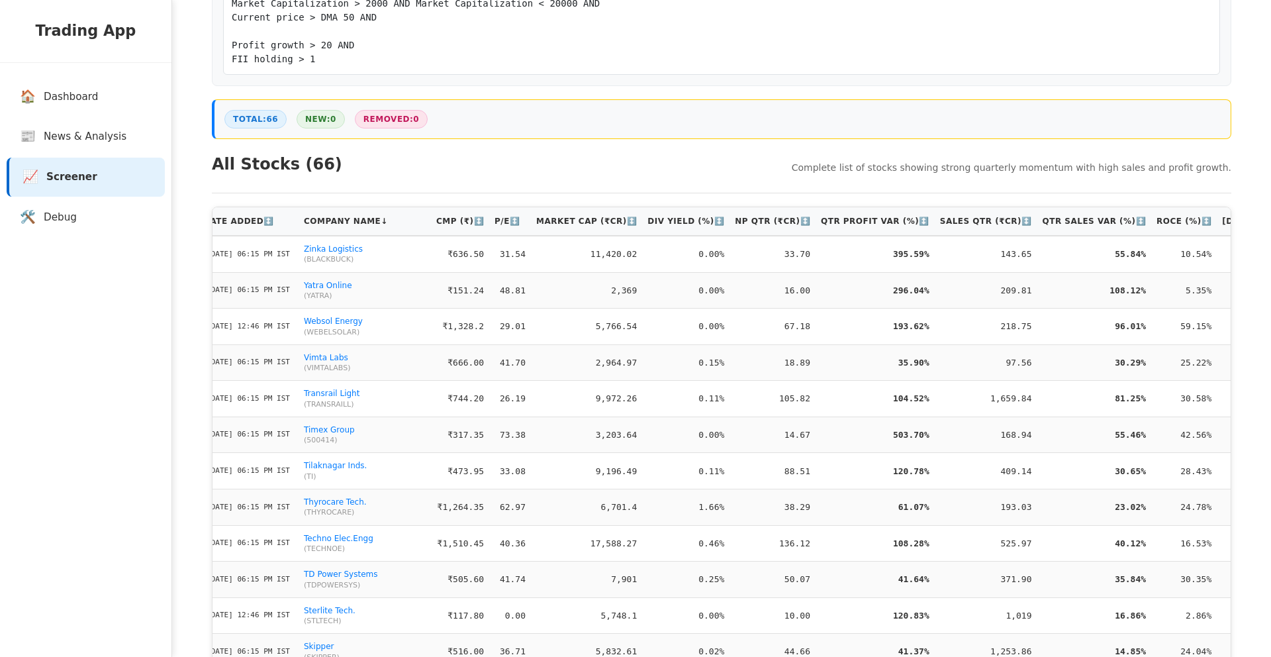
scroll to position [0, 0]
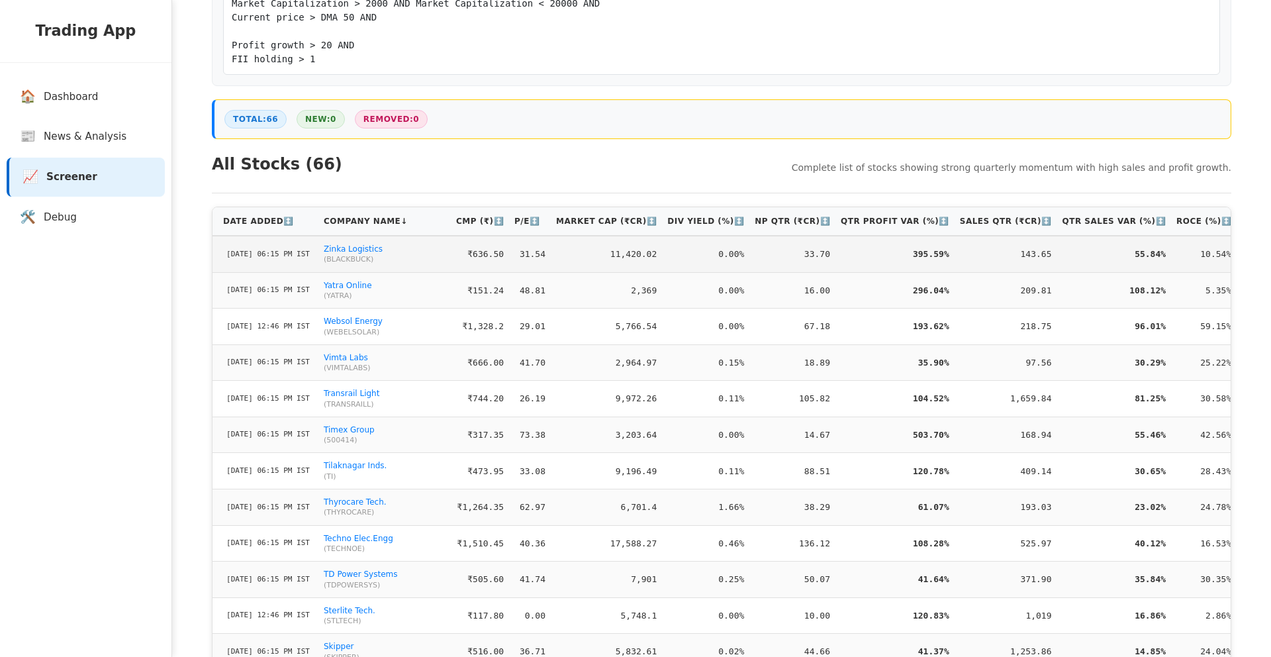
drag, startPoint x: 271, startPoint y: 257, endPoint x: 326, endPoint y: 254, distance: 55.0
click at [319, 254] on td "[DATE] 06:15 PM IST" at bounding box center [266, 254] width 106 height 36
copy td "06:15 PM IST"
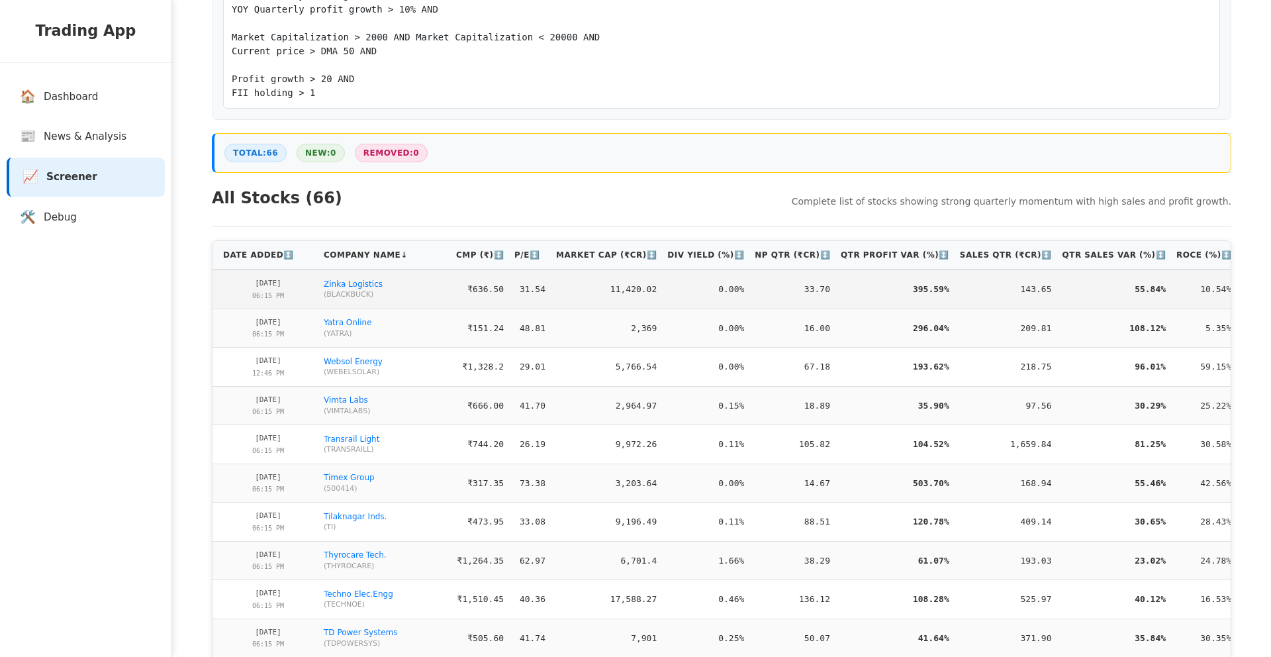
scroll to position [233, 0]
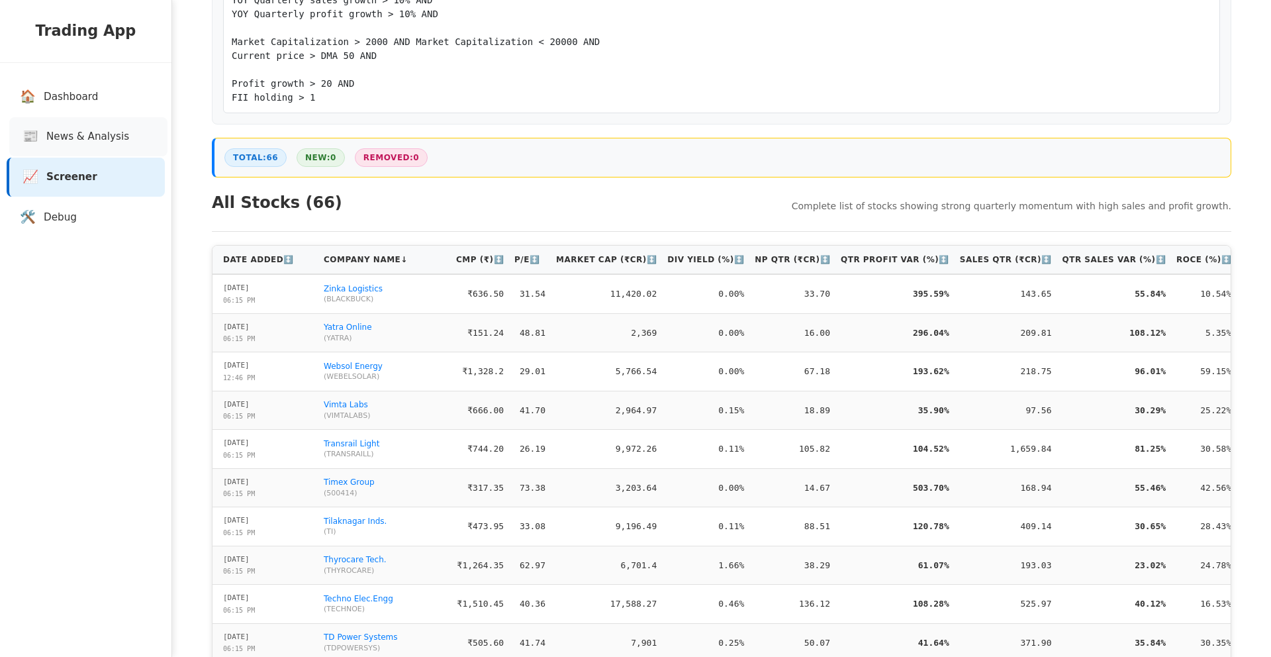
click at [124, 136] on link "📰 News & Analysis" at bounding box center [88, 136] width 158 height 39
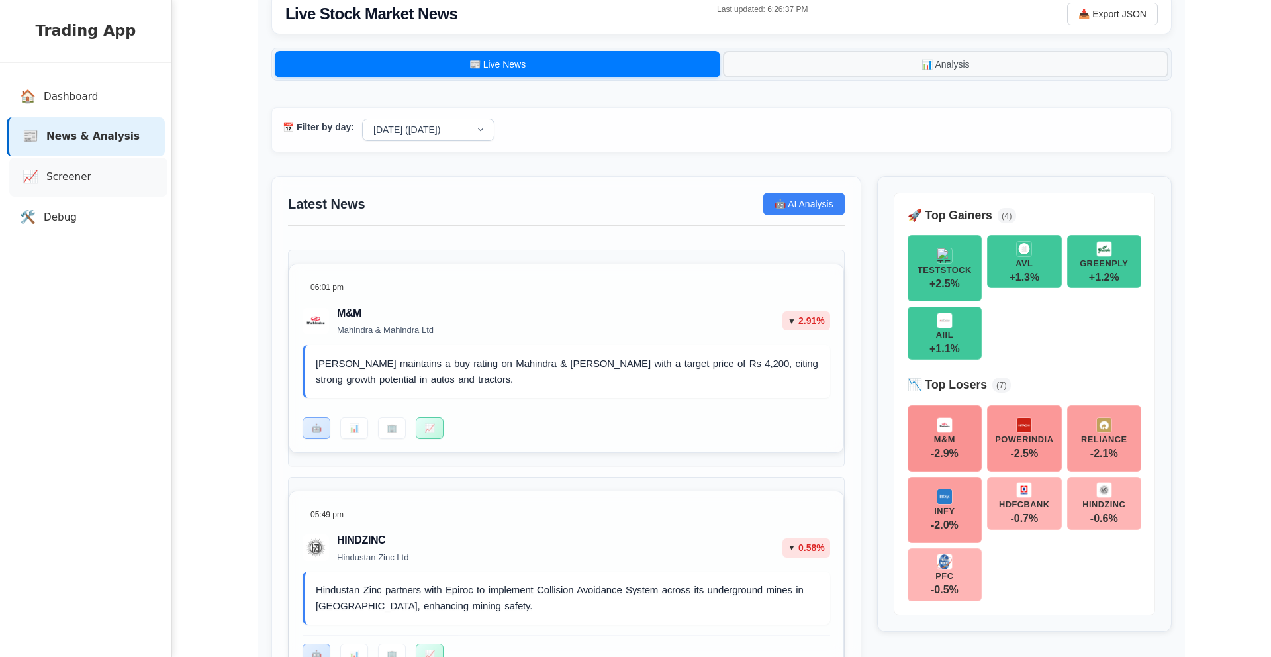
scroll to position [233, 0]
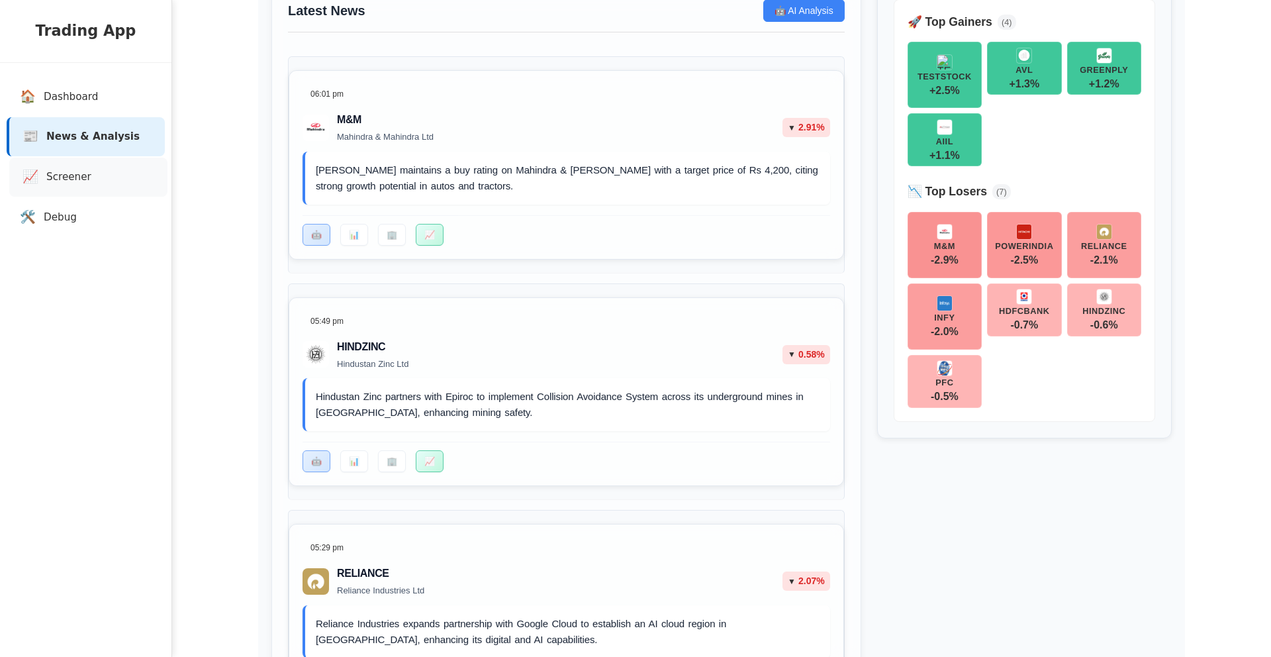
click at [115, 180] on link "📈 Screener" at bounding box center [88, 177] width 158 height 39
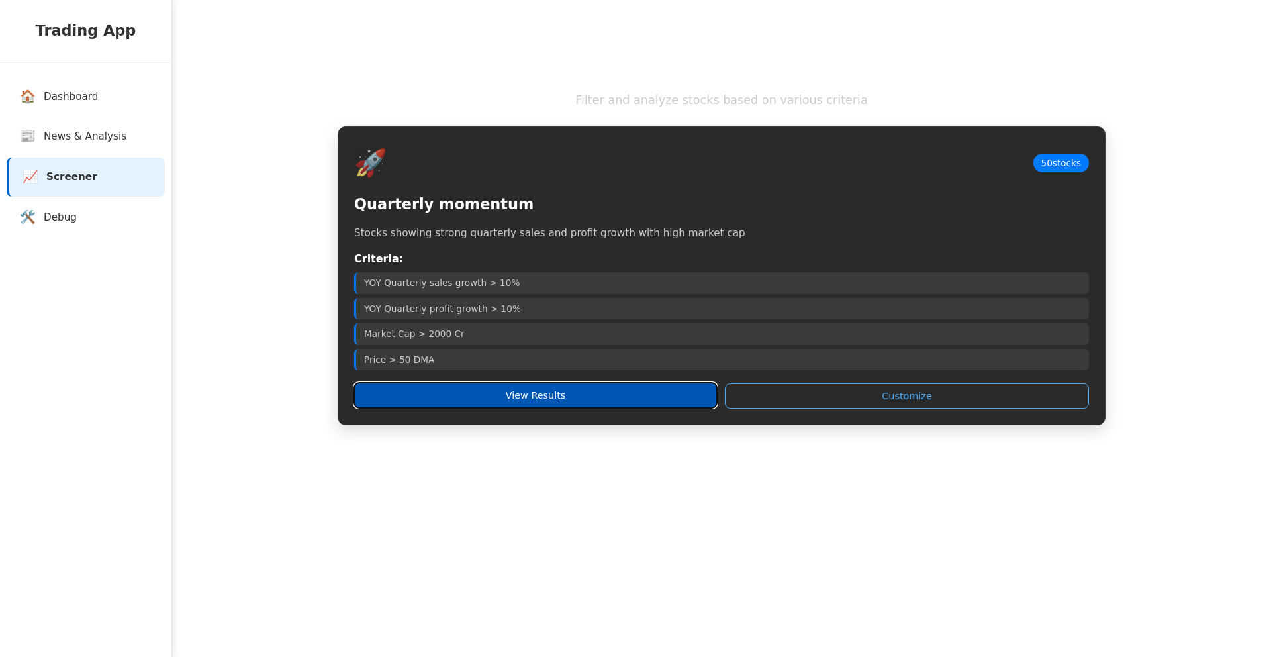
click at [537, 404] on button "View Results" at bounding box center [535, 395] width 363 height 25
click at [575, 401] on button "View Results" at bounding box center [535, 395] width 363 height 25
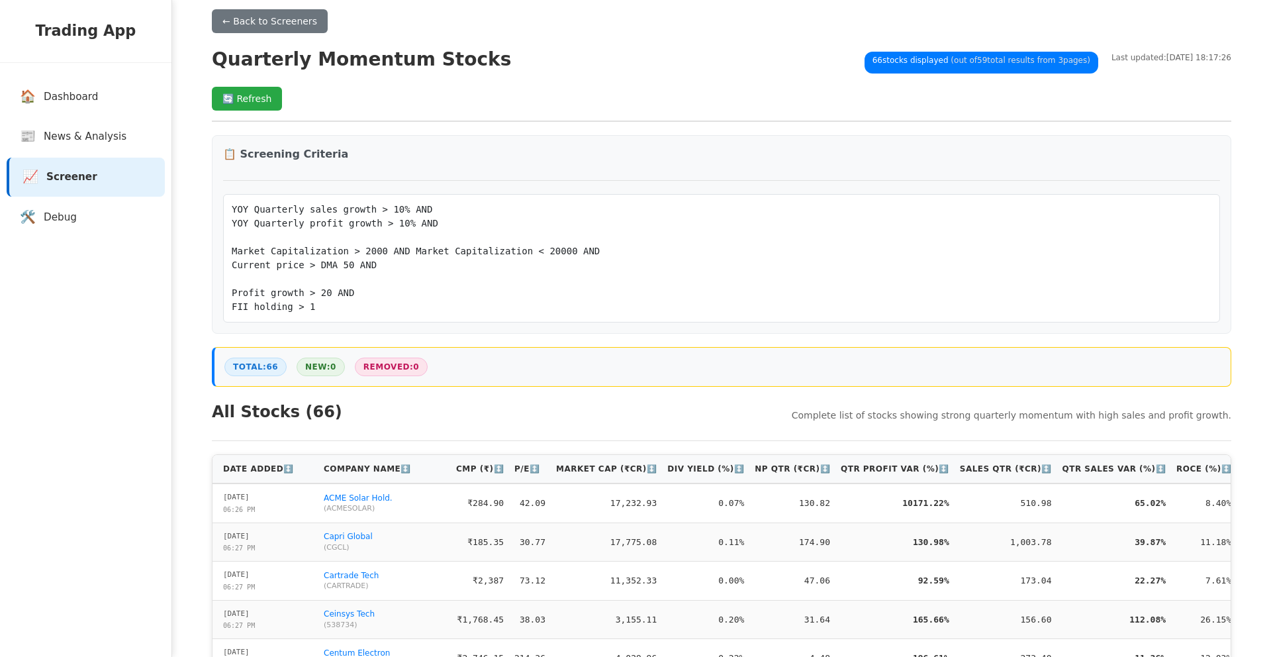
scroll to position [26, 0]
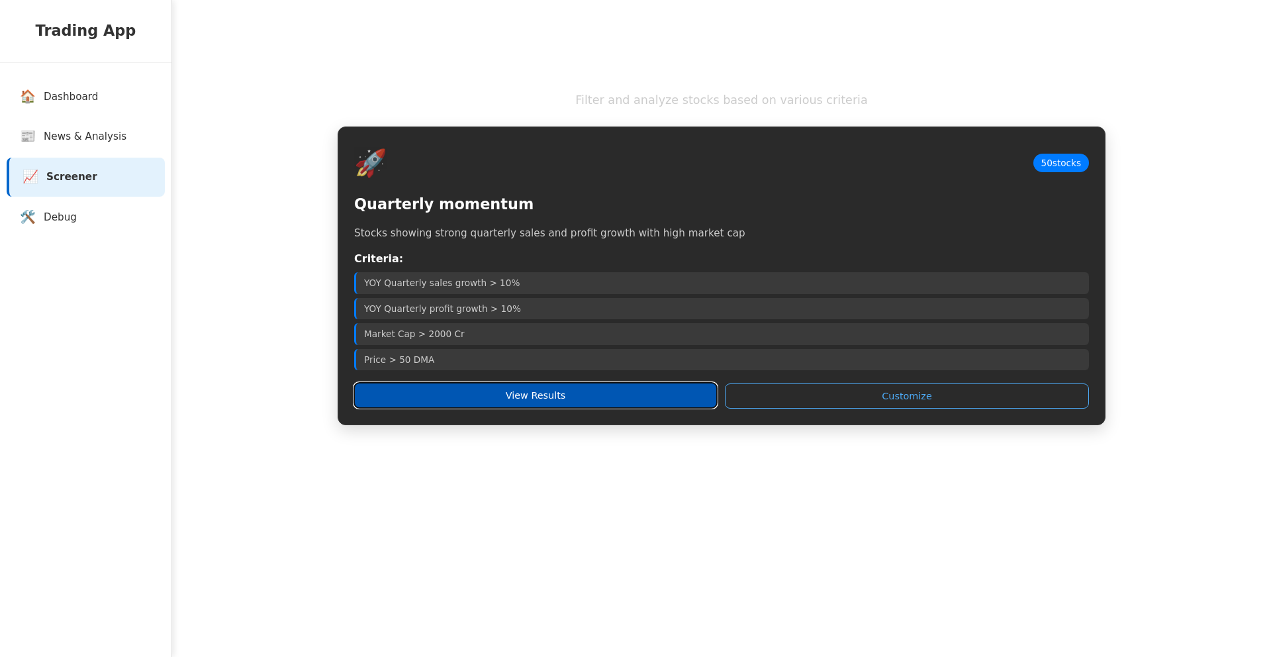
click at [542, 397] on button "View Results" at bounding box center [535, 395] width 363 height 25
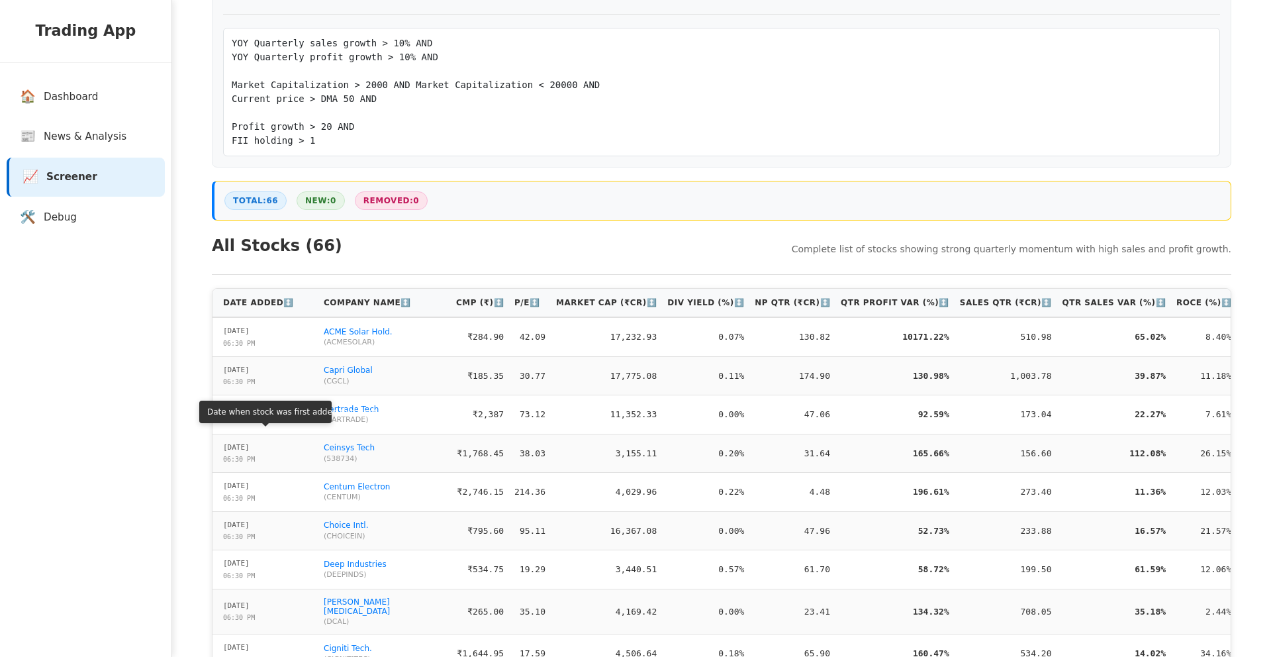
scroll to position [191, 0]
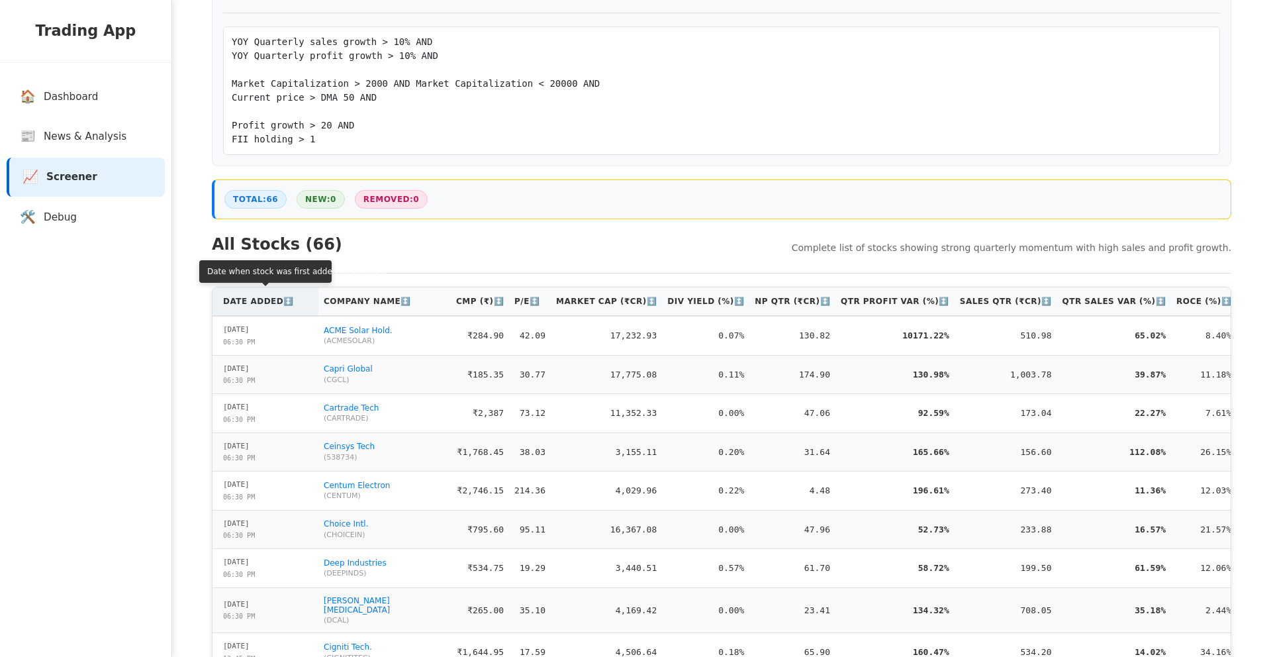
click at [269, 309] on th "Date Added ↕️" at bounding box center [266, 301] width 106 height 28
click at [269, 309] on th "Date Added ↑" at bounding box center [266, 301] width 106 height 28
click at [271, 309] on th "Date Added ↓" at bounding box center [266, 301] width 106 height 28
click at [271, 309] on th "Date Added ↑" at bounding box center [266, 301] width 106 height 28
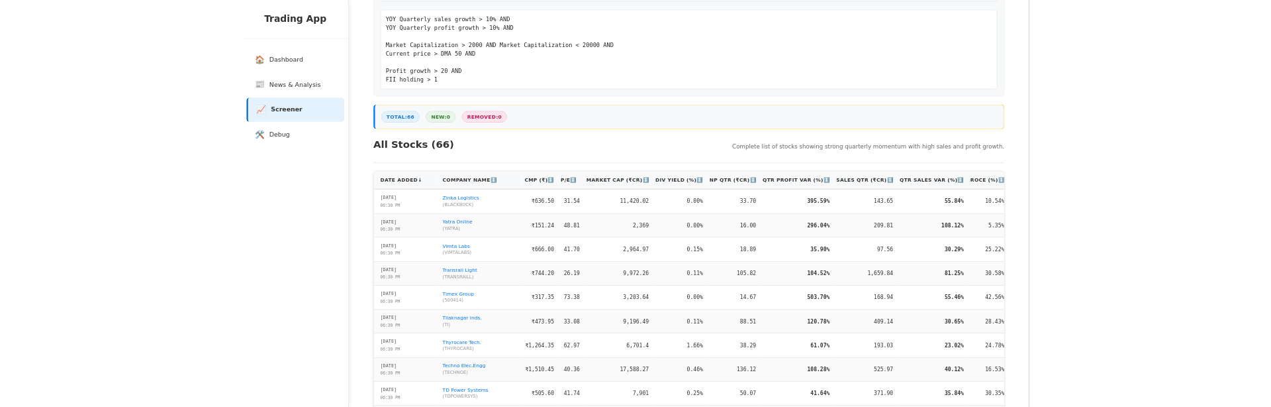
scroll to position [166, 0]
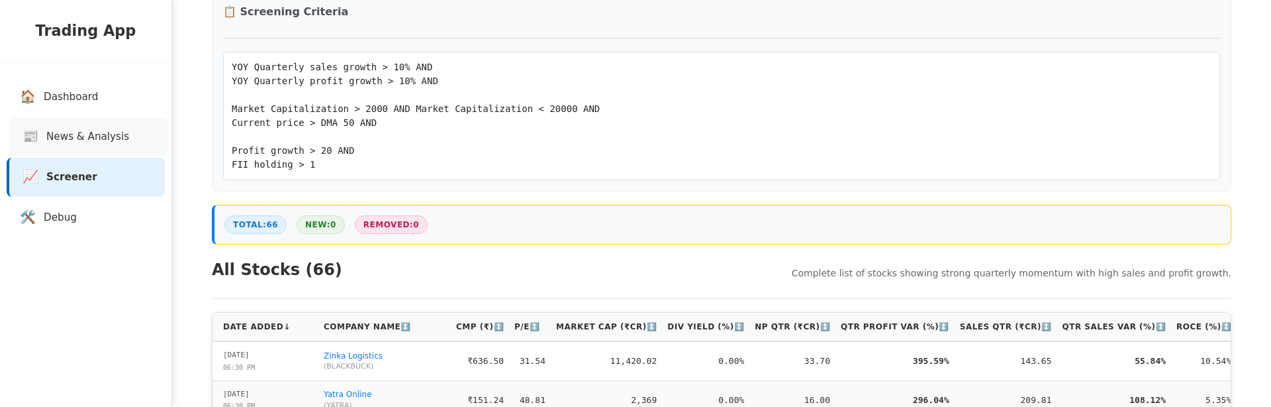
click at [95, 131] on span "News & Analysis" at bounding box center [87, 136] width 83 height 15
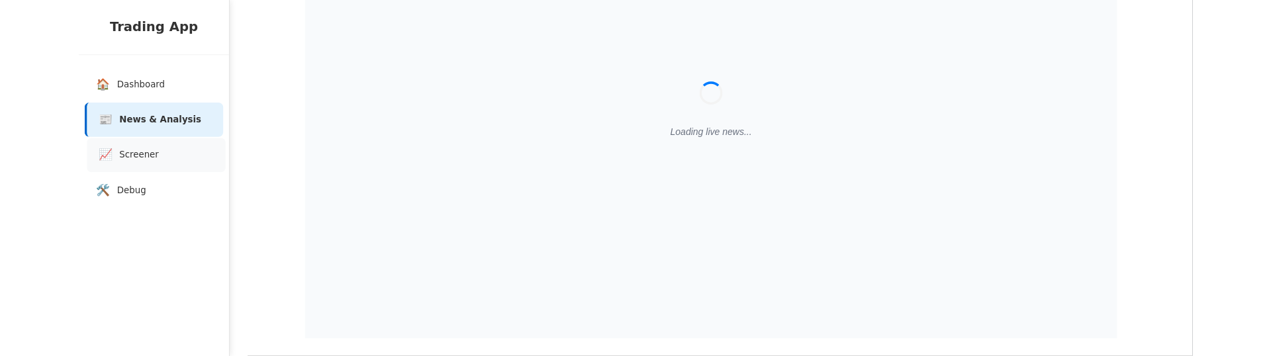
scroll to position [40, 0]
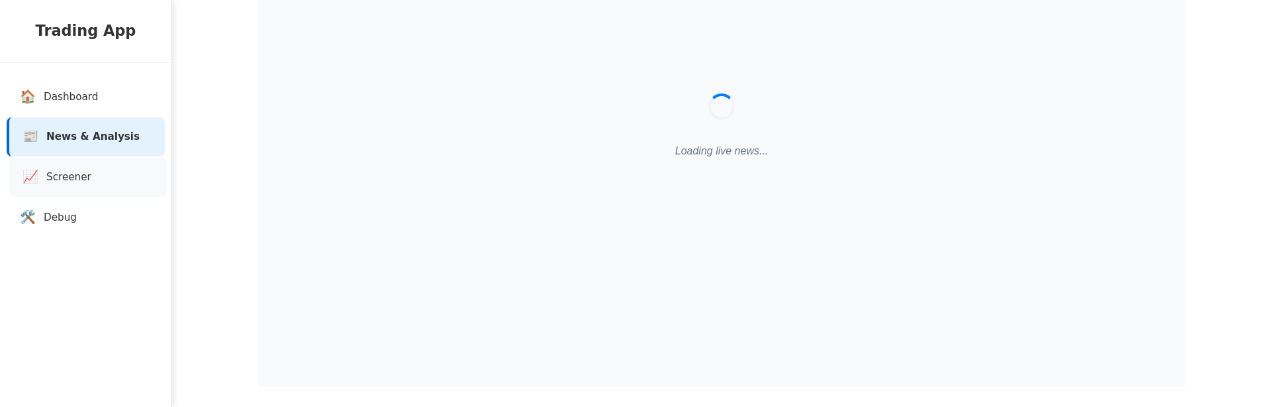
click at [82, 160] on link "📈 Screener" at bounding box center [88, 177] width 158 height 39
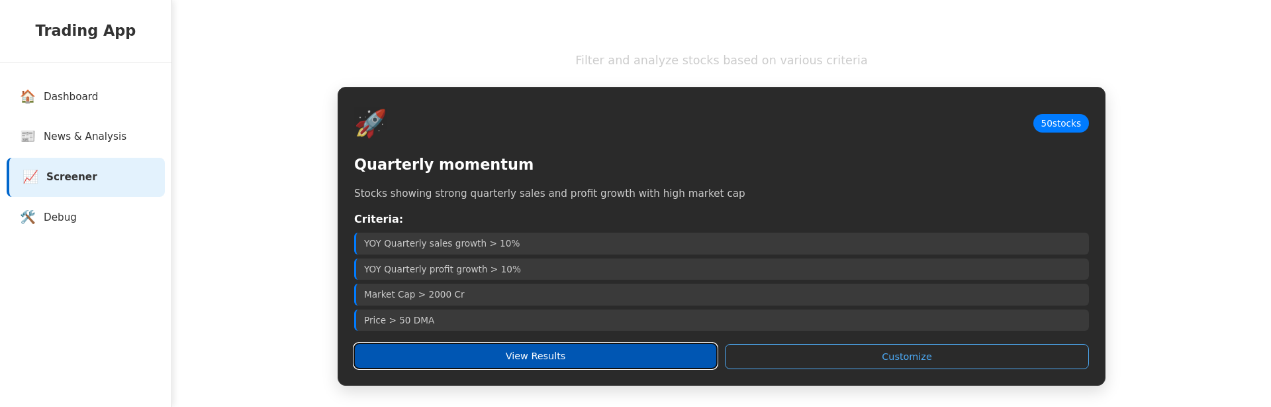
click at [510, 362] on button "View Results" at bounding box center [535, 355] width 363 height 25
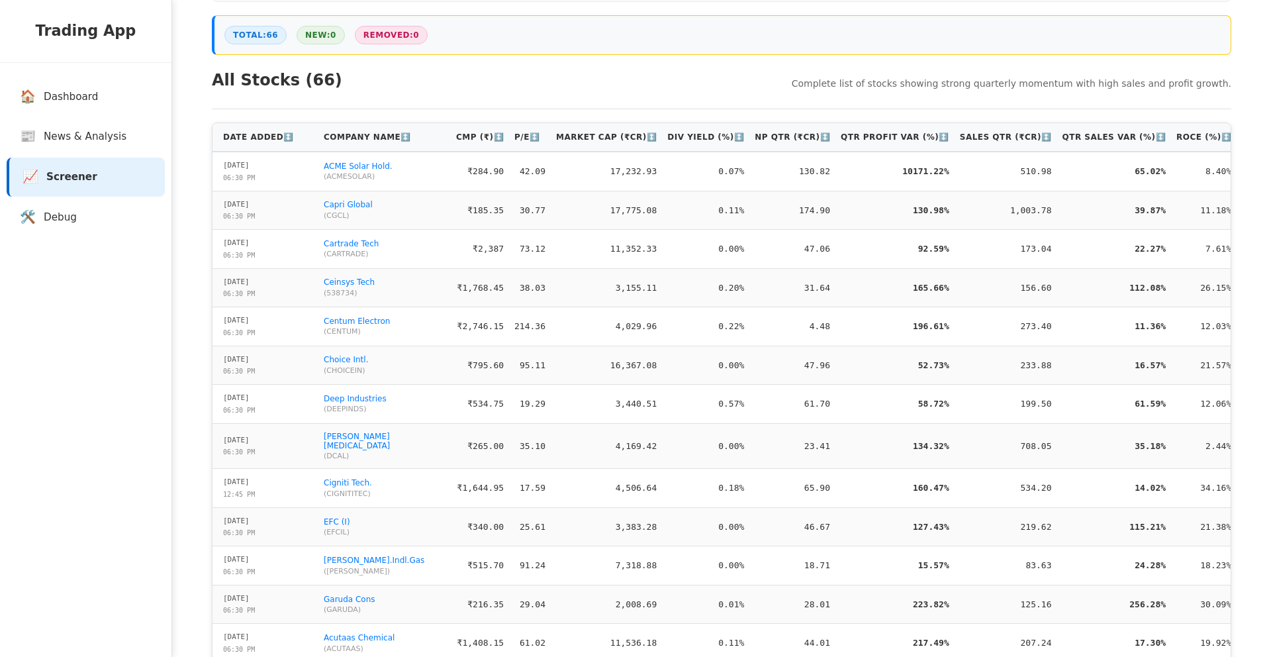
scroll to position [353, 0]
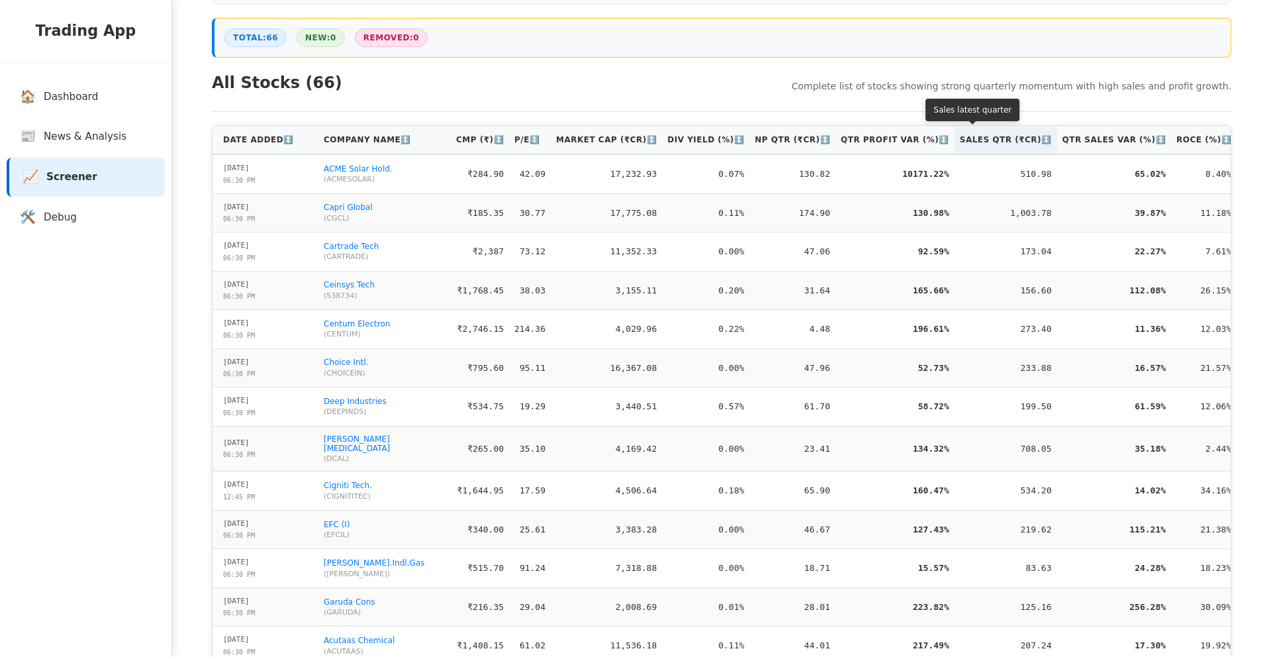
click at [981, 148] on th "Sales Qtr (₹Cr) ↕️" at bounding box center [1006, 140] width 103 height 28
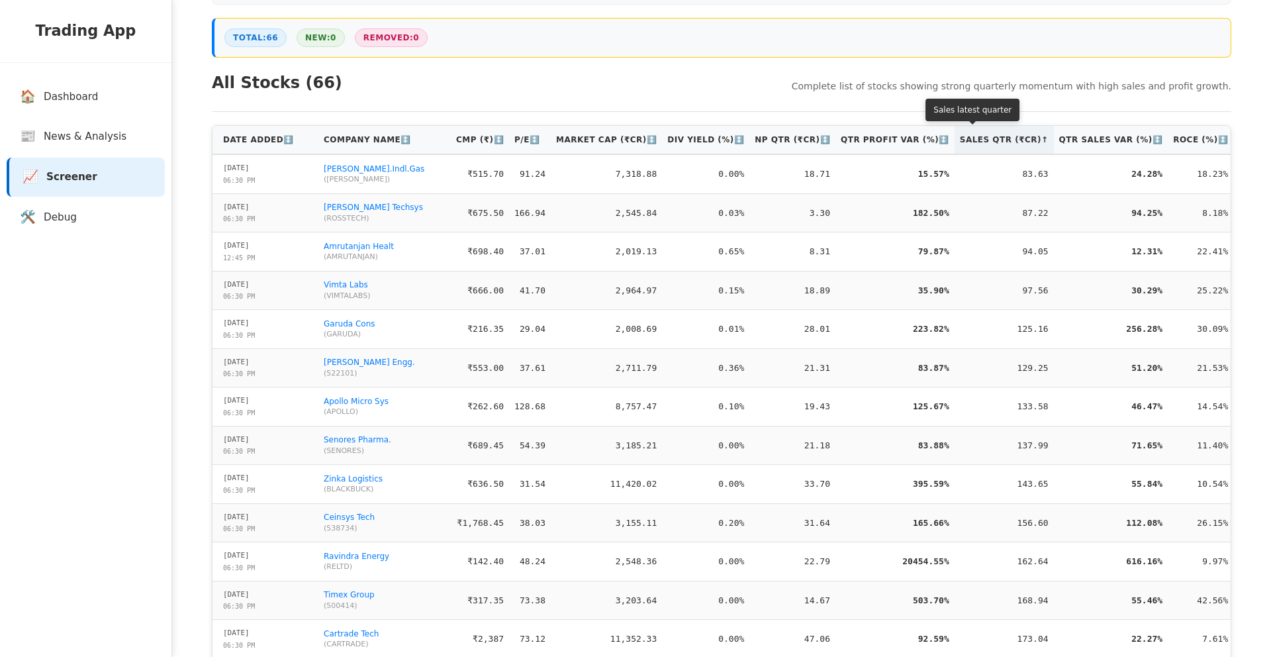
click at [981, 148] on th "Sales Qtr (₹Cr) ↑" at bounding box center [1004, 140] width 99 height 28
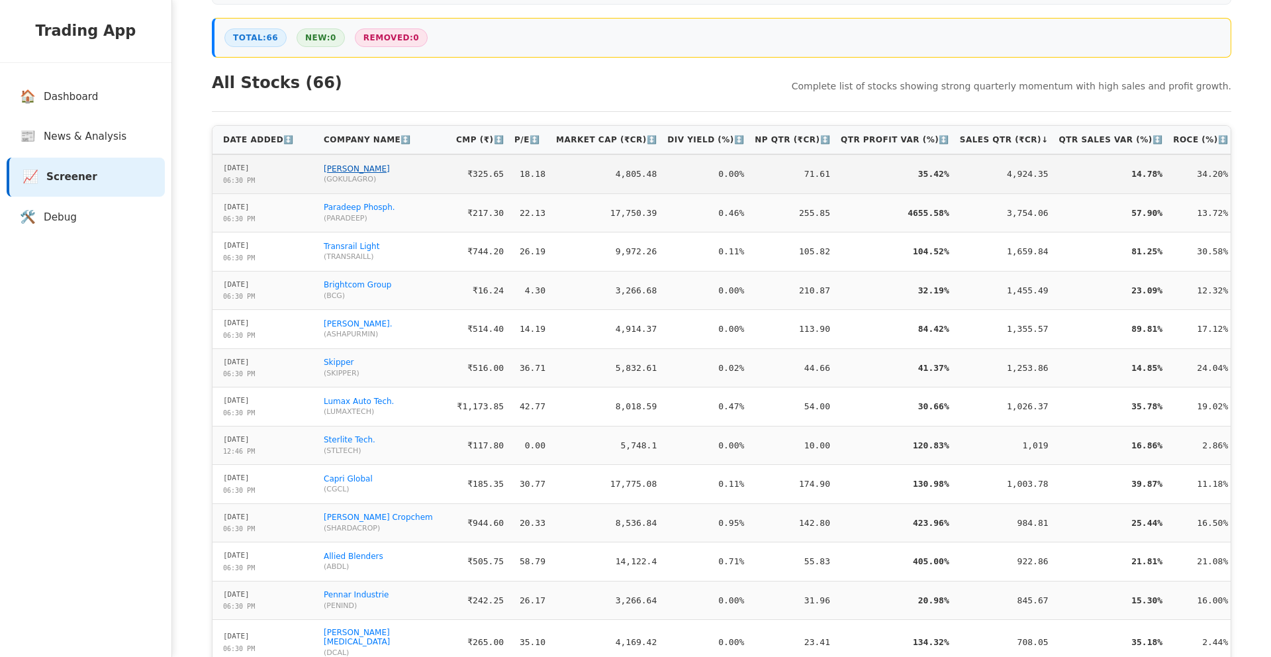
click at [355, 173] on link "Gokul Agro" at bounding box center [357, 168] width 66 height 9
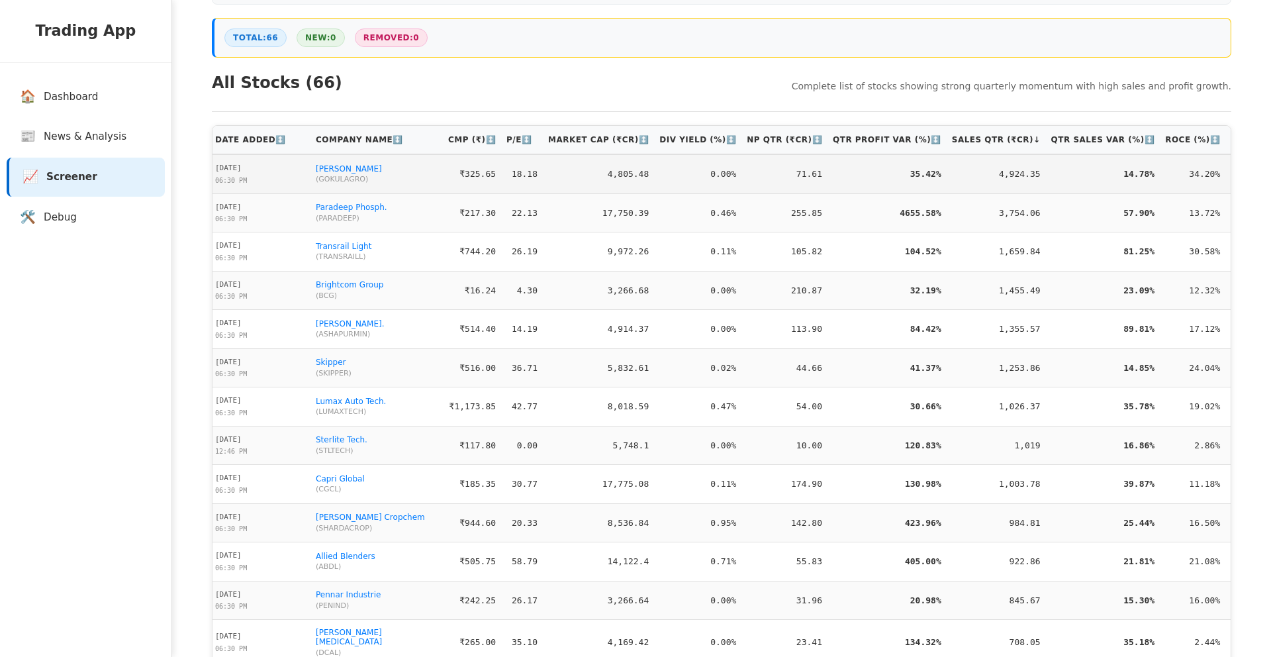
scroll to position [0, 0]
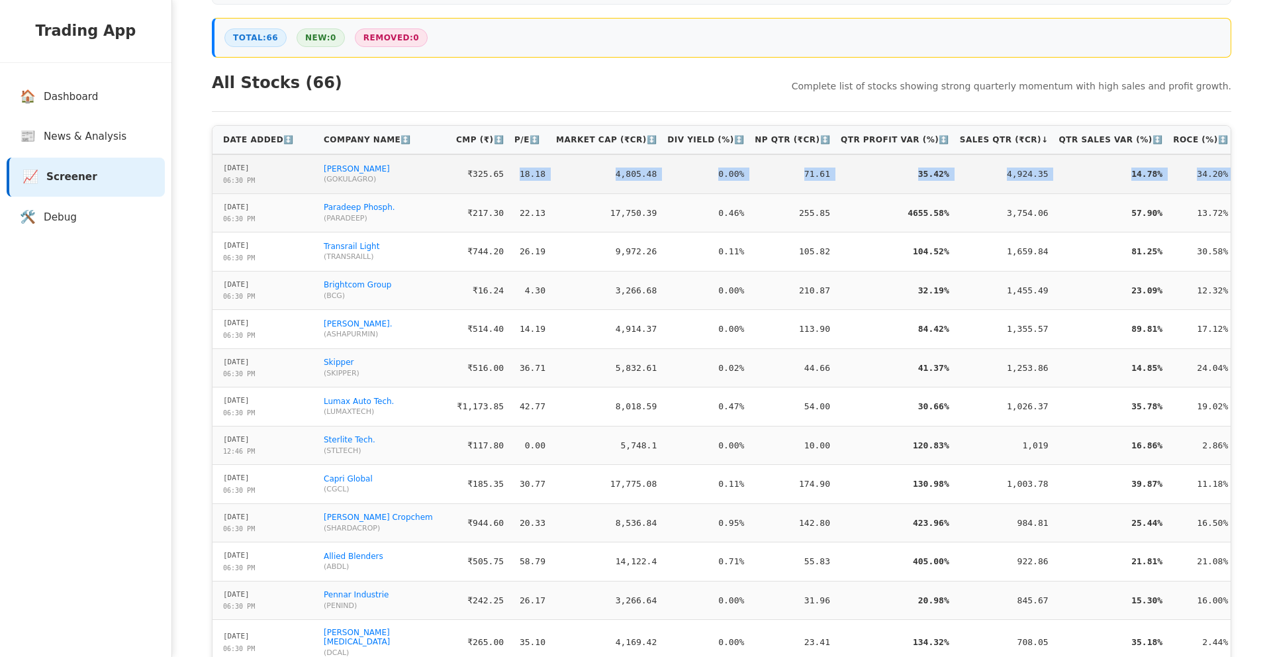
drag, startPoint x: 1218, startPoint y: 174, endPoint x: 512, endPoint y: 178, distance: 706.6
click at [513, 179] on tr "29-08-2025 06:30 PM Gokul Agro ( GOKULAGRO ) ₹325.65 18.18 4,805.48 0.00% 71.61…" at bounding box center [778, 173] width 1130 height 39
click at [674, 189] on td "0.00%" at bounding box center [705, 173] width 87 height 39
click at [616, 176] on td "4,805.48" at bounding box center [606, 173] width 111 height 39
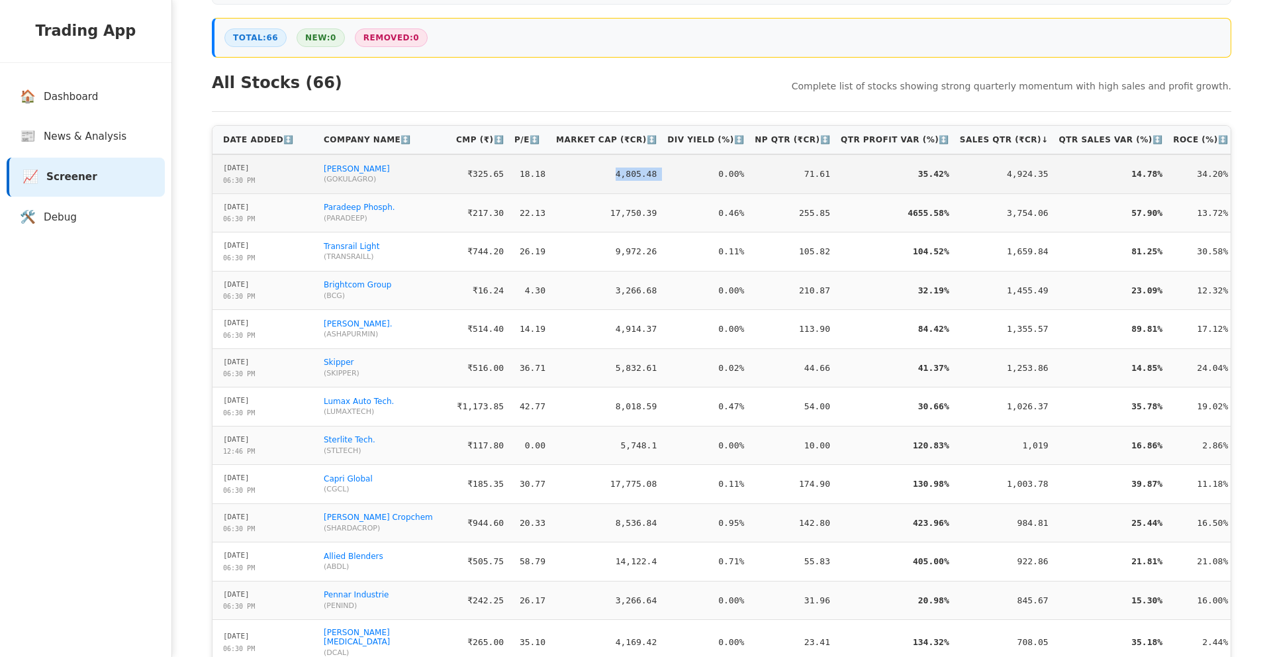
click at [616, 176] on td "4,805.48" at bounding box center [606, 173] width 111 height 39
drag, startPoint x: 474, startPoint y: 177, endPoint x: 462, endPoint y: 177, distance: 12.6
click at [474, 177] on td "₹325.65" at bounding box center [480, 173] width 58 height 39
drag, startPoint x: 461, startPoint y: 177, endPoint x: 1218, endPoint y: 171, distance: 757.6
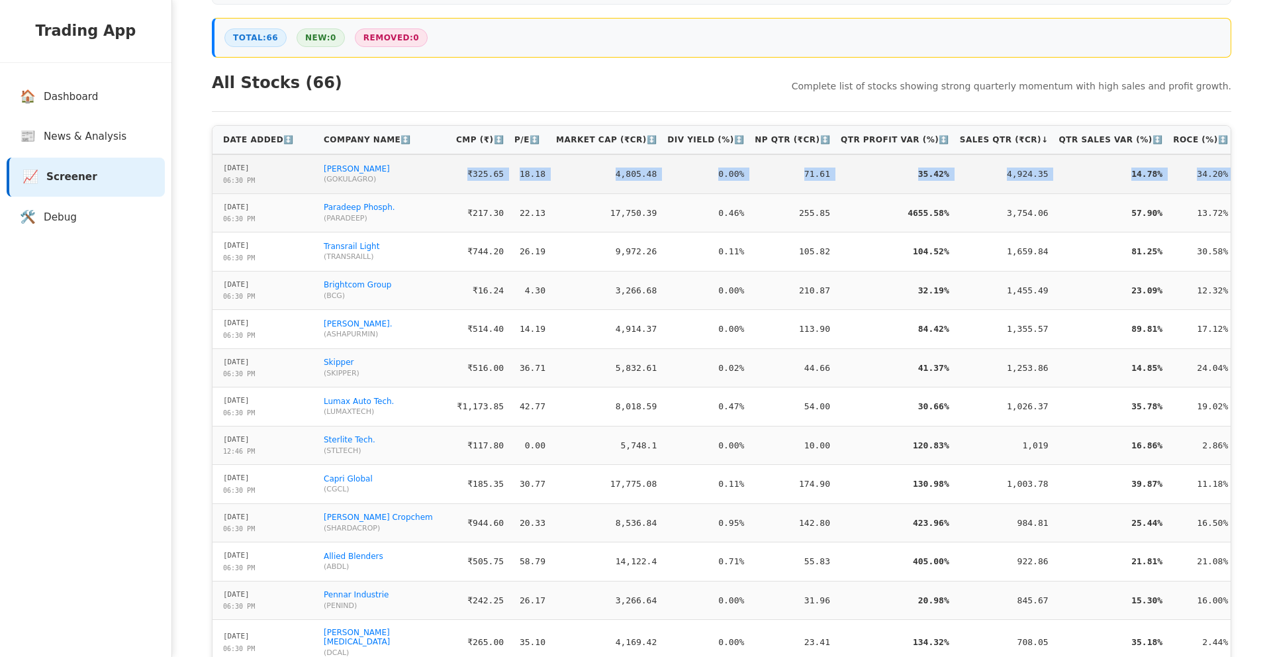
click at [1218, 171] on tr "29-08-2025 06:30 PM Gokul Agro ( GOKULAGRO ) ₹325.65 18.18 4,805.48 0.00% 71.61…" at bounding box center [778, 173] width 1130 height 39
click at [1234, 177] on td "21" at bounding box center [1288, 173] width 108 height 39
drag, startPoint x: 1201, startPoint y: 173, endPoint x: 465, endPoint y: 172, distance: 736.4
click at [465, 172] on tr "29-08-2025 06:30 PM Gokul Agro ( GOKULAGRO ) ₹325.65 18.18 4,805.48 0.00% 71.61…" at bounding box center [778, 173] width 1130 height 39
click at [590, 177] on td "4,805.48" at bounding box center [606, 173] width 111 height 39
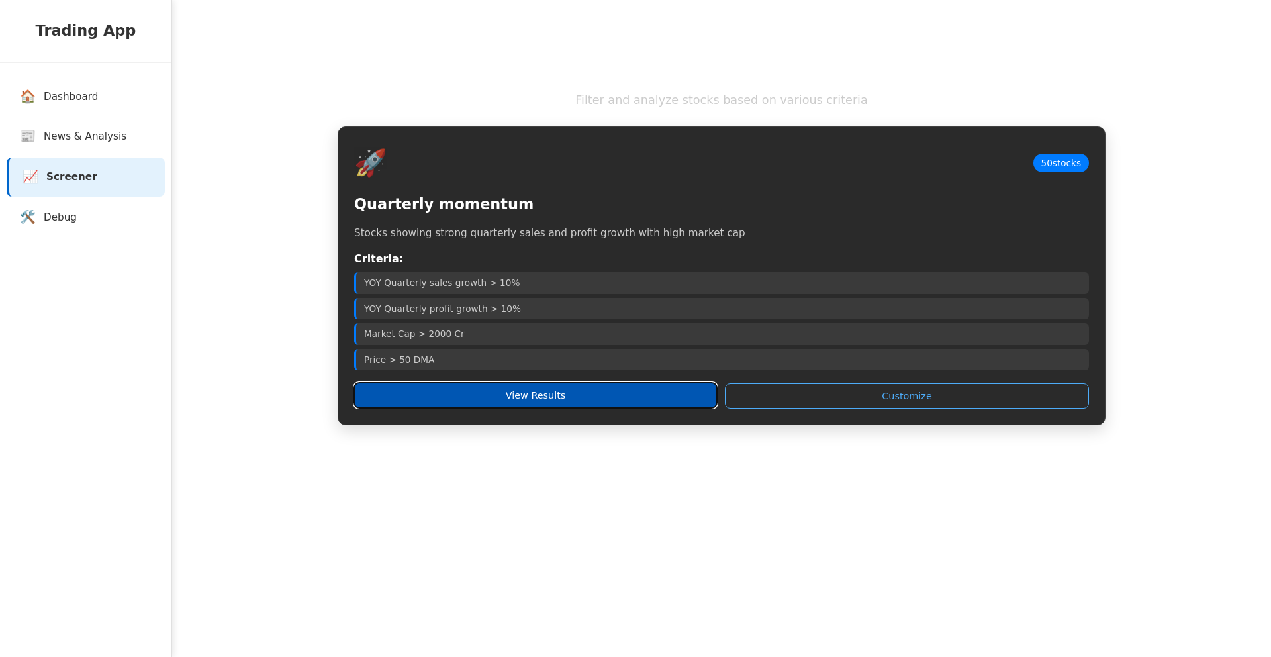
click at [450, 387] on button "View Results" at bounding box center [535, 395] width 363 height 25
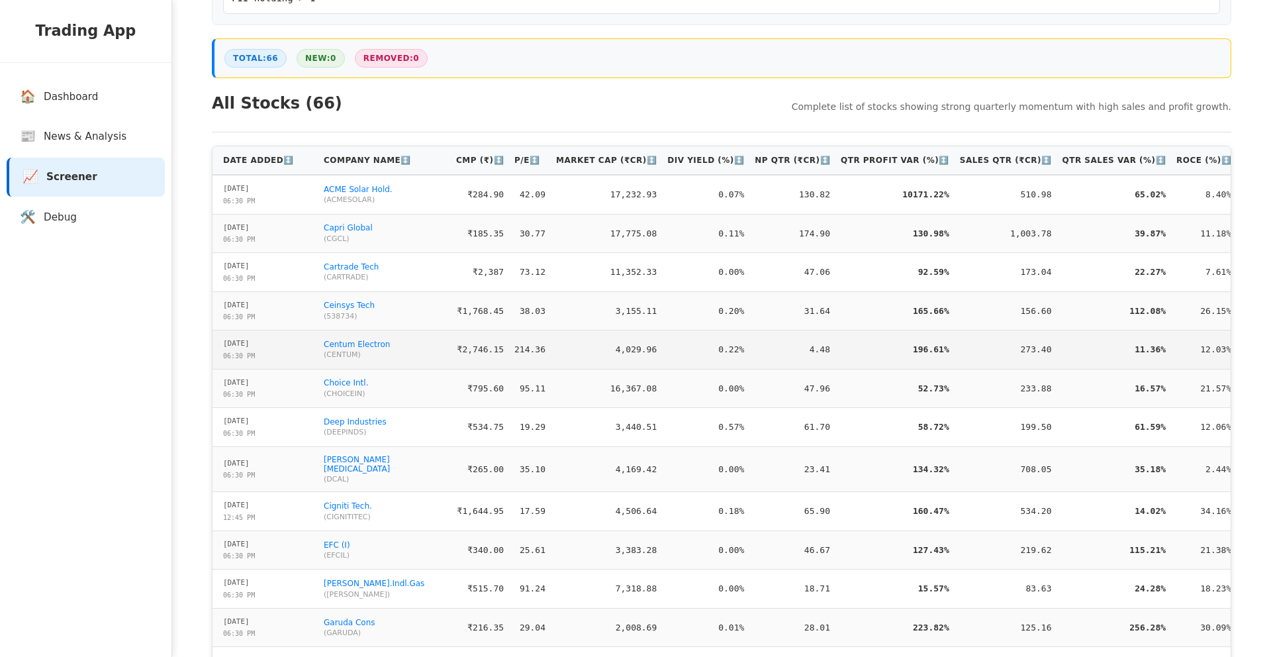
scroll to position [324, 0]
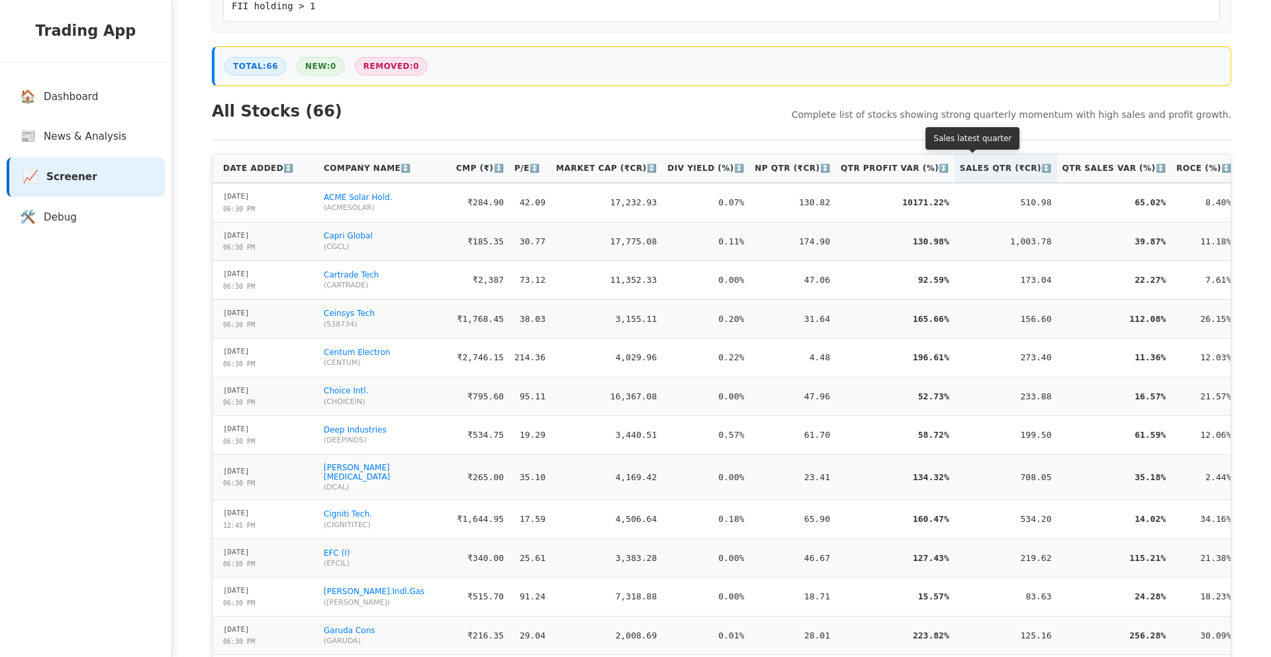
click at [955, 170] on th "Sales Qtr (₹Cr) ↕️" at bounding box center [1006, 168] width 103 height 28
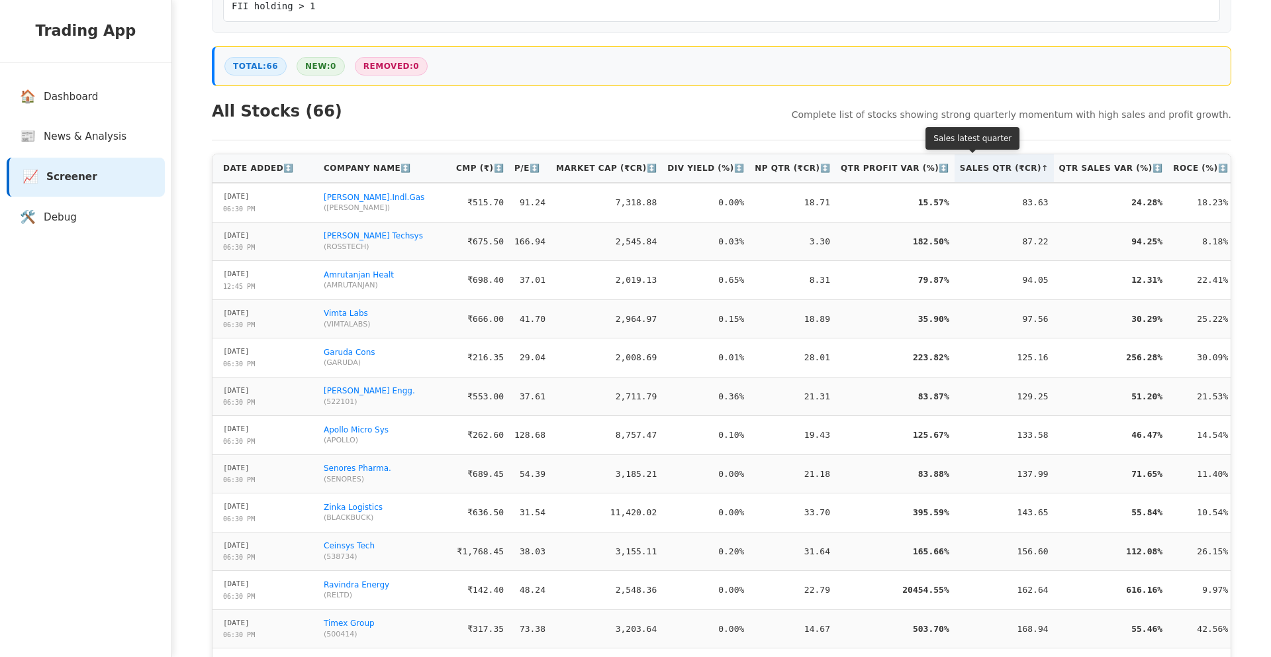
click at [955, 170] on th "Sales Qtr (₹Cr) ↑" at bounding box center [1004, 168] width 99 height 28
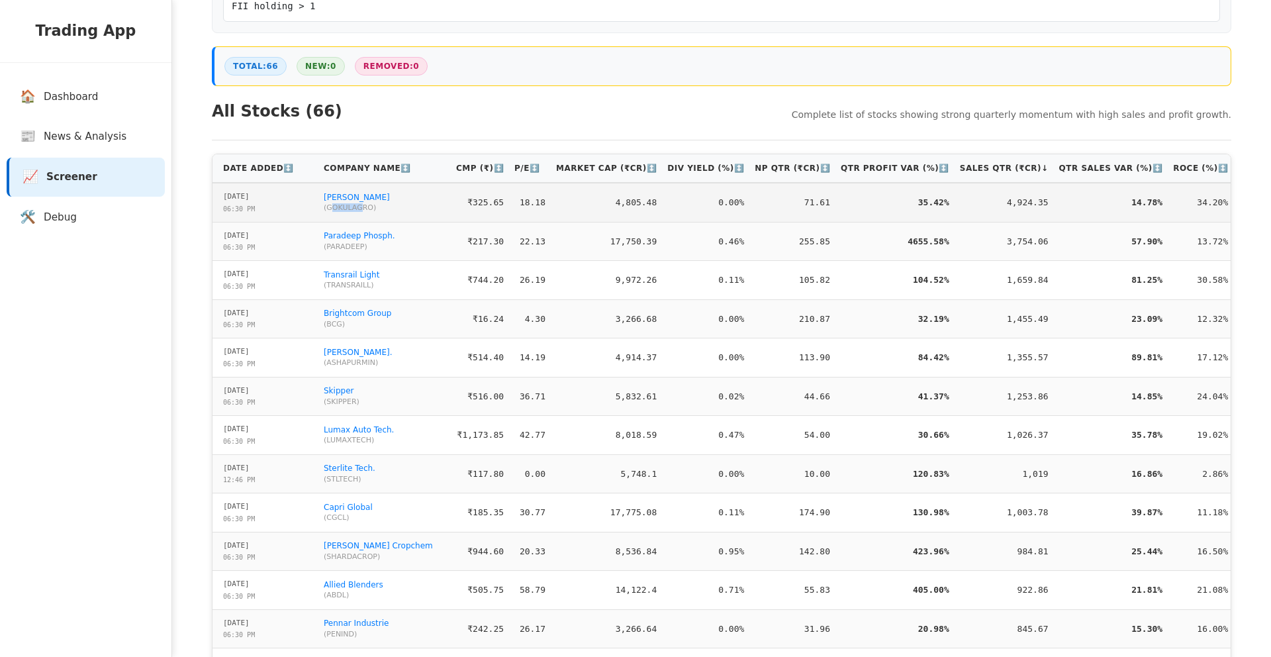
drag, startPoint x: 330, startPoint y: 213, endPoint x: 364, endPoint y: 209, distance: 34.1
click at [364, 209] on span "( GOKULAGRO )" at bounding box center [385, 207] width 122 height 9
click at [354, 211] on span "( GOKULAGRO )" at bounding box center [385, 207] width 122 height 9
drag, startPoint x: 346, startPoint y: 211, endPoint x: 291, endPoint y: 194, distance: 57.6
click at [291, 194] on tr "29-08-2025 06:30 PM Gokul Agro ( GOKULAGRO ) ₹325.65 18.18 4,805.48 0.00% 71.61…" at bounding box center [778, 202] width 1130 height 39
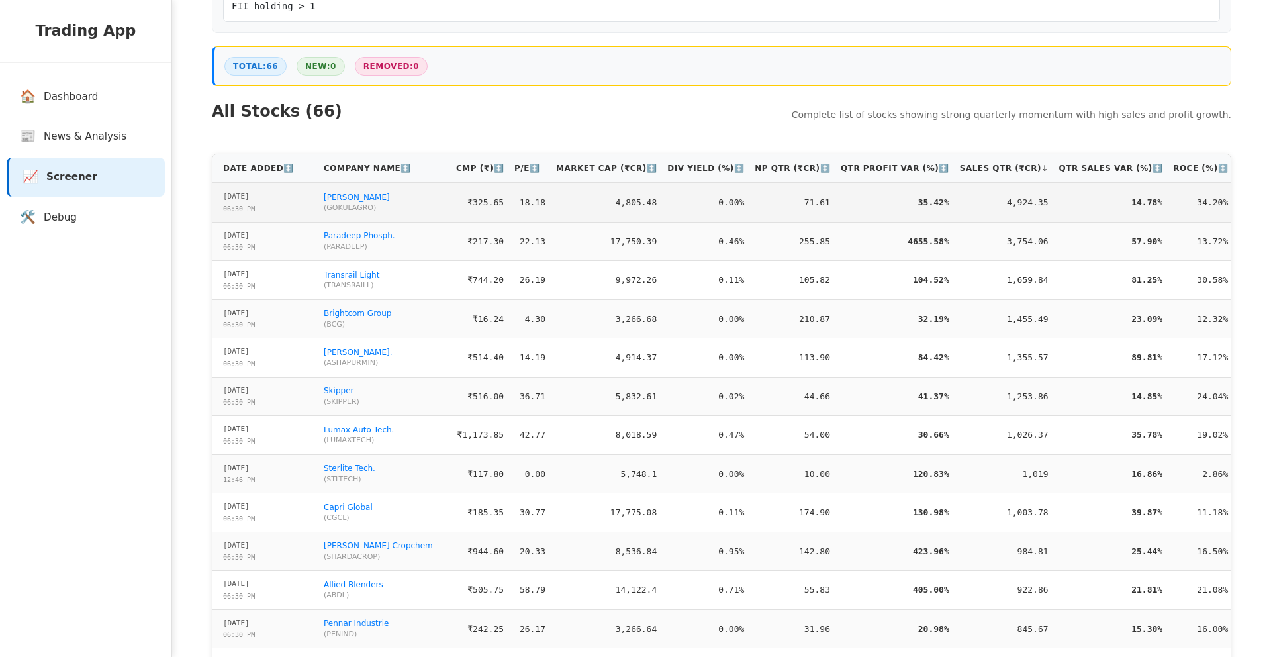
click at [293, 212] on div "29-08-2025 06:30 PM" at bounding box center [268, 202] width 90 height 23
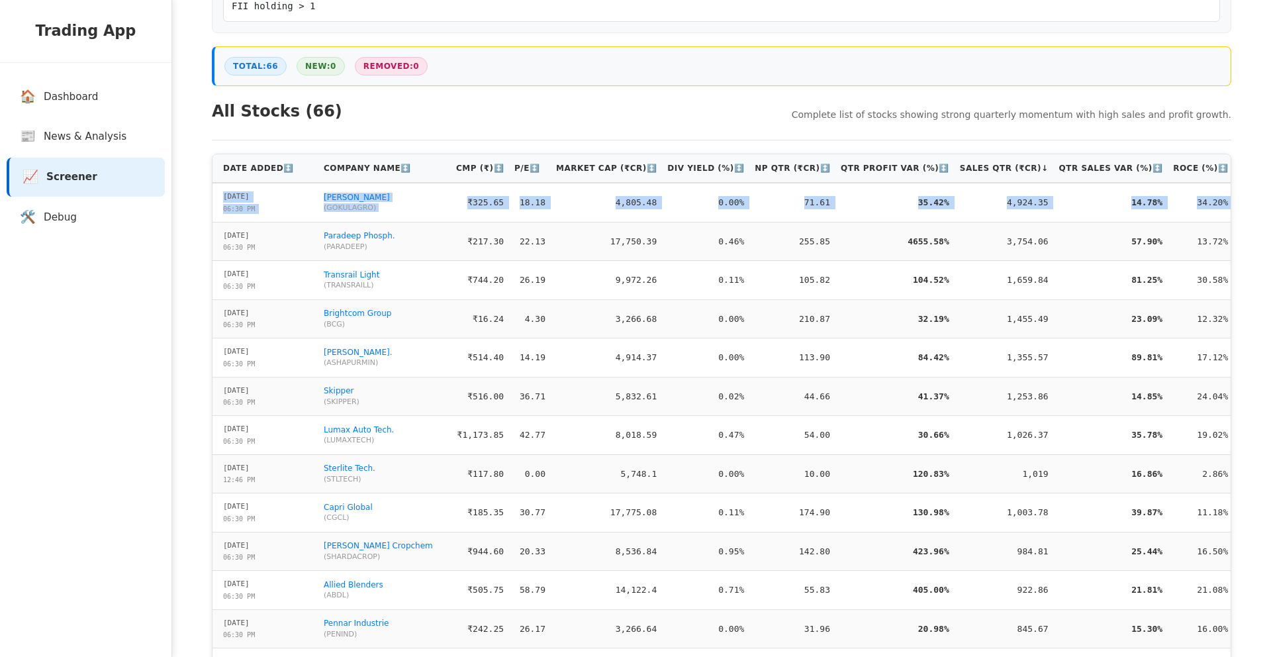
scroll to position [0, 8]
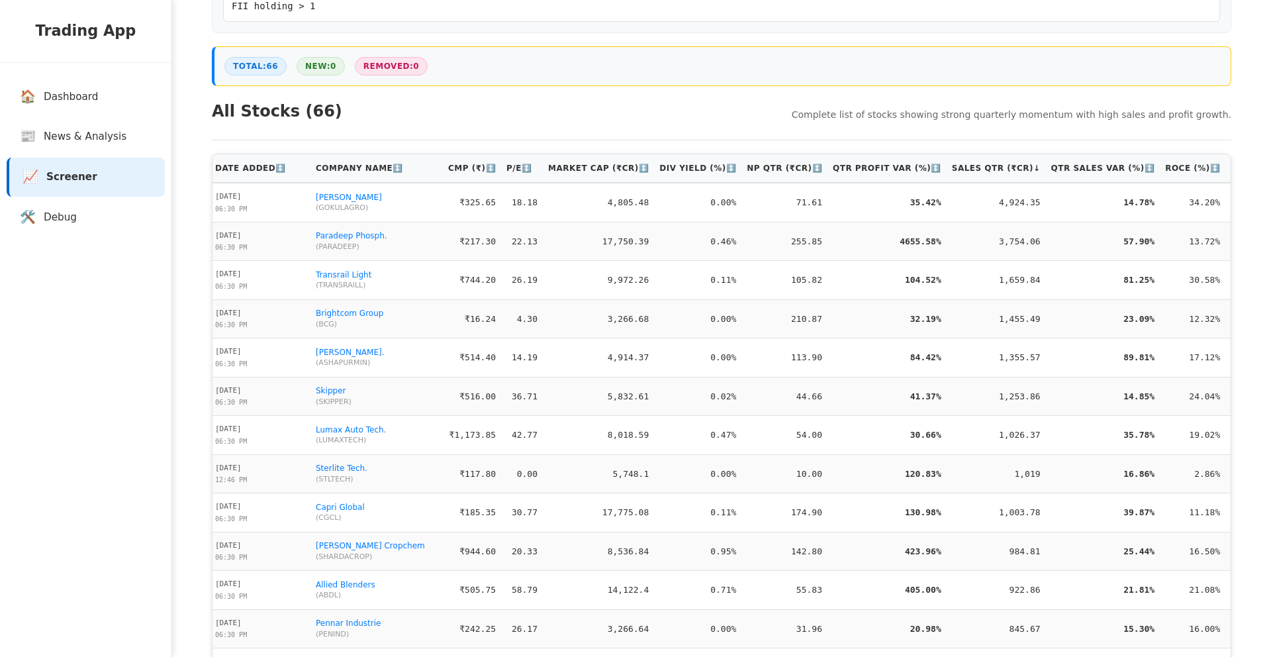
drag, startPoint x: 213, startPoint y: 198, endPoint x: 1018, endPoint y: 234, distance: 806.0
click at [947, 229] on td "3,754.06" at bounding box center [996, 241] width 99 height 39
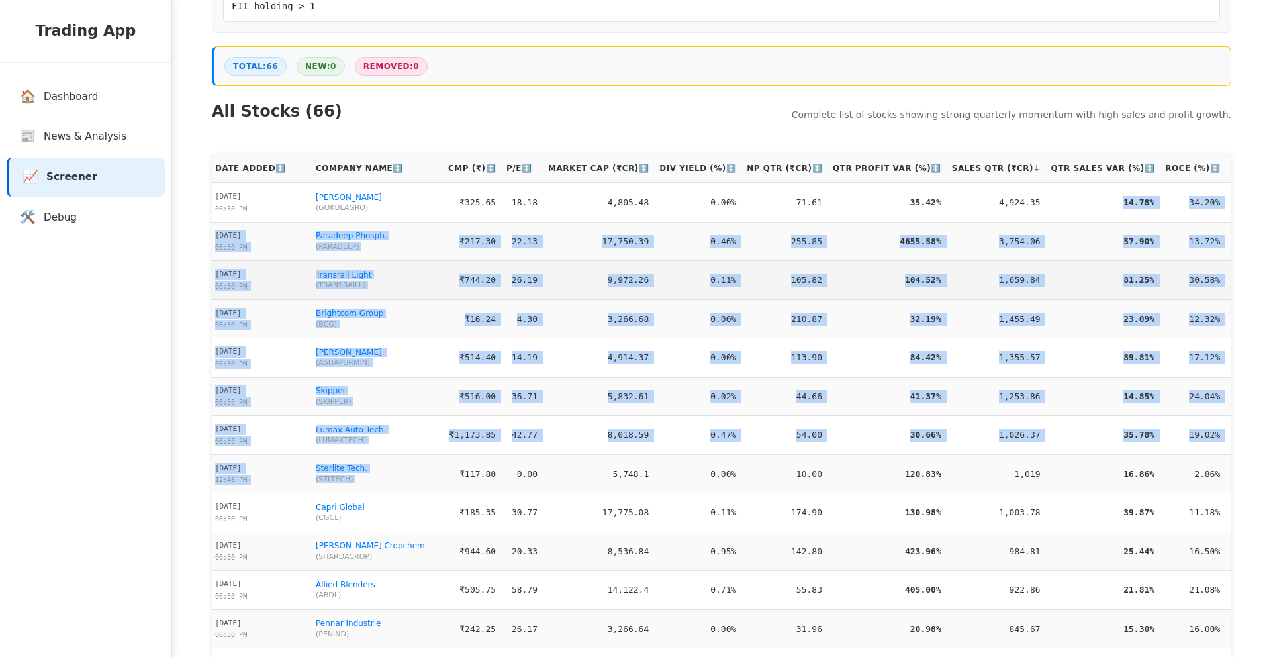
drag, startPoint x: 758, startPoint y: 224, endPoint x: 526, endPoint y: 278, distance: 237.2
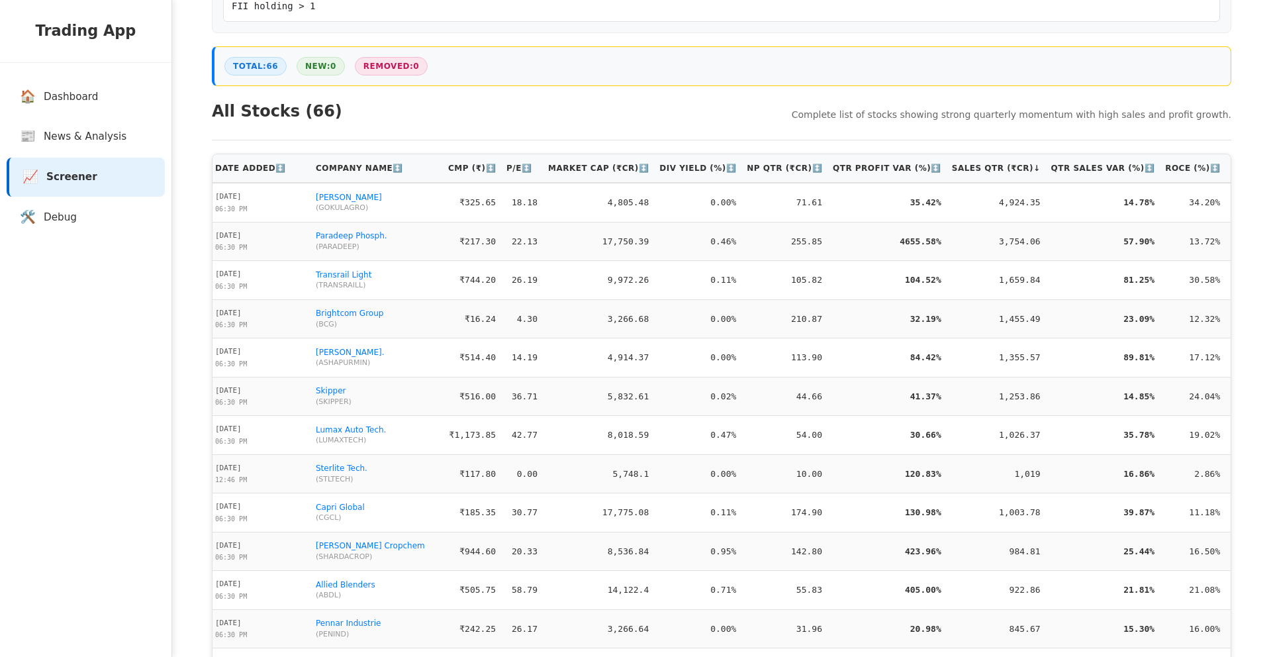
drag, startPoint x: 562, startPoint y: 252, endPoint x: 283, endPoint y: 235, distance: 279.3
click at [549, 251] on td "17,750.39" at bounding box center [598, 241] width 111 height 39
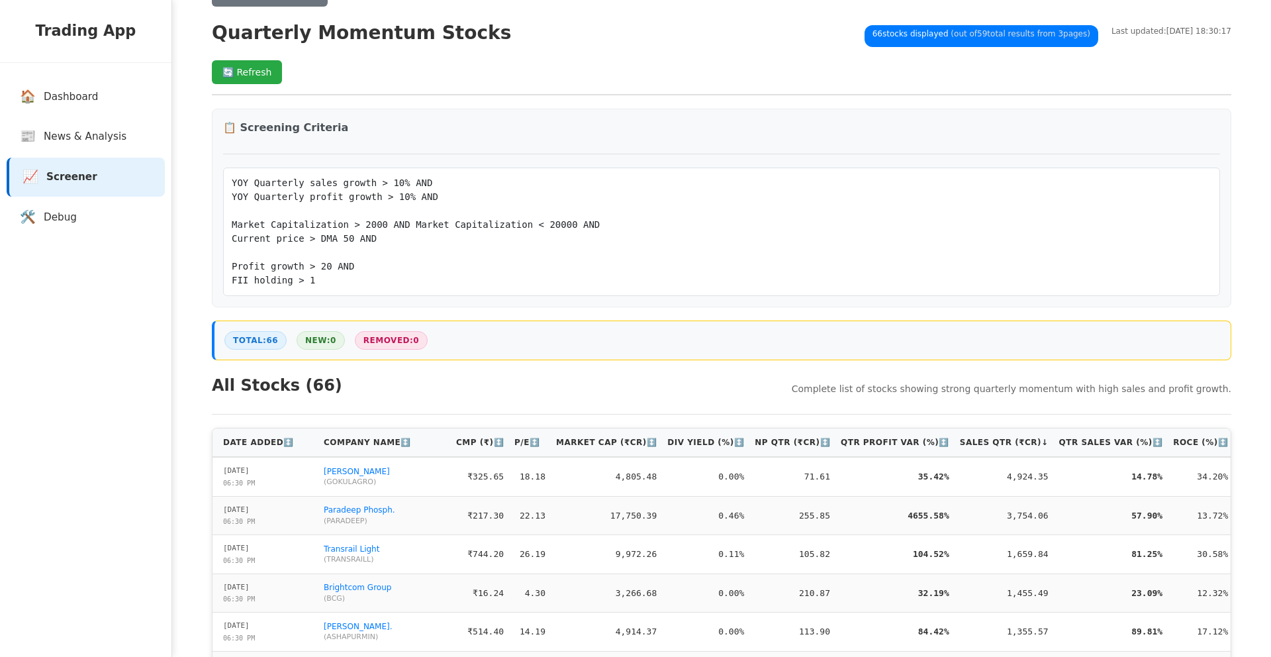
scroll to position [50, 0]
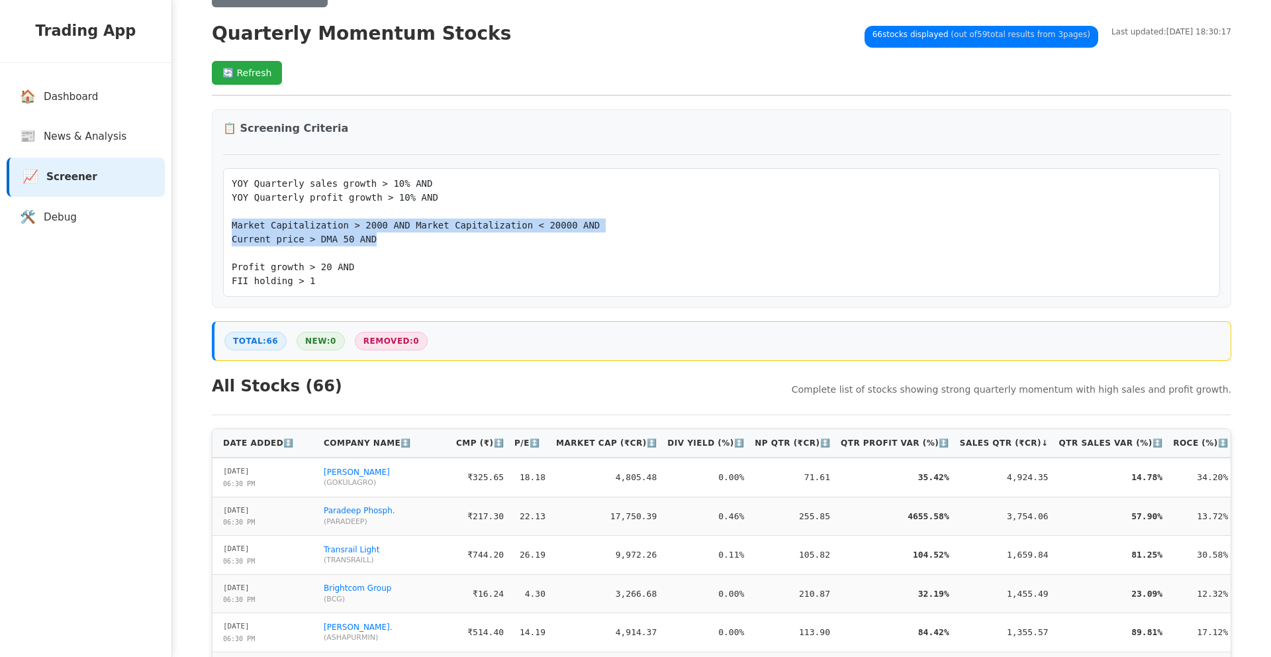
drag, startPoint x: 375, startPoint y: 246, endPoint x: 220, endPoint y: 221, distance: 157.0
click at [220, 221] on div "📋 Screening Criteria YOY Quarterly sales growth > 10% AND YOY Quarterly profit …" at bounding box center [722, 208] width 1020 height 199
click at [261, 209] on pre "YOY Quarterly sales growth > 10% AND YOY Quarterly profit growth > 10% AND Mark…" at bounding box center [722, 232] width 980 height 111
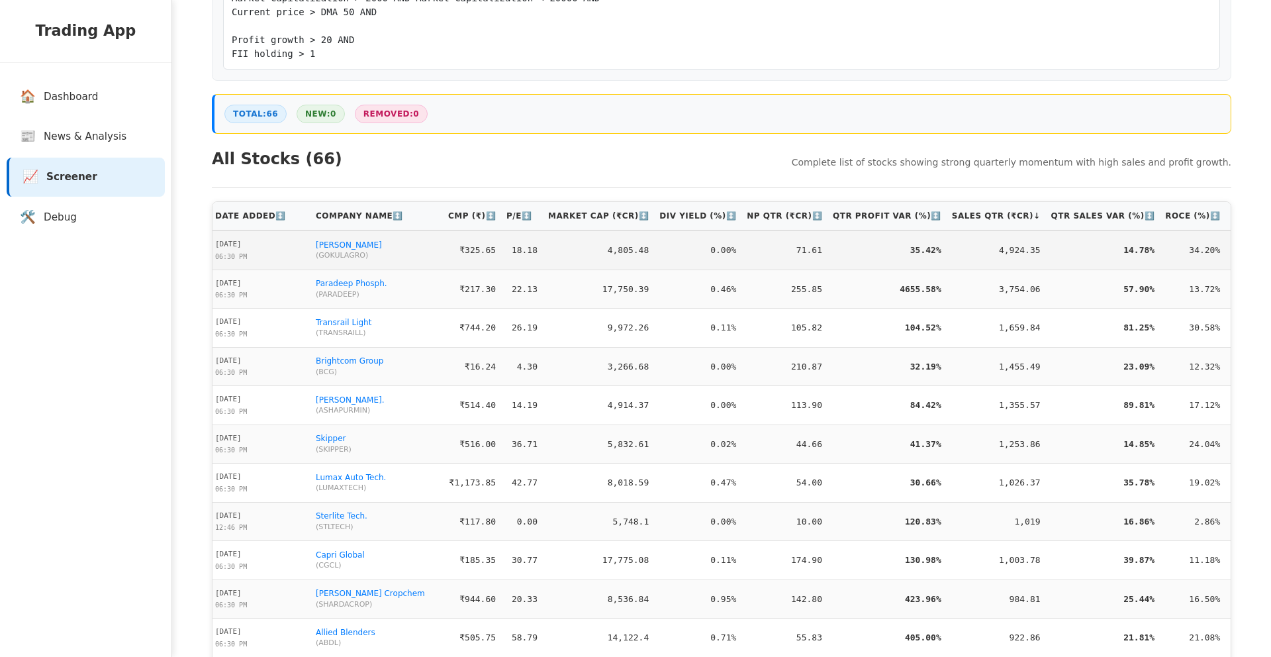
scroll to position [0, 0]
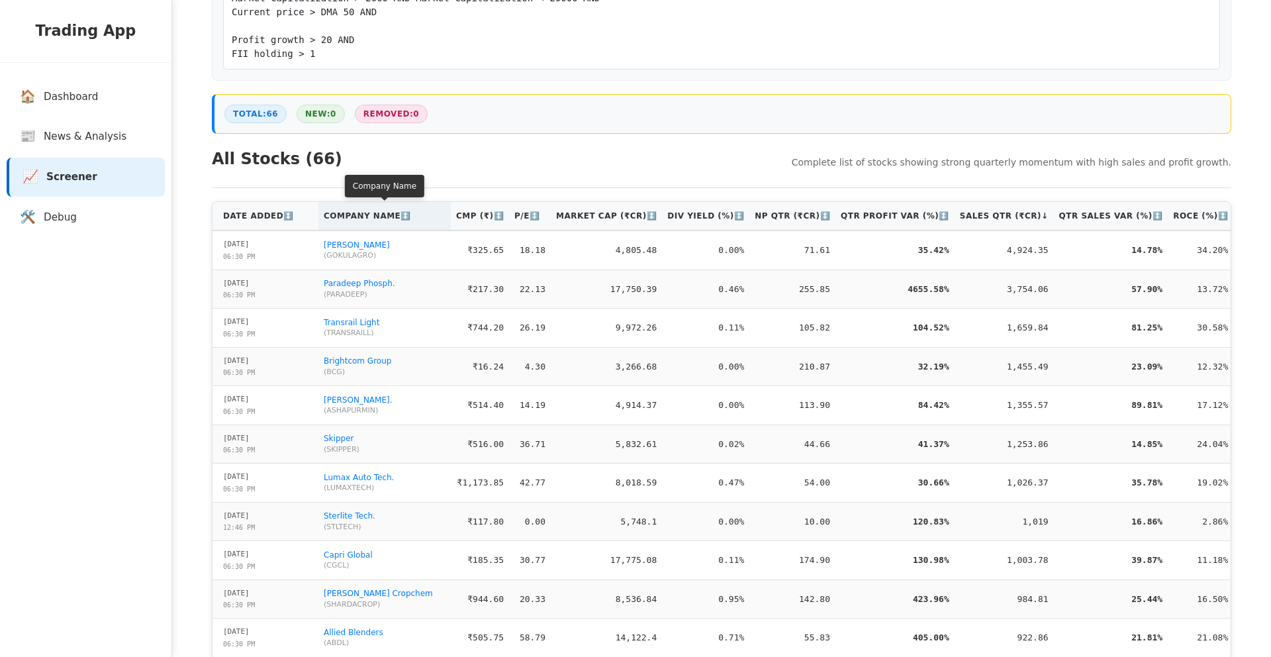
click at [377, 220] on th "Company Name ↕️" at bounding box center [385, 216] width 132 height 28
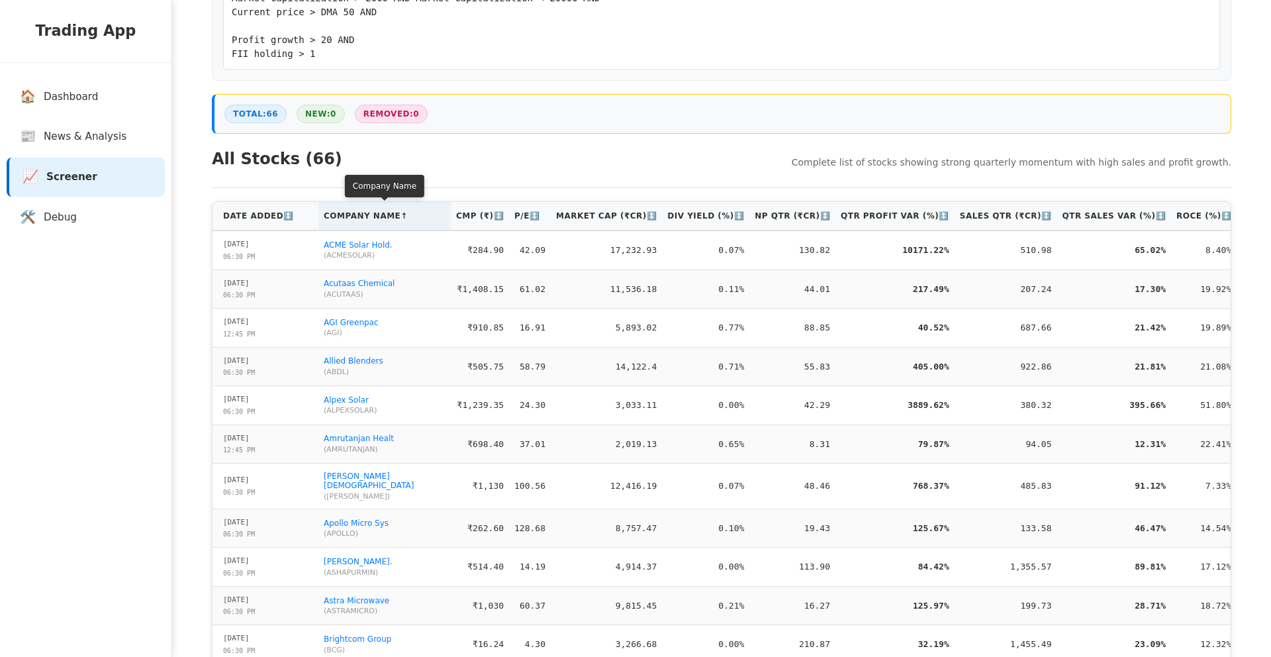
click at [377, 220] on th "Company Name ↑" at bounding box center [385, 216] width 132 height 28
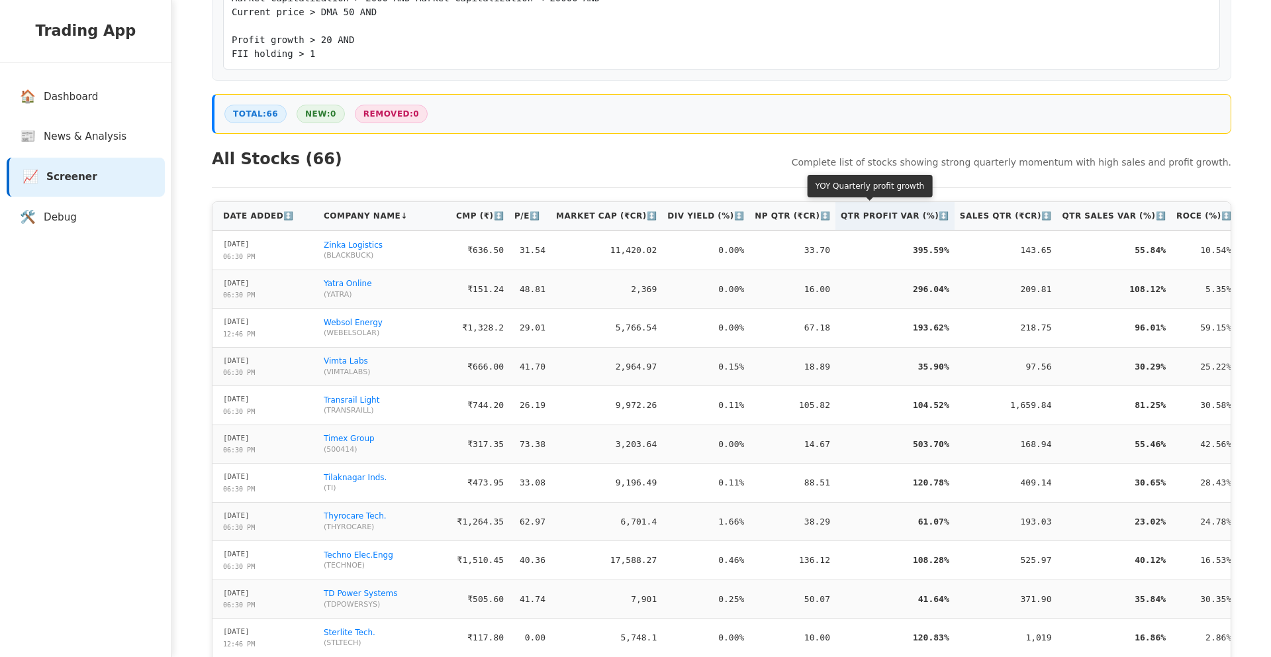
click at [867, 222] on th "Qtr Profit Var (%) ↕️" at bounding box center [895, 216] width 119 height 28
click at [867, 222] on th "Qtr Profit Var (%) ↑" at bounding box center [894, 216] width 116 height 28
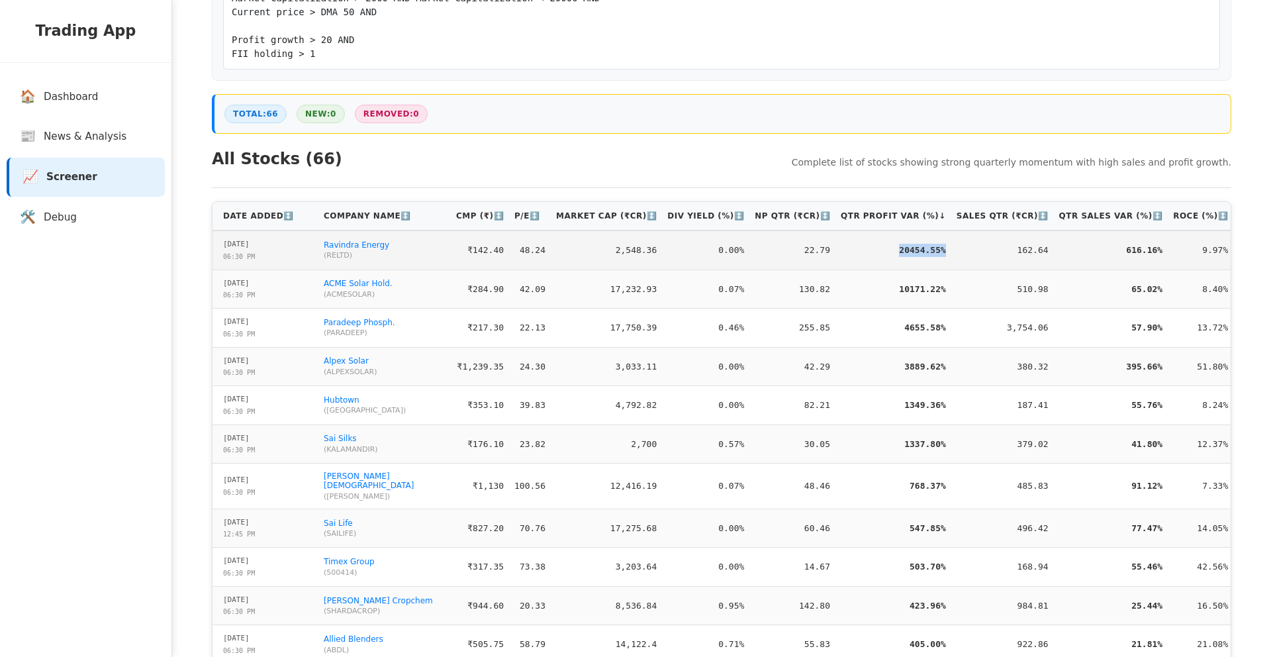
drag, startPoint x: 864, startPoint y: 250, endPoint x: 921, endPoint y: 252, distance: 57.0
click at [921, 252] on td "20454.55%" at bounding box center [894, 249] width 116 height 39
click at [952, 247] on td "162.64" at bounding box center [1003, 249] width 103 height 39
drag, startPoint x: 926, startPoint y: 248, endPoint x: 873, endPoint y: 252, distance: 52.4
click at [873, 252] on tr "29-08-2025 06:30 PM Ravindra Energy ( RELTD ) ₹142.40 48.24 2,548.36 0.00% 22.7…" at bounding box center [778, 249] width 1130 height 39
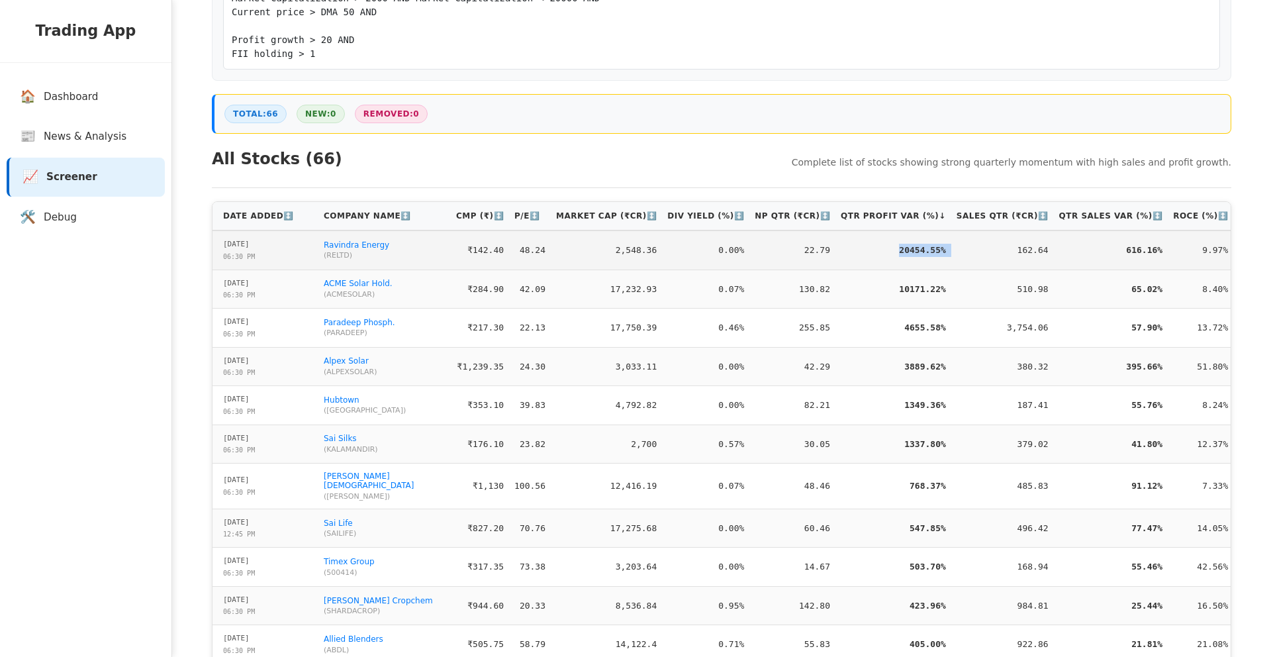
click at [875, 265] on td "20454.55%" at bounding box center [894, 249] width 116 height 39
click at [411, 250] on td "Ravindra Energy ( RELTD )" at bounding box center [385, 249] width 132 height 39
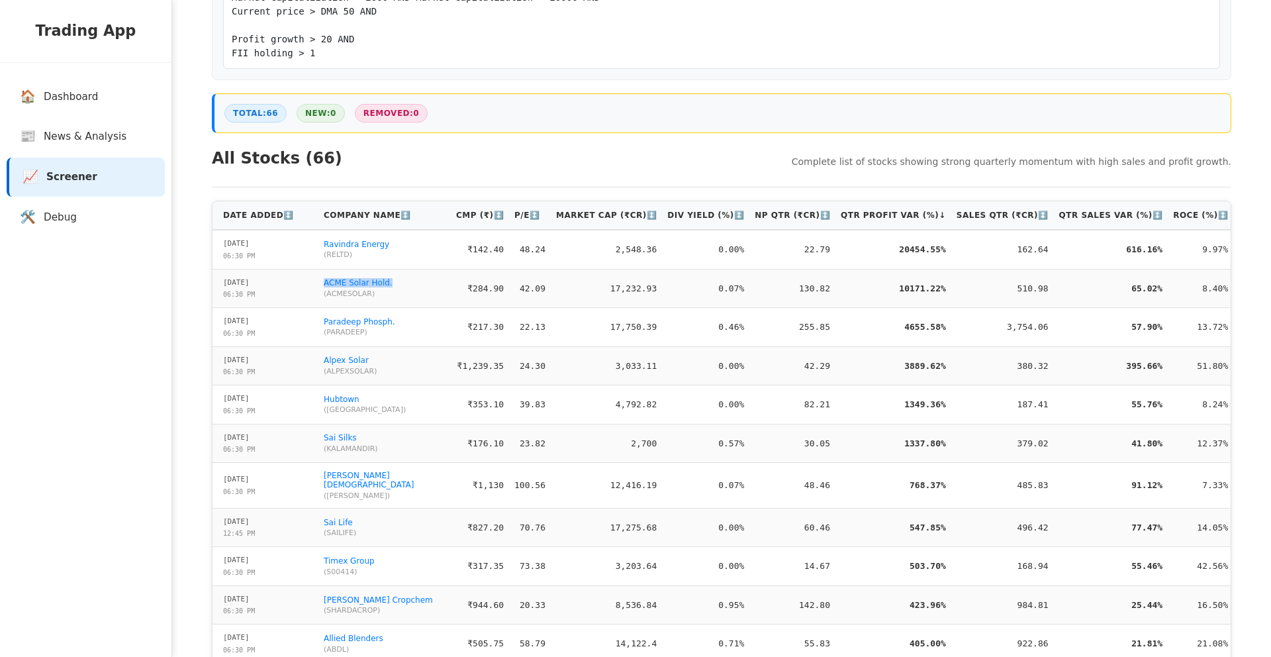
drag, startPoint x: 369, startPoint y: 286, endPoint x: 320, endPoint y: 282, distance: 48.5
click at [320, 282] on td "ACME Solar Hold. ( ACMESOLAR )" at bounding box center [385, 288] width 132 height 39
click at [315, 281] on td "29-08-2025 06:30 PM" at bounding box center [266, 288] width 106 height 39
drag, startPoint x: 328, startPoint y: 284, endPoint x: 399, endPoint y: 281, distance: 70.2
click at [399, 281] on td "ACME Solar Hold. ( ACMESOLAR )" at bounding box center [385, 288] width 132 height 39
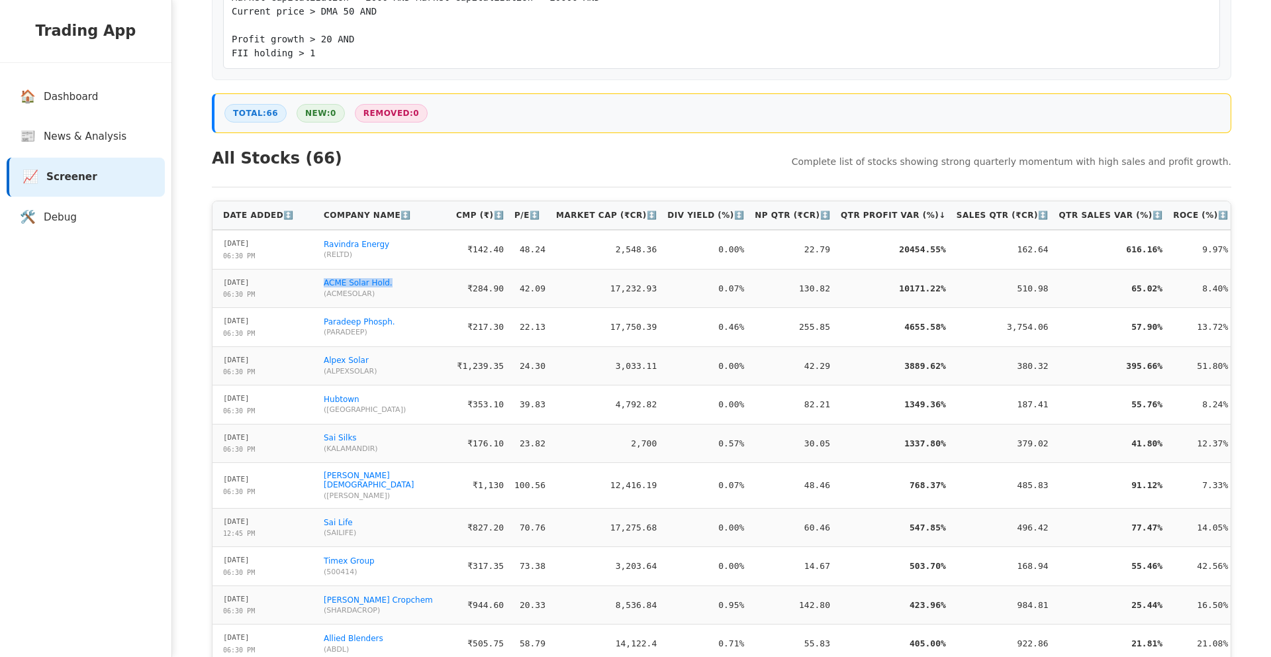
click at [395, 288] on td "ACME Solar Hold. ( ACMESOLAR )" at bounding box center [385, 288] width 132 height 39
drag, startPoint x: 392, startPoint y: 284, endPoint x: 324, endPoint y: 281, distance: 68.3
click at [324, 281] on td "ACME Solar Hold. ( ACMESOLAR )" at bounding box center [385, 288] width 132 height 39
click at [319, 285] on td "ACME Solar Hold. ( ACMESOLAR )" at bounding box center [385, 288] width 132 height 39
drag, startPoint x: 320, startPoint y: 285, endPoint x: 395, endPoint y: 280, distance: 74.4
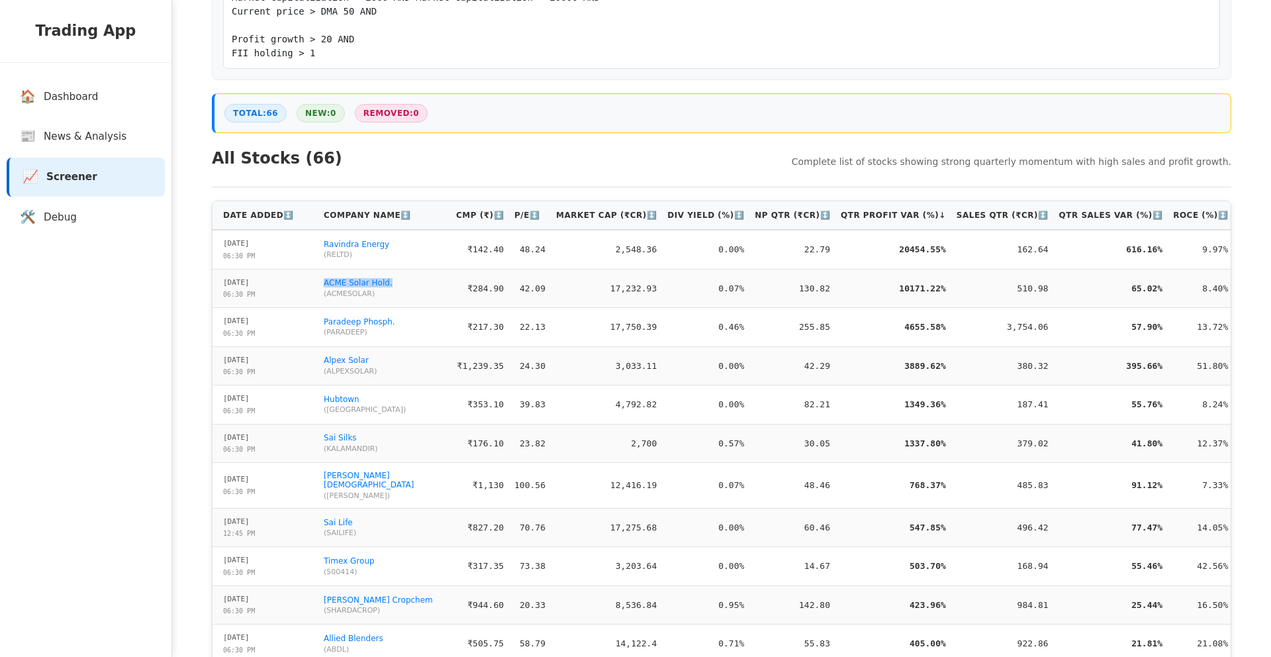
click at [395, 280] on td "ACME Solar Hold. ( ACMESOLAR )" at bounding box center [385, 288] width 132 height 39
click at [395, 283] on td "ACME Solar Hold. ( ACMESOLAR )" at bounding box center [385, 288] width 132 height 39
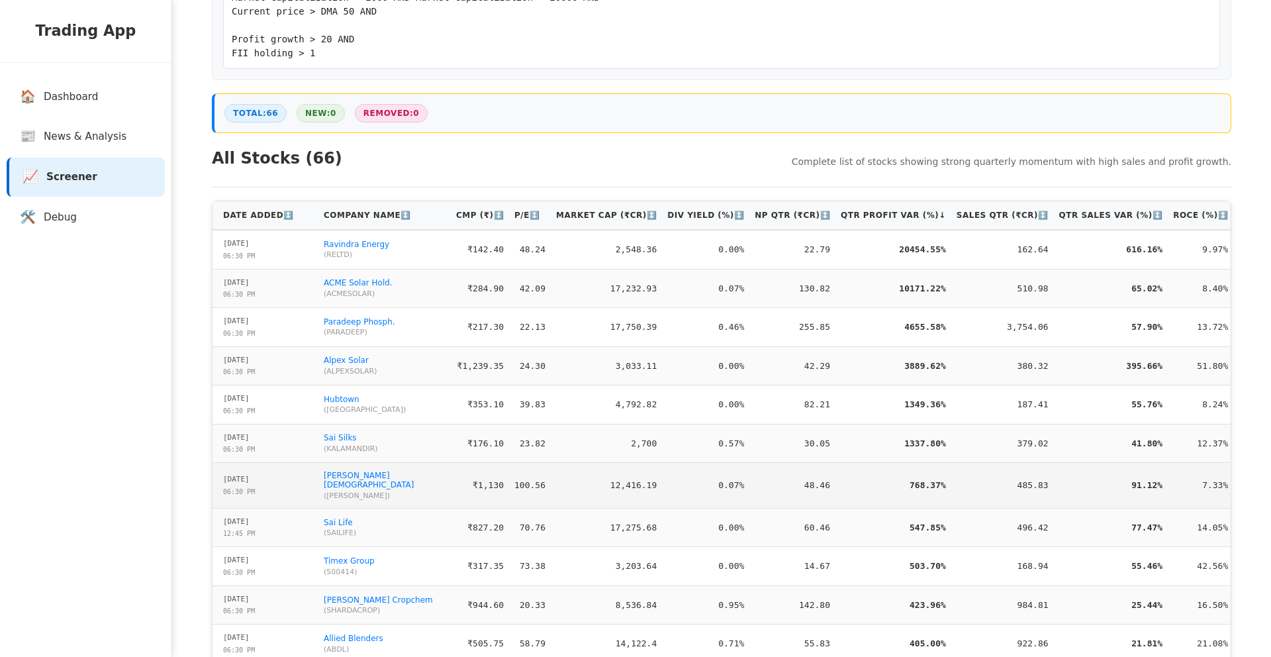
click at [332, 491] on span "( ANURAS )" at bounding box center [385, 495] width 122 height 9
click at [342, 491] on span "( ANURAS )" at bounding box center [385, 495] width 122 height 9
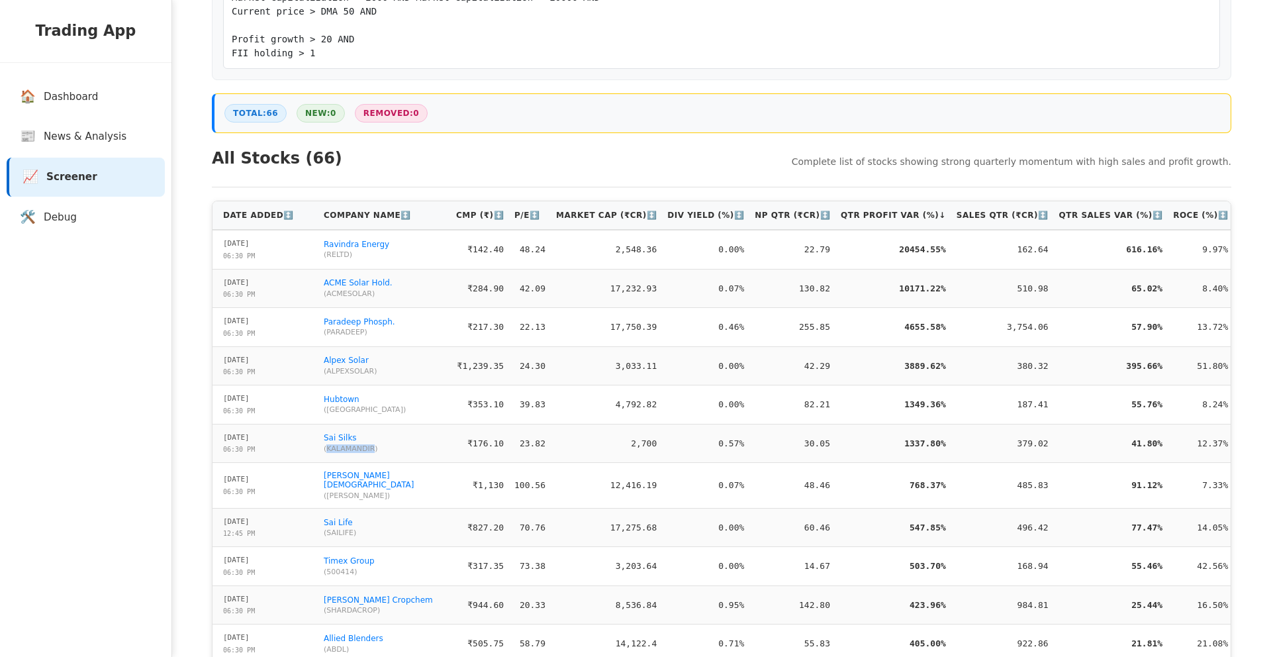
drag, startPoint x: 325, startPoint y: 450, endPoint x: 376, endPoint y: 448, distance: 51.0
click at [376, 448] on span "( KALAMANDIR )" at bounding box center [385, 448] width 122 height 9
click at [376, 455] on td "Sai Silks ( KALAMANDIR )" at bounding box center [385, 443] width 132 height 39
drag, startPoint x: 373, startPoint y: 450, endPoint x: 326, endPoint y: 452, distance: 47.1
click at [326, 452] on span "( KALAMANDIR )" at bounding box center [385, 448] width 122 height 9
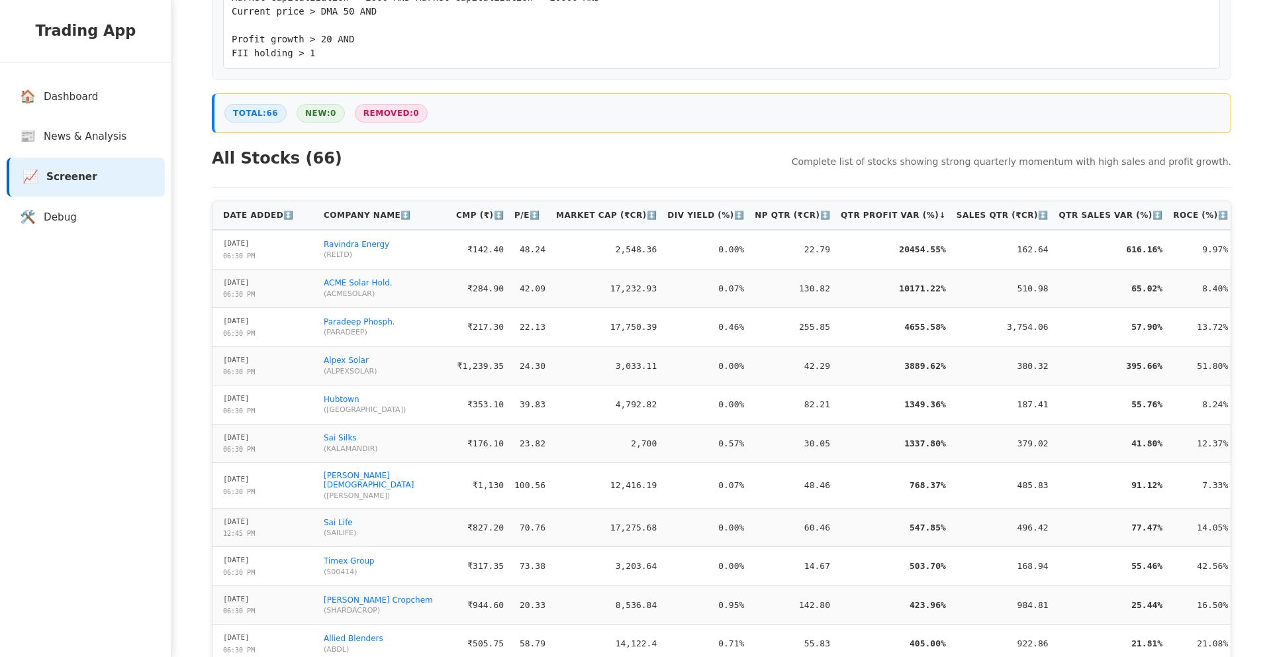
click at [341, 456] on td "Sai Silks ( KALAMANDIR )" at bounding box center [385, 443] width 132 height 39
click at [337, 452] on span "( KALAMANDIR )" at bounding box center [385, 448] width 122 height 9
click at [349, 452] on span "( KALAMANDIR )" at bounding box center [385, 448] width 122 height 9
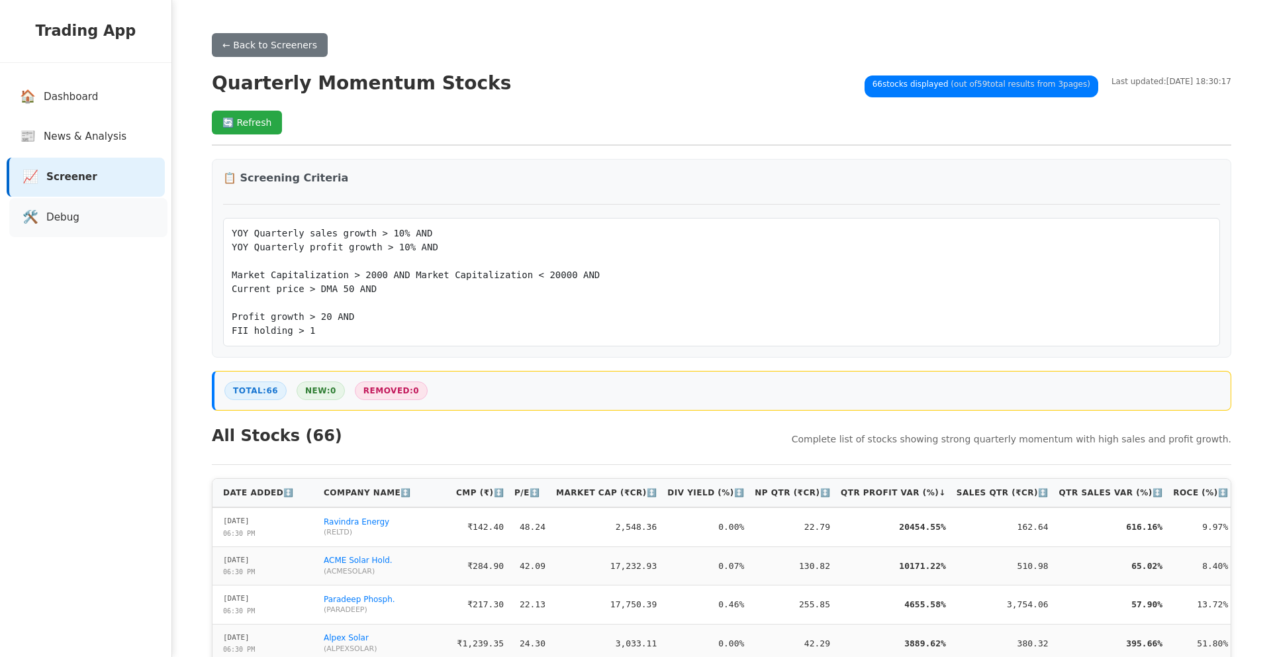
click at [80, 221] on link "🛠️ Debug" at bounding box center [88, 217] width 158 height 39
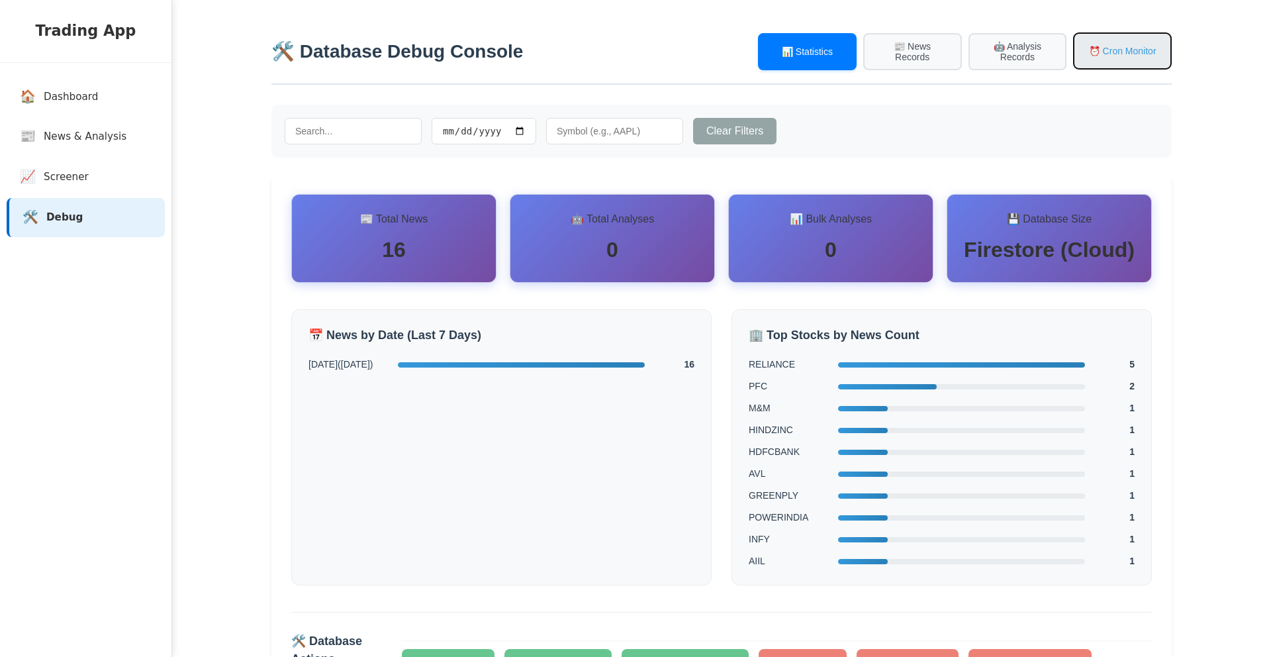
click at [1100, 58] on button "⏰ Cron Monitor" at bounding box center [1122, 50] width 99 height 37
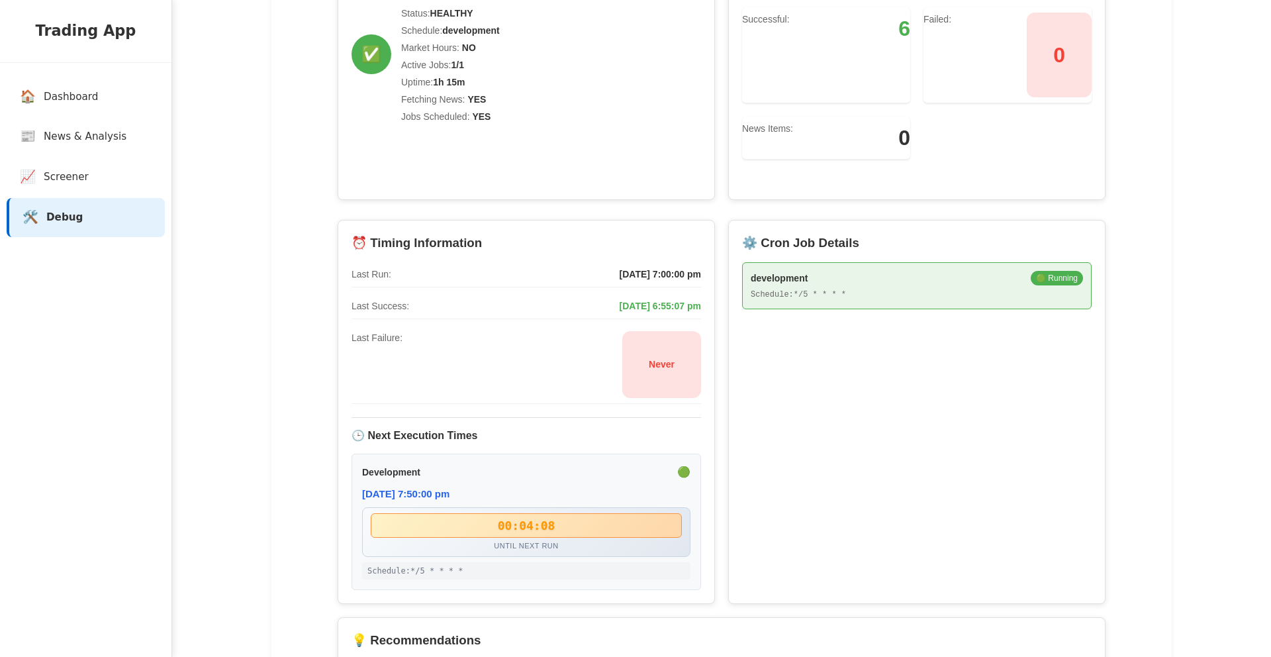
scroll to position [442, 0]
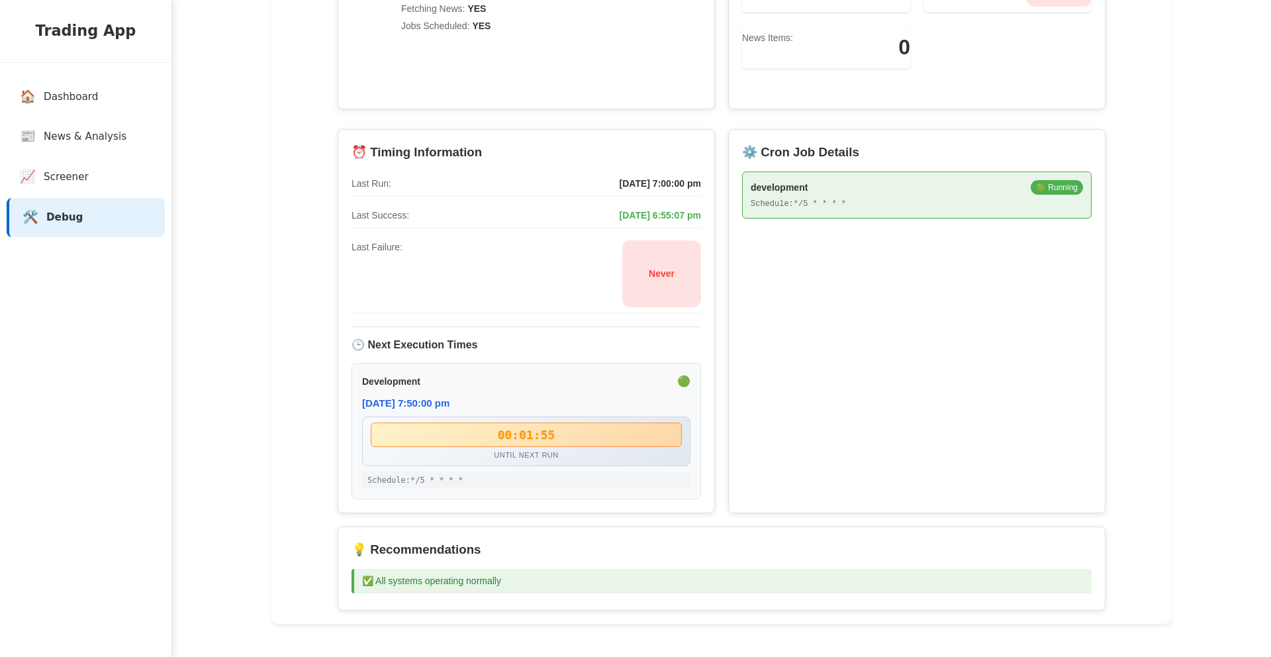
drag, startPoint x: 701, startPoint y: 217, endPoint x: 587, endPoint y: 206, distance: 115.0
click at [580, 211] on div "⏰ Timing Information Last Run: 29/08/2025, 7:00:00 pm Last Success: 29/08/2025,…" at bounding box center [526, 321] width 377 height 384
click at [600, 191] on div "Last Run: 29/08/2025, 7:00:00 pm" at bounding box center [527, 184] width 350 height 25
click at [620, 180] on span "29/08/2025, 7:00:00 pm" at bounding box center [660, 184] width 81 height 14
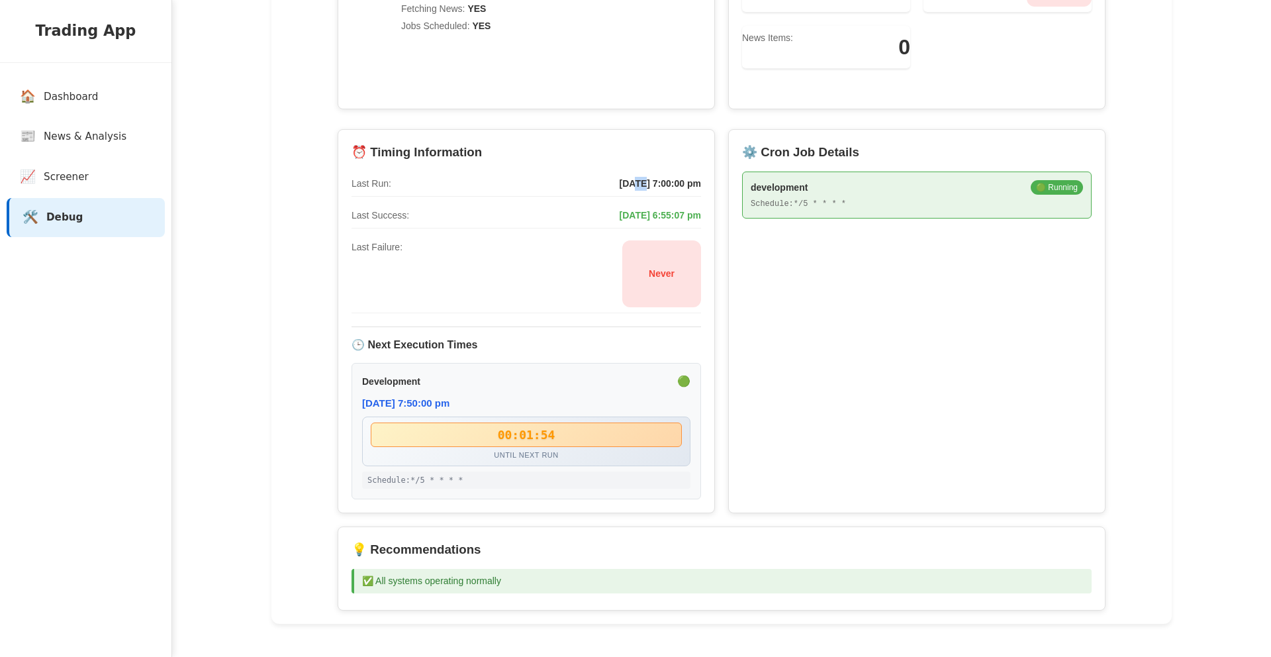
click at [620, 180] on span "29/08/2025, 7:00:00 pm" at bounding box center [660, 184] width 81 height 14
click at [637, 185] on span "29/08/2025, 7:00:00 pm" at bounding box center [660, 184] width 81 height 14
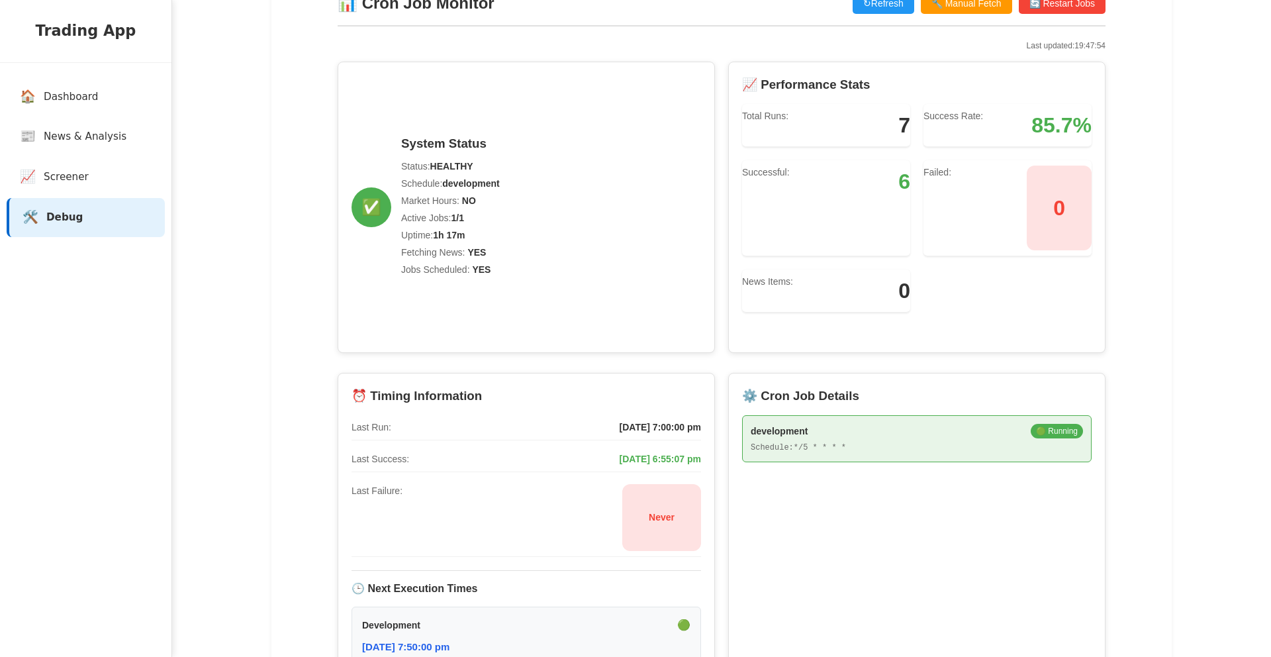
scroll to position [0, 0]
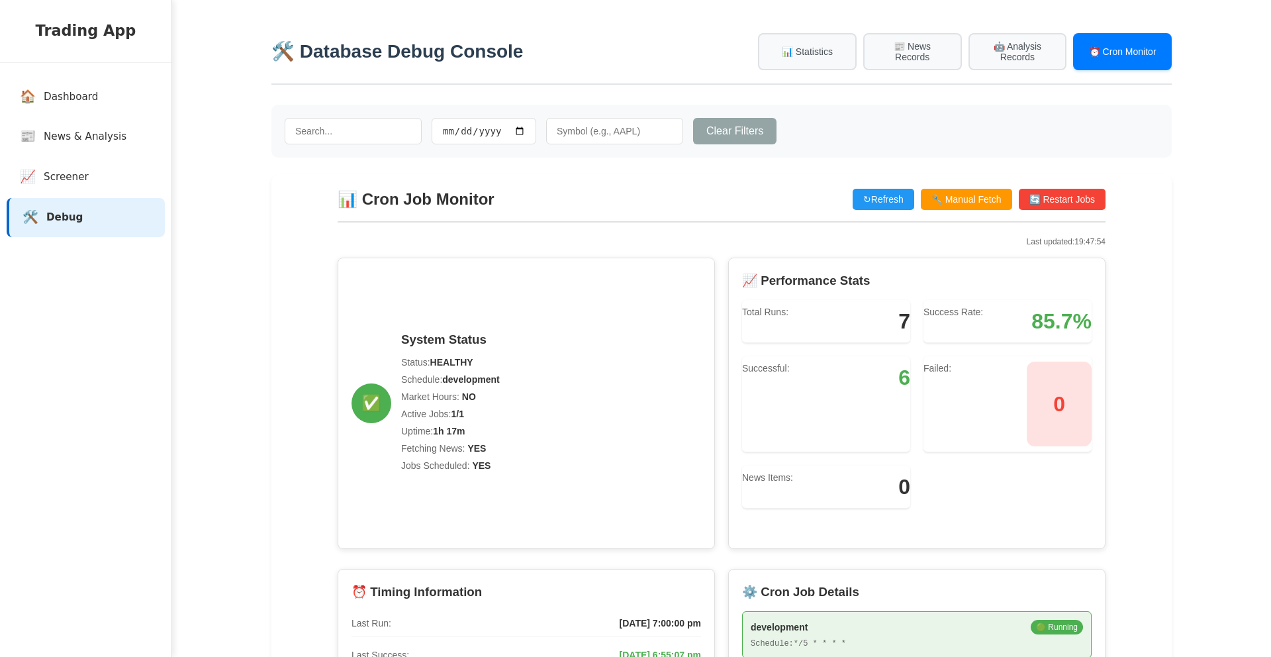
click at [618, 138] on input "text" at bounding box center [614, 131] width 137 height 26
click at [727, 158] on div "Clear Filters" at bounding box center [721, 131] width 901 height 53
click at [824, 50] on button "📊 Statistics" at bounding box center [807, 50] width 99 height 37
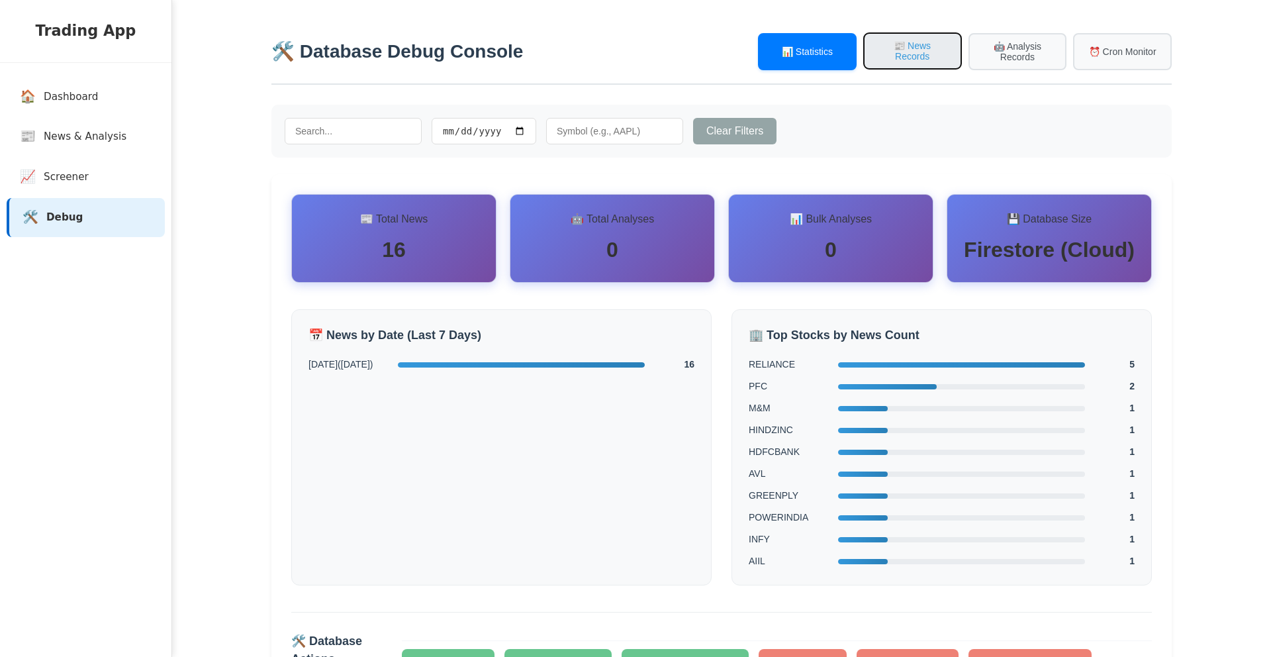
click at [917, 64] on button "📰 News Records" at bounding box center [912, 50] width 99 height 37
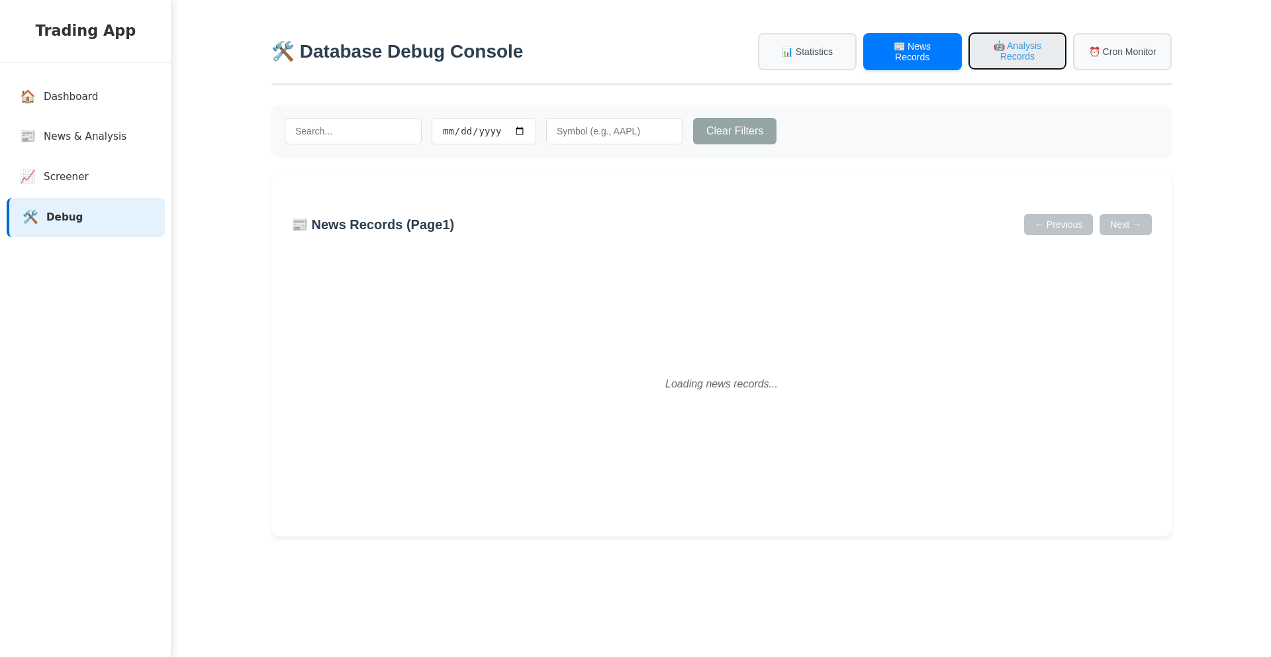
click at [990, 54] on button "🤖 Analysis Records" at bounding box center [1018, 50] width 99 height 37
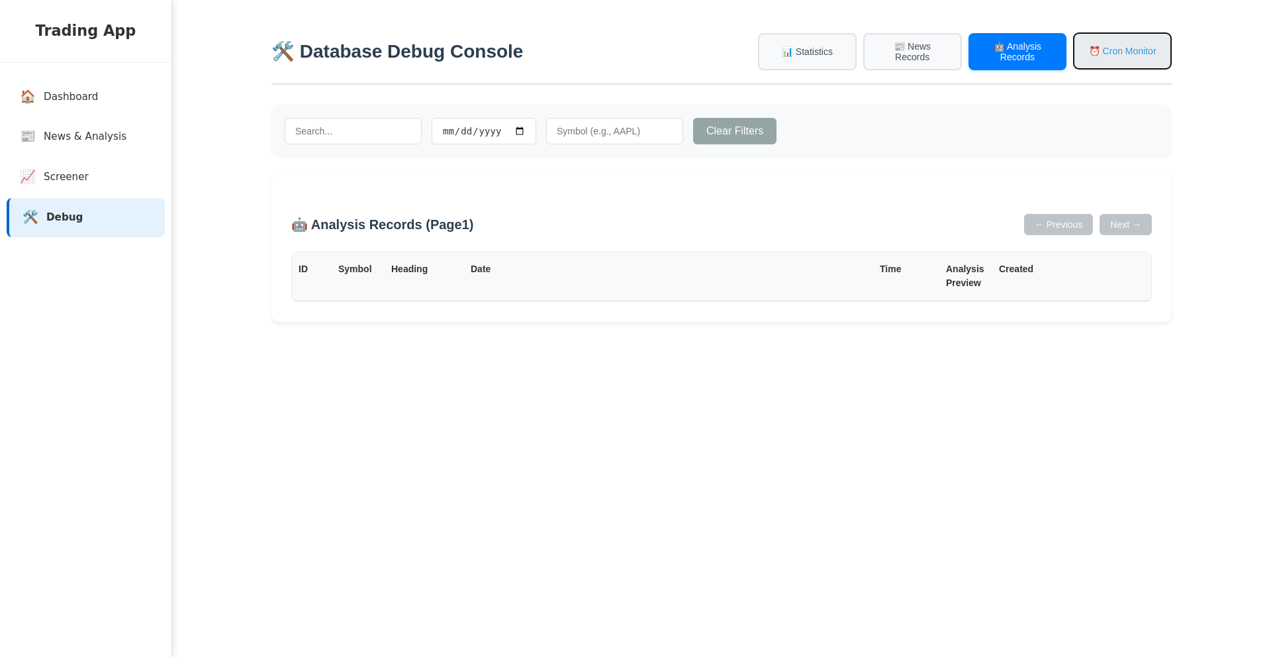
click at [1103, 57] on button "⏰ Cron Monitor" at bounding box center [1122, 50] width 99 height 37
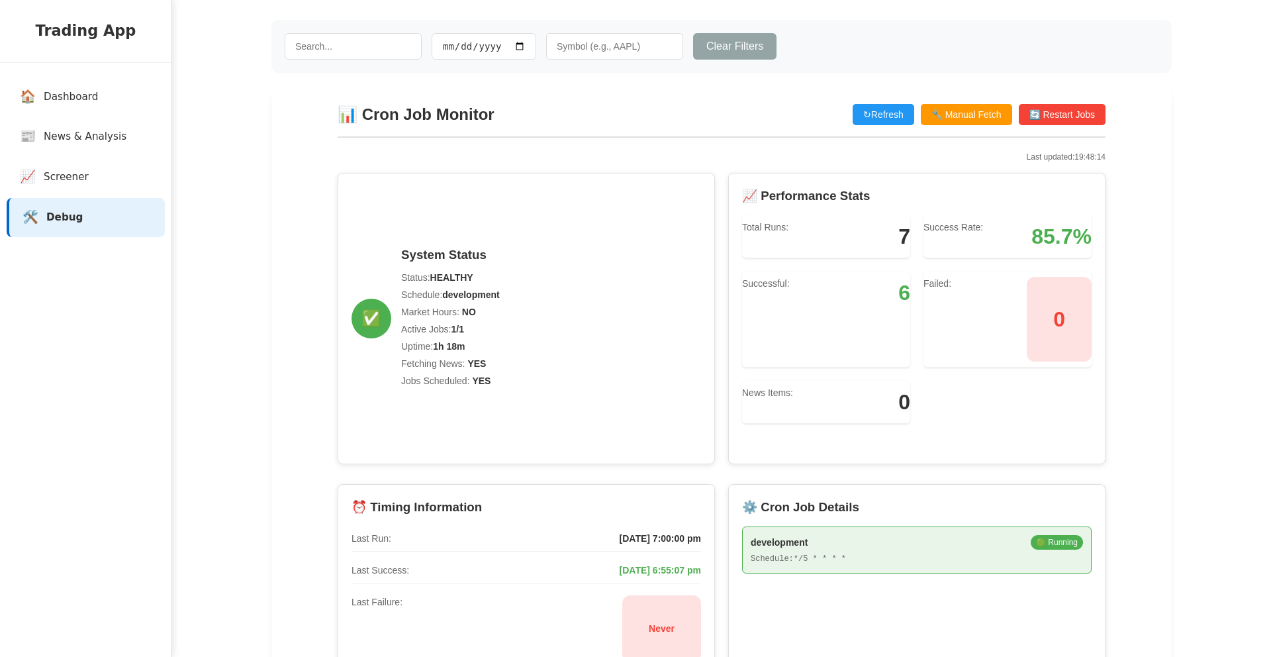
scroll to position [86, 0]
click at [1053, 161] on div "Last updated: 19:48:14" at bounding box center [722, 156] width 768 height 12
click at [1096, 155] on div "Last updated: 19:48:14" at bounding box center [722, 156] width 768 height 12
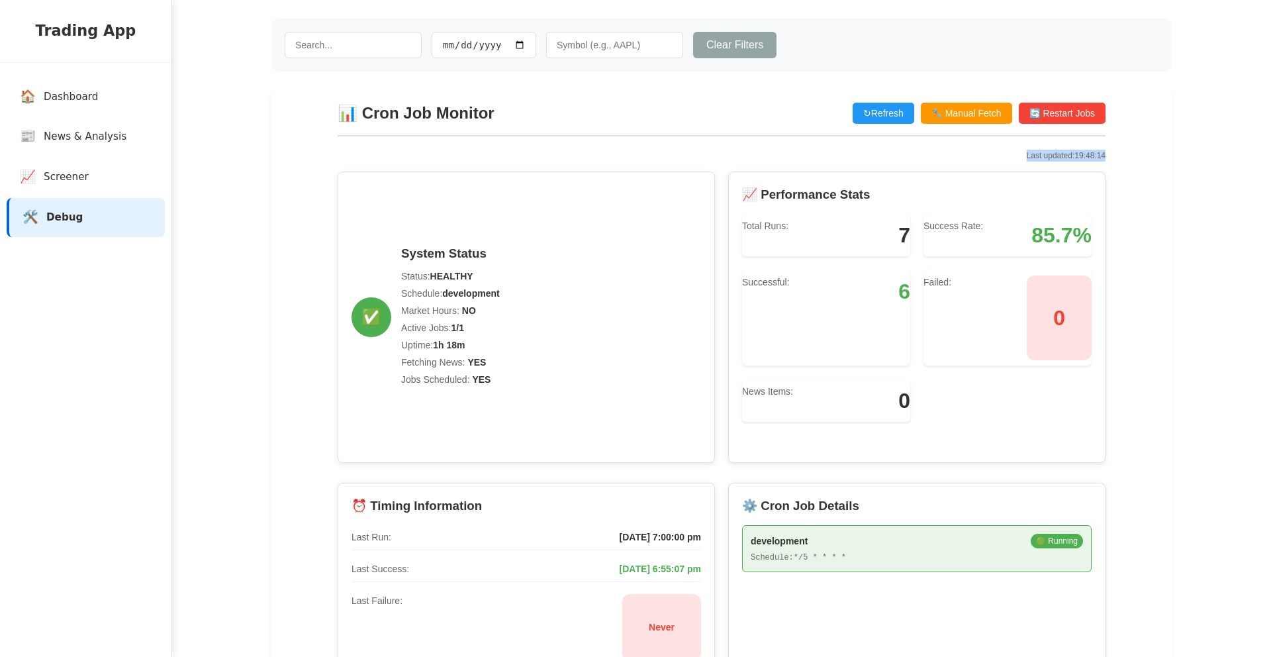
drag, startPoint x: 1109, startPoint y: 157, endPoint x: 1015, endPoint y: 160, distance: 94.1
click at [1015, 160] on div "📊 Cron Job Monitor ↻ Refresh 🔧 Manual Fetch 🔄 Restart Jobs Last updated: 19:48:…" at bounding box center [721, 532] width 795 height 889
click at [1014, 159] on div "Last updated: 19:48:14" at bounding box center [722, 156] width 768 height 12
drag, startPoint x: 1035, startPoint y: 159, endPoint x: 1123, endPoint y: 162, distance: 88.1
click at [1123, 162] on div "📊 Cron Job Monitor ↻ Refresh 🔧 Manual Fetch 🔄 Restart Jobs Last updated: 19:48:…" at bounding box center [721, 532] width 901 height 889
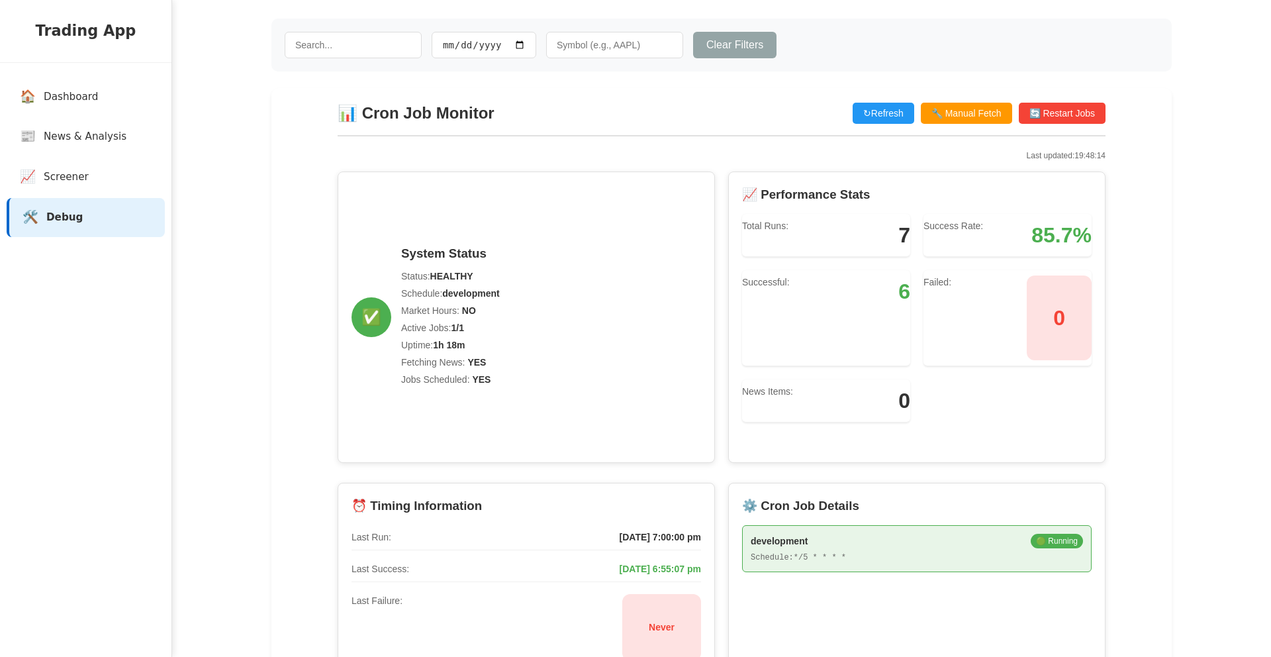
drag, startPoint x: 1106, startPoint y: 166, endPoint x: 1036, endPoint y: 243, distance: 104.1
click at [1106, 166] on div "📊 Cron Job Monitor ↻ Refresh 🔧 Manual Fetch 🔄 Restart Jobs Last updated: 19:48:…" at bounding box center [721, 532] width 795 height 889
drag, startPoint x: 1055, startPoint y: 238, endPoint x: 1089, endPoint y: 236, distance: 34.5
click at [1089, 236] on span "85.7%" at bounding box center [1062, 235] width 60 height 32
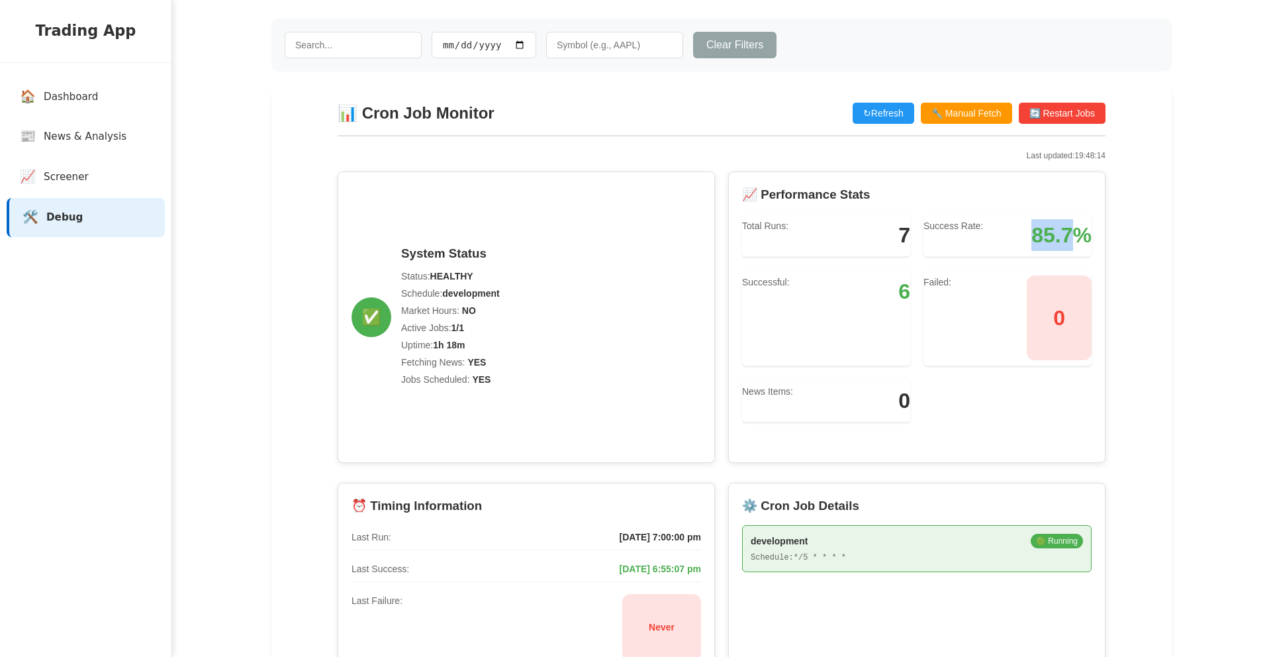
drag, startPoint x: 1063, startPoint y: 240, endPoint x: 1027, endPoint y: 241, distance: 36.4
click at [1027, 241] on div "Success Rate: 85.7%" at bounding box center [1008, 235] width 168 height 43
drag, startPoint x: 1045, startPoint y: 238, endPoint x: 1085, endPoint y: 237, distance: 40.4
click at [1055, 238] on span "85.7%" at bounding box center [1062, 235] width 60 height 32
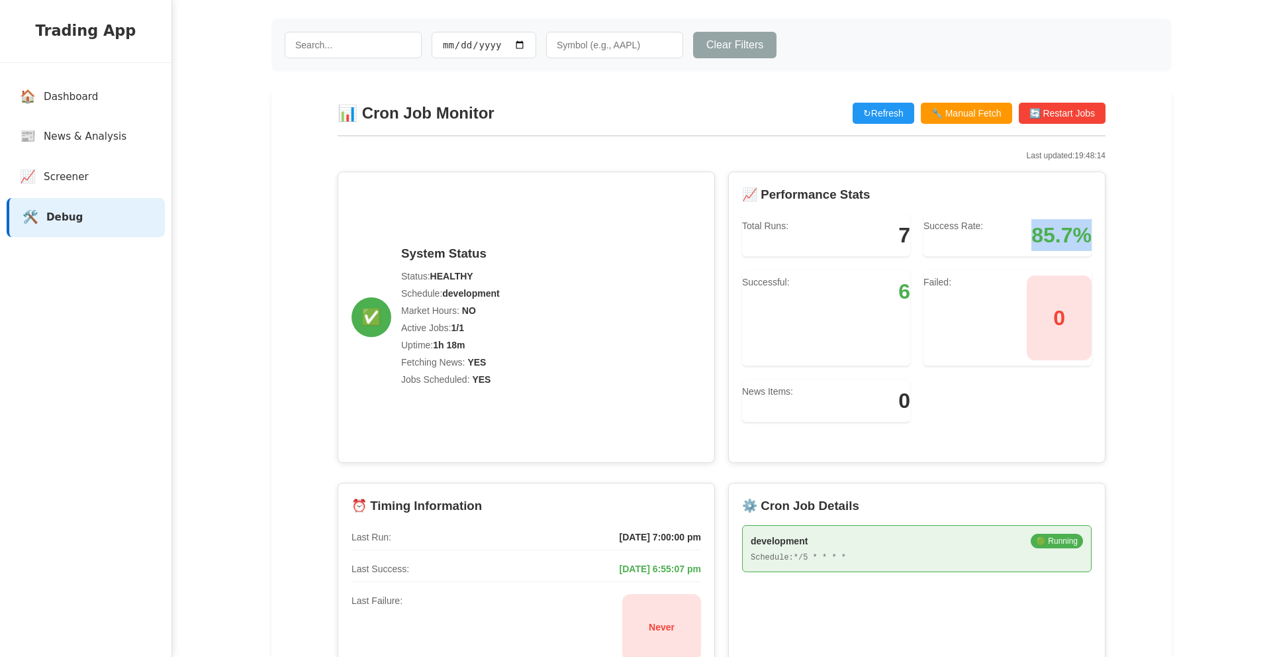
drag, startPoint x: 1088, startPoint y: 236, endPoint x: 1020, endPoint y: 238, distance: 67.6
click at [1020, 238] on div "Success Rate: 85.7%" at bounding box center [1008, 235] width 168 height 43
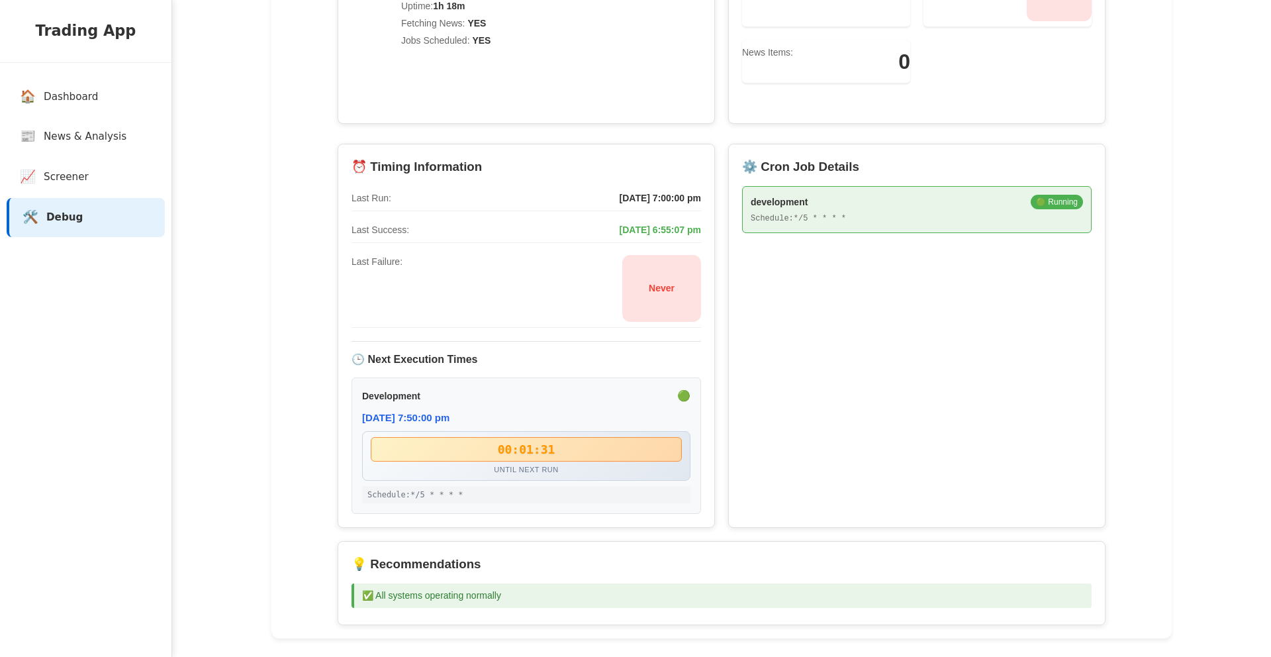
scroll to position [438, 0]
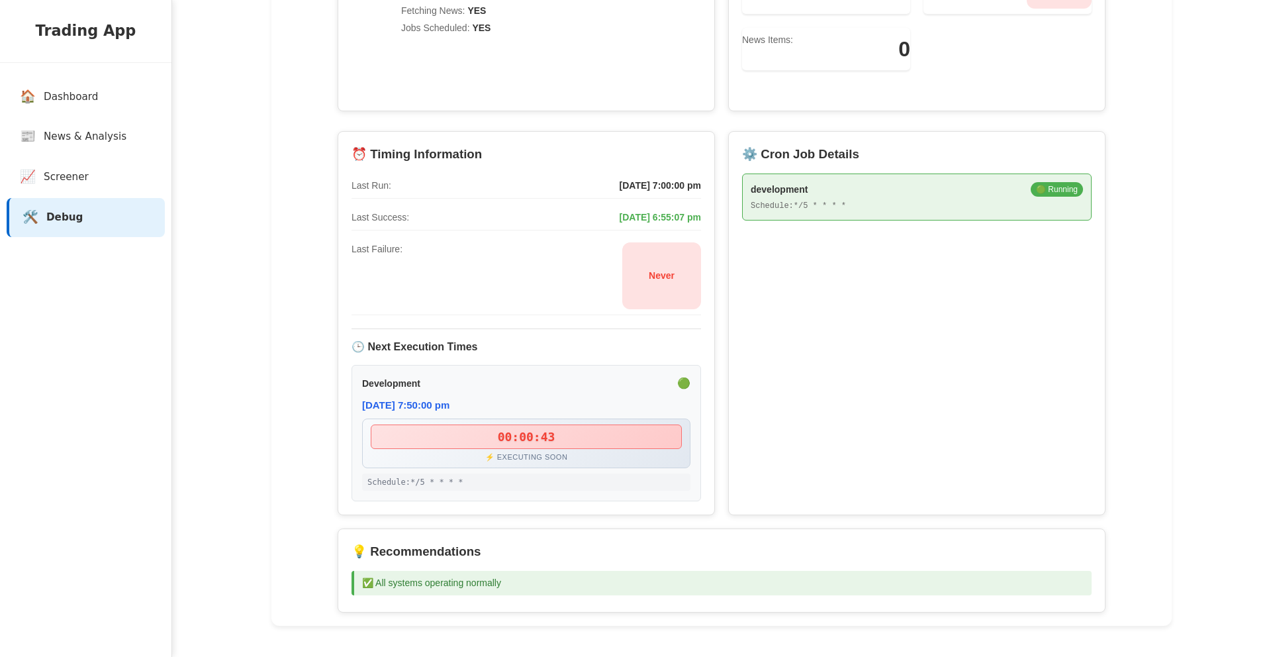
click at [666, 280] on span "Never" at bounding box center [661, 275] width 79 height 67
click at [658, 318] on div "⏰ Timing Information Last Run: 29/08/2025, 7:00:00 pm Last Success: 29/08/2025,…" at bounding box center [526, 323] width 377 height 384
drag, startPoint x: 679, startPoint y: 280, endPoint x: 640, endPoint y: 279, distance: 39.1
click at [640, 279] on span "Never" at bounding box center [661, 275] width 79 height 67
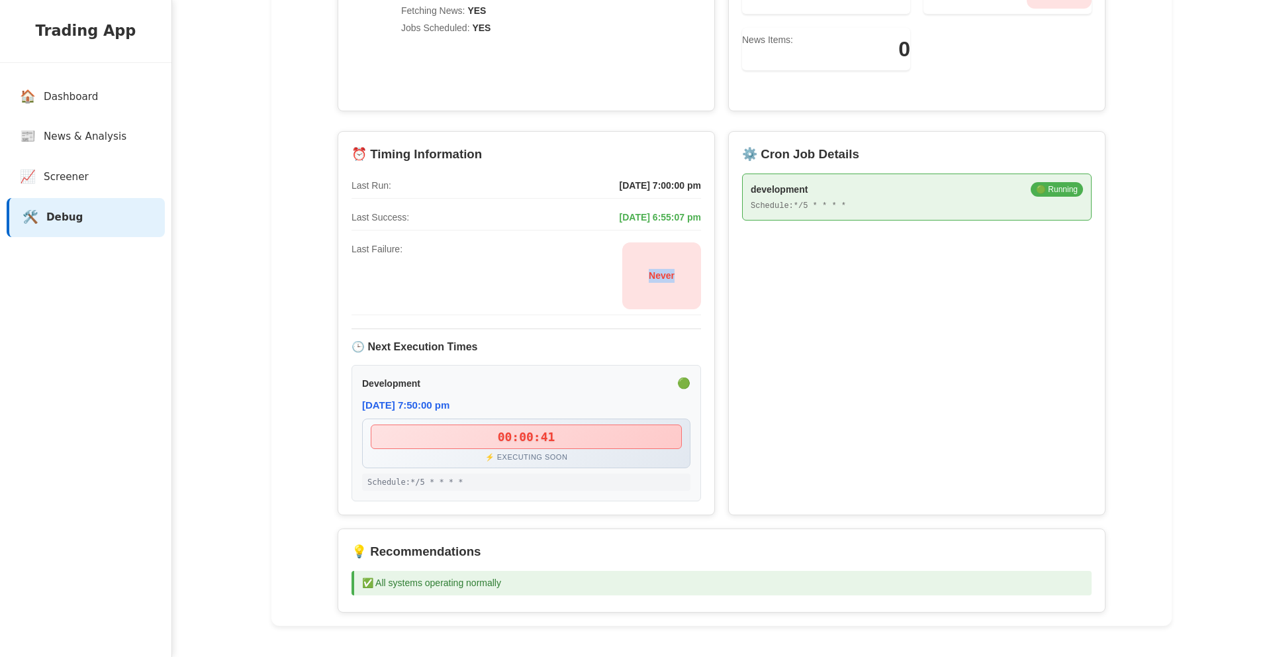
click at [641, 281] on span "Never" at bounding box center [661, 275] width 79 height 67
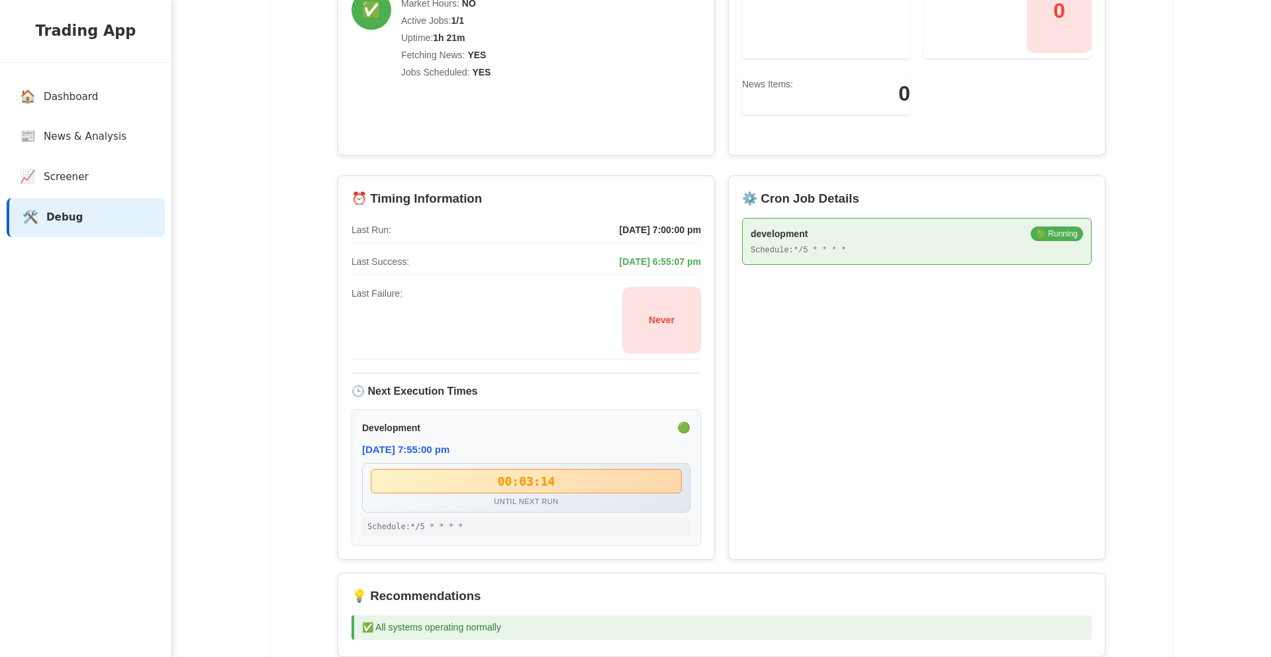
scroll to position [442, 0]
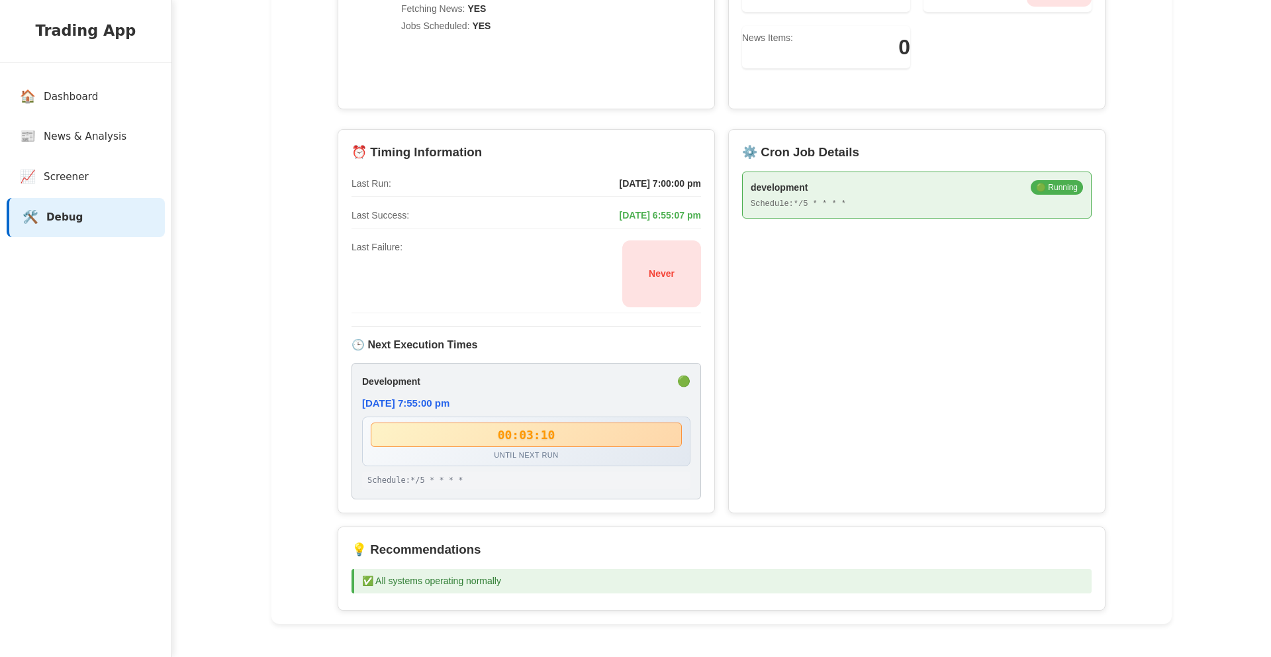
drag, startPoint x: 496, startPoint y: 400, endPoint x: 362, endPoint y: 375, distance: 136.0
click at [362, 375] on div "development 🟢 29/08/2025, 7:55:00 pm 00:03:10 until next run Schedule: */5 * * …" at bounding box center [527, 431] width 350 height 136
drag, startPoint x: 591, startPoint y: 378, endPoint x: 656, endPoint y: 379, distance: 64.9
click at [591, 378] on div "development 🟢" at bounding box center [526, 381] width 328 height 16
click at [685, 378] on span "🟢" at bounding box center [683, 381] width 13 height 16
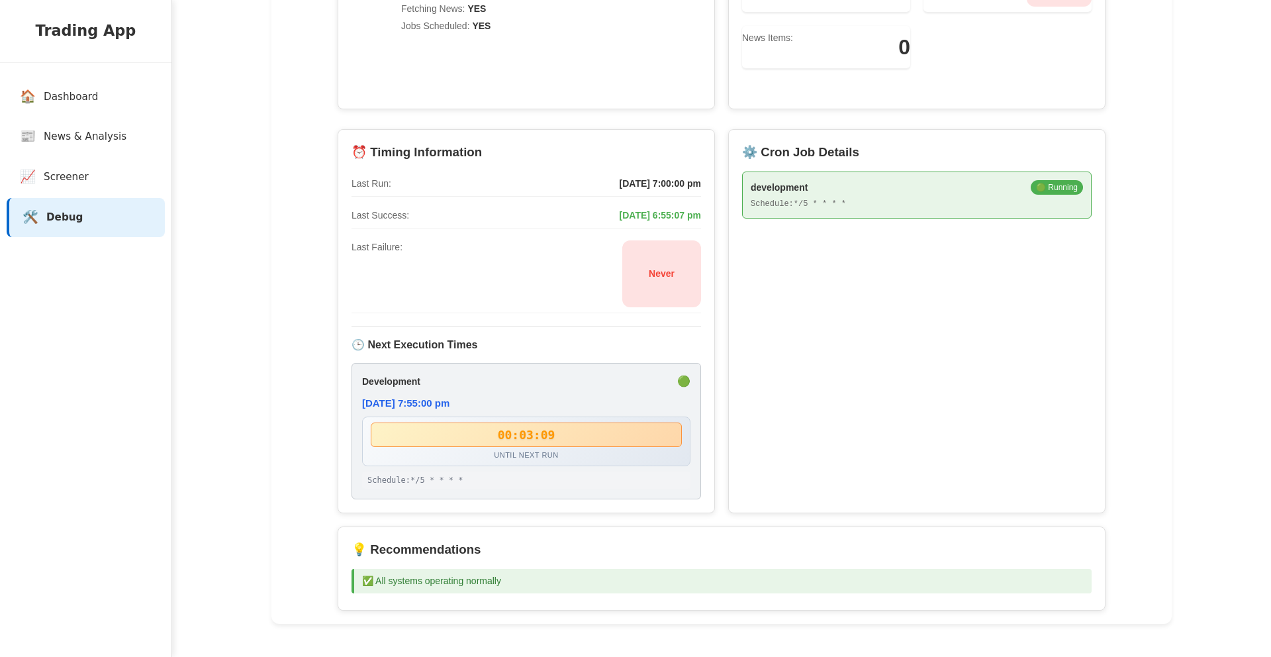
click at [685, 378] on span "🟢" at bounding box center [683, 381] width 13 height 16
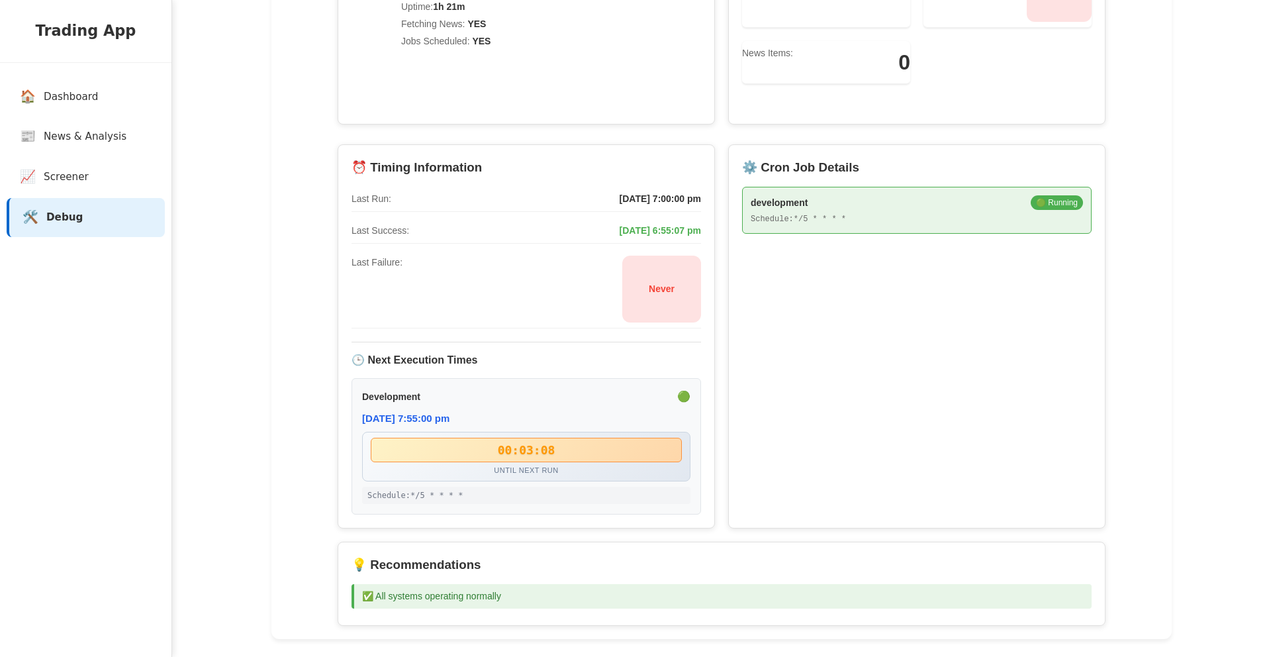
click at [671, 290] on span "Never" at bounding box center [661, 289] width 79 height 67
click at [677, 299] on span "Never" at bounding box center [661, 289] width 79 height 67
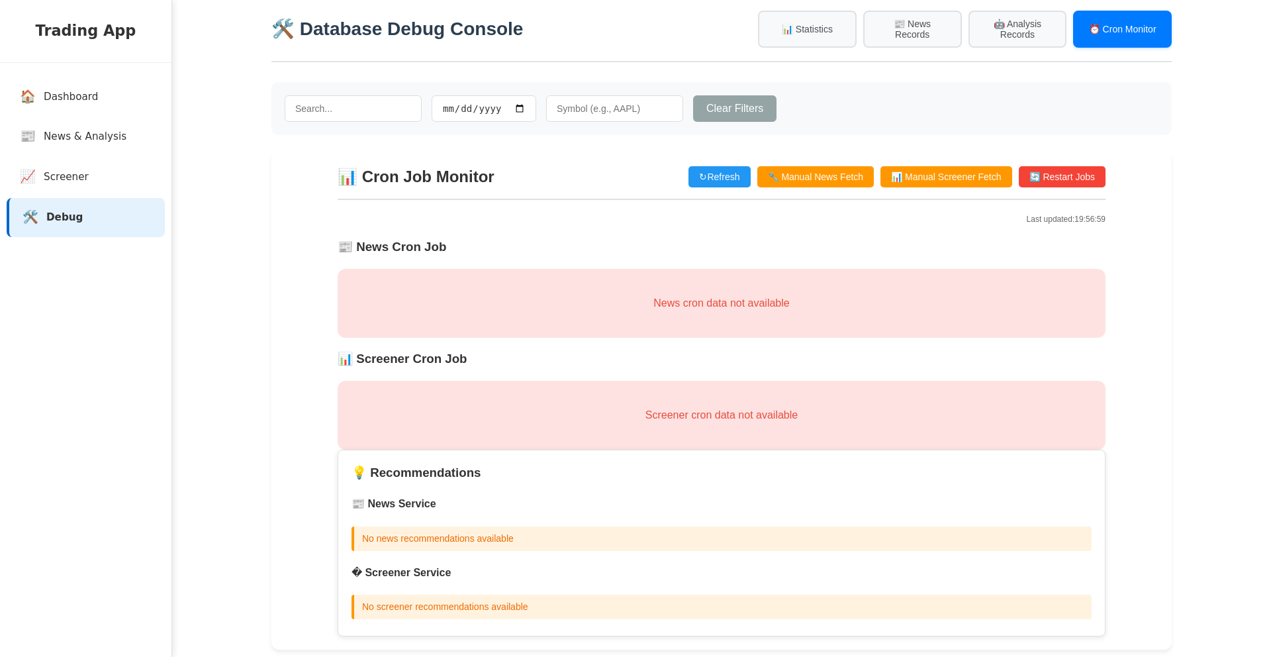
scroll to position [28, 0]
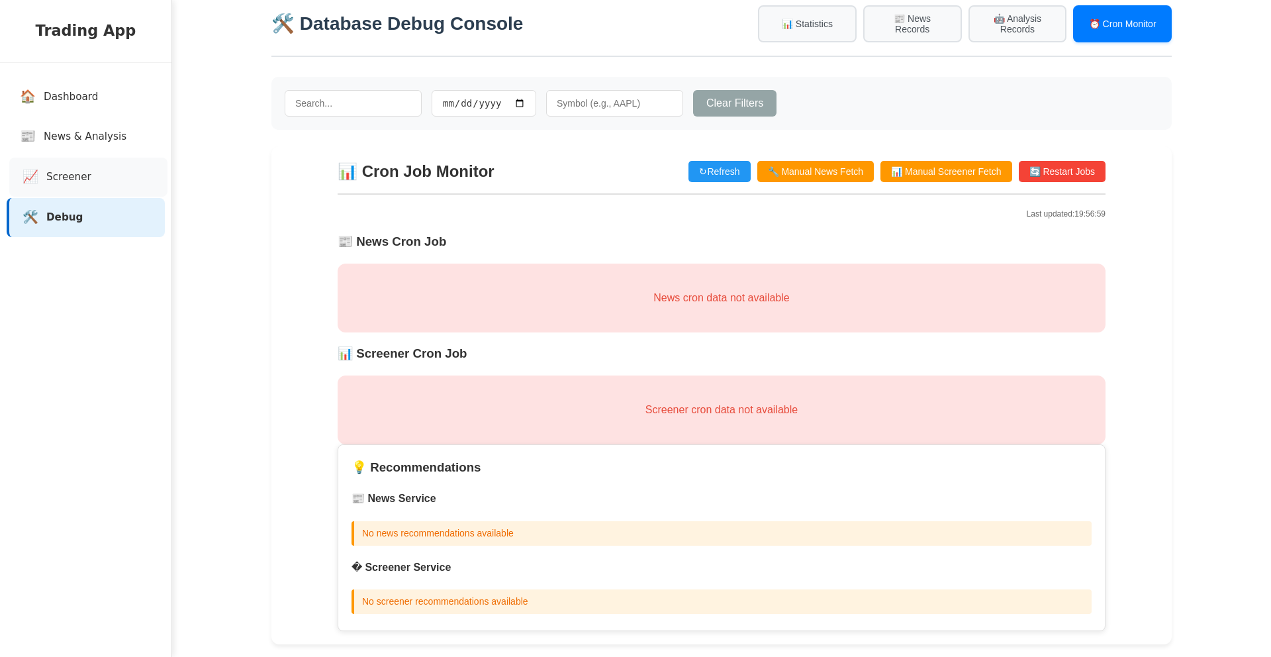
click at [92, 169] on link "📈 Screener" at bounding box center [88, 177] width 158 height 39
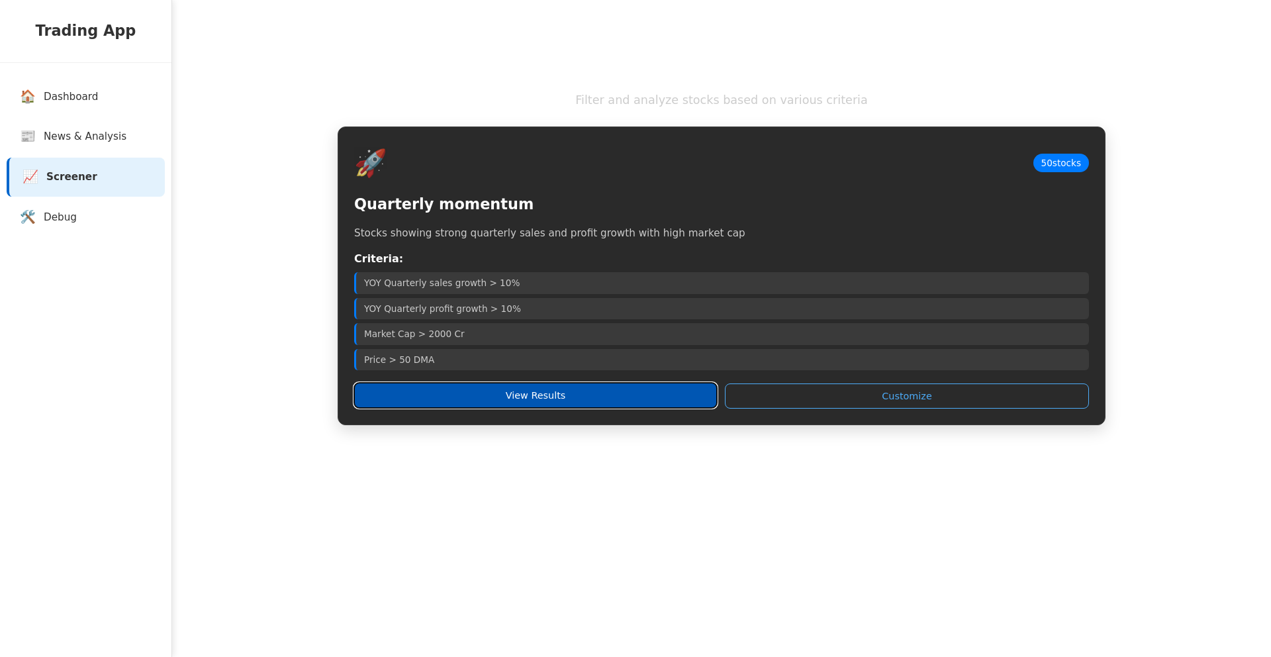
click at [591, 403] on button "View Results" at bounding box center [535, 395] width 363 height 25
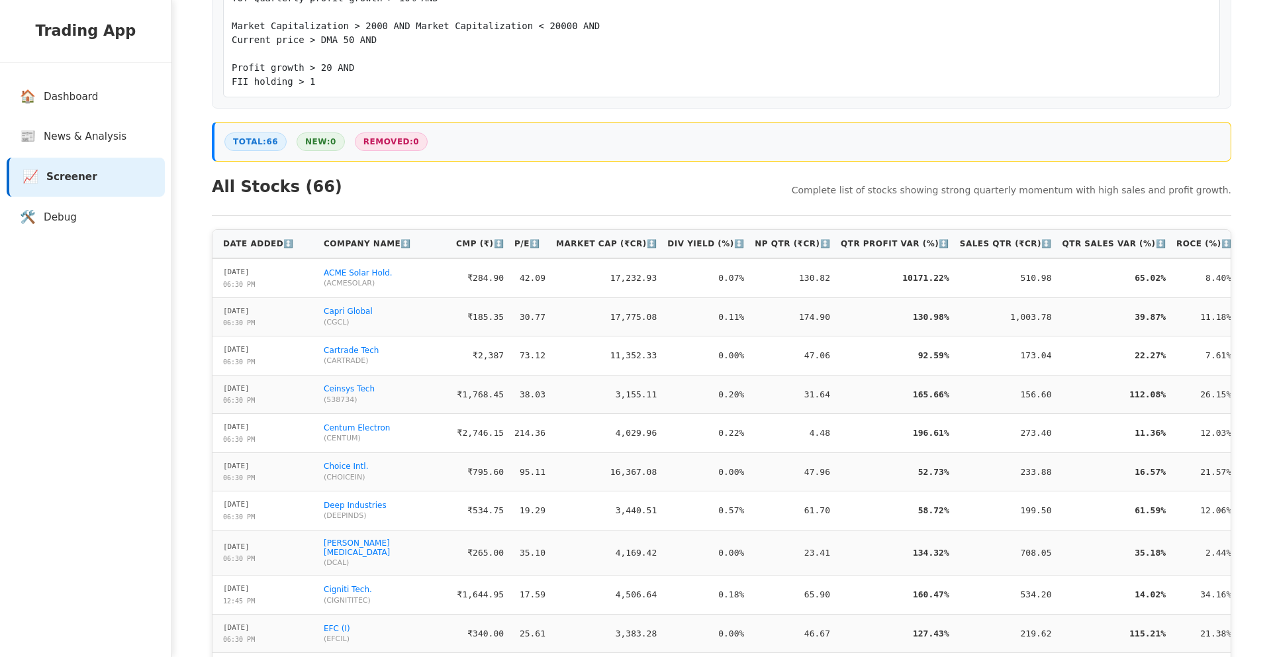
scroll to position [275, 0]
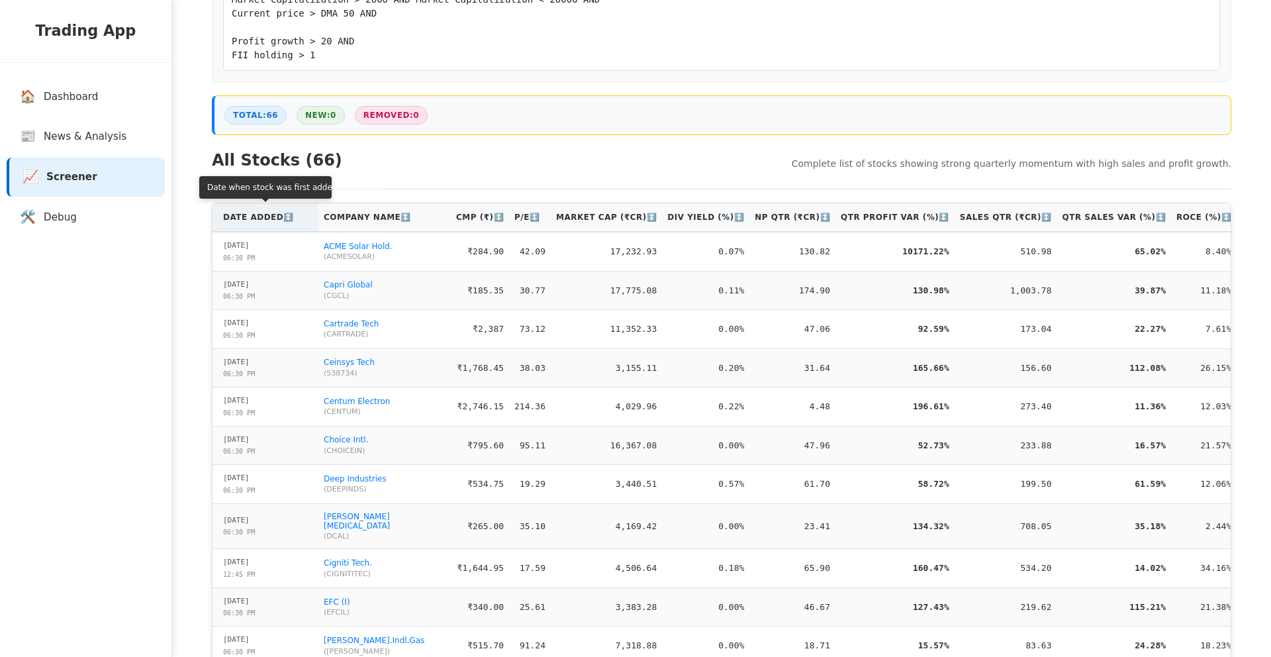
click at [257, 231] on th "Date Added ↕️" at bounding box center [266, 217] width 106 height 28
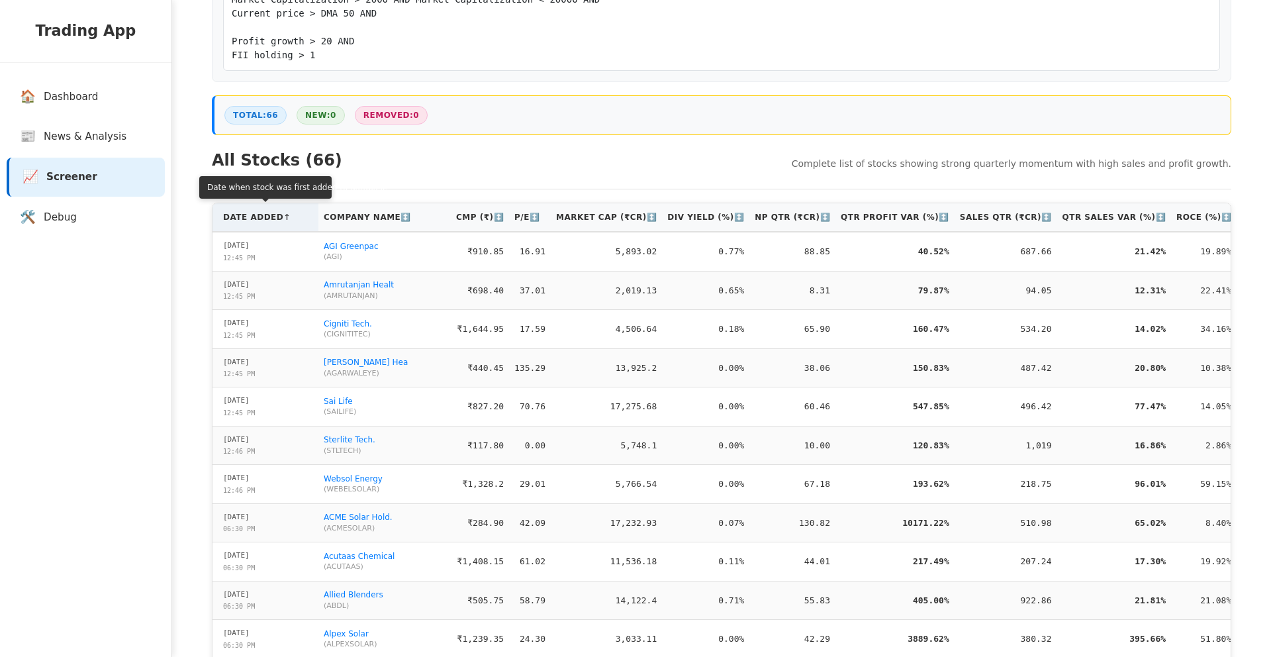
click at [260, 229] on th "Date Added ↑" at bounding box center [266, 217] width 106 height 28
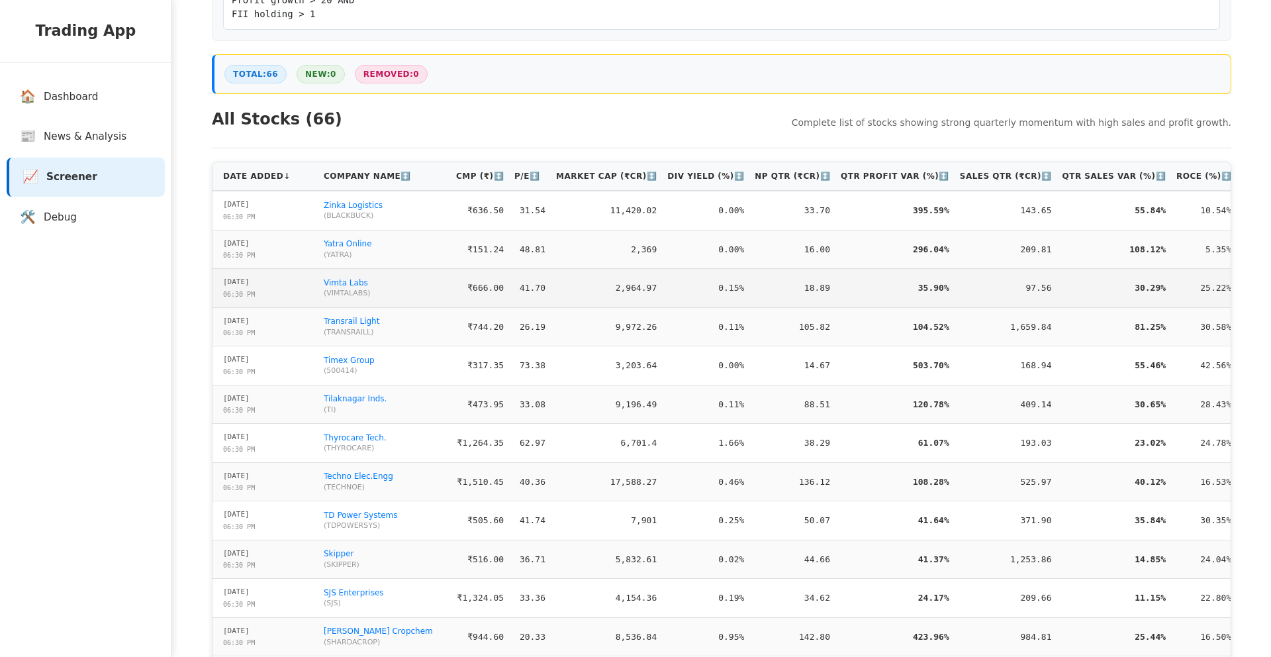
scroll to position [315, 0]
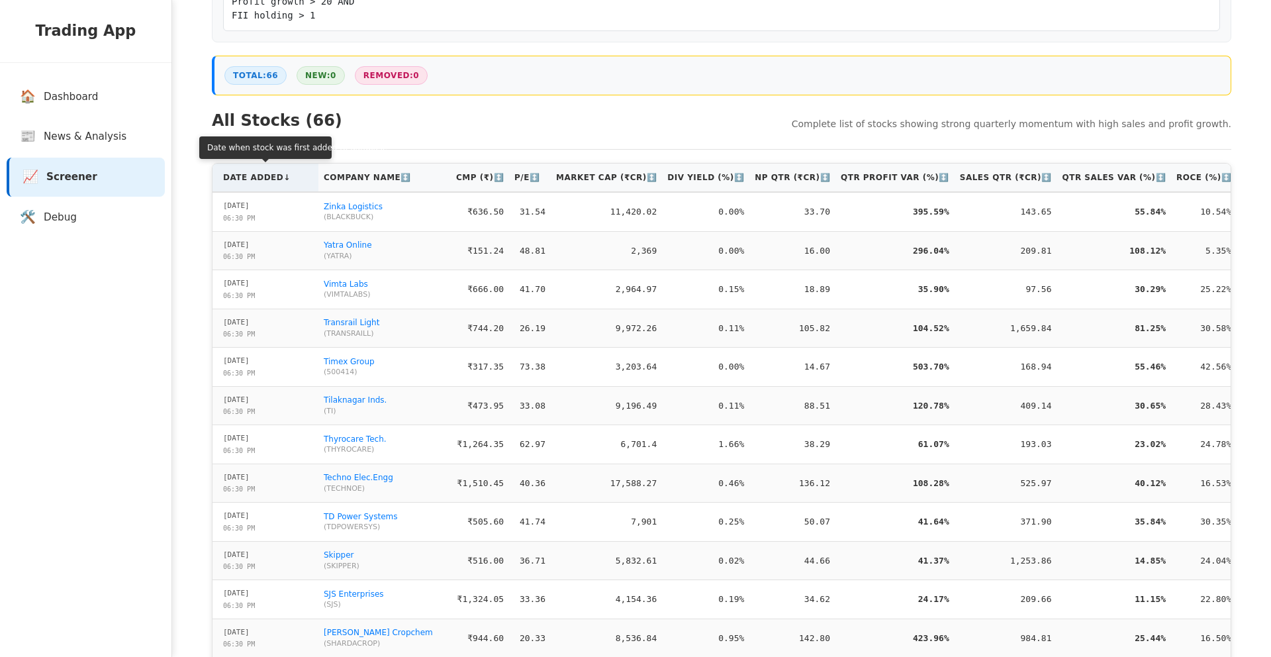
click at [248, 189] on th "Date Added ↓" at bounding box center [266, 178] width 106 height 28
click at [248, 189] on th "Date Added ↑" at bounding box center [266, 178] width 106 height 28
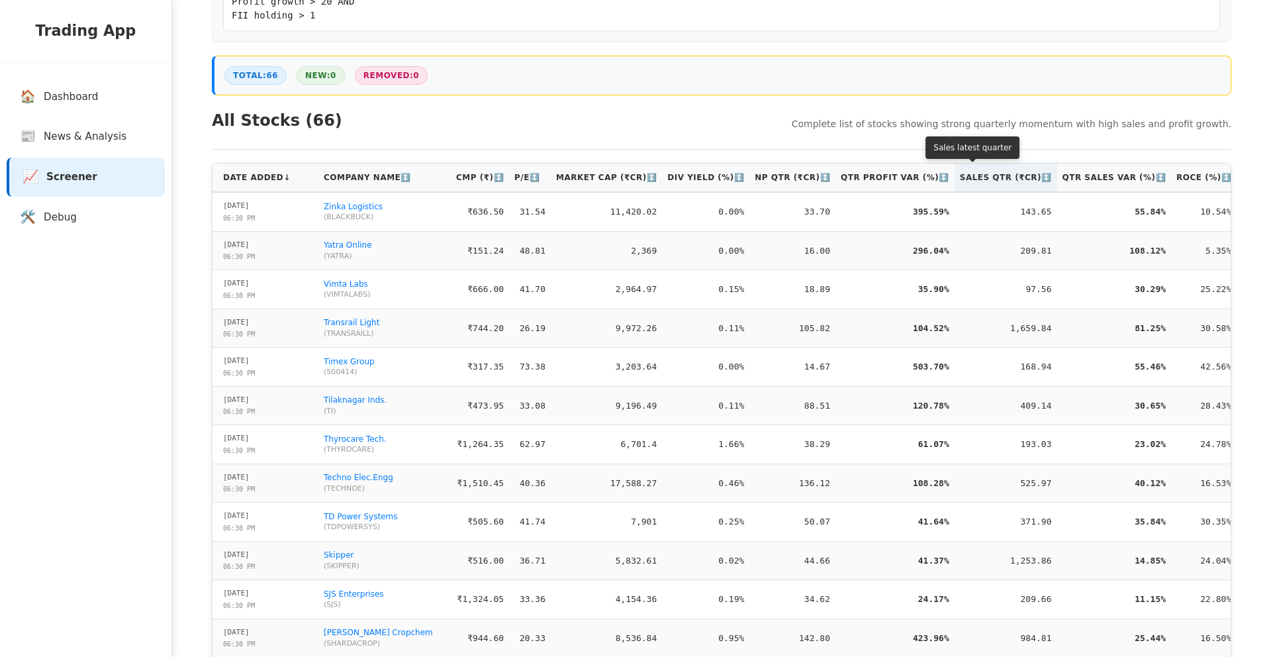
click at [1005, 183] on th "Sales Qtr (₹Cr) ↕️" at bounding box center [1006, 178] width 103 height 28
click at [1005, 183] on th "Sales Qtr (₹Cr) ↑" at bounding box center [1004, 178] width 99 height 28
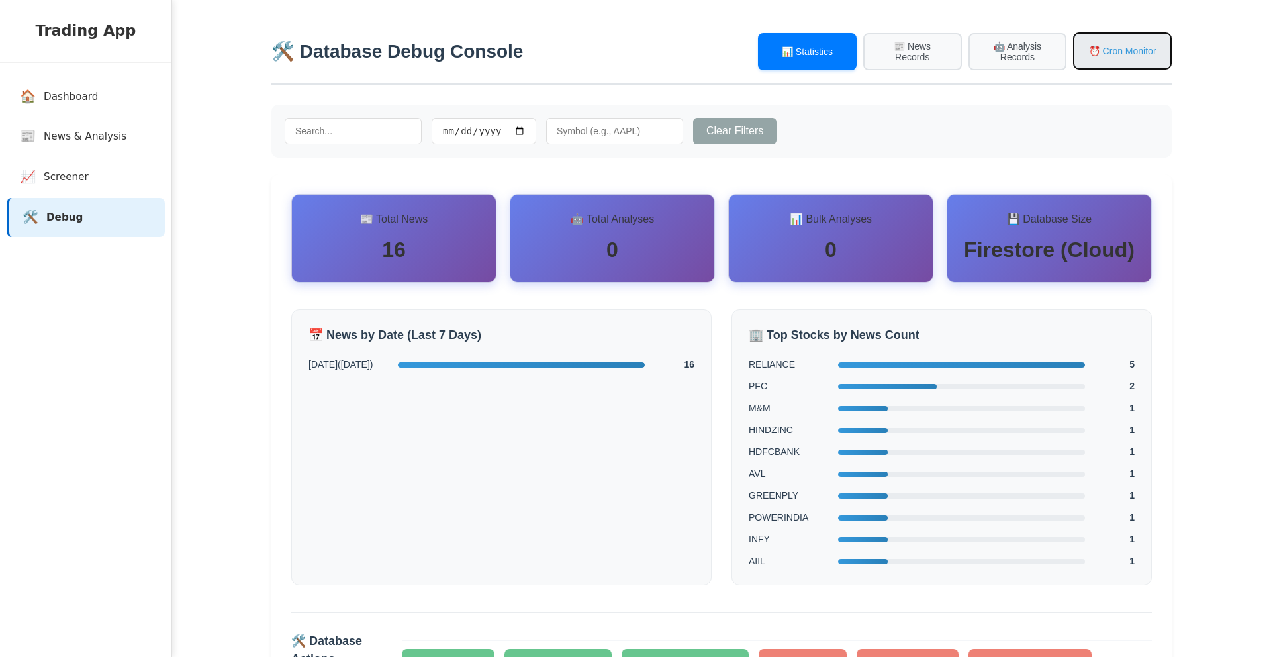
click at [1102, 64] on button "⏰ Cron Monitor" at bounding box center [1122, 50] width 99 height 37
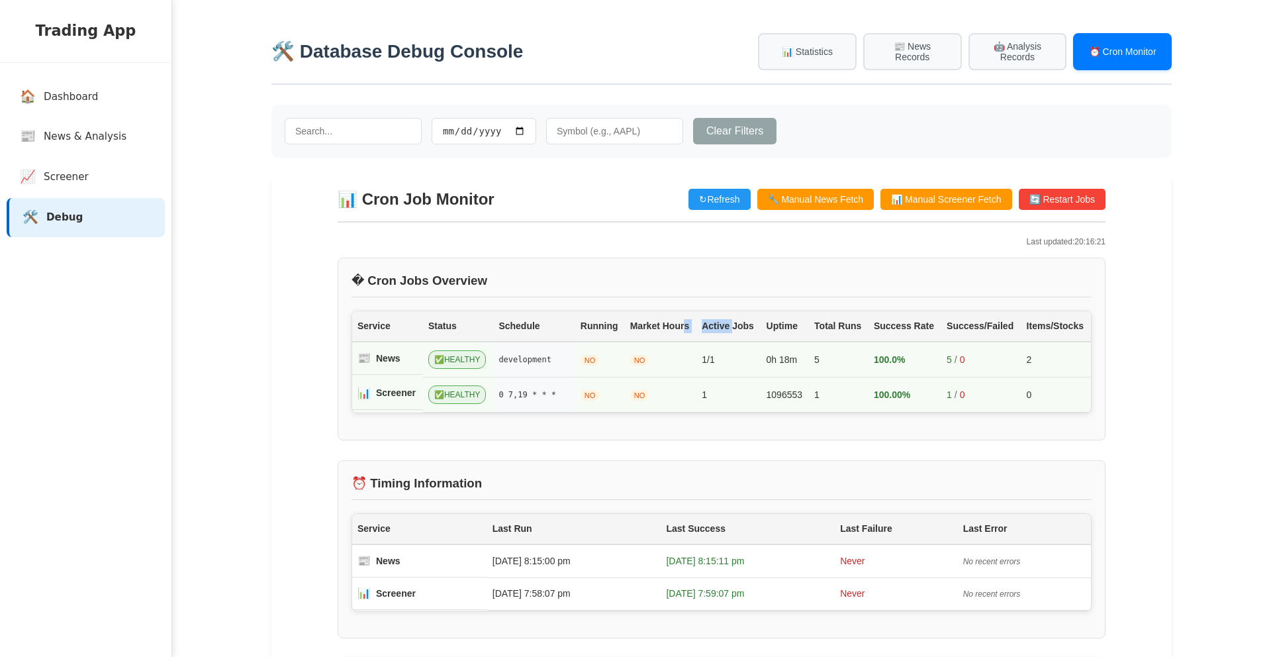
drag, startPoint x: 729, startPoint y: 332, endPoint x: 683, endPoint y: 326, distance: 46.2
click at [683, 326] on tr "Service Status Schedule Running Market Hours Active Jobs Uptime Total Runs Succ…" at bounding box center [721, 326] width 739 height 30
click at [764, 358] on td "0h 18m" at bounding box center [786, 360] width 48 height 36
drag, startPoint x: 918, startPoint y: 388, endPoint x: 683, endPoint y: 368, distance: 235.3
click at [699, 369] on tbody "📰 News ✅ HEALTHY development NO NO 1/1 0h 18m 5 100.0% 5 / 0 2 📊 Screener ✅ HEA…" at bounding box center [721, 377] width 739 height 71
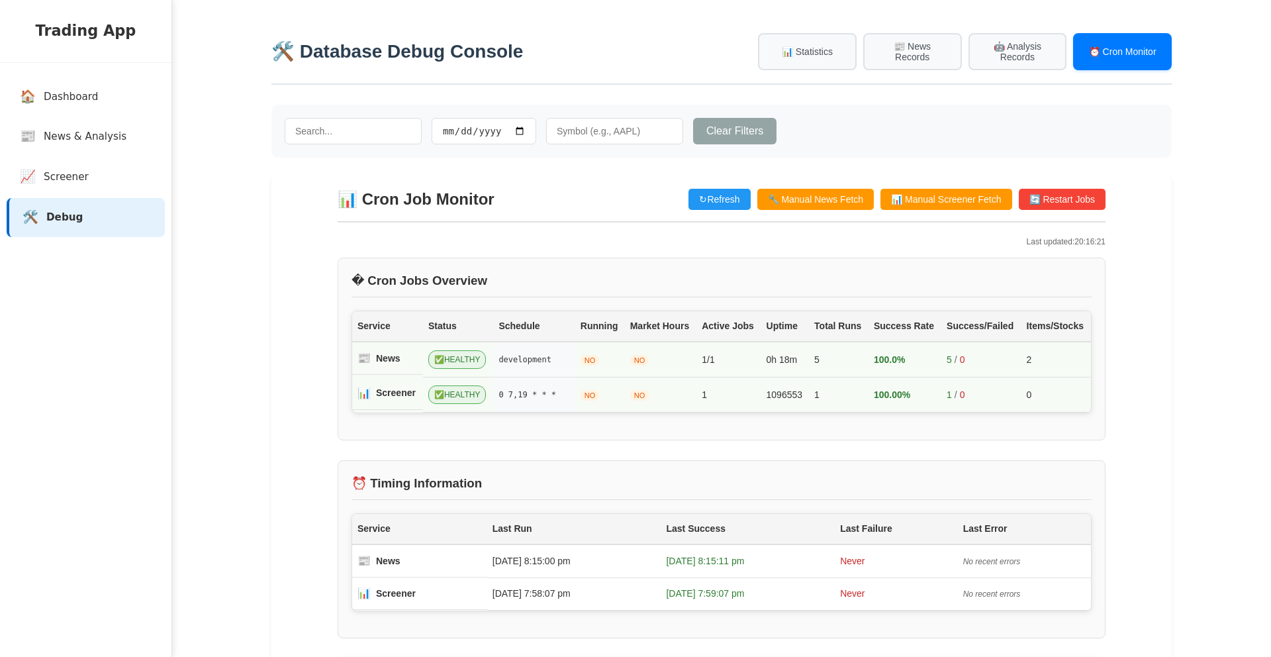
click at [664, 313] on div "Service Status Schedule Running Market Hours Active Jobs Uptime Total Runs Succ…" at bounding box center [722, 362] width 740 height 103
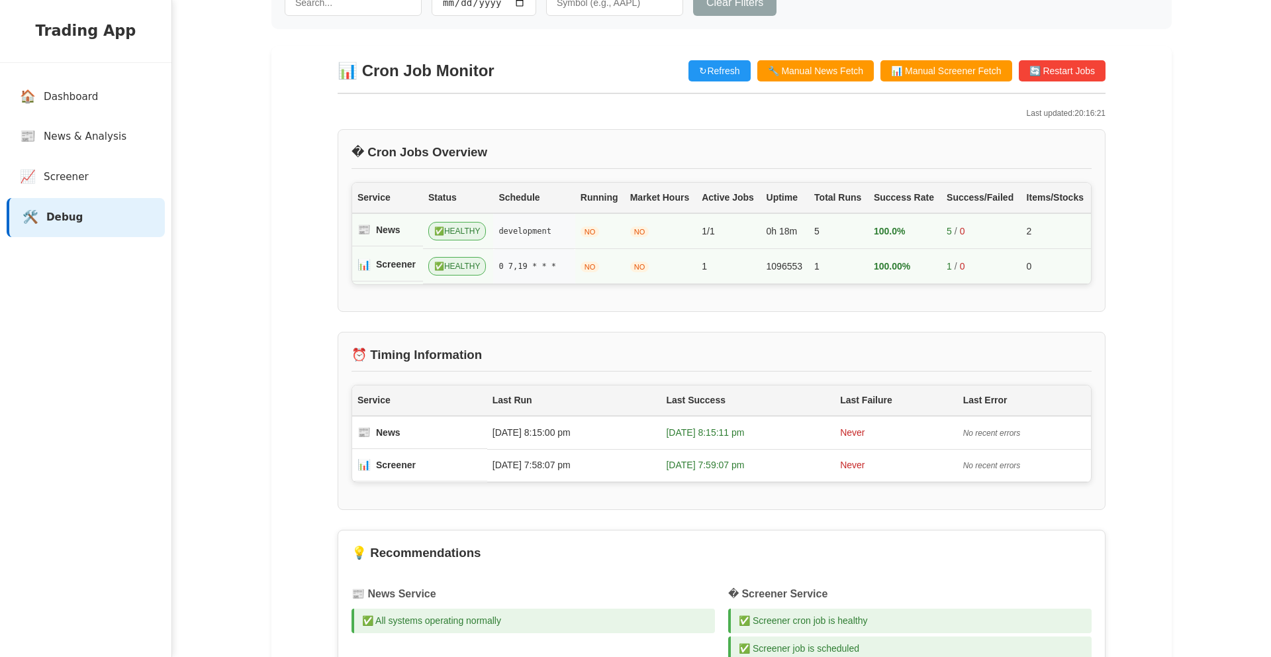
scroll to position [127, 0]
click at [509, 236] on td "development" at bounding box center [533, 233] width 81 height 36
click at [542, 234] on td "development" at bounding box center [533, 233] width 81 height 36
drag, startPoint x: 513, startPoint y: 265, endPoint x: 557, endPoint y: 265, distance: 44.4
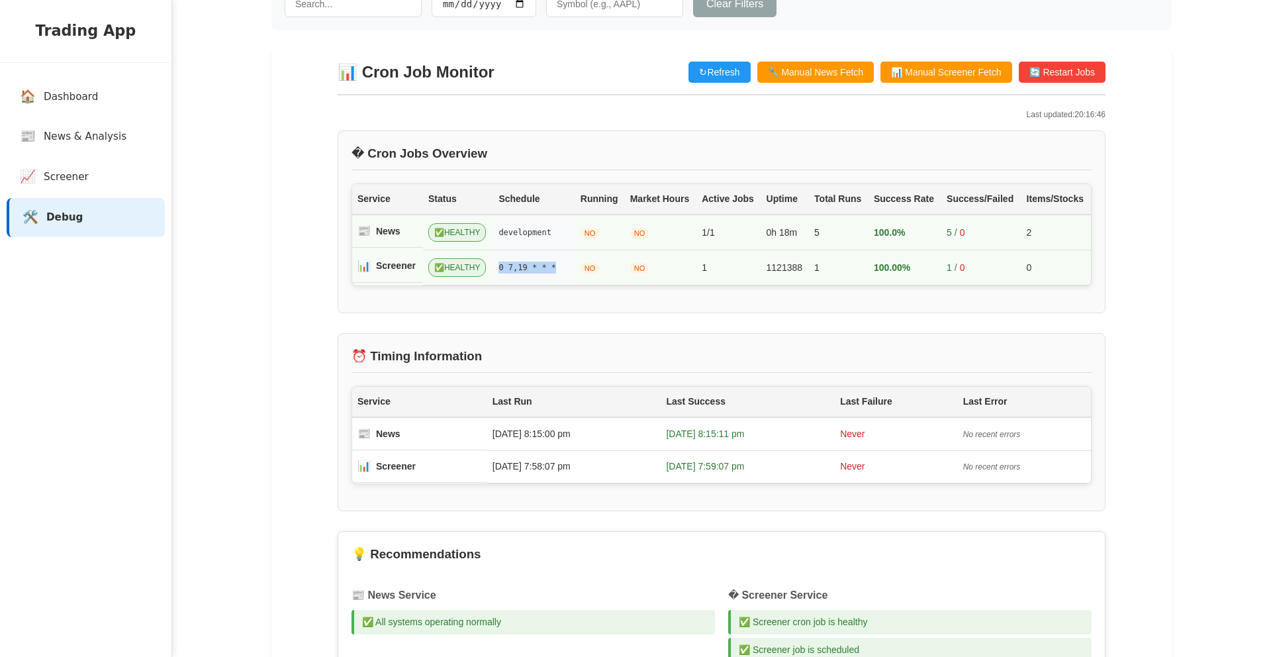
click at [557, 265] on td "0 7,19 * * *" at bounding box center [533, 267] width 81 height 35
click at [692, 265] on td "NO" at bounding box center [661, 267] width 72 height 35
click at [773, 264] on td "1121388" at bounding box center [786, 267] width 48 height 35
click at [769, 281] on td "1121388" at bounding box center [786, 267] width 48 height 35
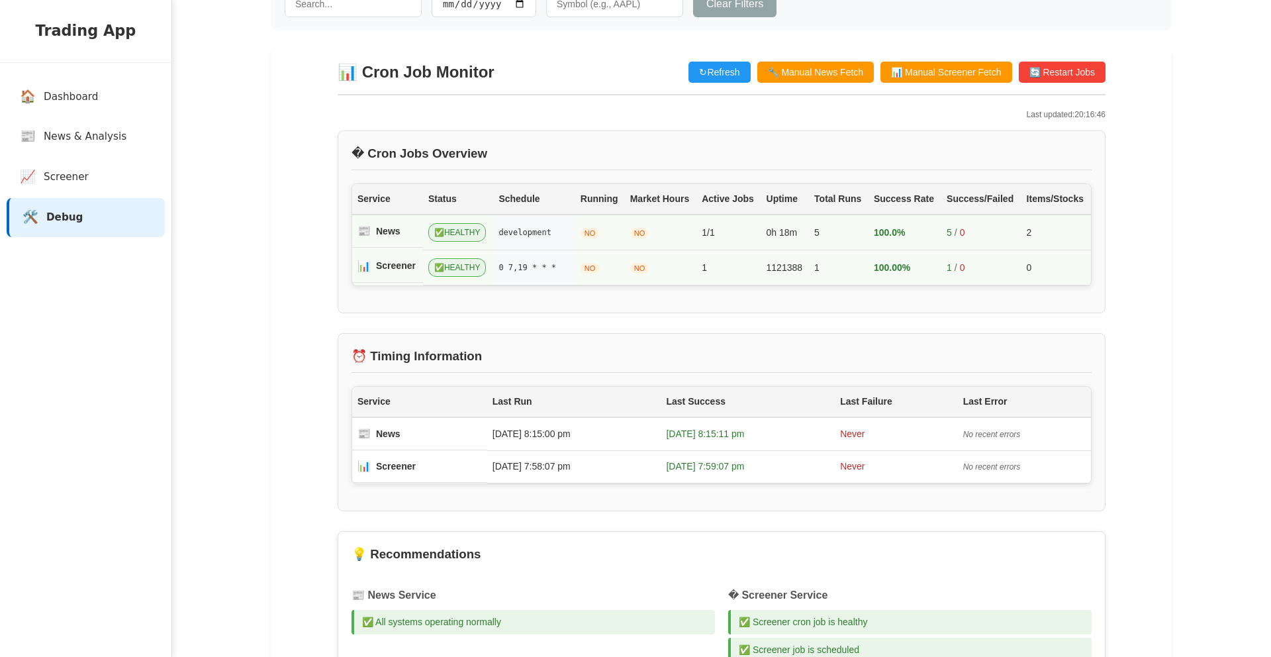
click at [907, 269] on td "100.00%" at bounding box center [905, 267] width 73 height 35
drag, startPoint x: 944, startPoint y: 269, endPoint x: 974, endPoint y: 269, distance: 29.8
click at [965, 269] on td "1 / 0" at bounding box center [982, 267] width 80 height 35
click at [974, 269] on td "1 / 0" at bounding box center [982, 267] width 80 height 35
drag, startPoint x: 974, startPoint y: 269, endPoint x: 937, endPoint y: 271, distance: 37.2
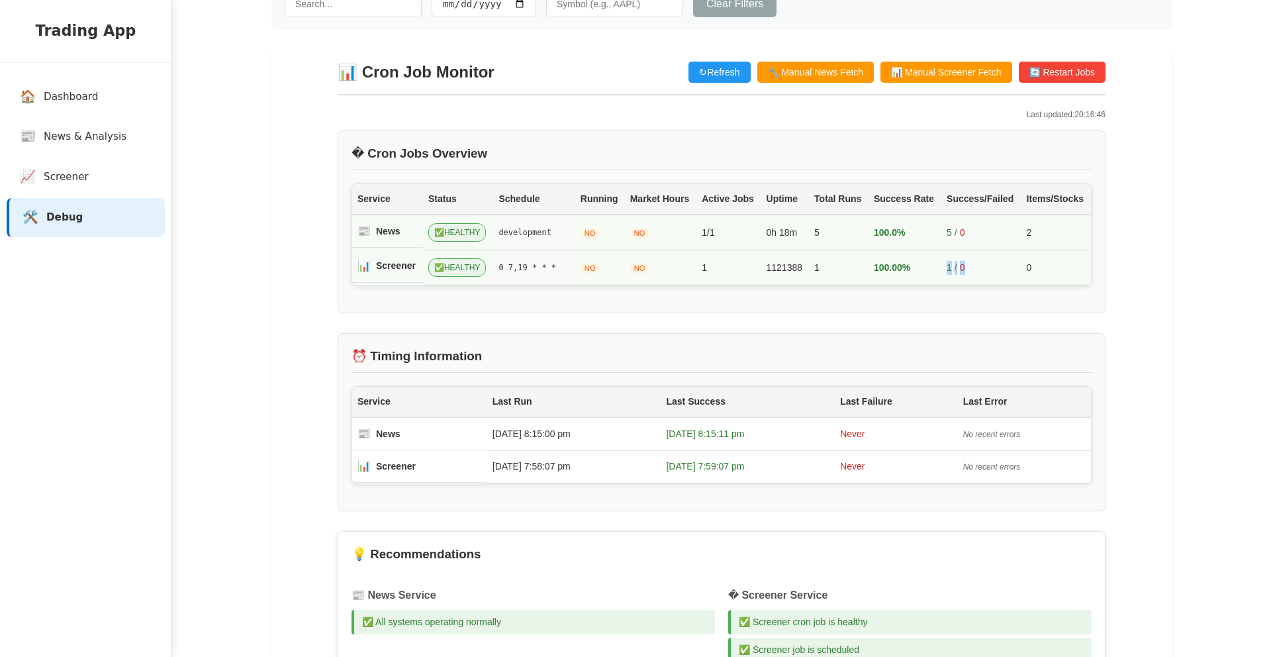
click at [942, 271] on td "1 / 0" at bounding box center [982, 267] width 80 height 35
click at [937, 271] on td "100.00%" at bounding box center [905, 267] width 73 height 35
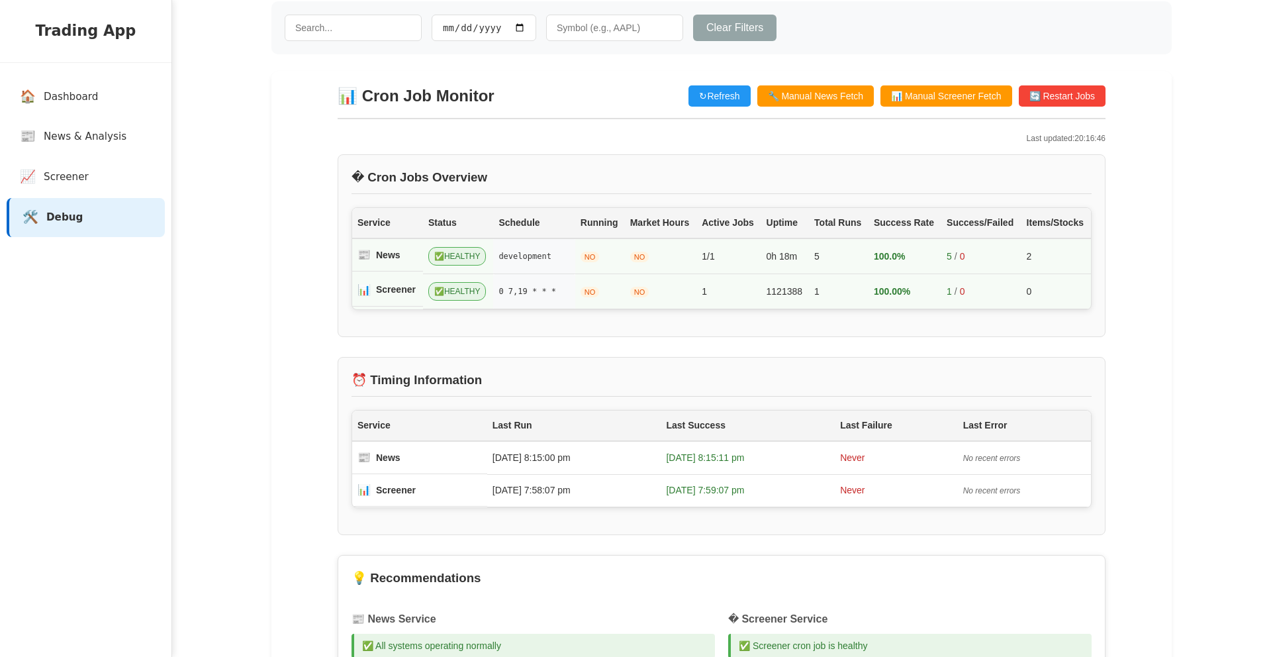
scroll to position [0, 0]
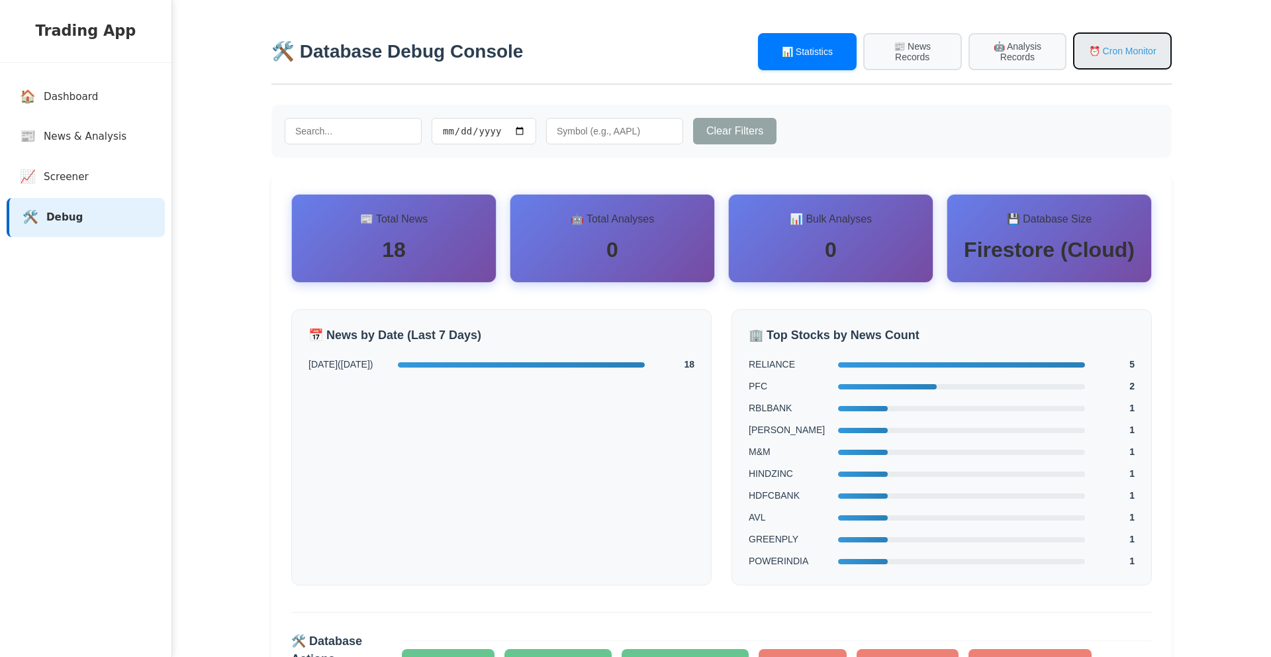
click at [1092, 53] on button "⏰ Cron Monitor" at bounding box center [1122, 50] width 99 height 37
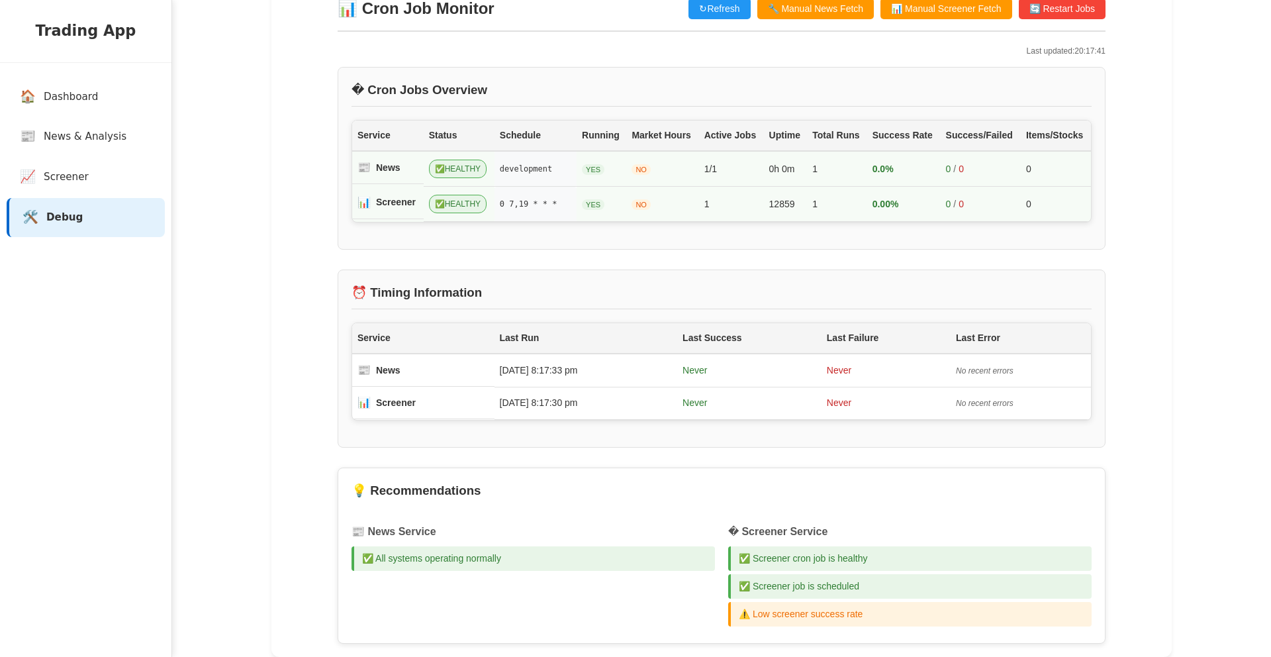
scroll to position [209, 0]
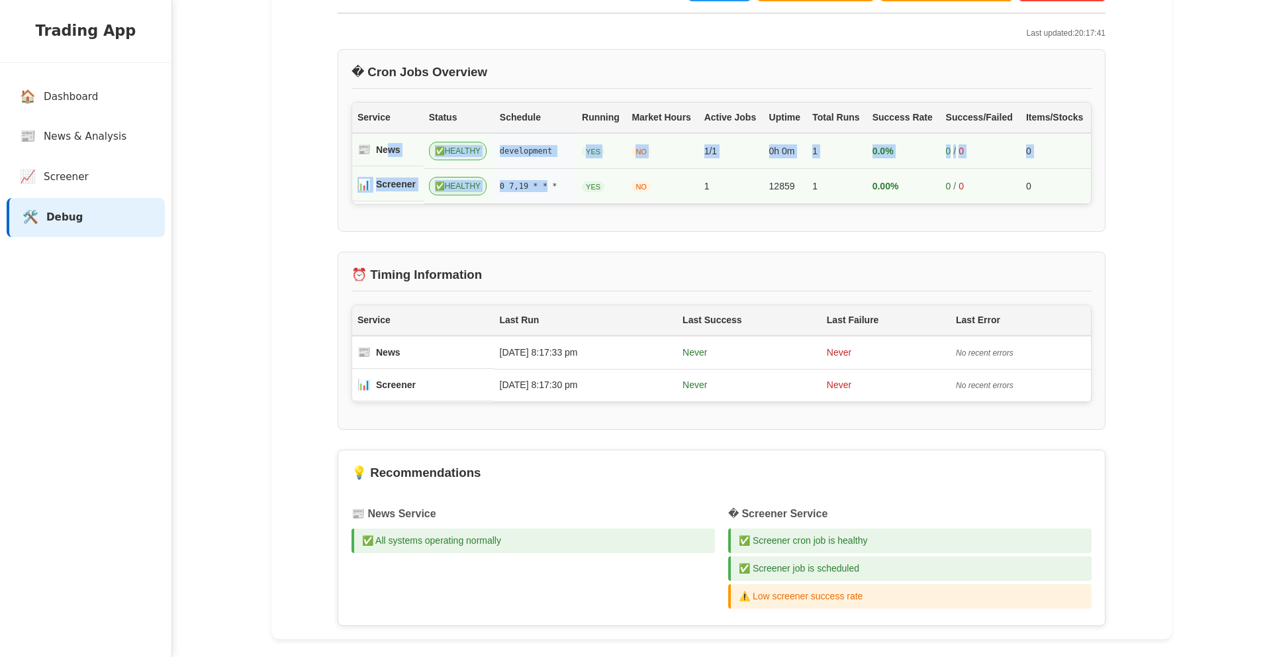
drag, startPoint x: 547, startPoint y: 188, endPoint x: 384, endPoint y: 156, distance: 166.0
click at [384, 156] on tbody "📰 News ✅ HEALTHY development YES NO 1/1 0h 0m 1 0.0% 0 / 0 0 📊 Screener ✅ HEALT…" at bounding box center [721, 168] width 739 height 71
click at [613, 232] on div "� Cron Jobs Overview Service Status Schedule Running Market Hours Active Jobs U…" at bounding box center [722, 140] width 768 height 183
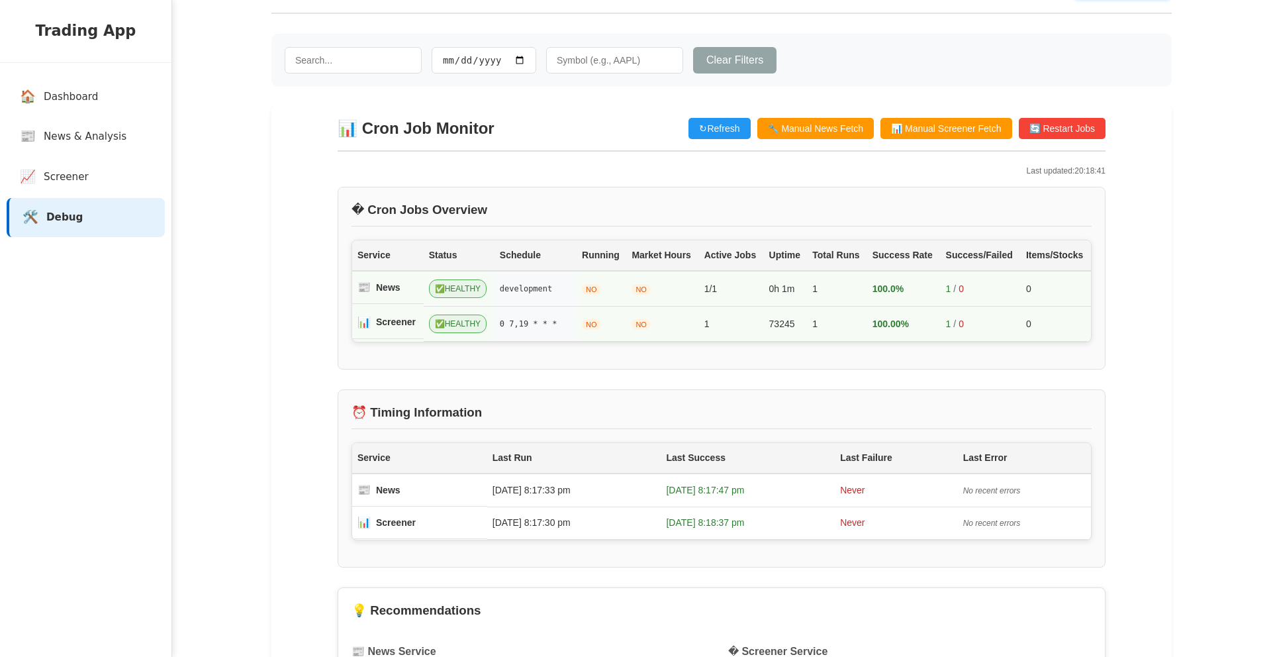
scroll to position [0, 0]
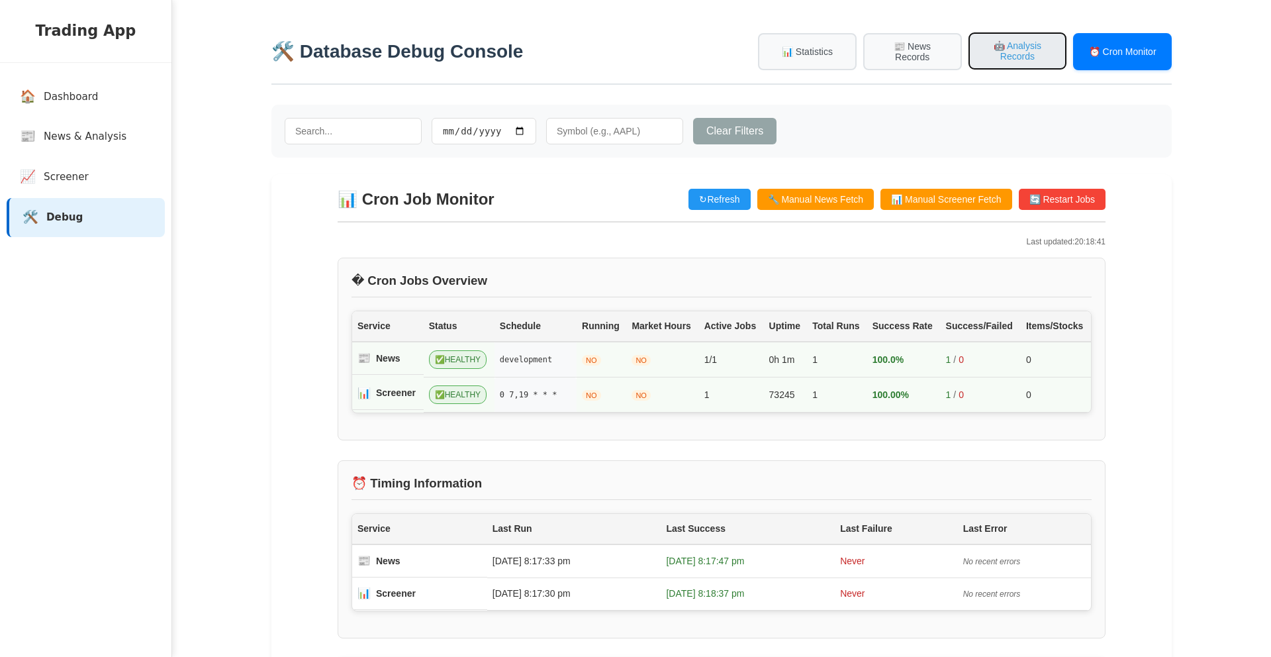
click at [1007, 60] on button "🤖 Analysis Records" at bounding box center [1018, 50] width 99 height 37
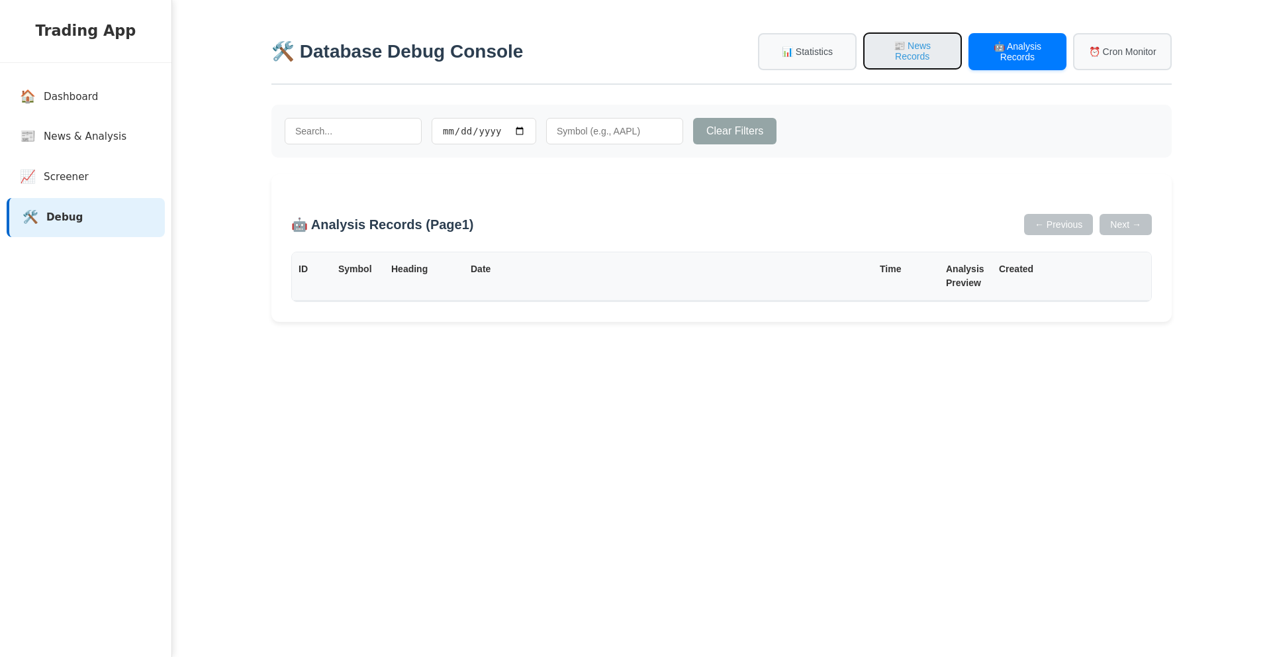
click at [918, 56] on button "📰 News Records" at bounding box center [912, 50] width 99 height 37
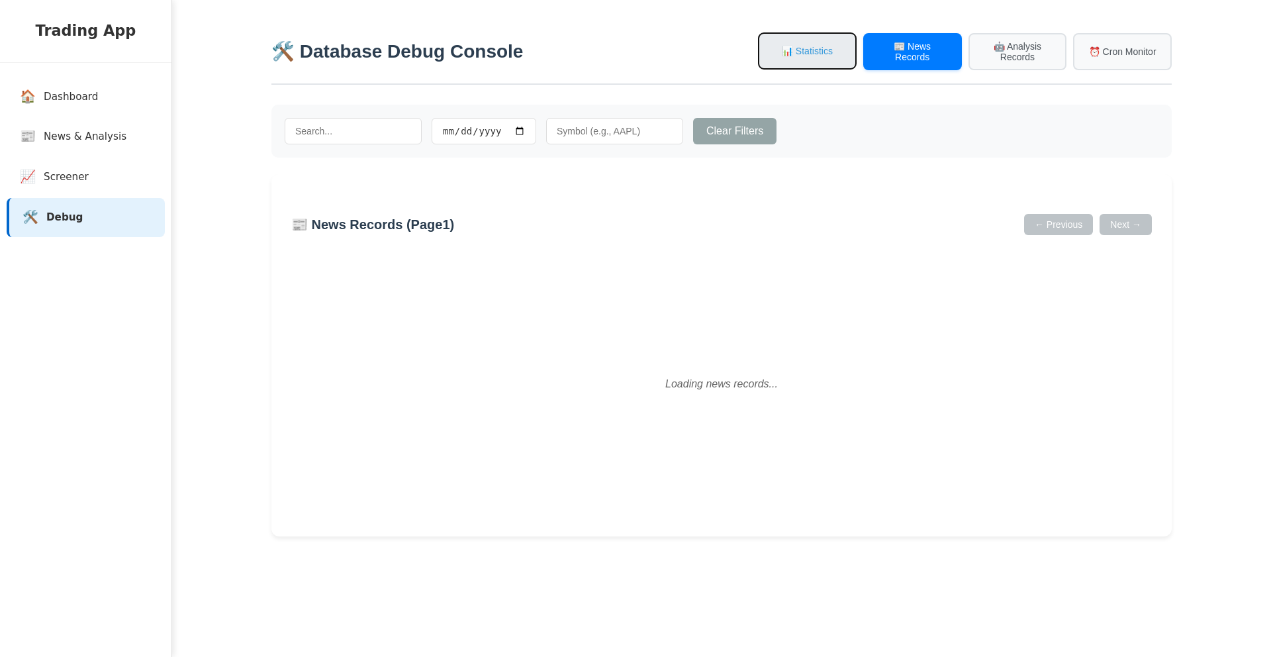
click at [806, 61] on button "📊 Statistics" at bounding box center [807, 50] width 99 height 37
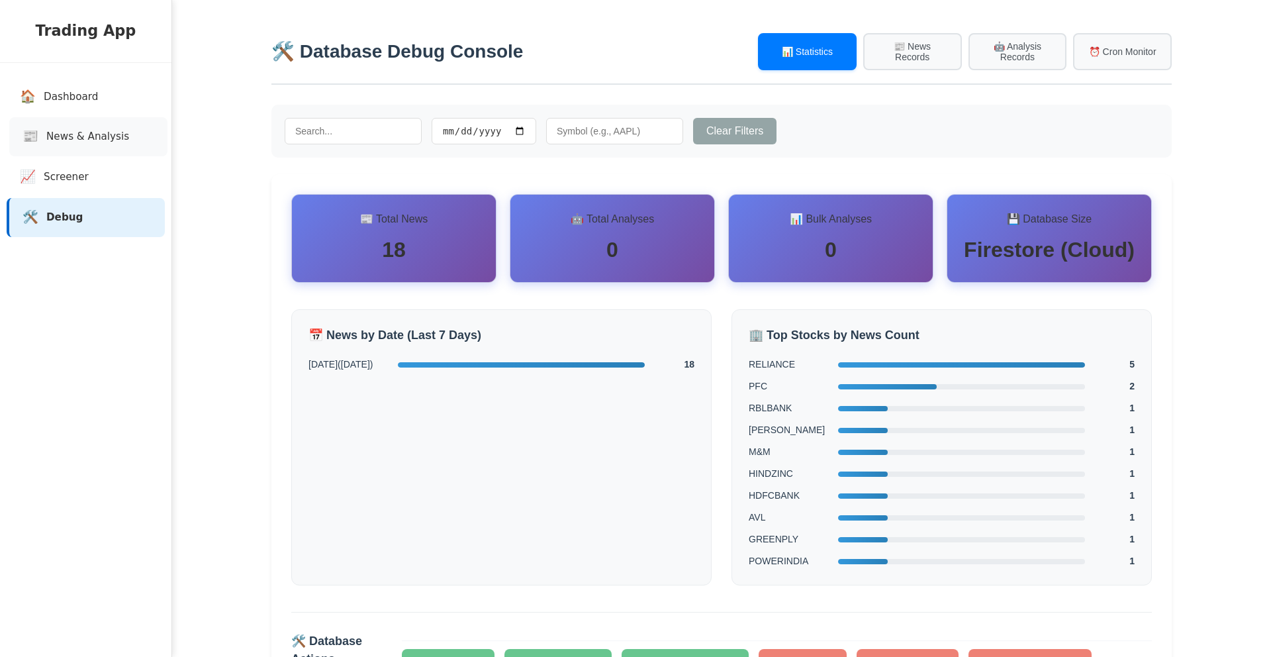
click at [83, 129] on span "News & Analysis" at bounding box center [87, 136] width 83 height 15
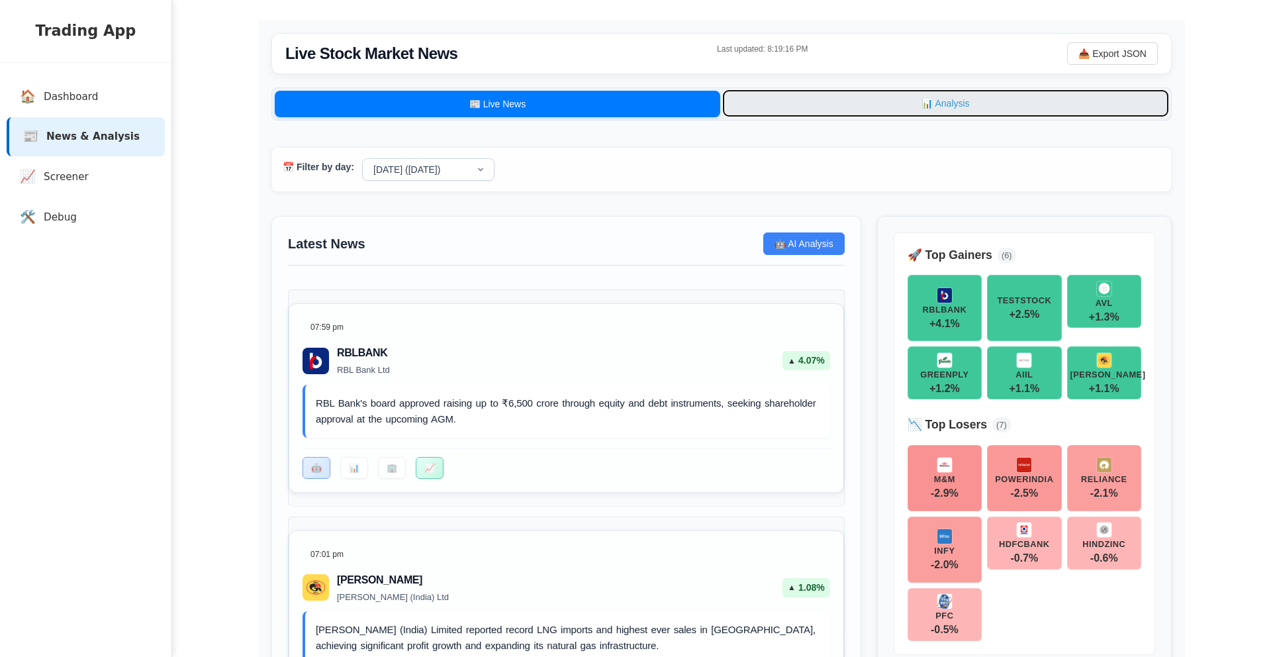
click at [892, 106] on button "📊 Analysis" at bounding box center [946, 103] width 446 height 26
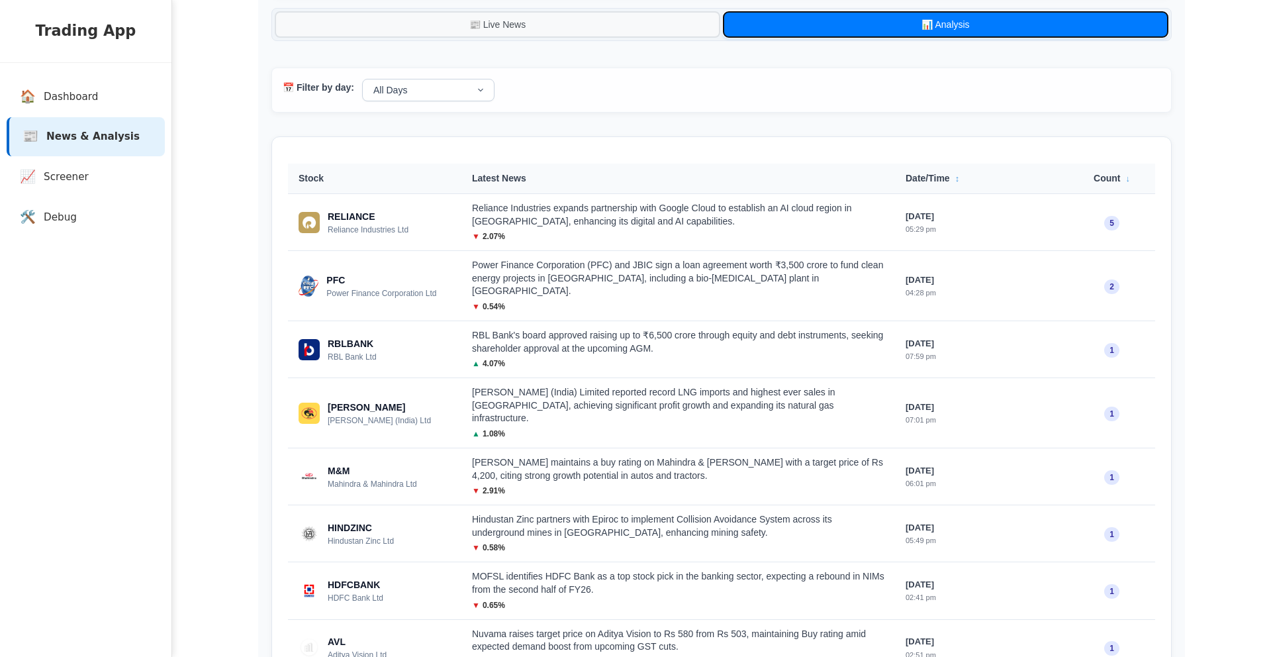
scroll to position [80, 0]
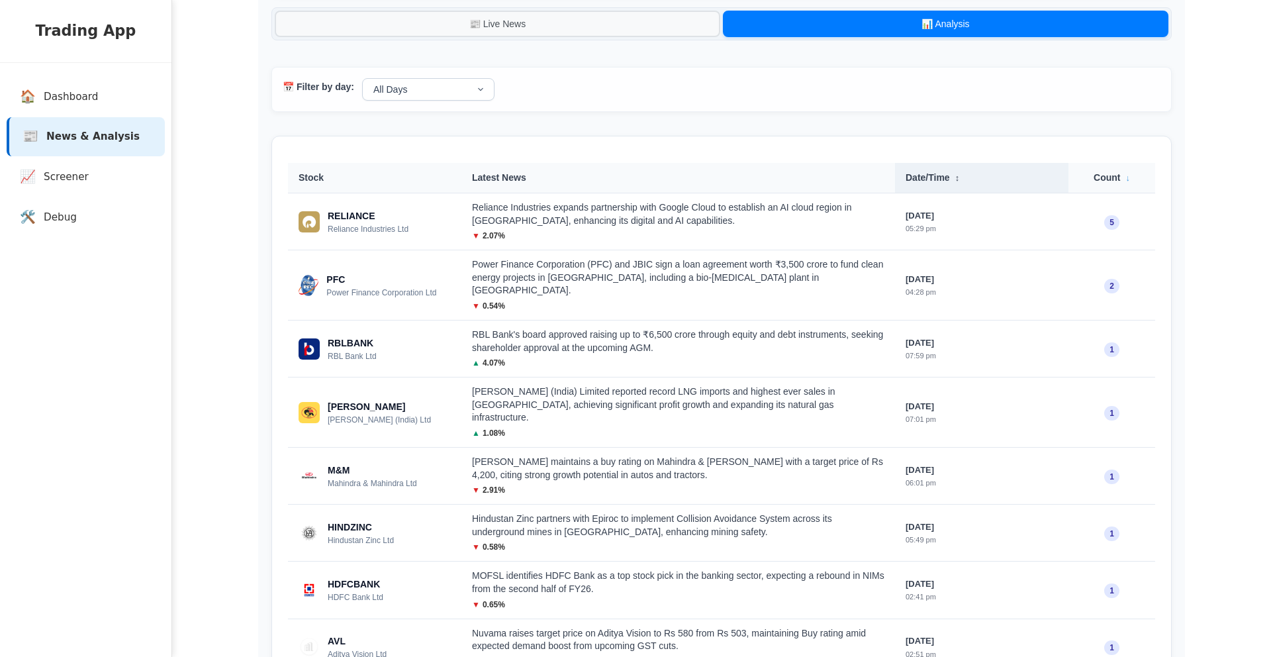
click at [945, 182] on th "Date/Time ↕" at bounding box center [981, 178] width 173 height 30
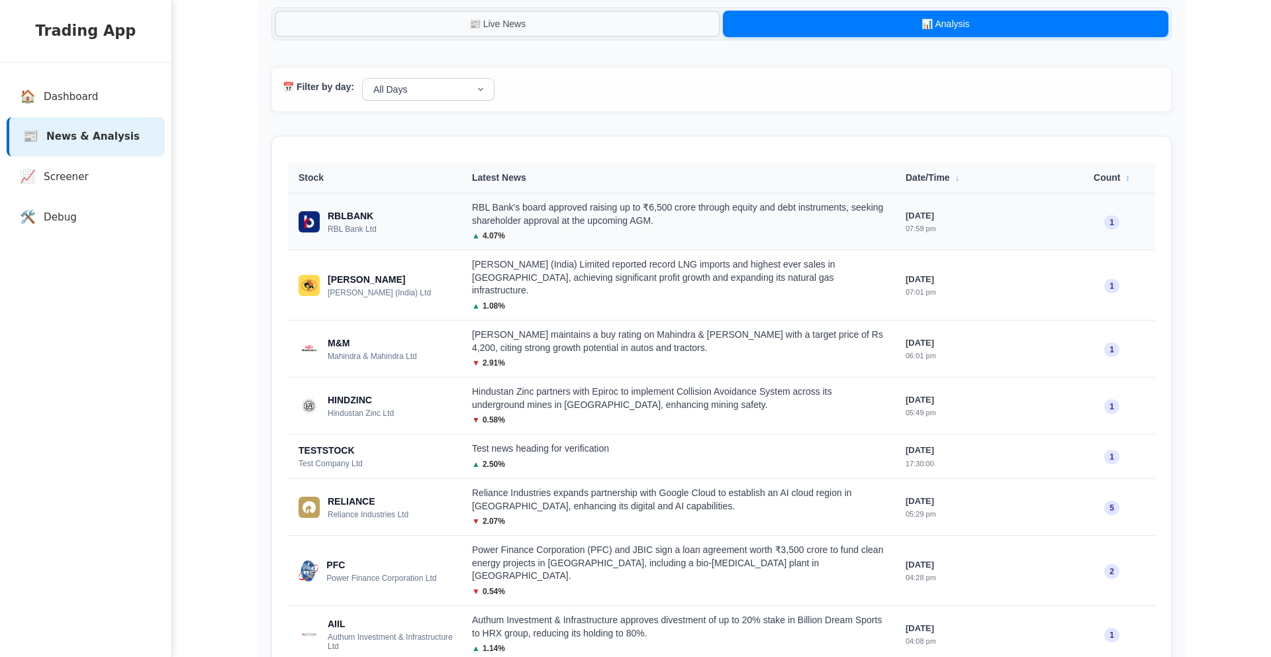
drag, startPoint x: 945, startPoint y: 182, endPoint x: 709, endPoint y: 205, distance: 236.9
click at [709, 205] on table "Stock Latest News Date/Time ↓ Count ↕ RBLBANK RBL Bank Ltd RBL Bank's board app…" at bounding box center [721, 555] width 867 height 785
click at [704, 209] on div "RBL Bank's board approved raising up to ₹6,500 crore through equity and debt in…" at bounding box center [678, 214] width 413 height 26
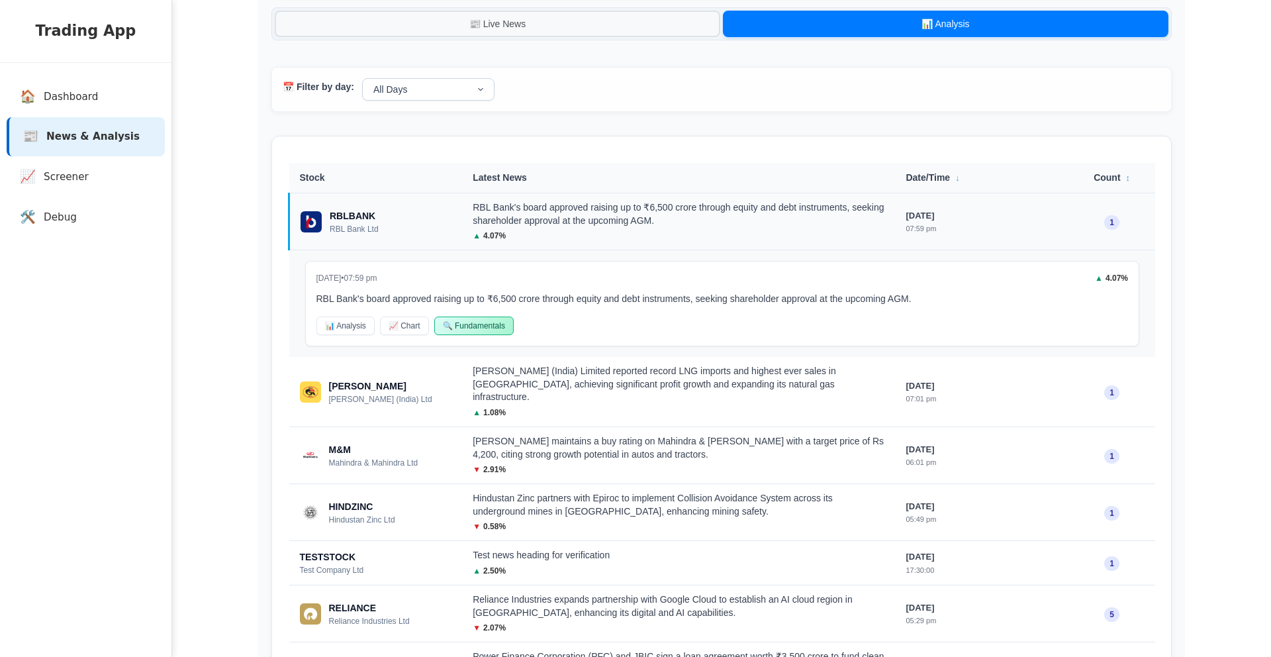
click at [704, 209] on div "RBL Bank's board approved raising up to ₹6,500 crore through equity and debt in…" at bounding box center [679, 214] width 412 height 26
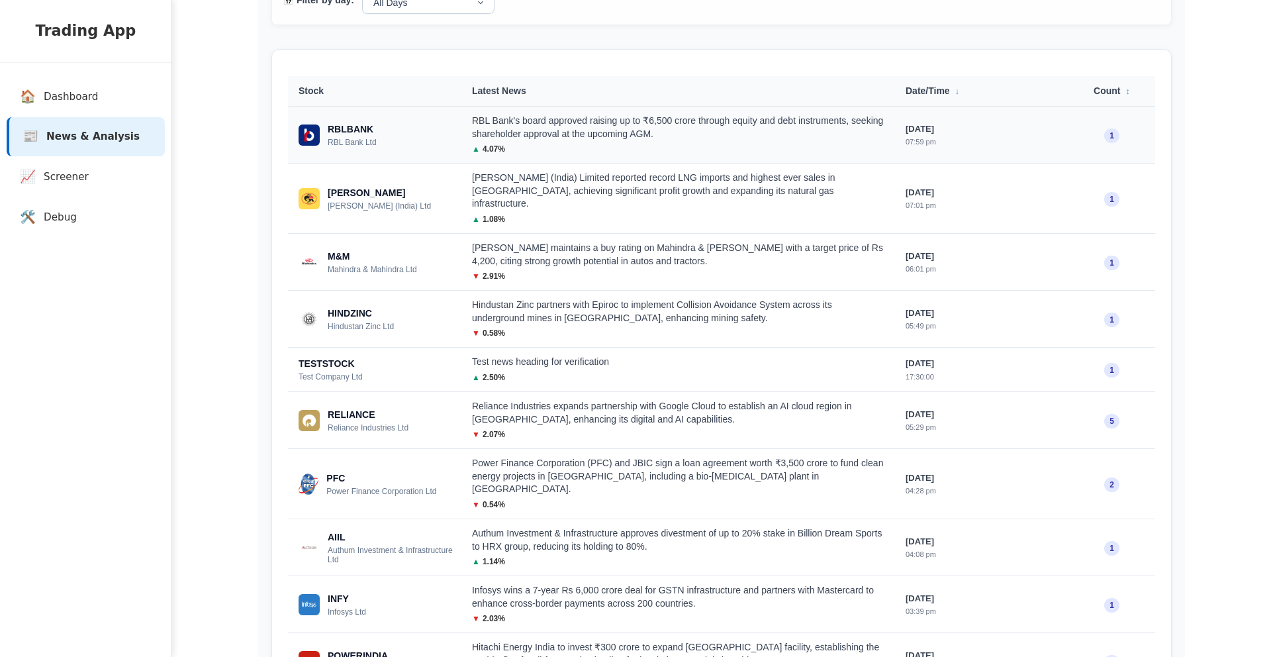
scroll to position [163, 0]
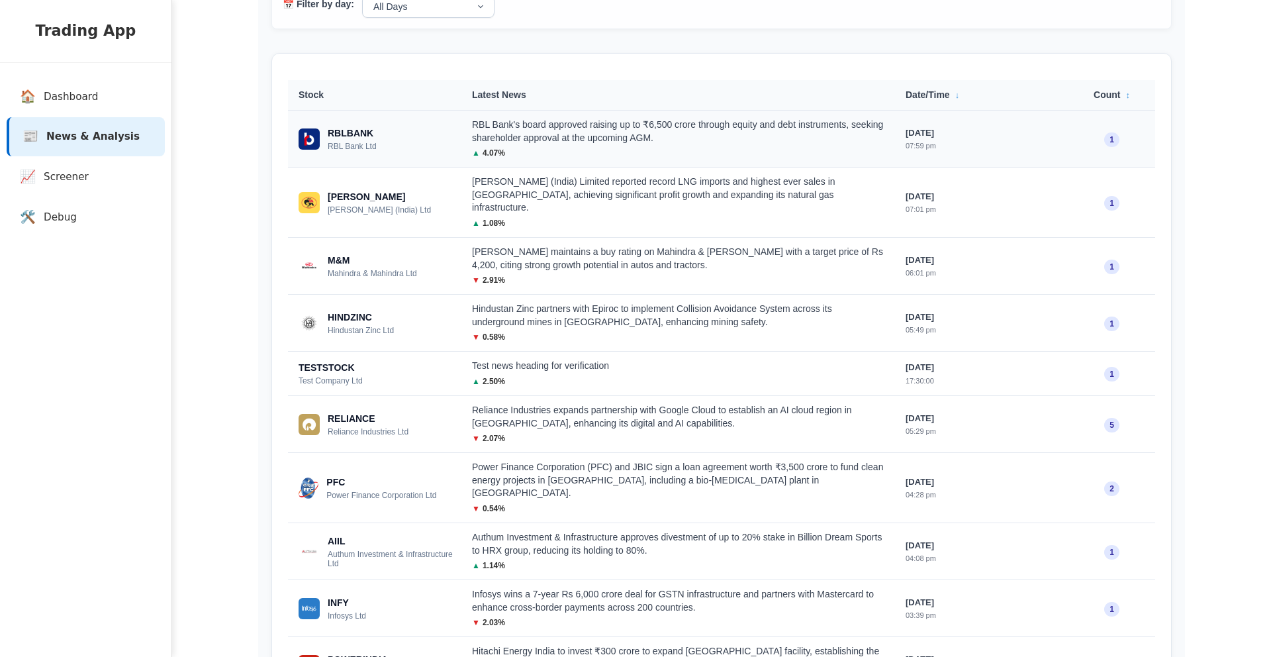
click at [704, 217] on div "▲ 1.08 %" at bounding box center [678, 223] width 413 height 12
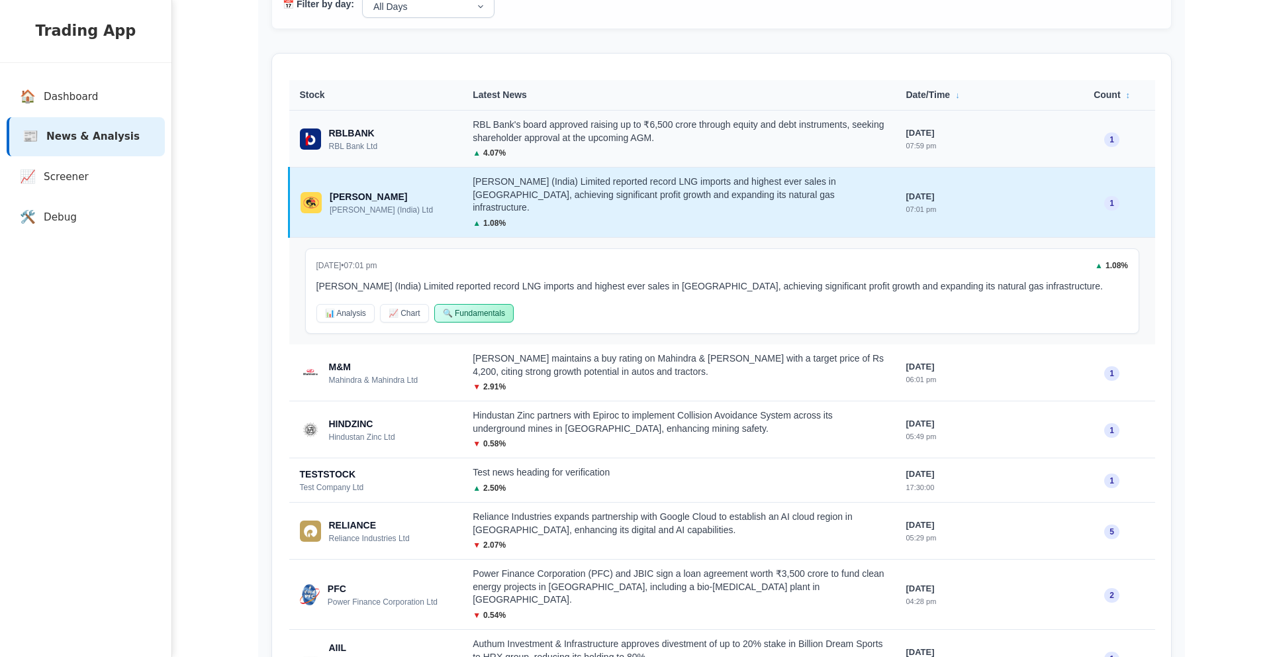
click at [704, 217] on div "▲ 1.08 %" at bounding box center [679, 223] width 412 height 12
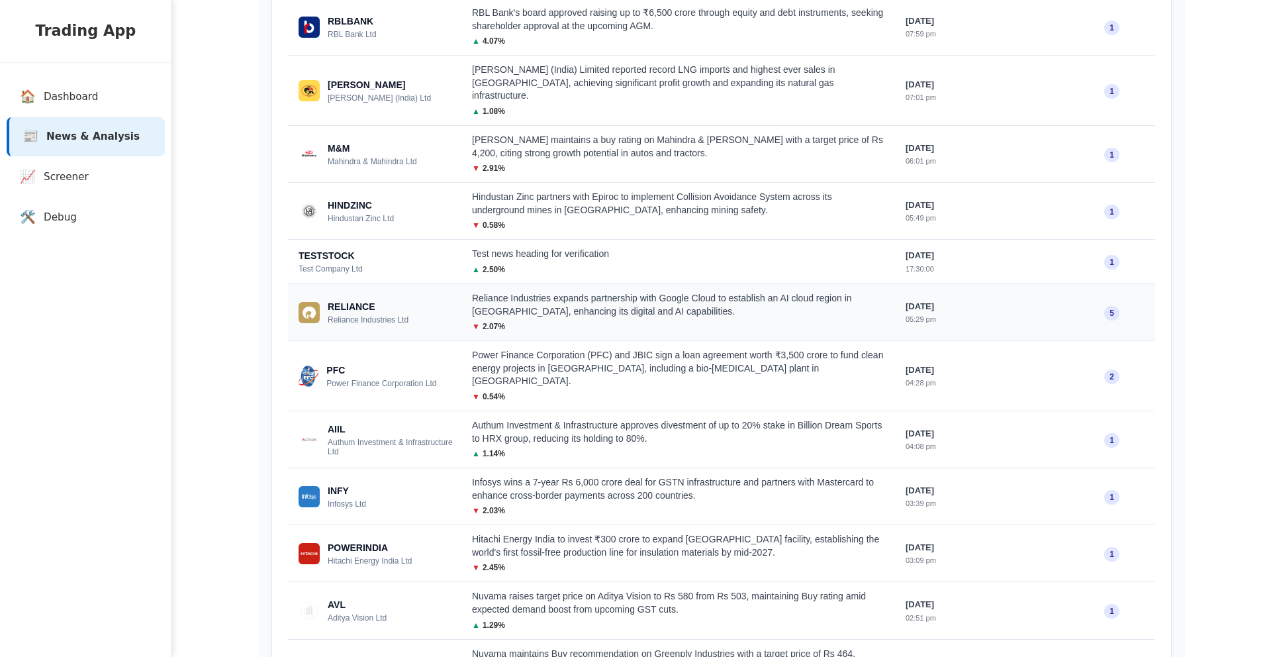
scroll to position [279, 0]
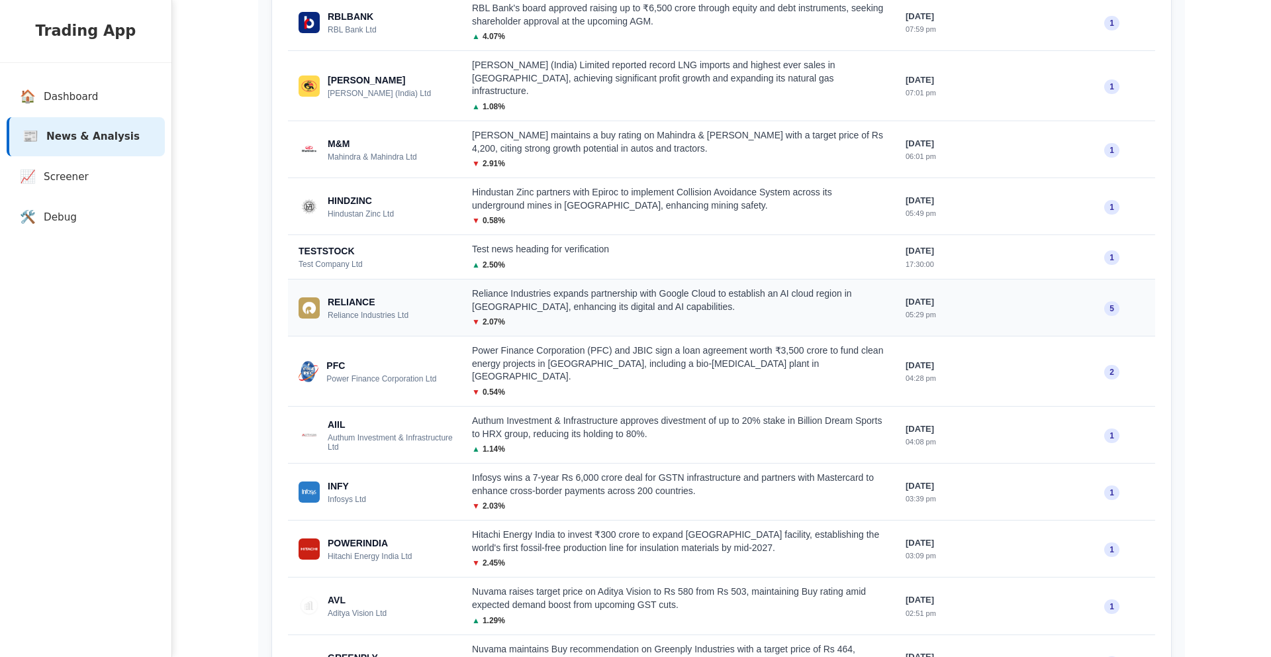
click at [623, 316] on div "▼ 2.07 %" at bounding box center [678, 322] width 413 height 12
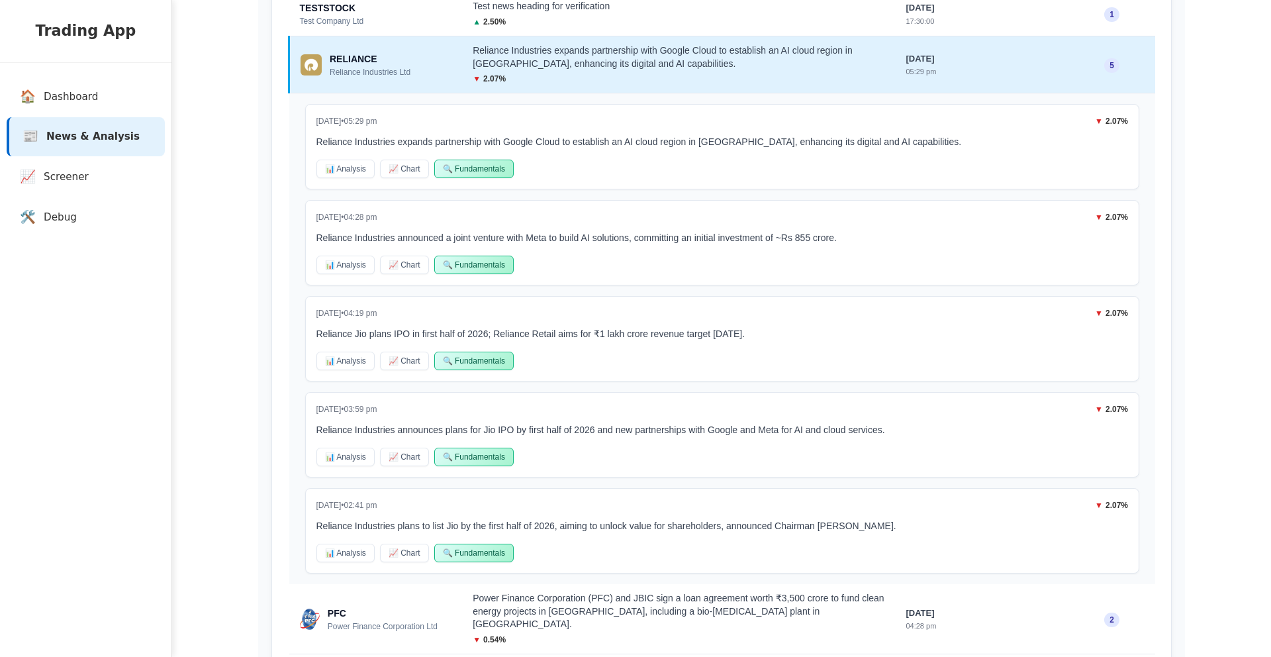
scroll to position [0, 0]
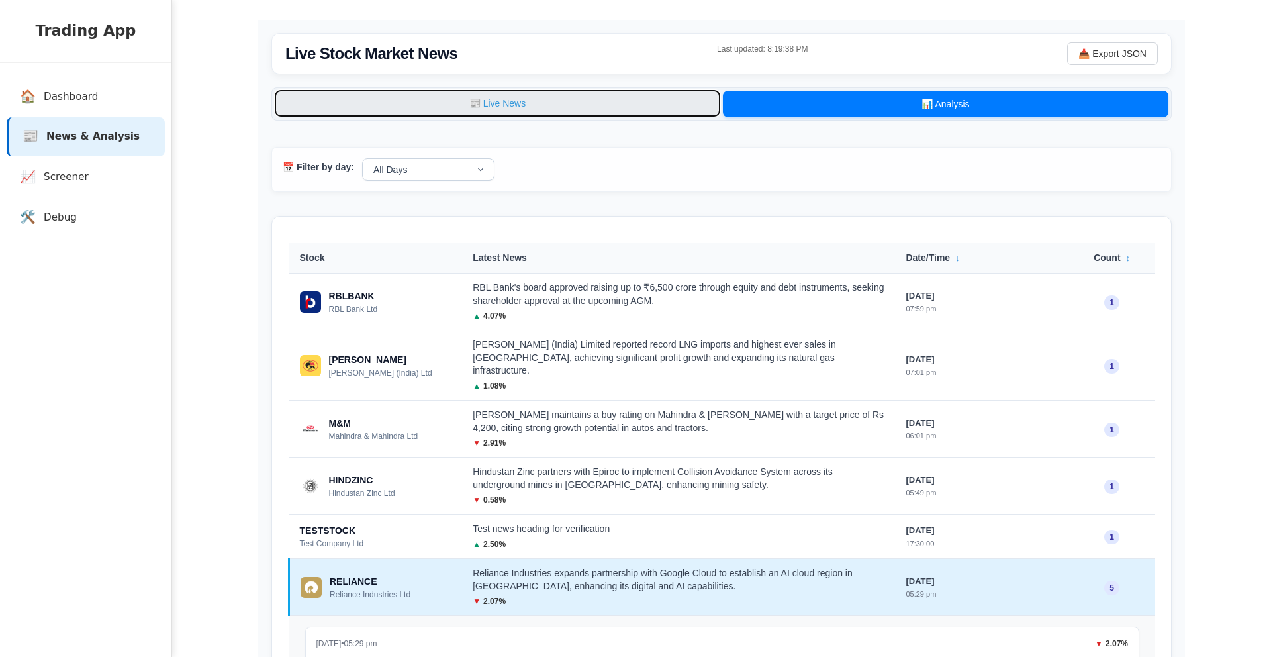
click at [692, 109] on button "📰 Live News" at bounding box center [498, 103] width 446 height 26
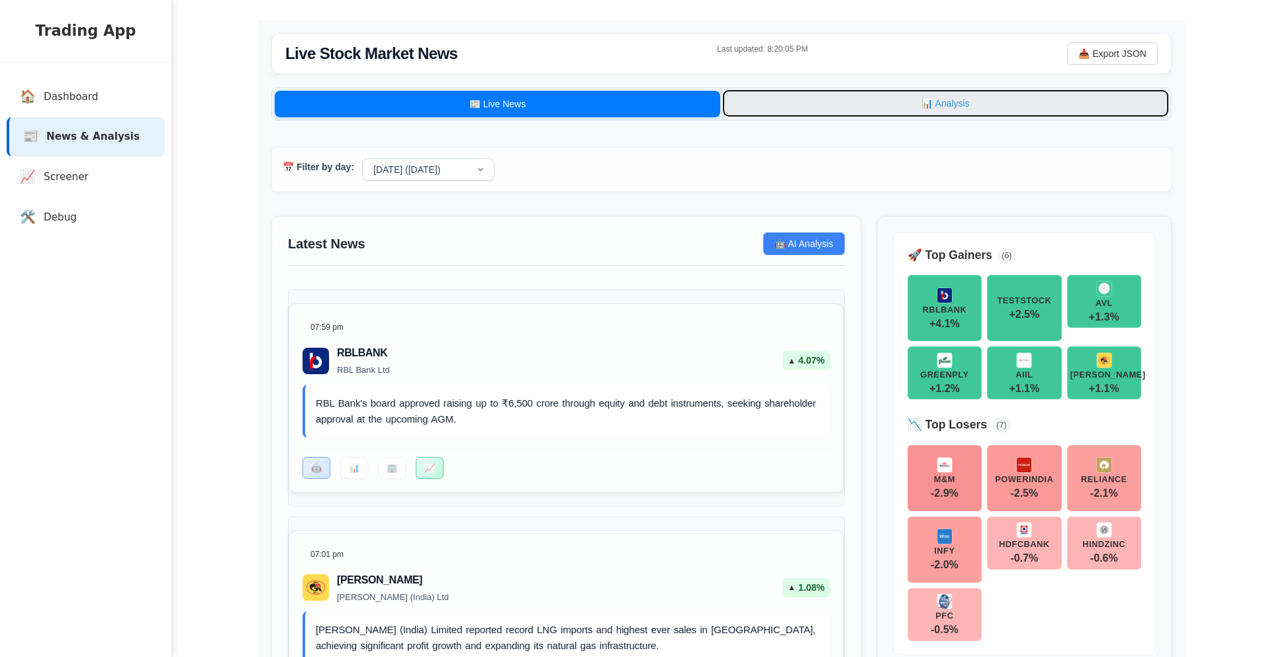
click at [1045, 99] on button "📊 Analysis" at bounding box center [946, 103] width 446 height 26
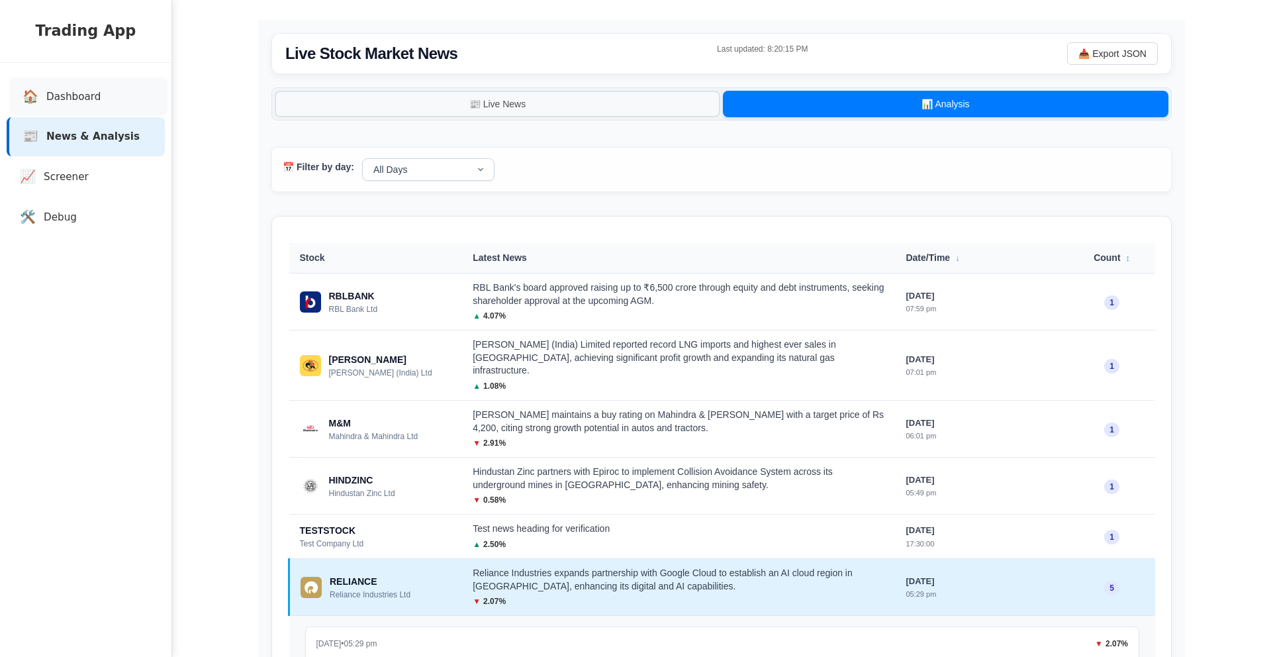
click at [27, 95] on span "🏠" at bounding box center [31, 96] width 16 height 19
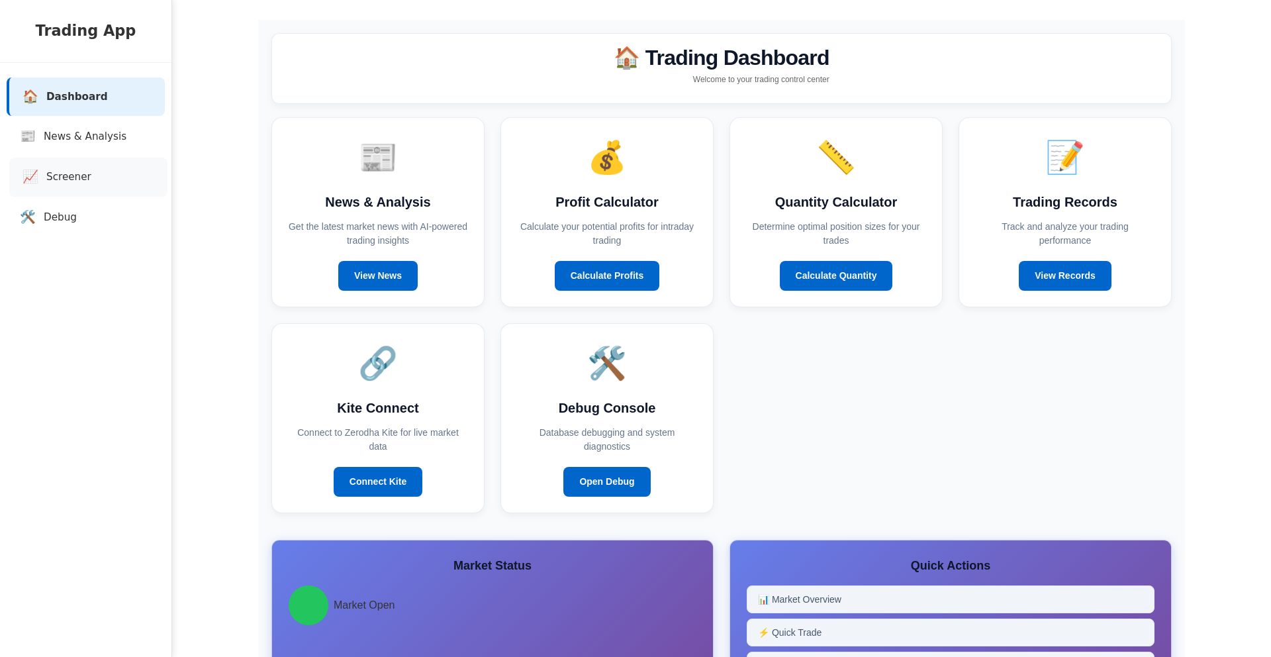
click at [61, 177] on span "Screener" at bounding box center [68, 177] width 45 height 15
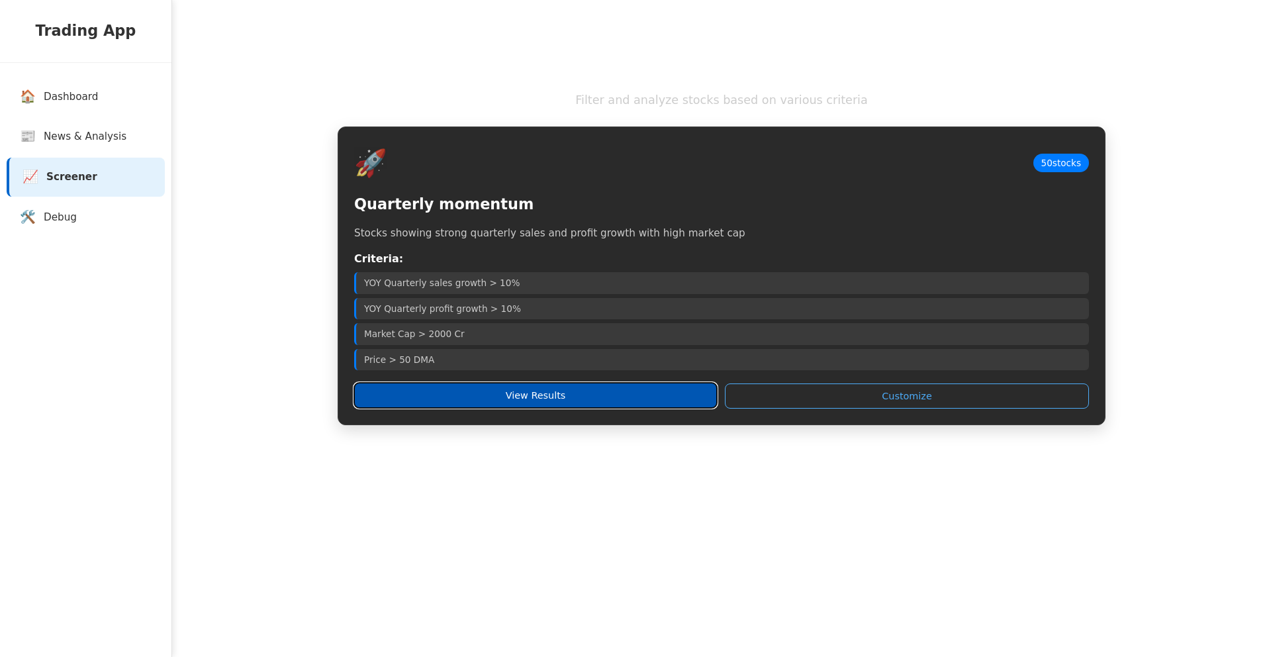
click at [461, 401] on button "View Results" at bounding box center [535, 395] width 363 height 25
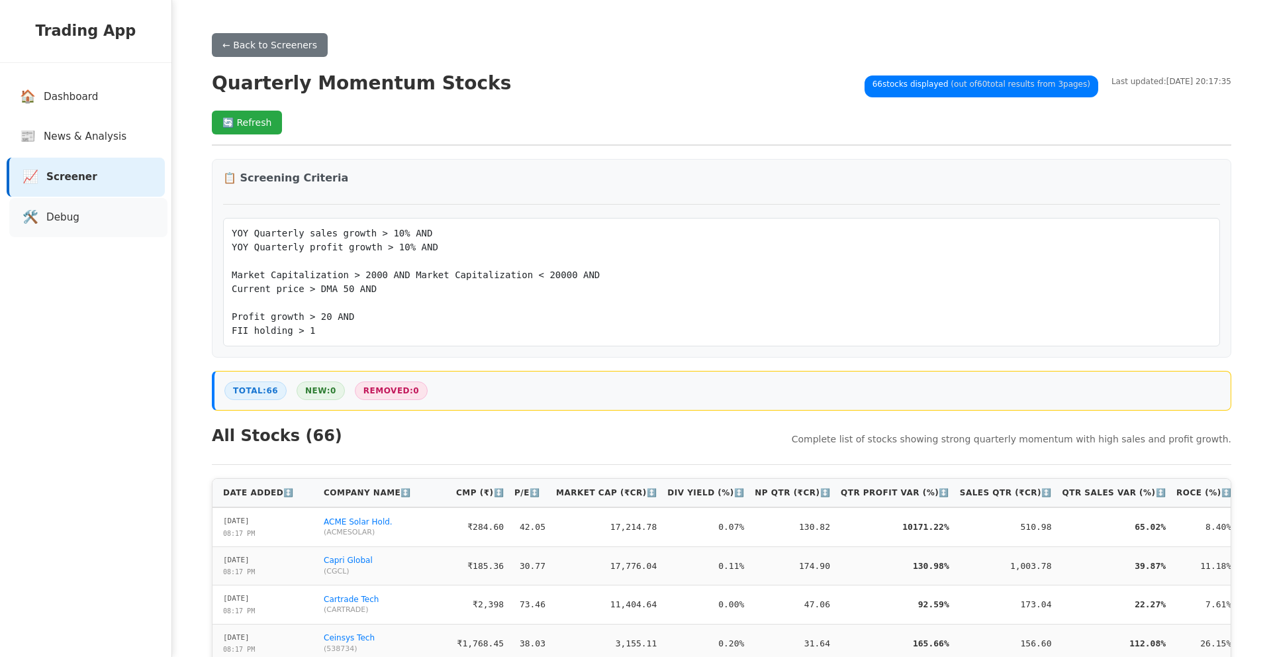
click at [52, 219] on span "Debug" at bounding box center [62, 217] width 33 height 15
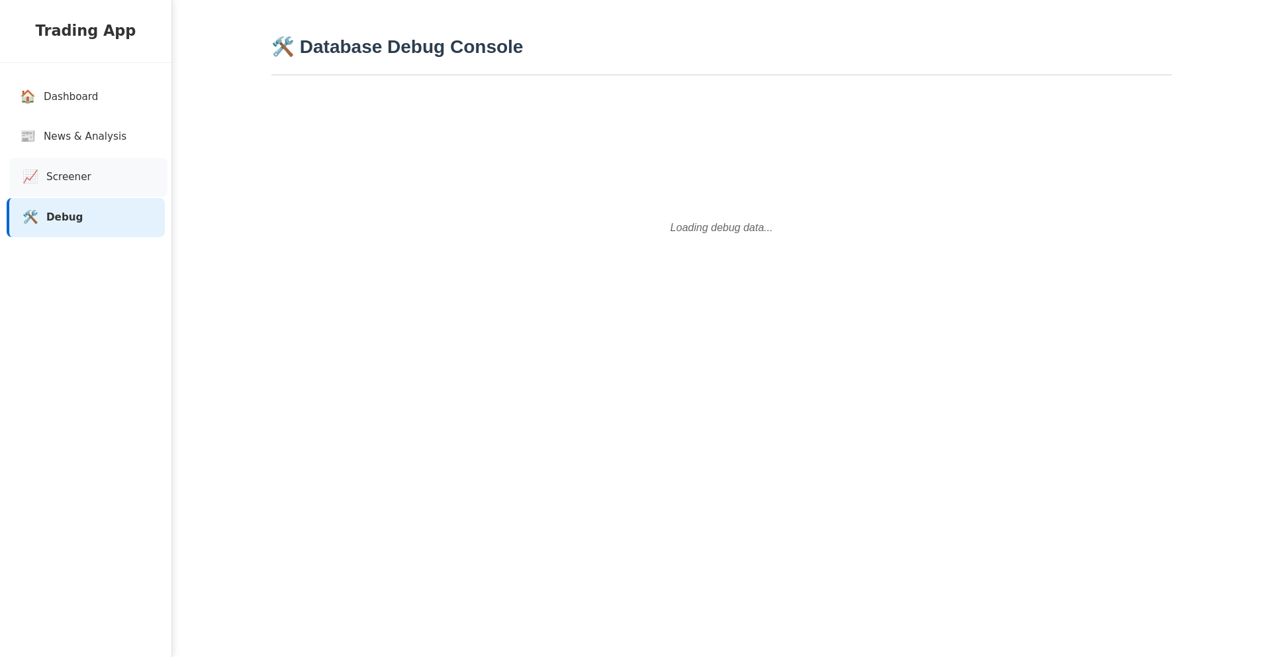
click at [75, 177] on span "Screener" at bounding box center [68, 177] width 45 height 15
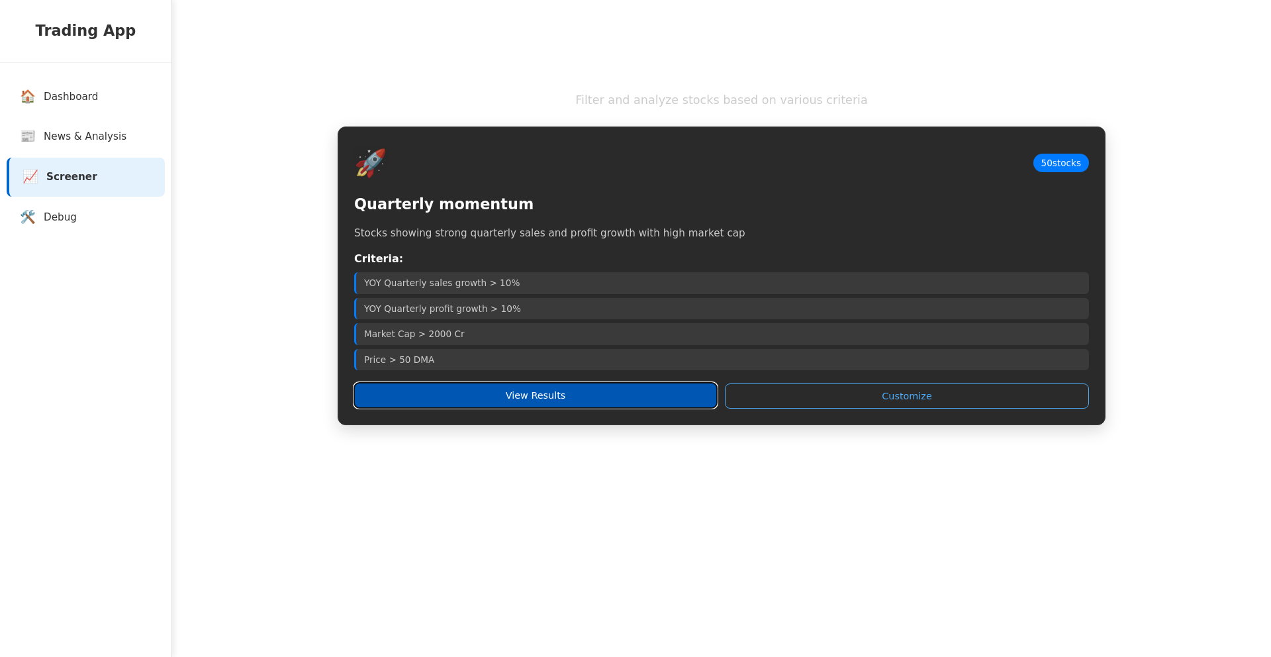
click at [679, 403] on button "View Results" at bounding box center [535, 395] width 363 height 25
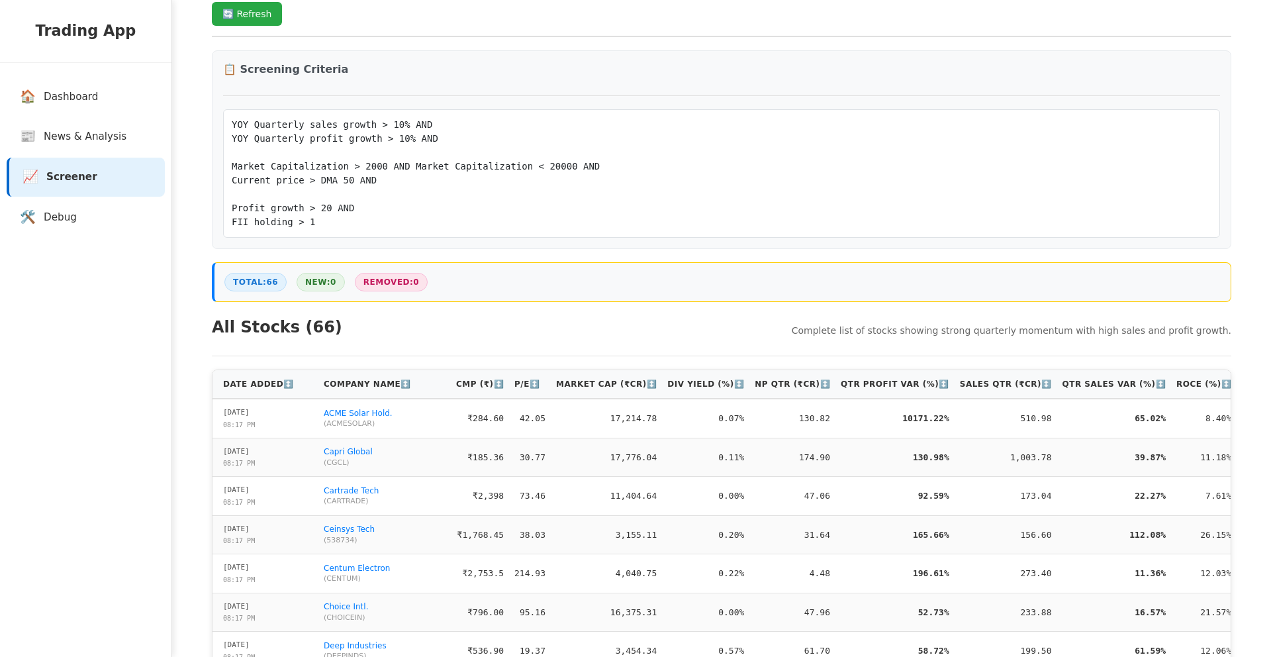
scroll to position [109, 0]
click at [560, 193] on pre "YOY Quarterly sales growth > 10% AND YOY Quarterly profit growth > 10% AND Mark…" at bounding box center [722, 172] width 980 height 111
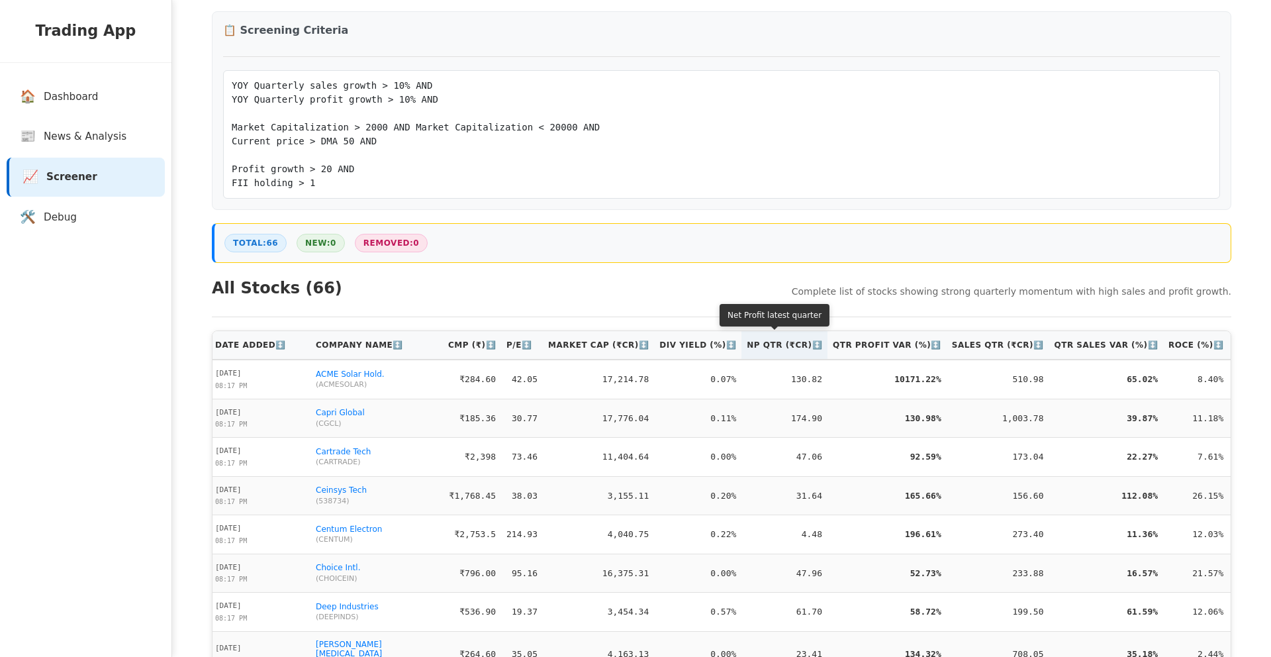
scroll to position [0, 0]
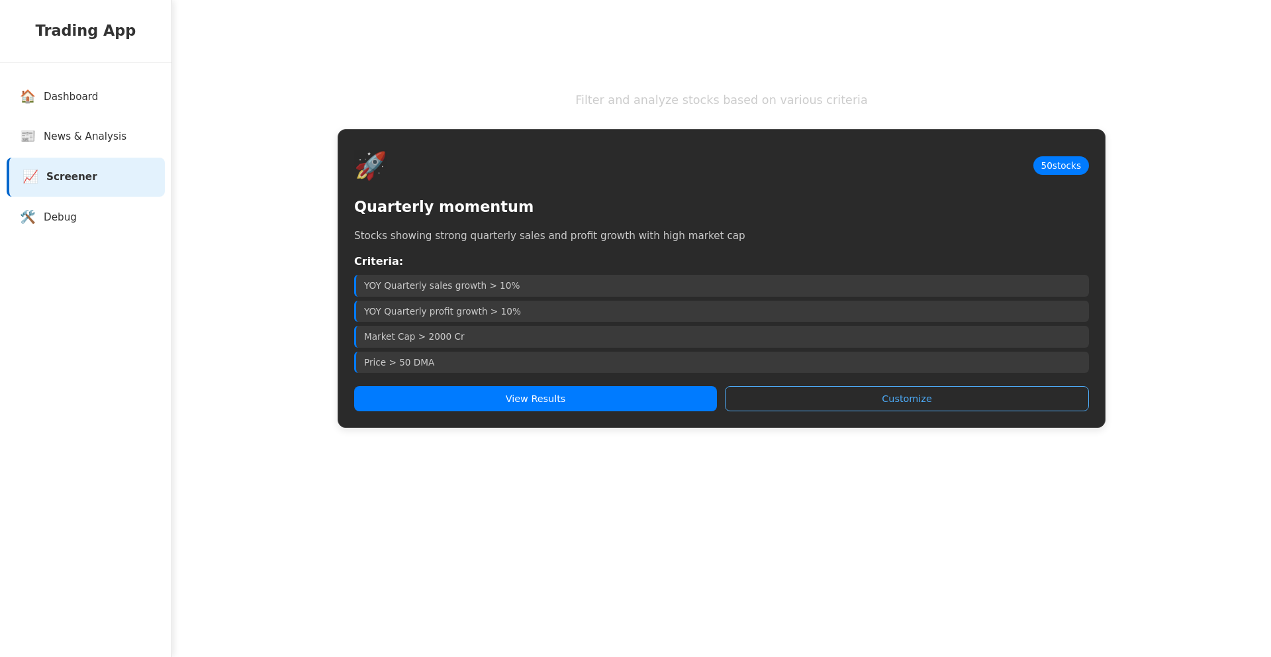
click at [590, 391] on button "View Results" at bounding box center [535, 398] width 363 height 25
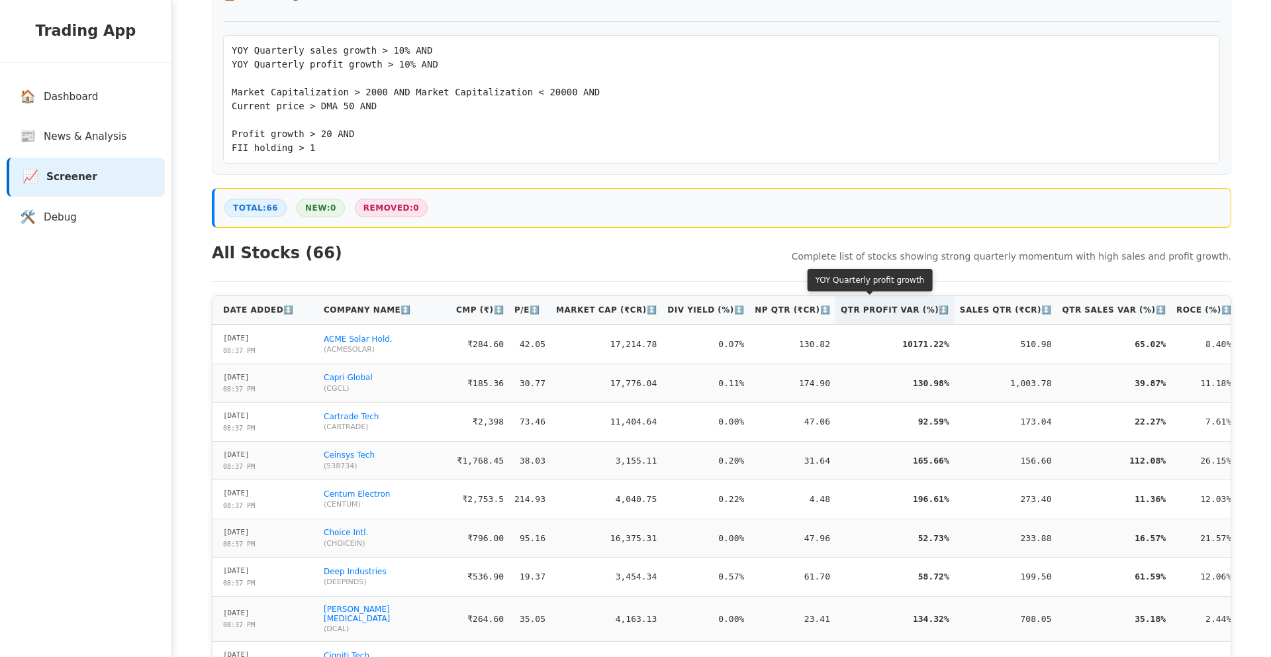
click at [854, 309] on th "Qtr Profit [PERSON_NAME] (%) ↕️" at bounding box center [895, 310] width 119 height 28
click at [854, 309] on th "Qtr Profit Var (%) ↑" at bounding box center [894, 310] width 116 height 28
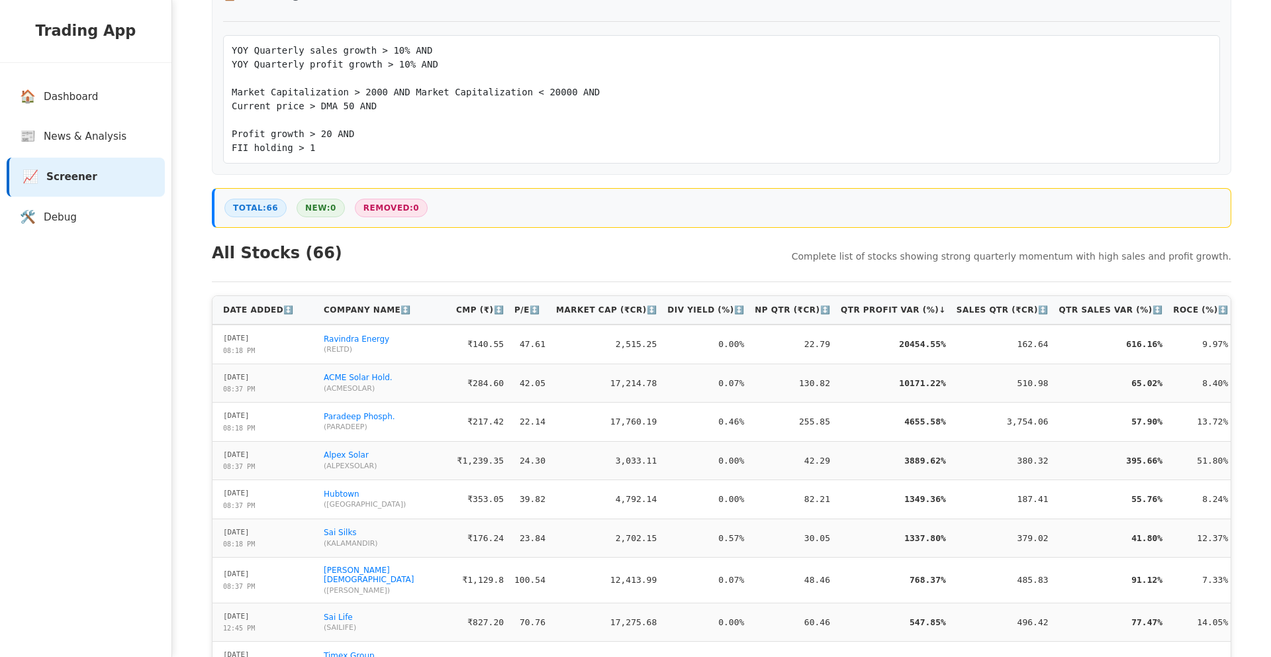
scroll to position [0, 93]
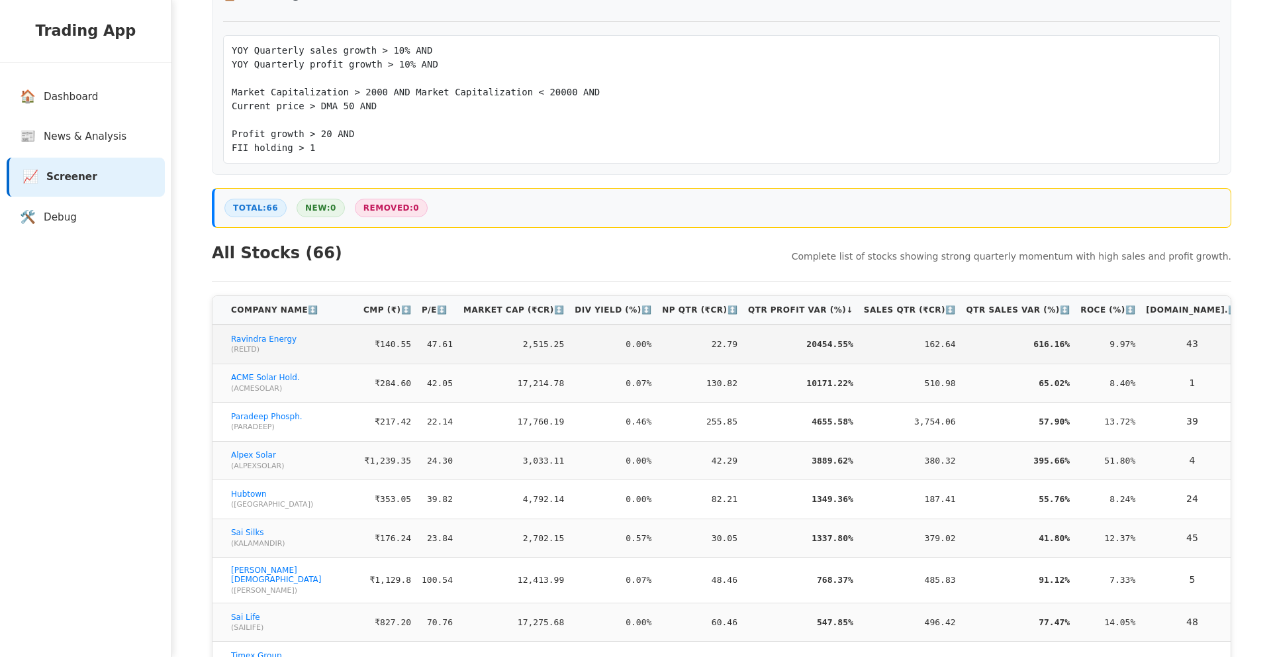
click at [1250, 341] on button "🤖 AI Analysis" at bounding box center [1289, 344] width 79 height 20
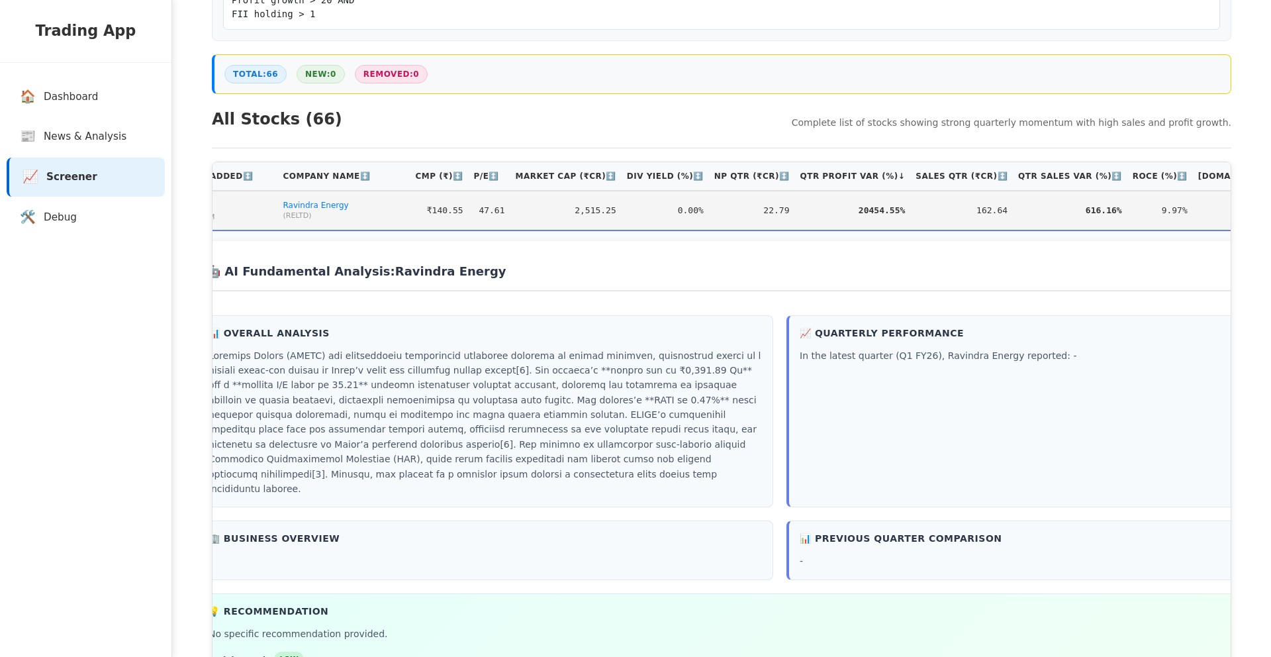
scroll to position [0, 0]
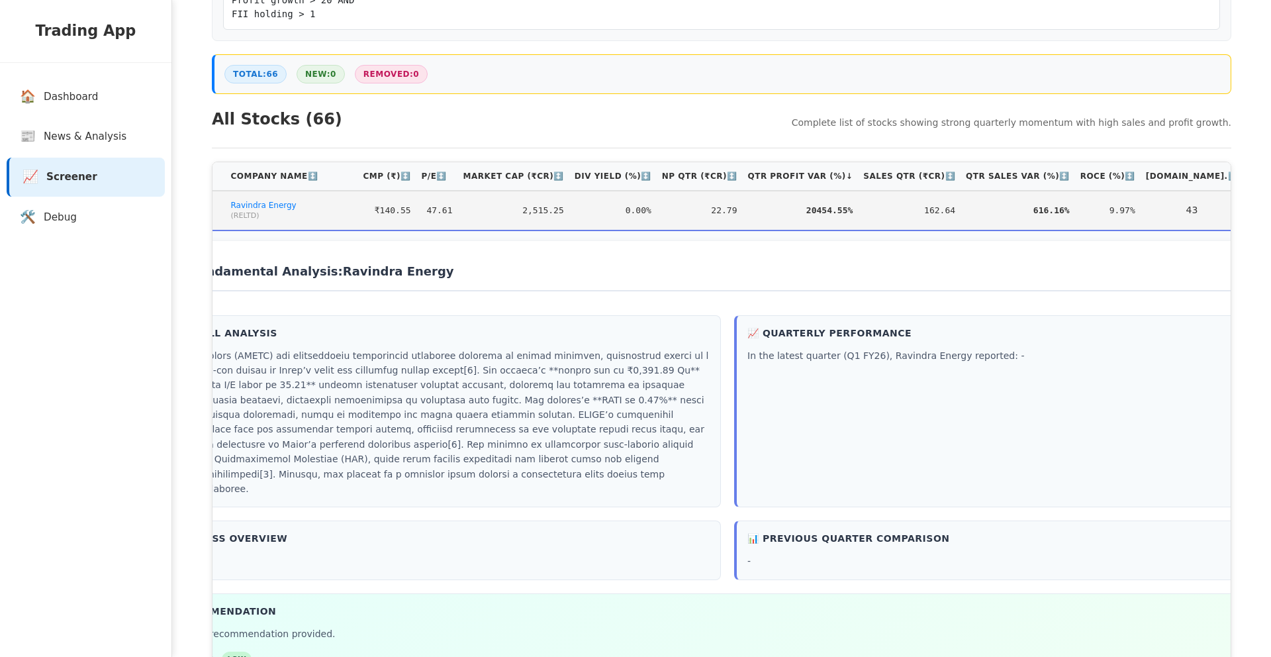
click at [1249, 211] on button "🤖 Hide Analysis" at bounding box center [1289, 210] width 81 height 20
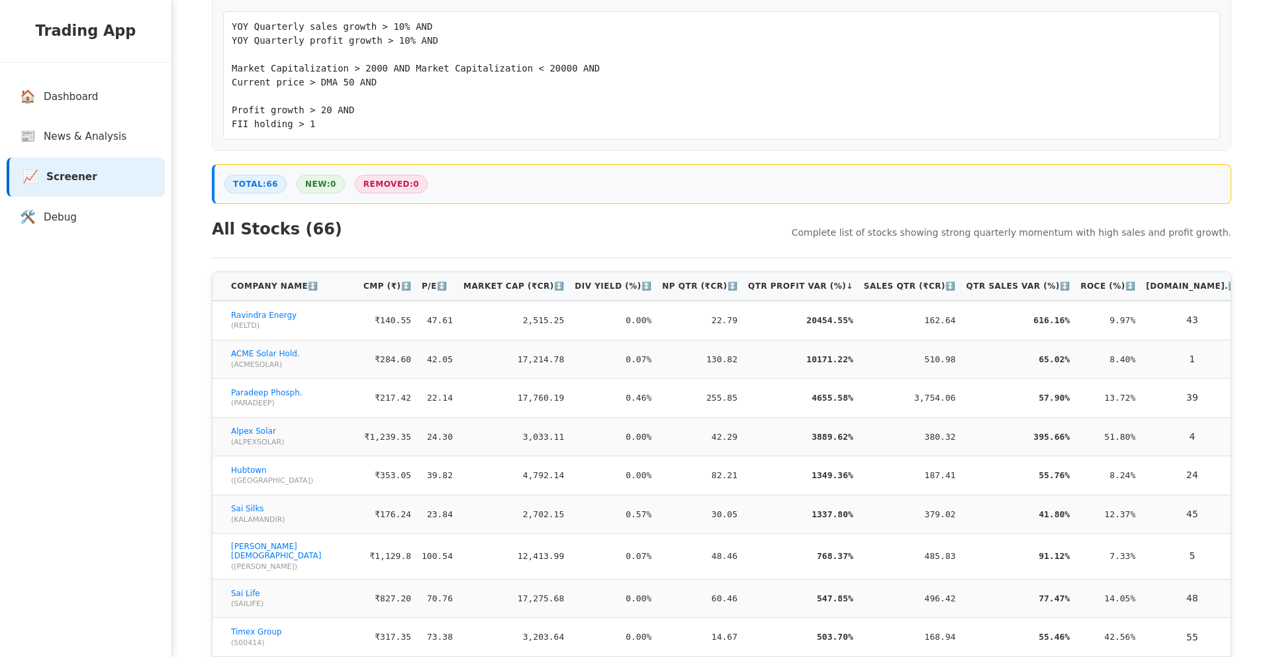
scroll to position [215, 0]
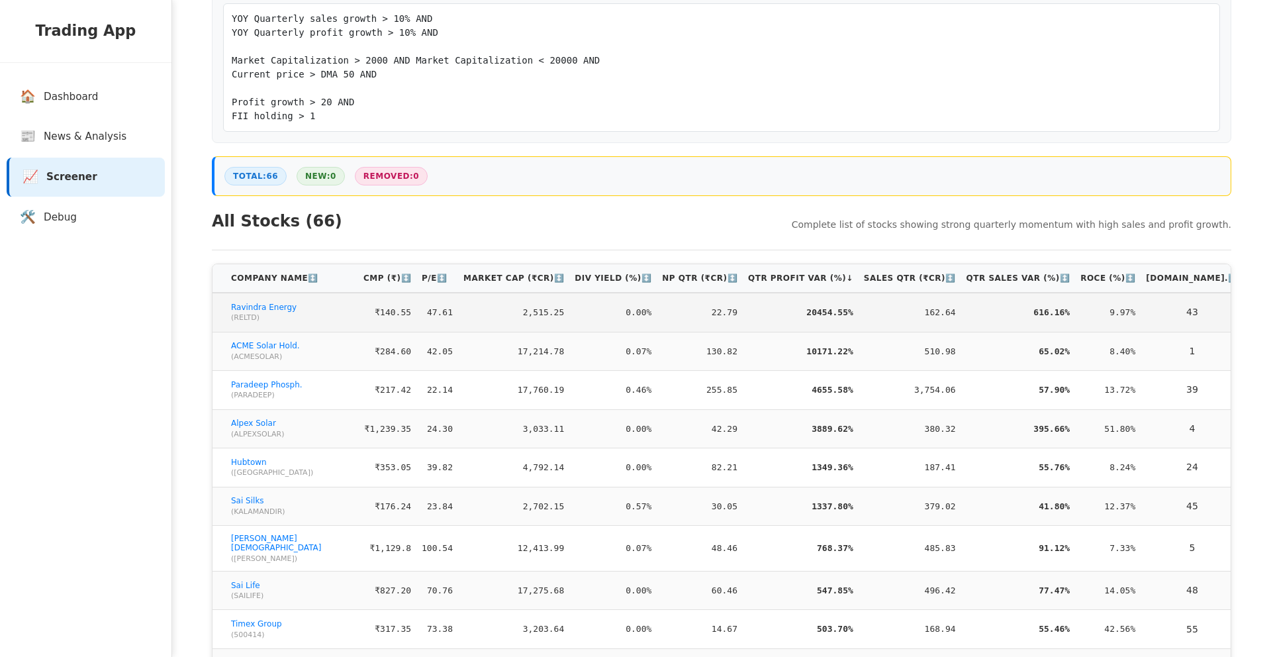
click at [1250, 316] on button "🤖 AI Analysis" at bounding box center [1289, 312] width 79 height 20
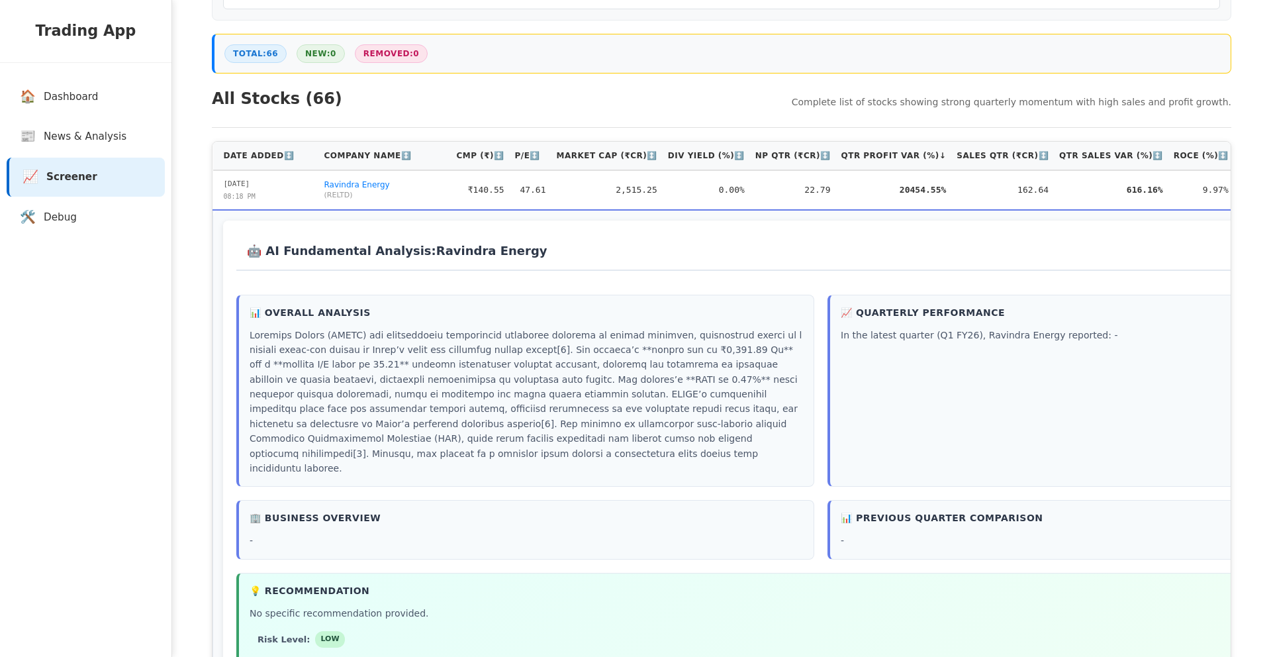
scroll to position [242, 0]
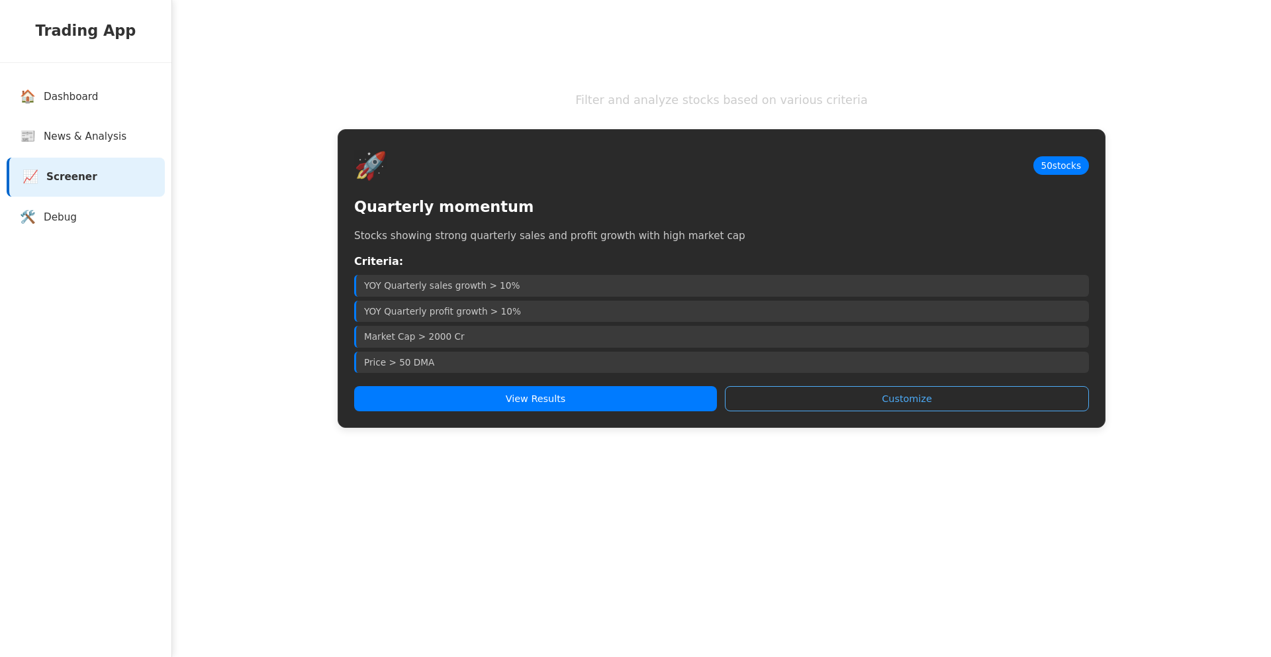
click at [610, 381] on div "🚀 50 stocks Quarterly momentum Stocks showing strong quarterly sales and profit…" at bounding box center [722, 278] width 768 height 299
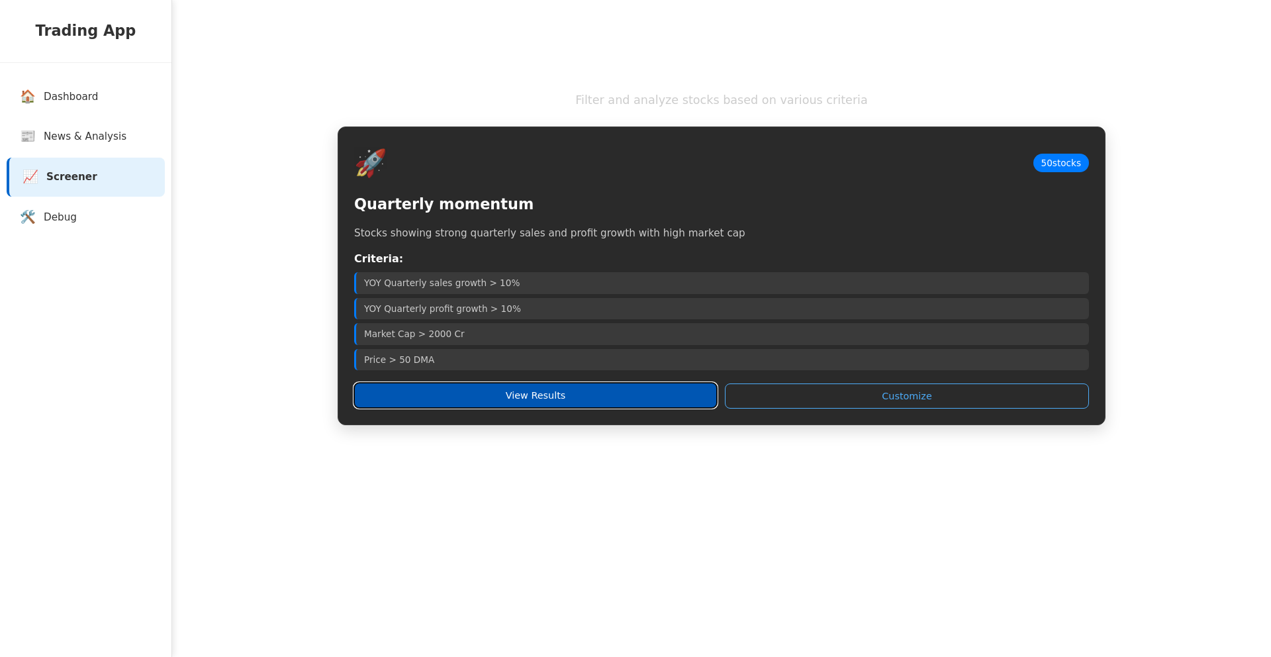
click at [612, 391] on button "View Results" at bounding box center [535, 395] width 363 height 25
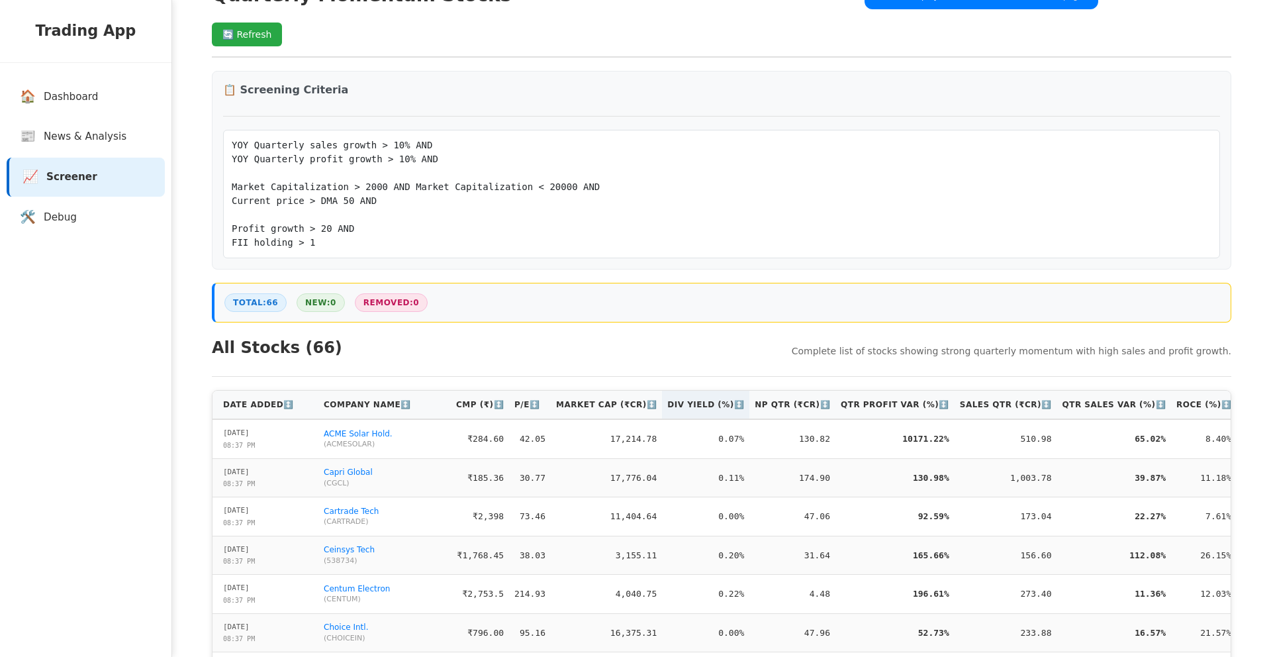
scroll to position [102, 0]
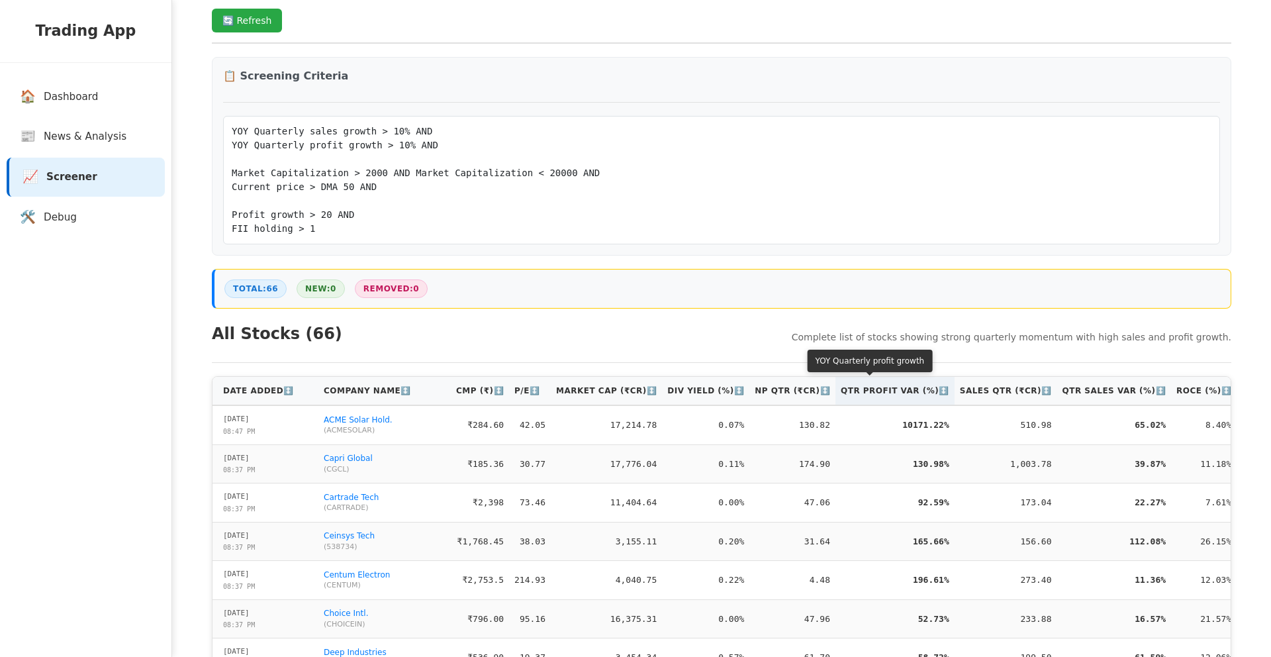
click at [848, 392] on th "Qtr Profit [PERSON_NAME] (%) ↕️" at bounding box center [895, 391] width 119 height 28
click at [848, 392] on th "Qtr Profit Var (%) ↑" at bounding box center [894, 391] width 116 height 28
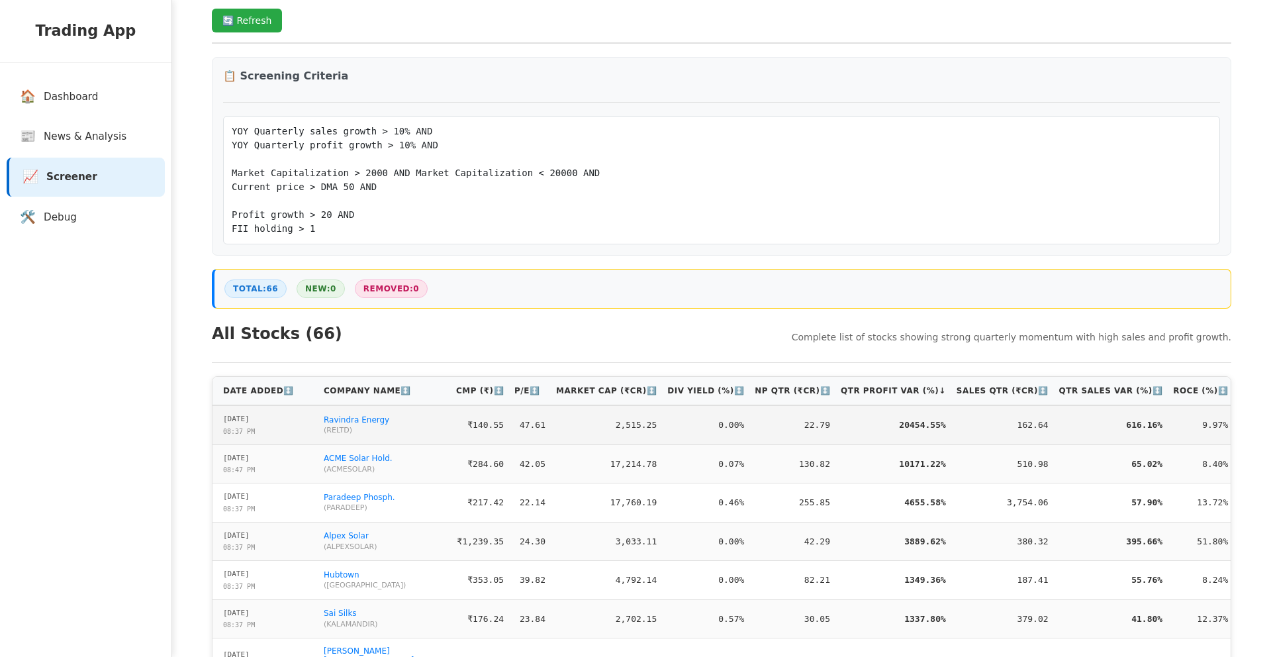
scroll to position [0, 93]
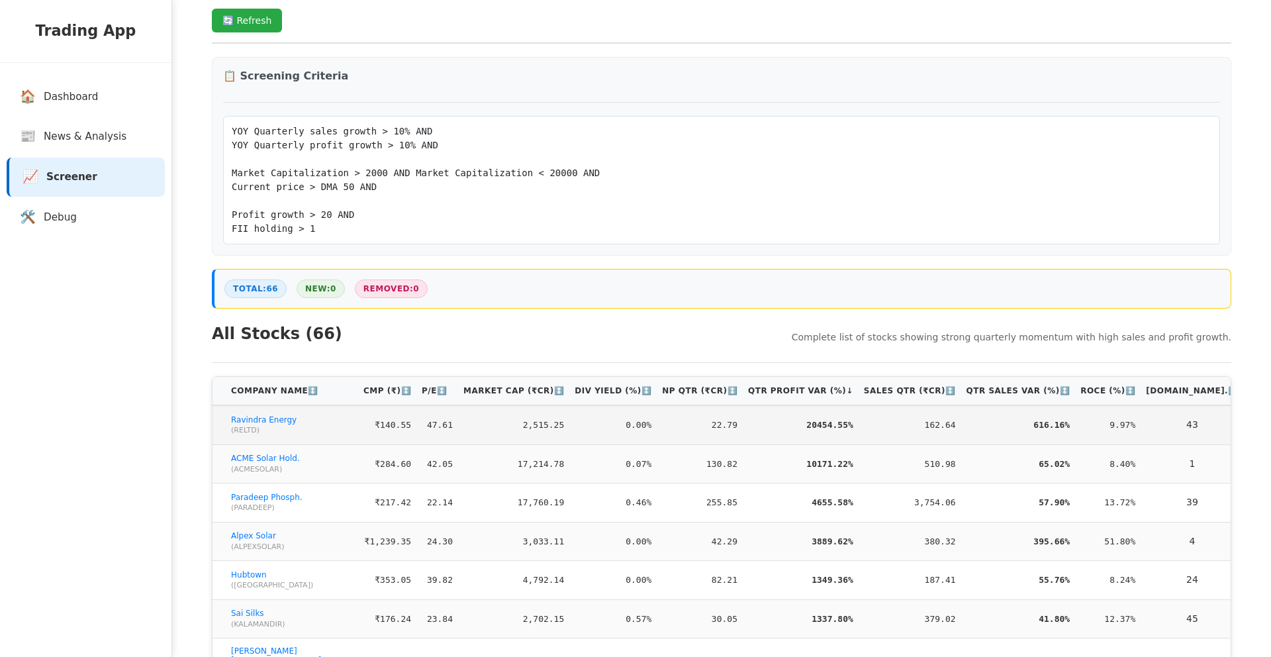
click at [1250, 422] on button "🤖 AI Analysis" at bounding box center [1289, 425] width 79 height 20
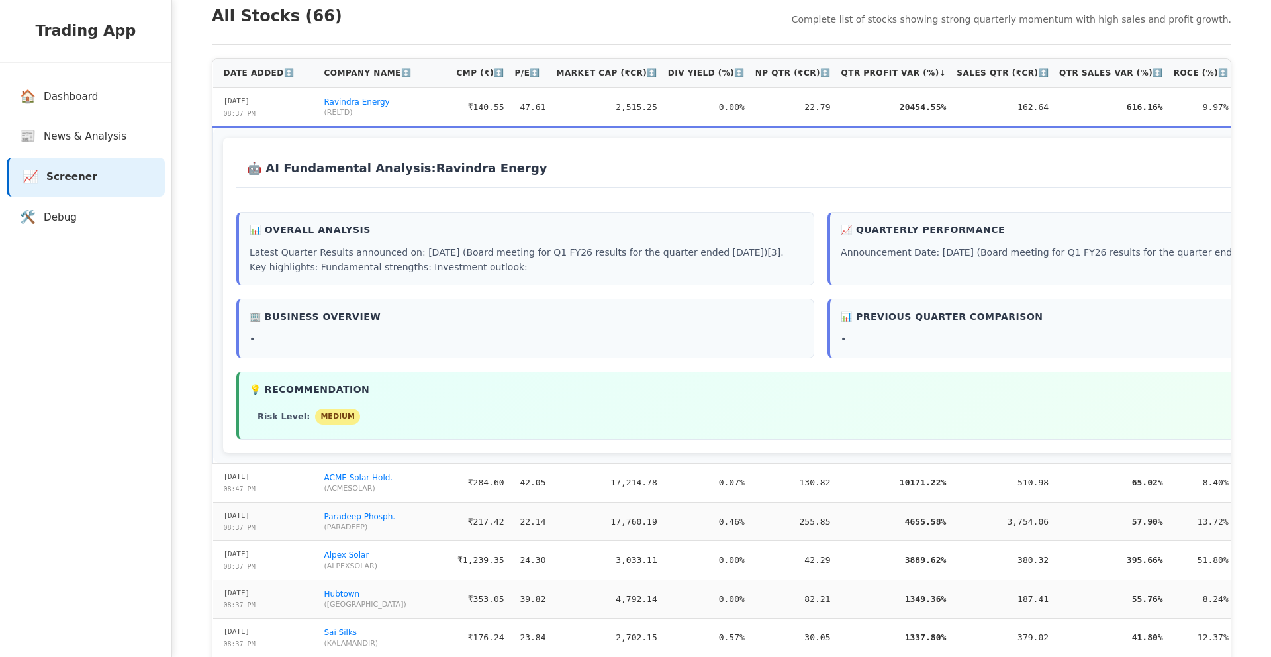
scroll to position [419, 0]
click at [409, 256] on p "Latest Quarter Results announced on: 06/08/2025 (Board meeting for Q1 FY26 resu…" at bounding box center [527, 261] width 554 height 30
drag, startPoint x: 258, startPoint y: 270, endPoint x: 279, endPoint y: 269, distance: 21.9
click at [279, 269] on p "Latest Quarter Results announced on: 06/08/2025 (Board meeting for Q1 FY26 resu…" at bounding box center [527, 261] width 554 height 30
click at [407, 277] on div "📊 Overall Analysis Latest Quarter Results announced on: 06/08/2025 (Board meeti…" at bounding box center [525, 250] width 578 height 74
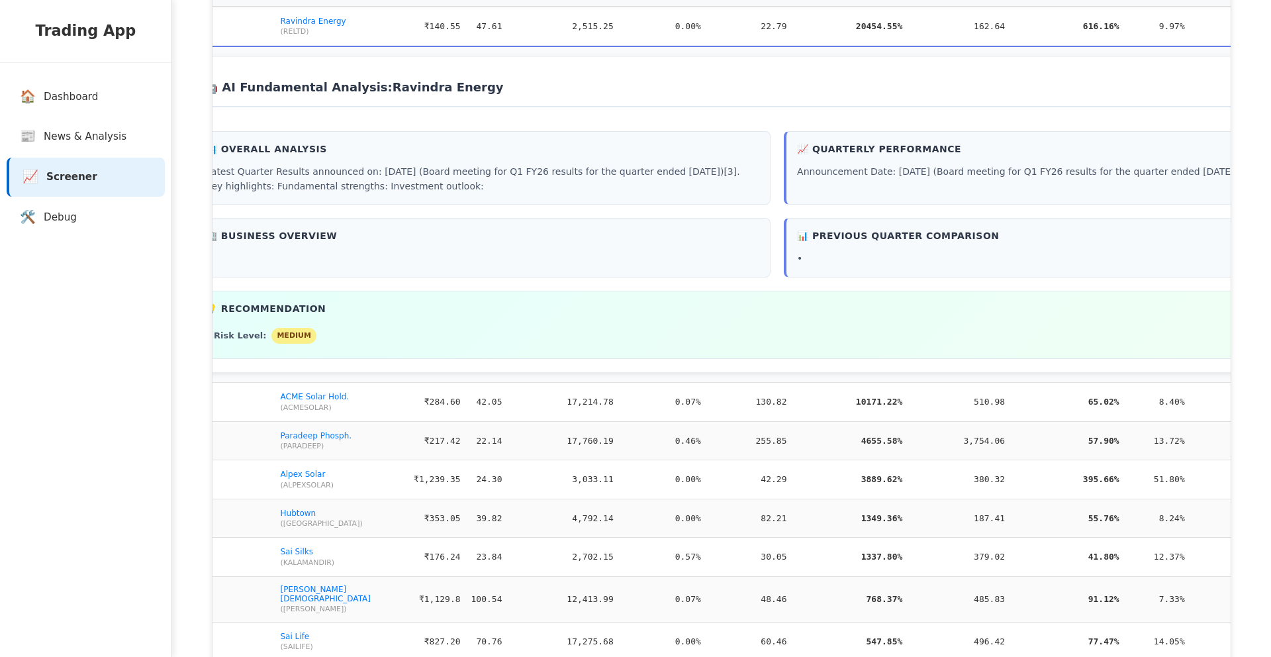
scroll to position [0, 93]
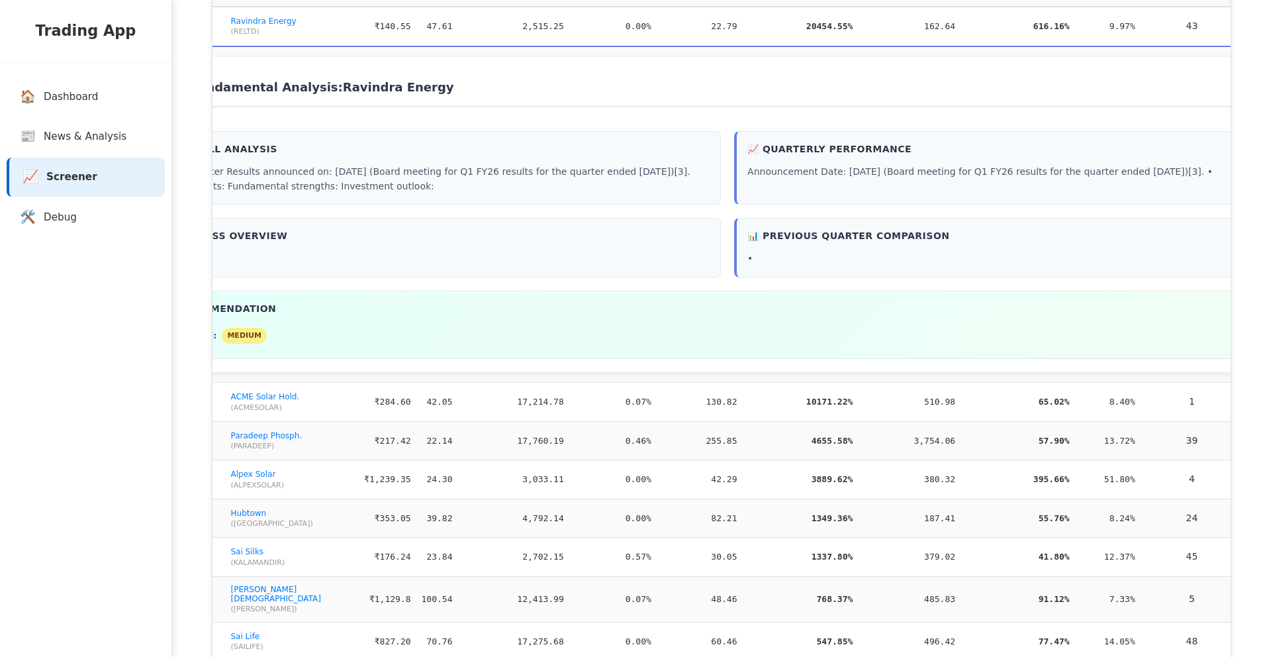
click at [1250, 449] on button "🤖 AI Analysis" at bounding box center [1289, 440] width 79 height 20
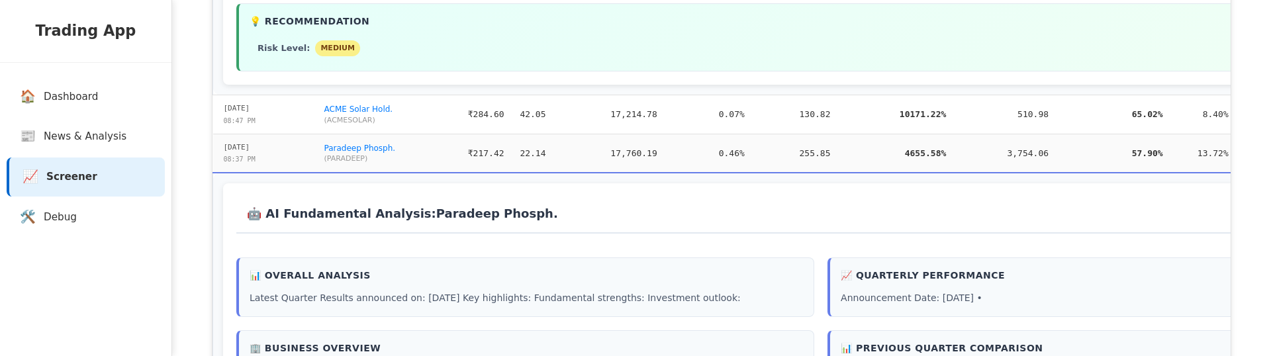
scroll to position [979, 0]
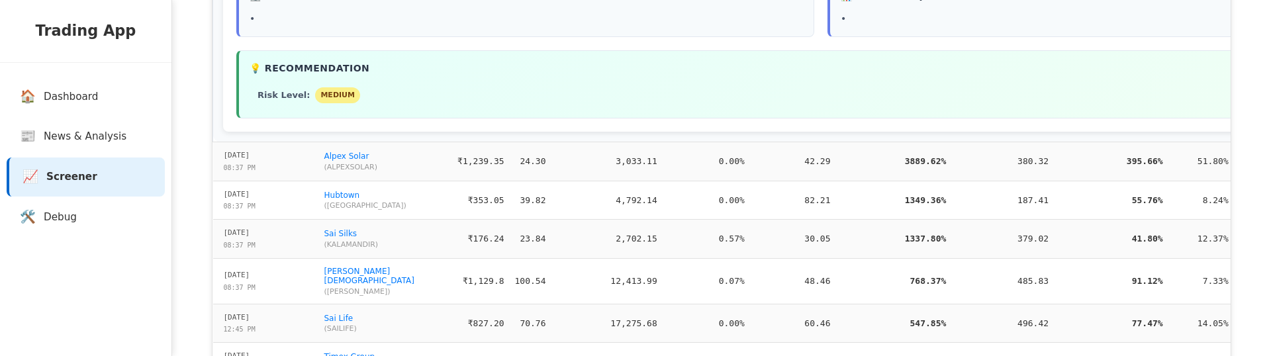
click at [1174, 161] on td "51.80%" at bounding box center [1202, 161] width 66 height 39
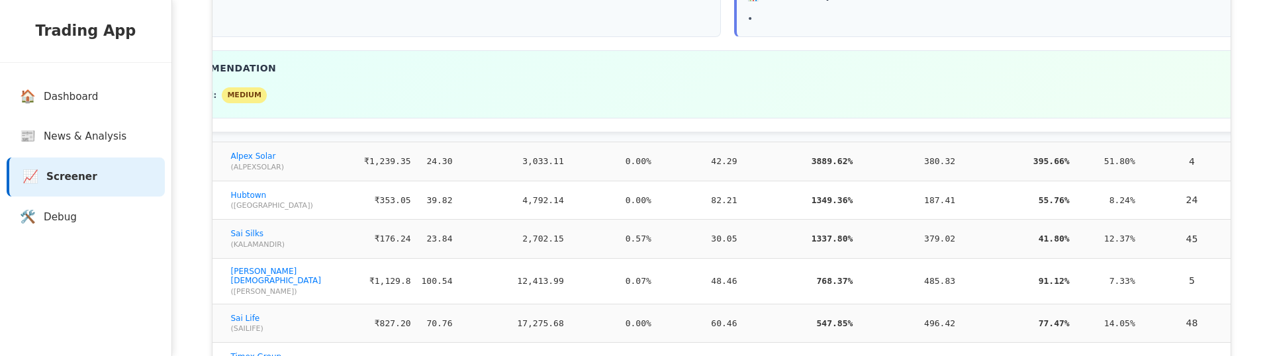
click at [1250, 162] on button "🤖 AI Analysis" at bounding box center [1289, 161] width 79 height 20
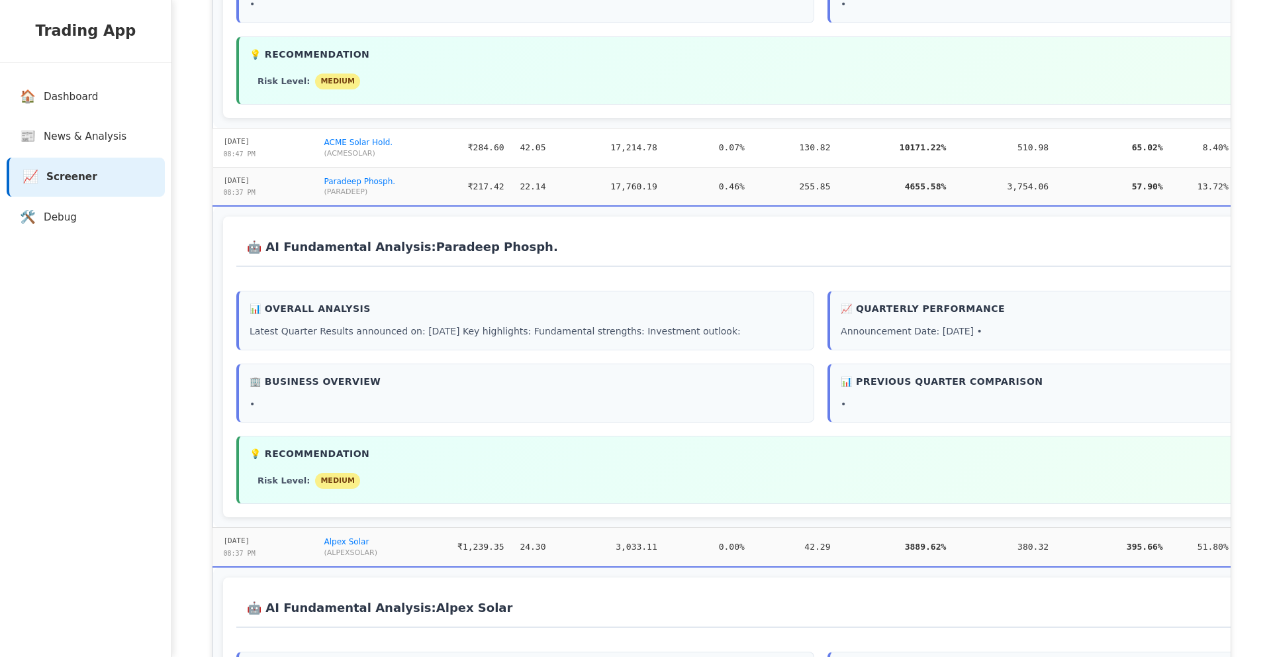
scroll to position [406, 0]
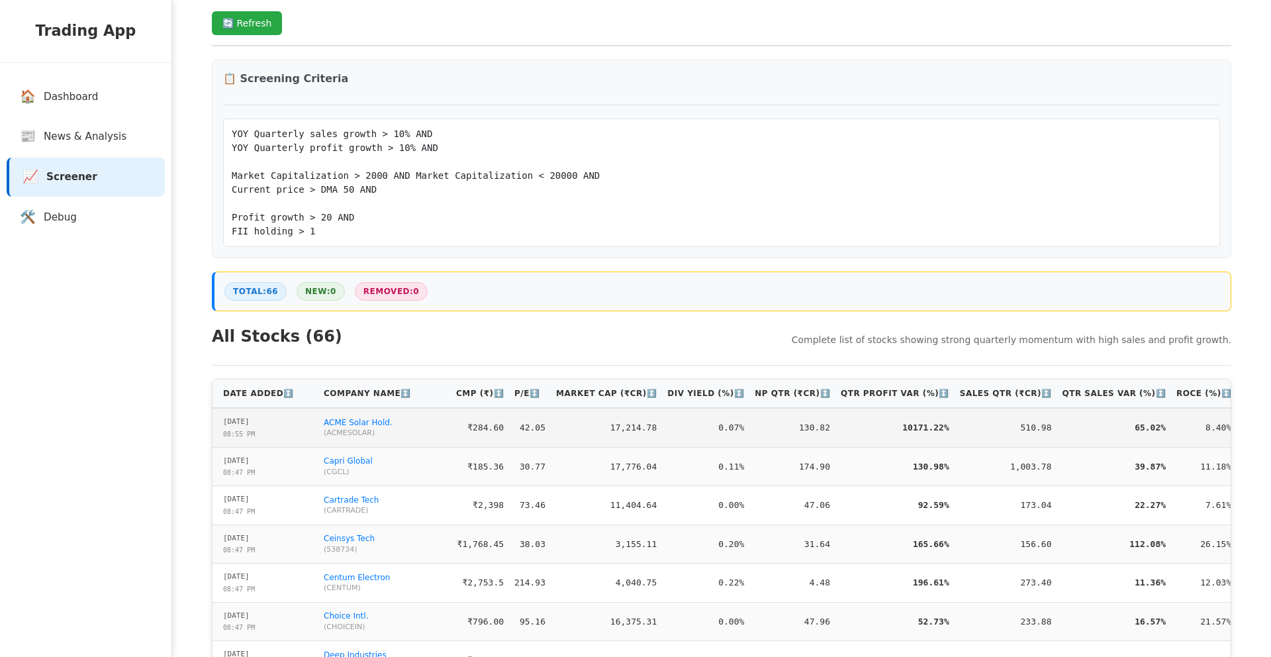
scroll to position [0, 93]
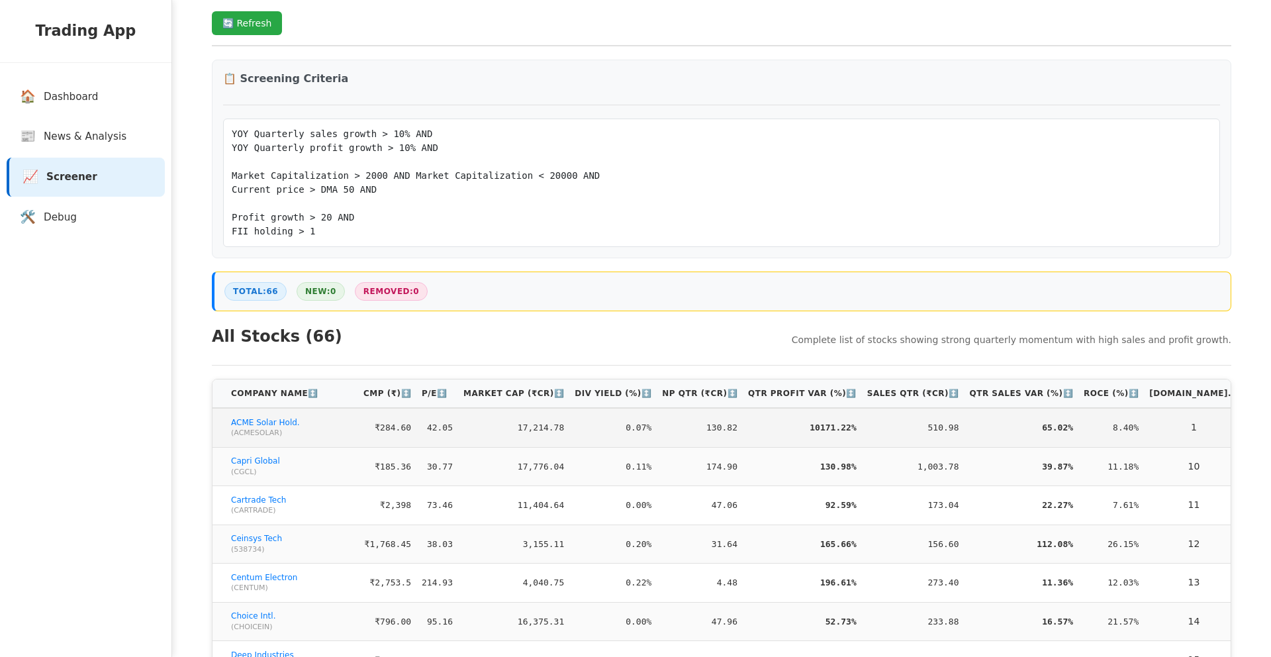
click at [1250, 428] on button "🤖 AI Analysis" at bounding box center [1289, 427] width 79 height 20
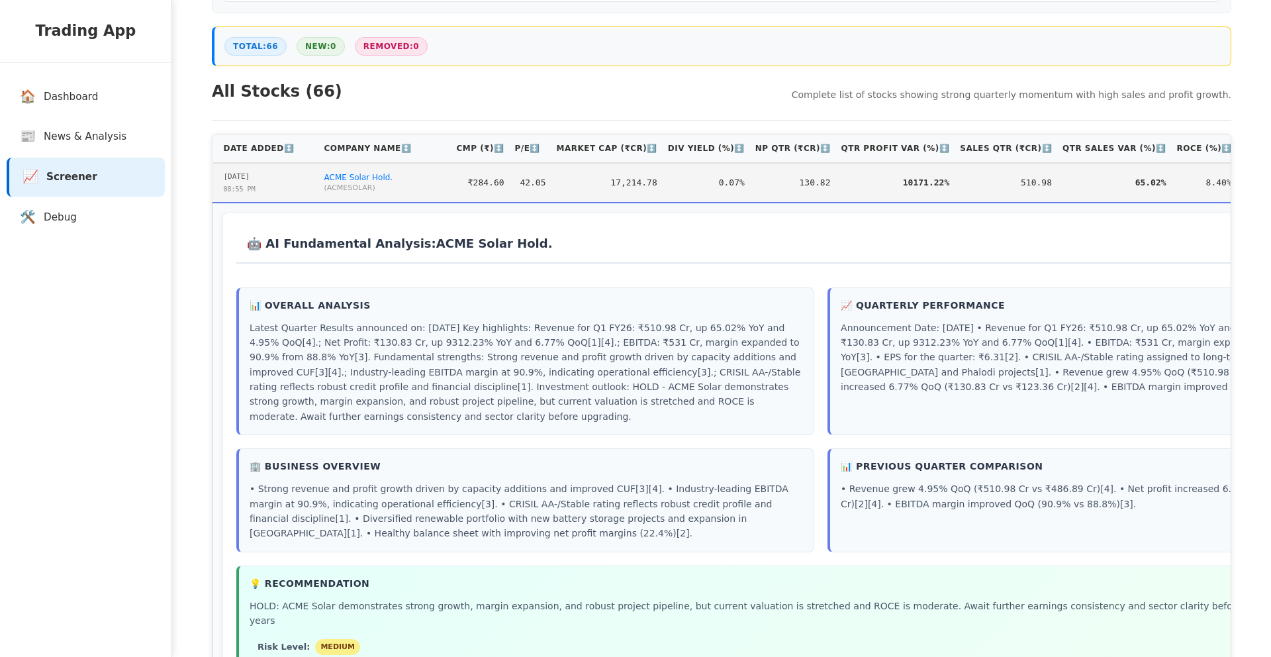
scroll to position [0, 93]
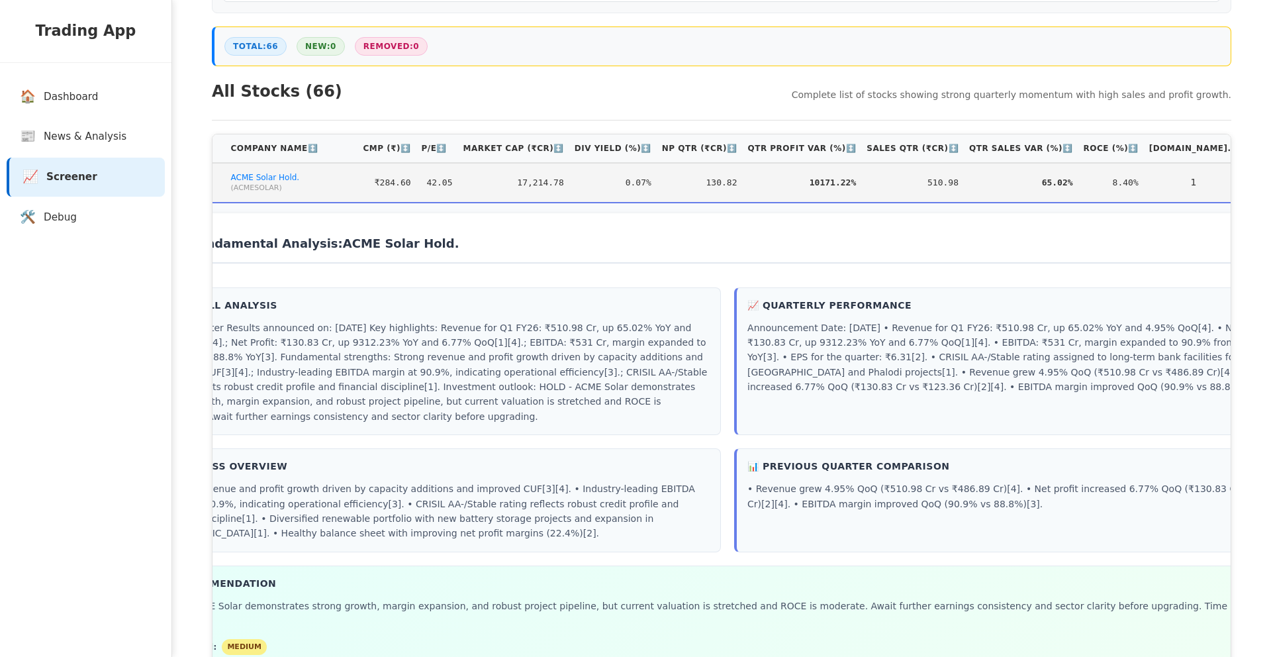
click at [1249, 192] on button "🤖 Hide Analysis" at bounding box center [1289, 182] width 81 height 20
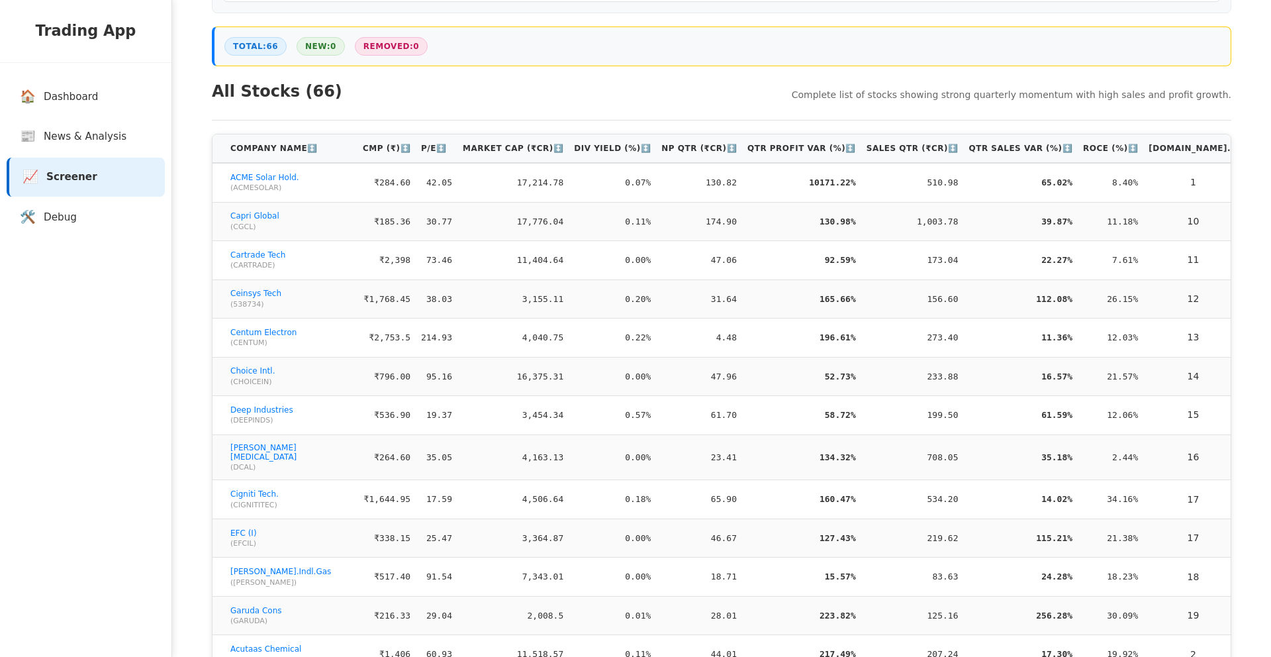
scroll to position [0, 93]
click at [865, 152] on th "Sales Qtr (₹Cr) ↕️" at bounding box center [913, 148] width 103 height 28
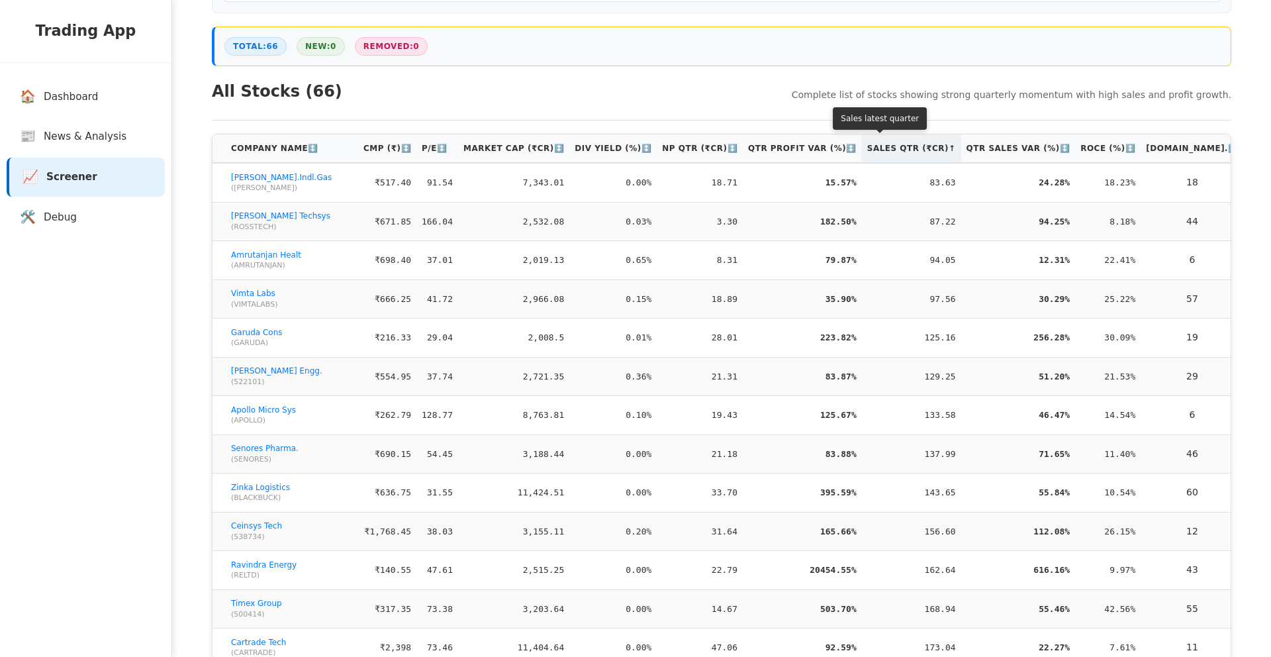
click at [865, 152] on th "Sales Qtr (₹Cr) ↑" at bounding box center [911, 148] width 99 height 28
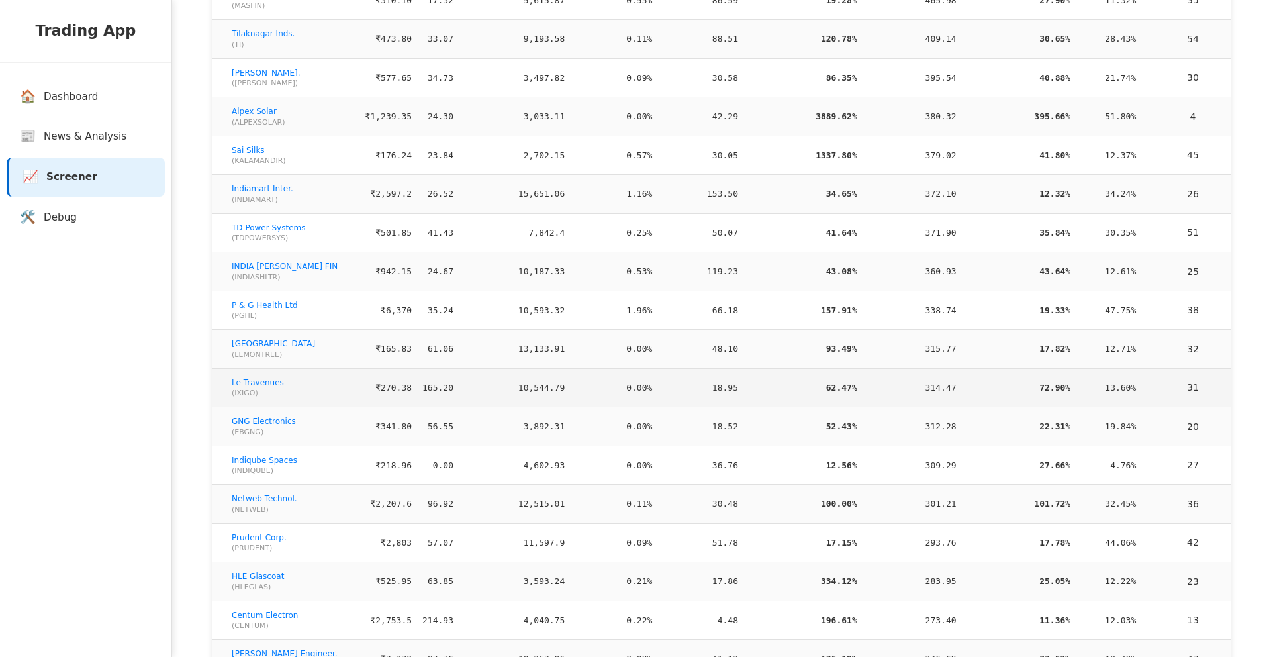
scroll to position [0, 91]
click at [1251, 377] on button "🤖 AI Analysis" at bounding box center [1290, 387] width 79 height 20
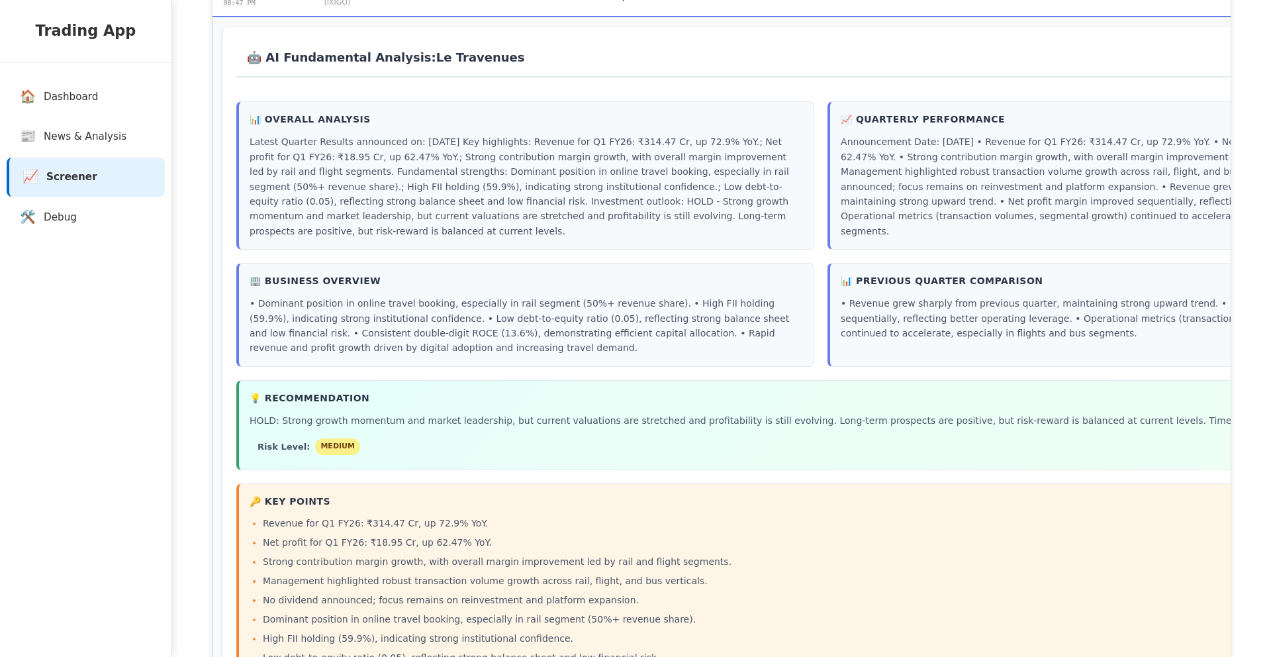
scroll to position [1783, 0]
click at [652, 435] on div "Risk Level: Medium" at bounding box center [822, 447] width 1145 height 25
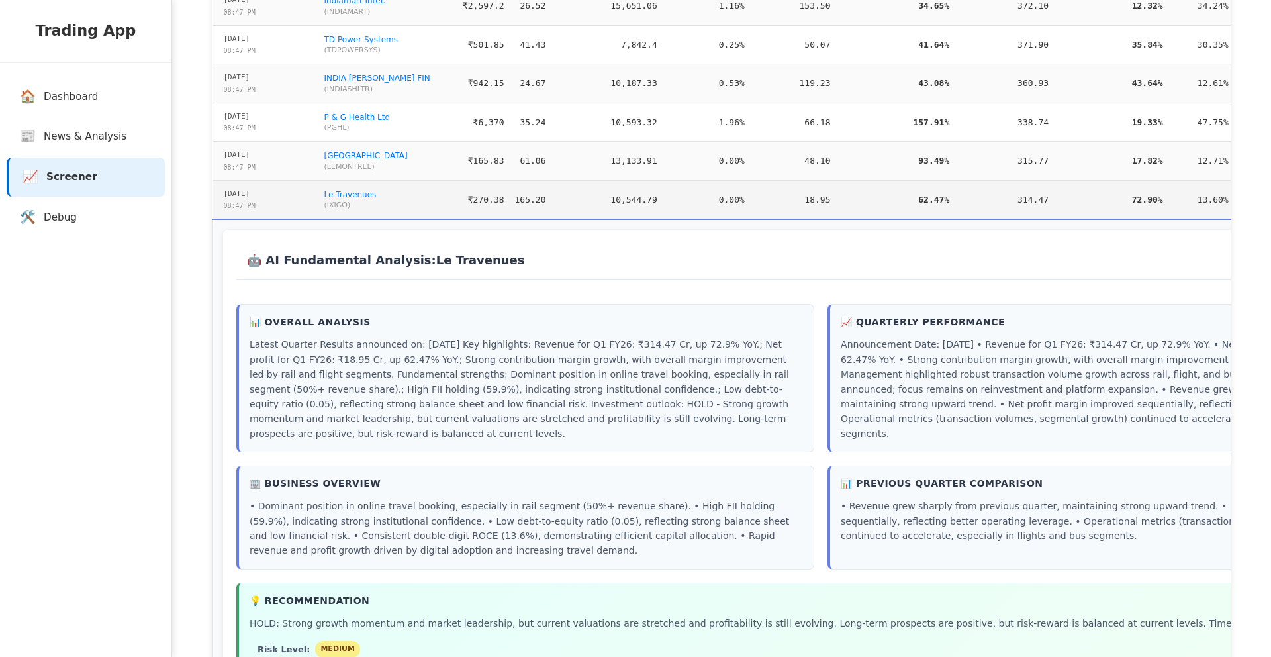
scroll to position [1583, 0]
click at [591, 191] on td "10,544.79" at bounding box center [607, 197] width 111 height 39
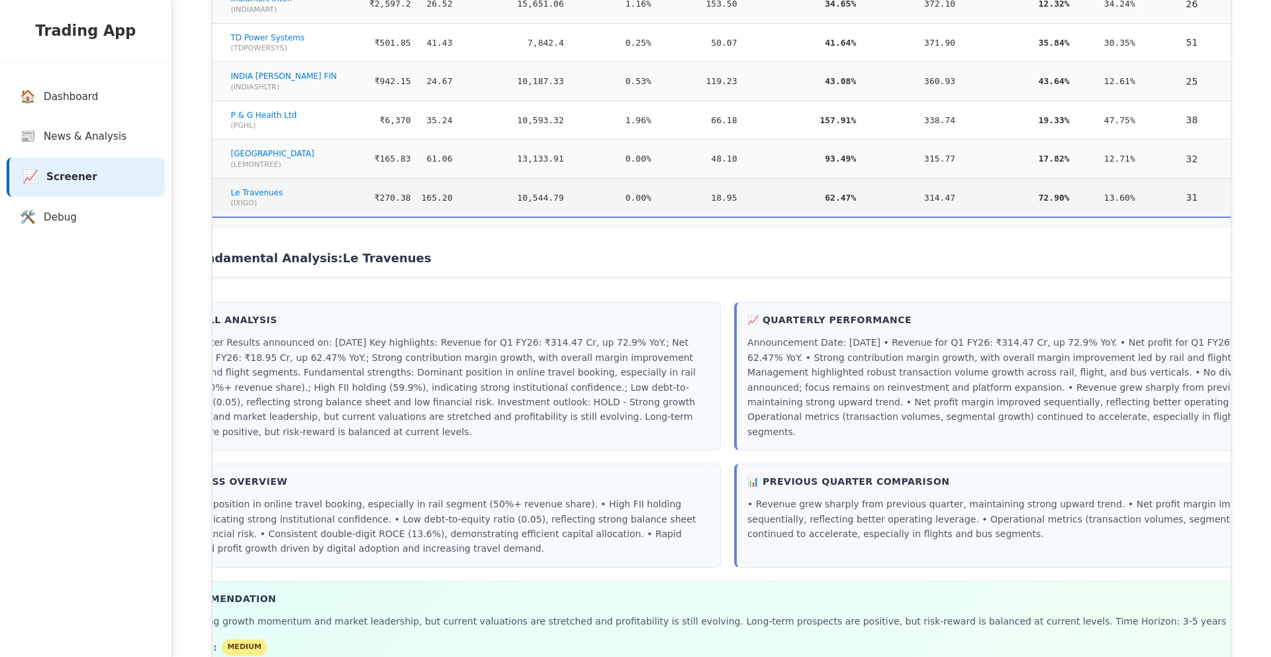
click at [1249, 187] on button "🤖 Hide Analysis" at bounding box center [1289, 197] width 81 height 20
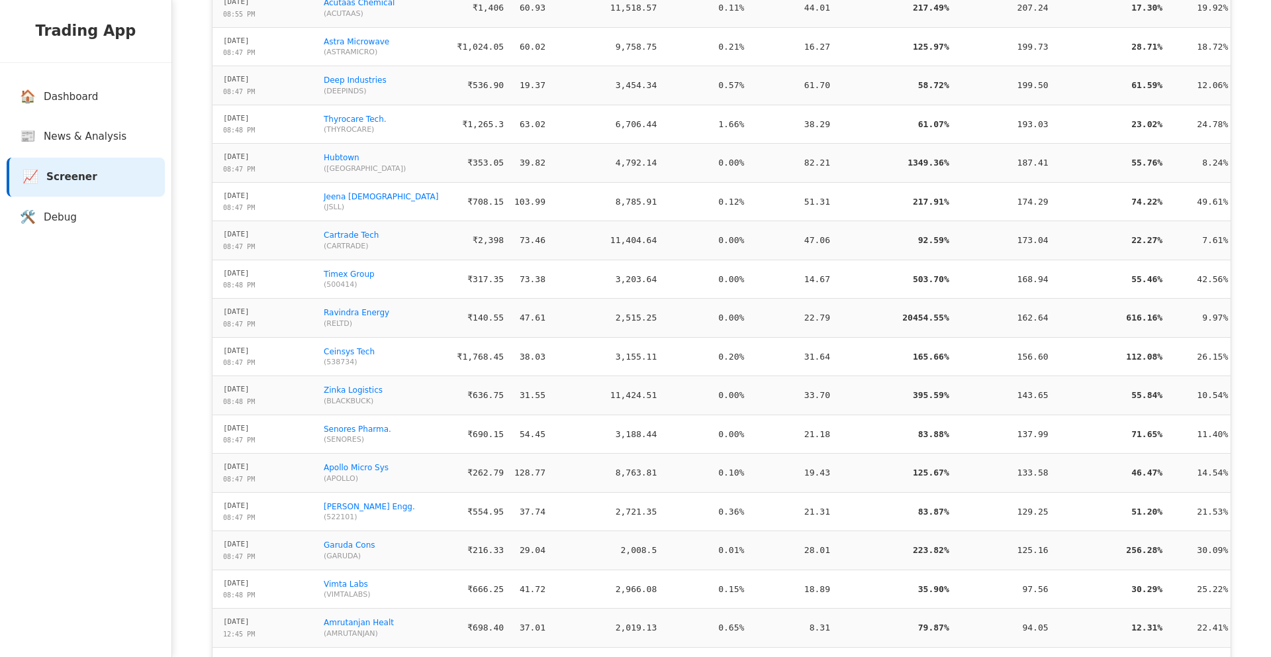
scroll to position [0, 93]
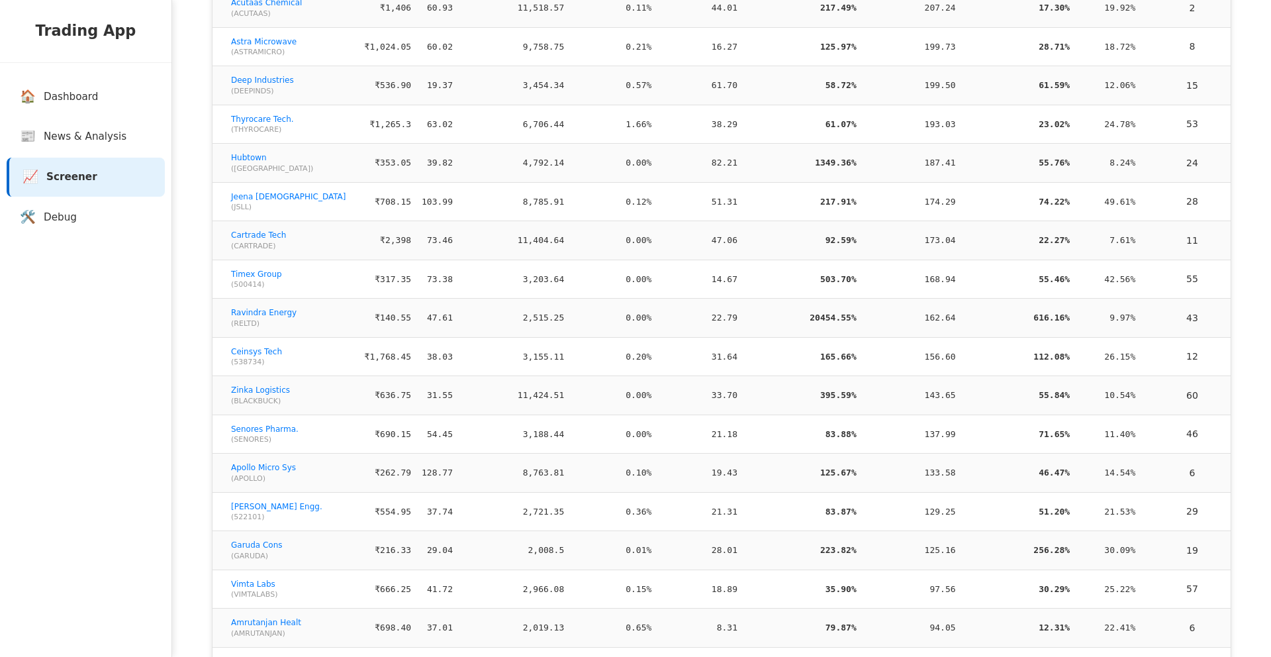
click at [1250, 463] on button "🤖 AI Analysis" at bounding box center [1289, 473] width 79 height 20
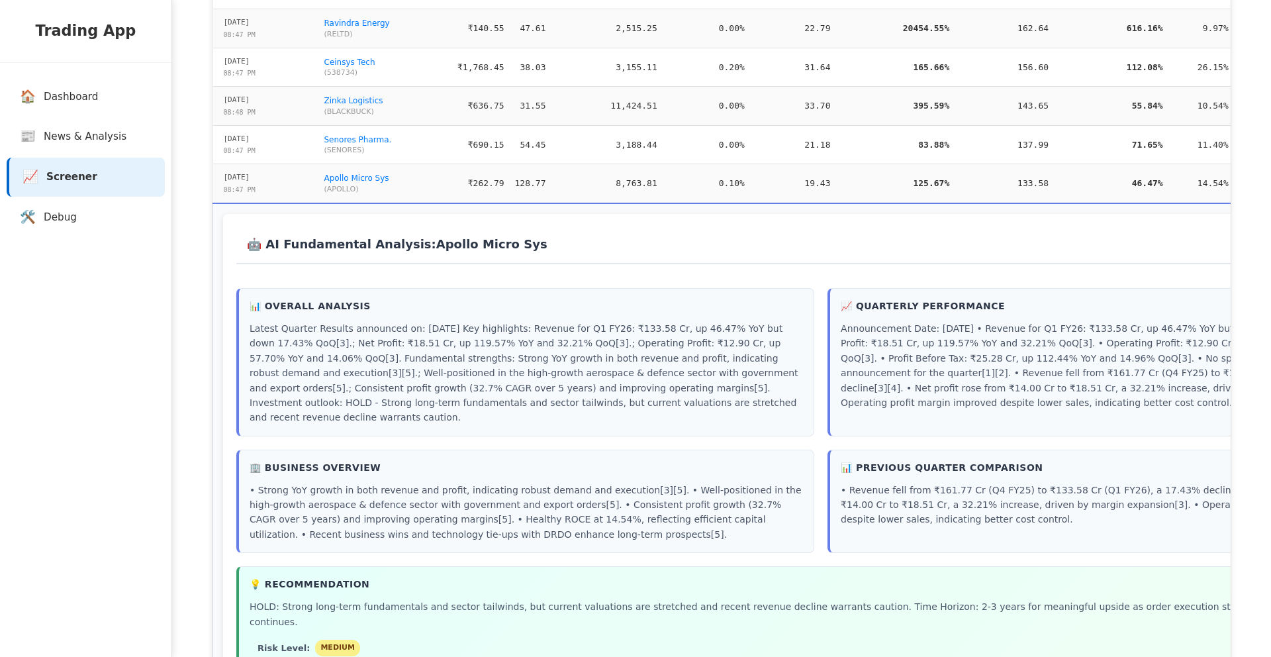
scroll to position [2641, 0]
click at [375, 175] on link "Apollo Micro Sys" at bounding box center [356, 179] width 65 height 9
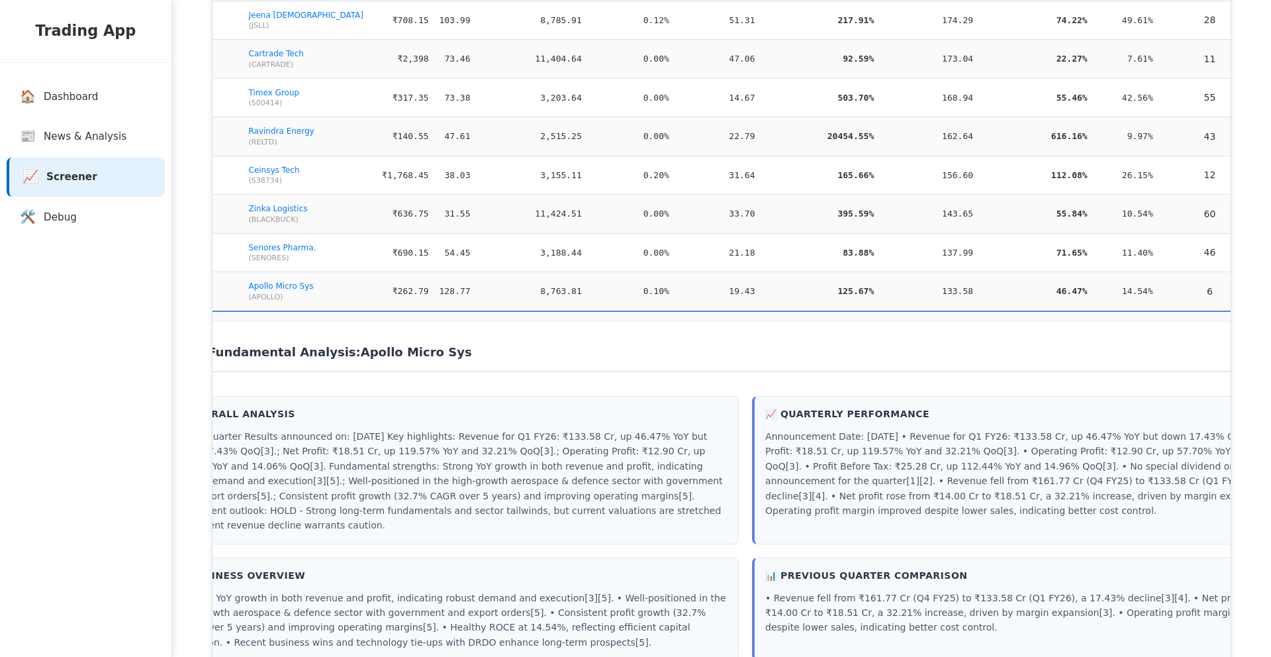
scroll to position [0, 93]
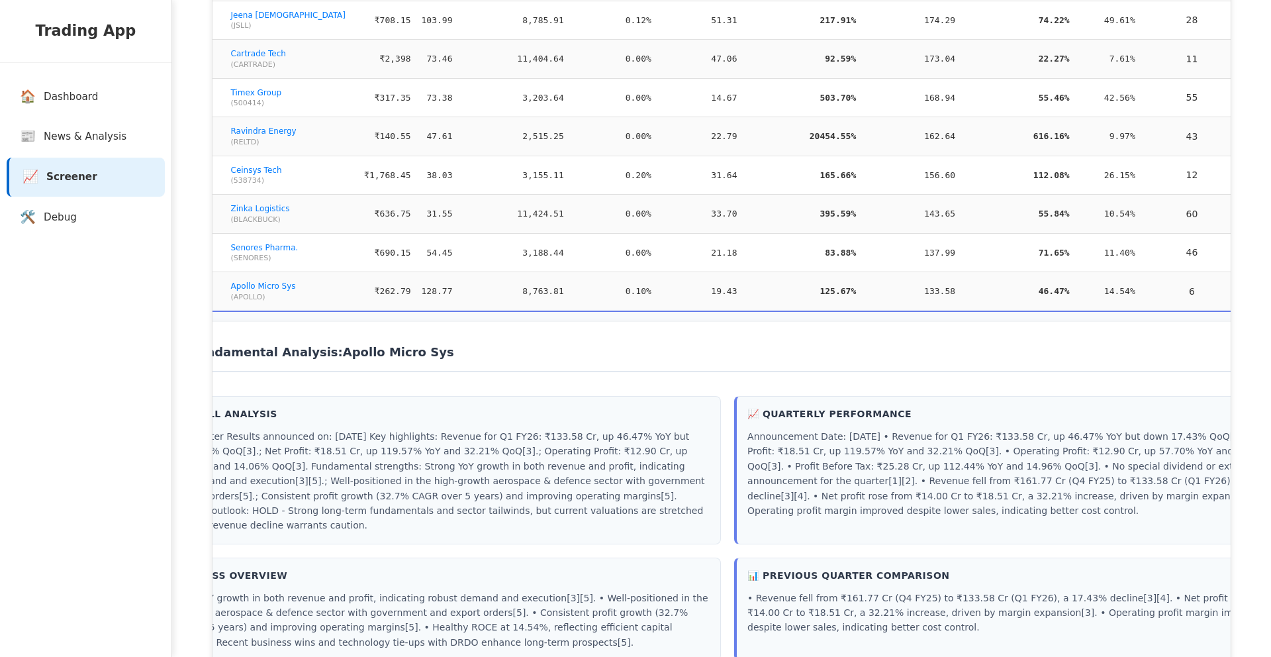
click at [1249, 281] on button "🤖 Hide Analysis" at bounding box center [1289, 291] width 81 height 20
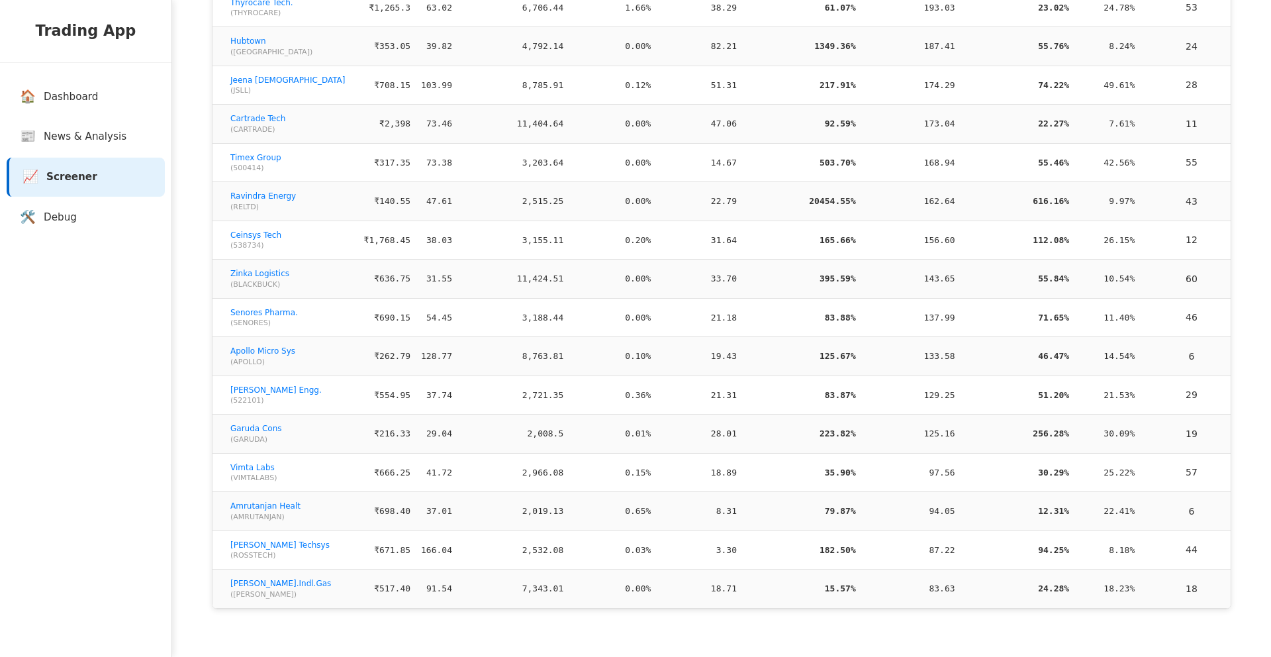
scroll to position [0, 93]
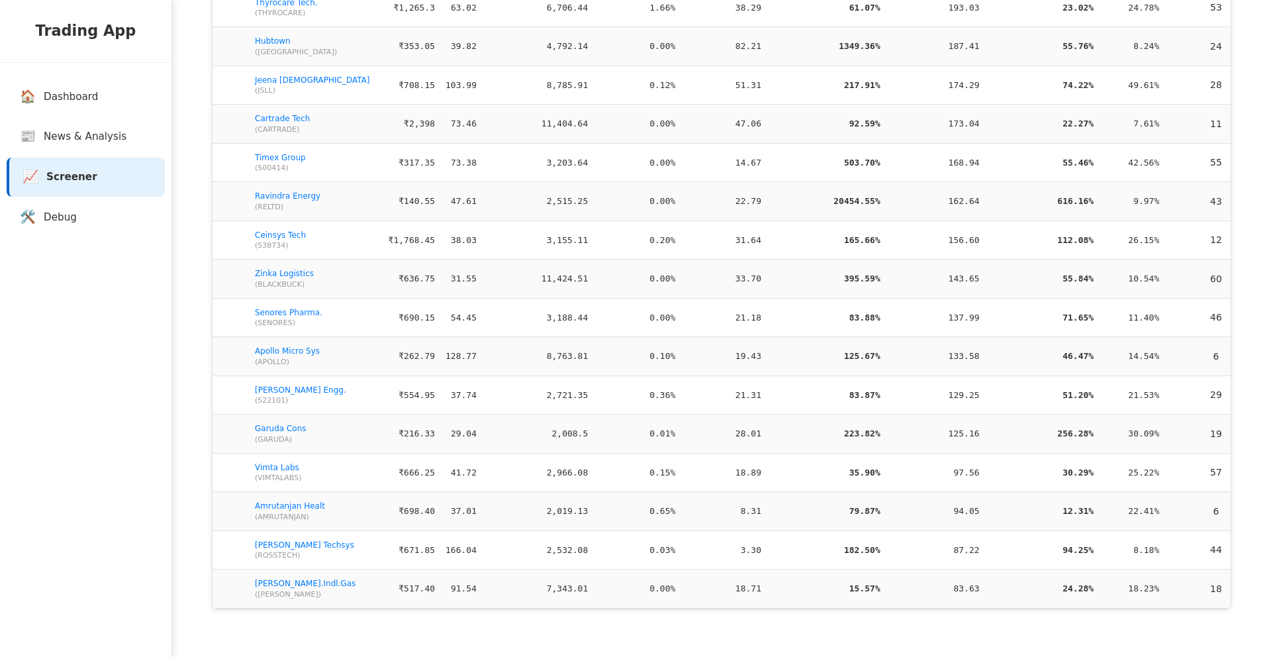
click at [932, 359] on td "133.58" at bounding box center [935, 356] width 99 height 39
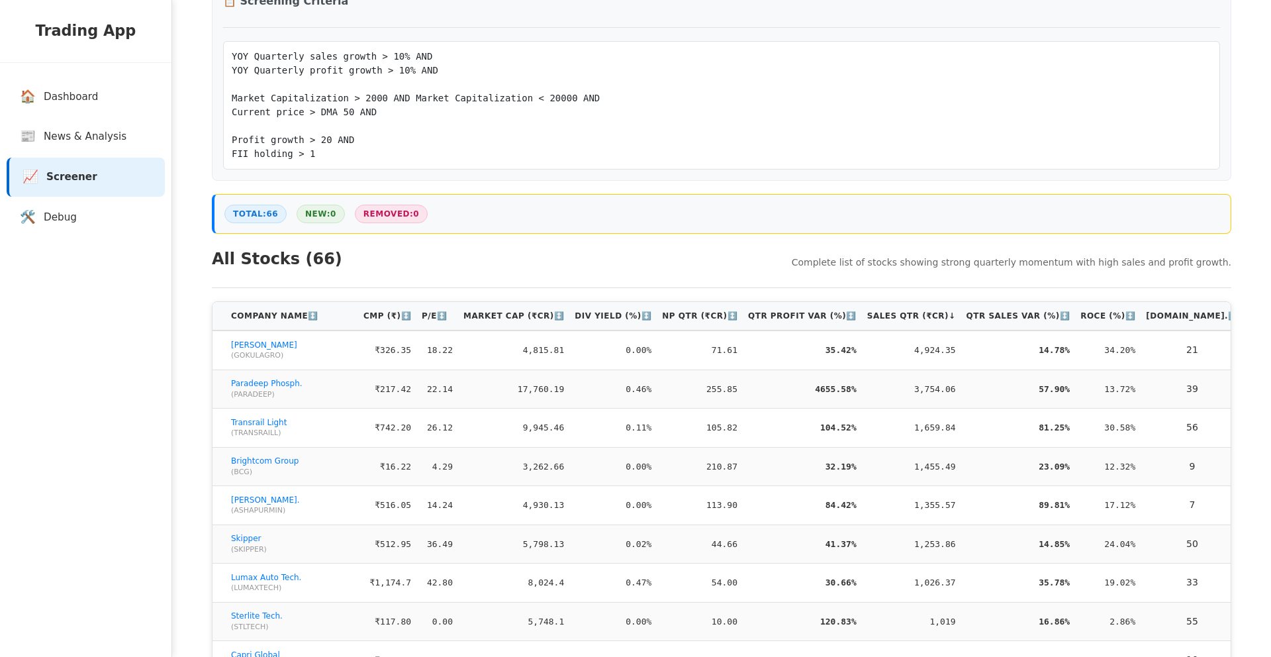
click at [1244, 319] on th "AI Analysis" at bounding box center [1289, 316] width 90 height 28
click at [1244, 317] on th "AI Analysis" at bounding box center [1289, 316] width 90 height 28
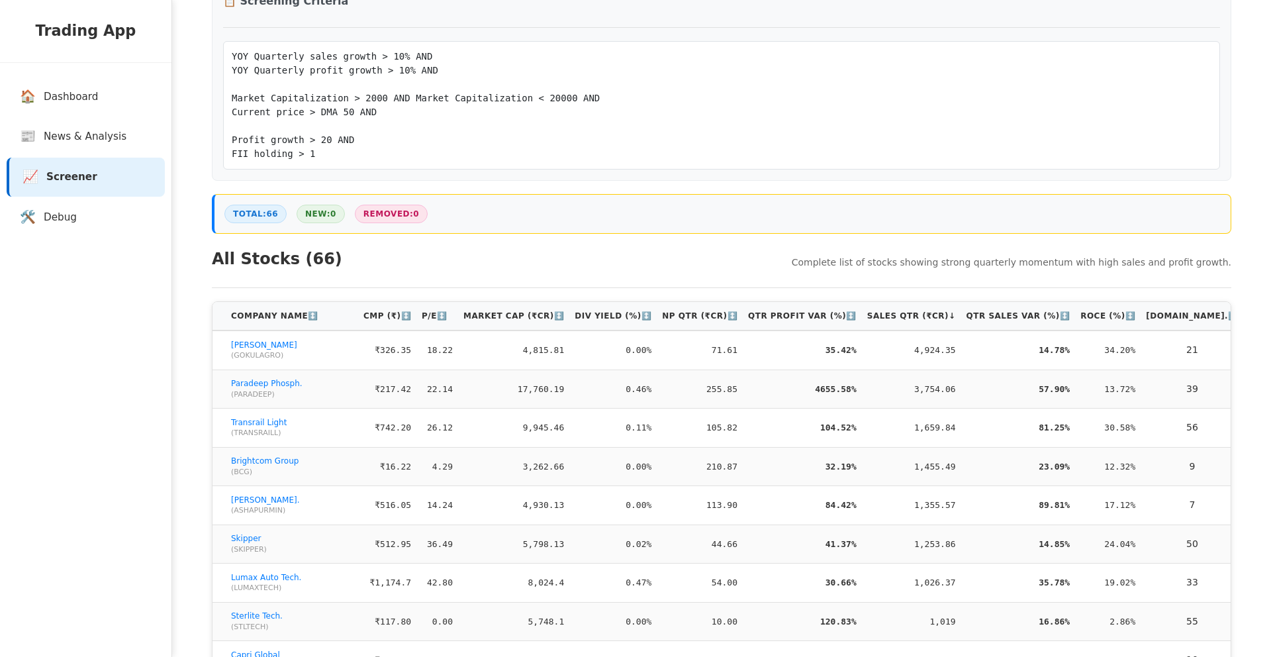
click at [1244, 317] on th "AI Analysis" at bounding box center [1289, 316] width 90 height 28
click at [1244, 319] on th "AI Analysis" at bounding box center [1289, 316] width 90 height 28
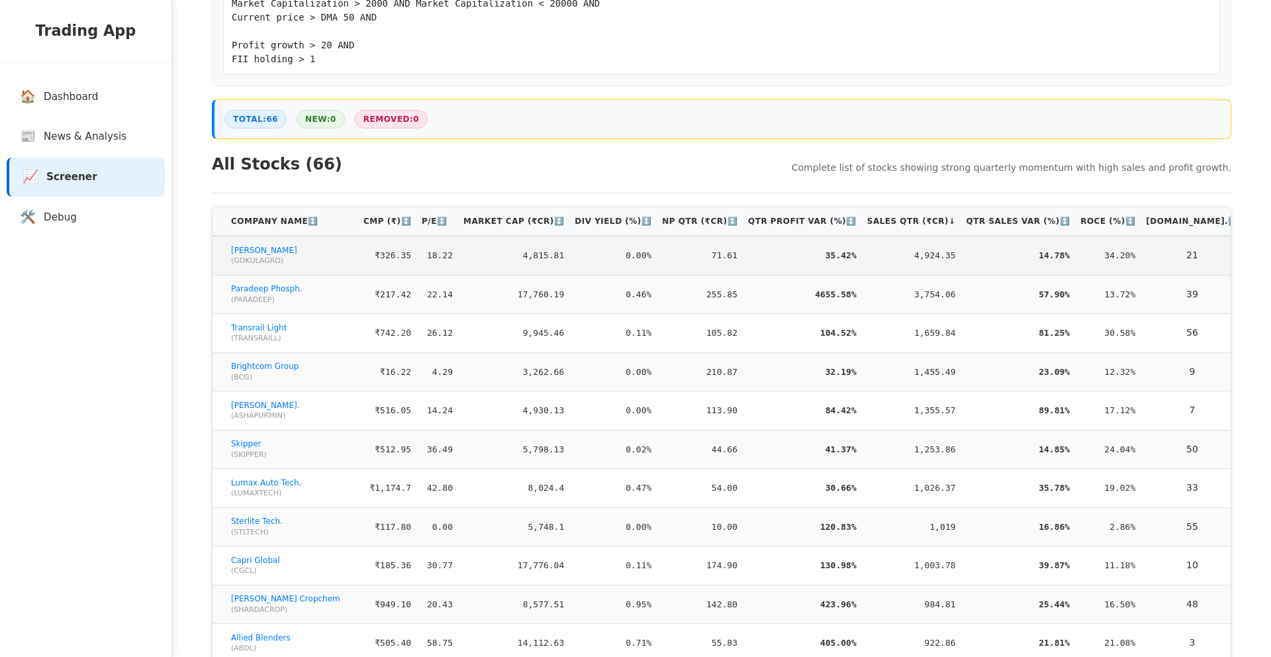
scroll to position [440, 0]
